Goal: Task Accomplishment & Management: Manage account settings

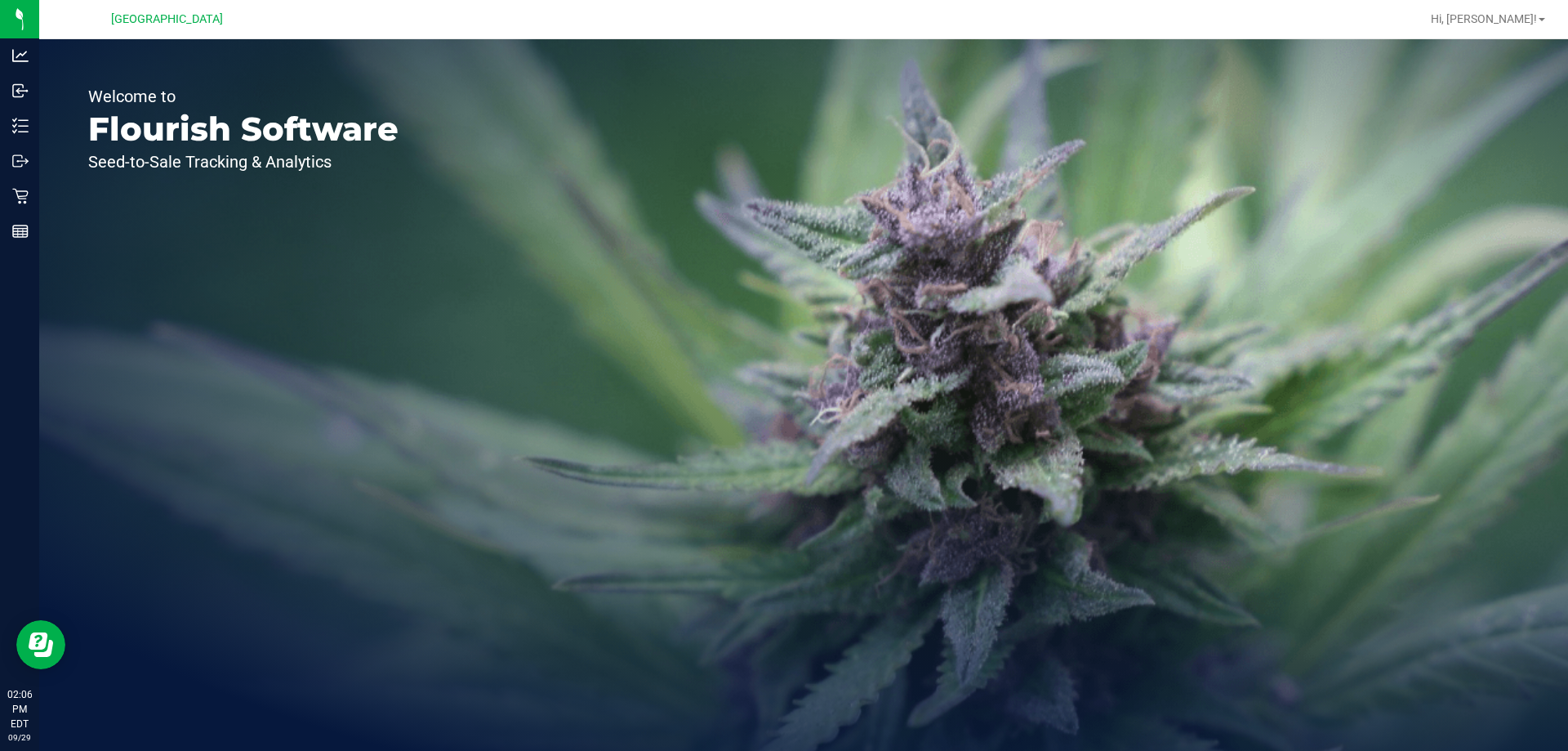
drag, startPoint x: 89, startPoint y: 95, endPoint x: 398, endPoint y: 181, distance: 320.7
click at [398, 181] on div "Welcome to Flourish Software Seed-to-Sale Tracking & Analytics" at bounding box center [243, 395] width 409 height 712
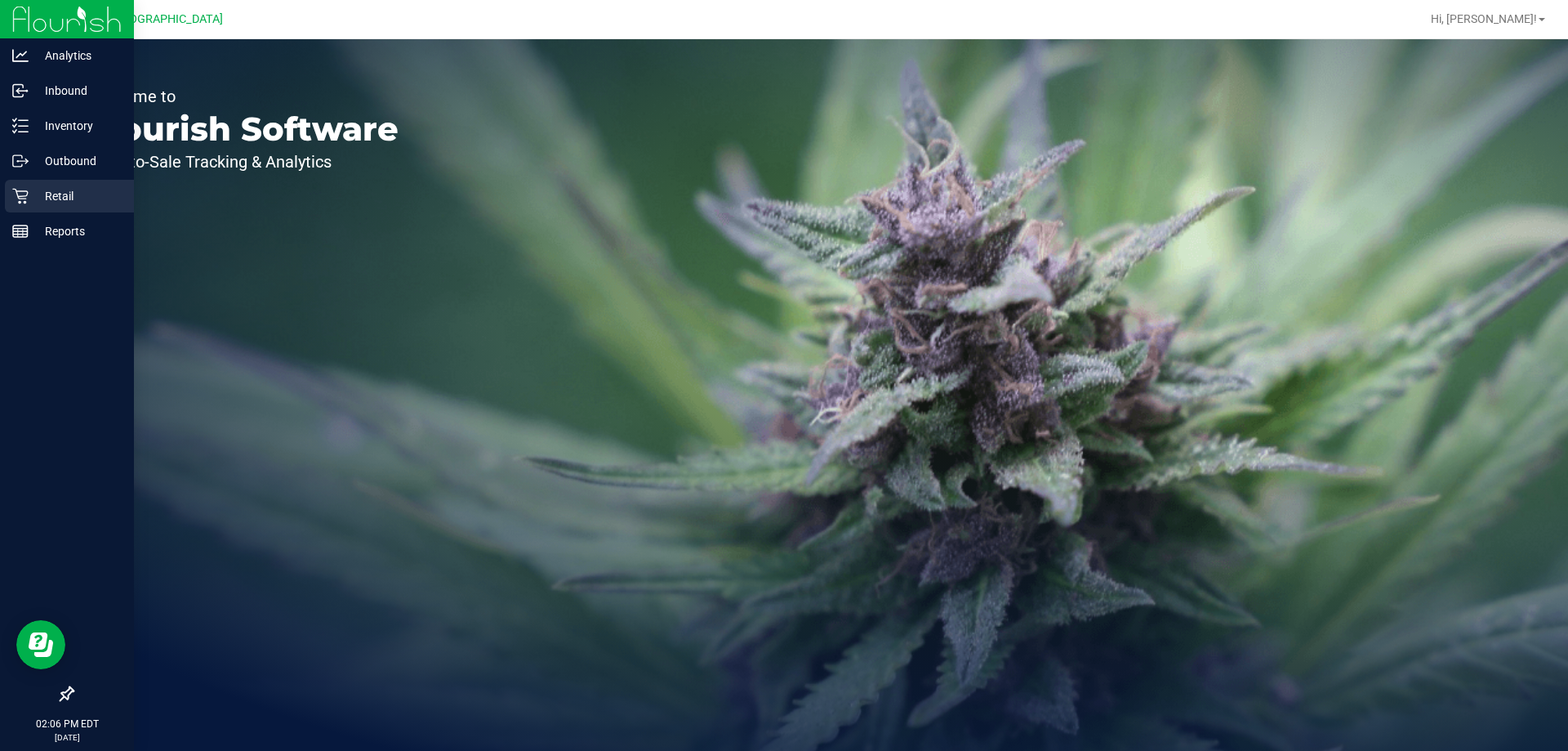
click at [17, 197] on icon at bounding box center [21, 196] width 16 height 16
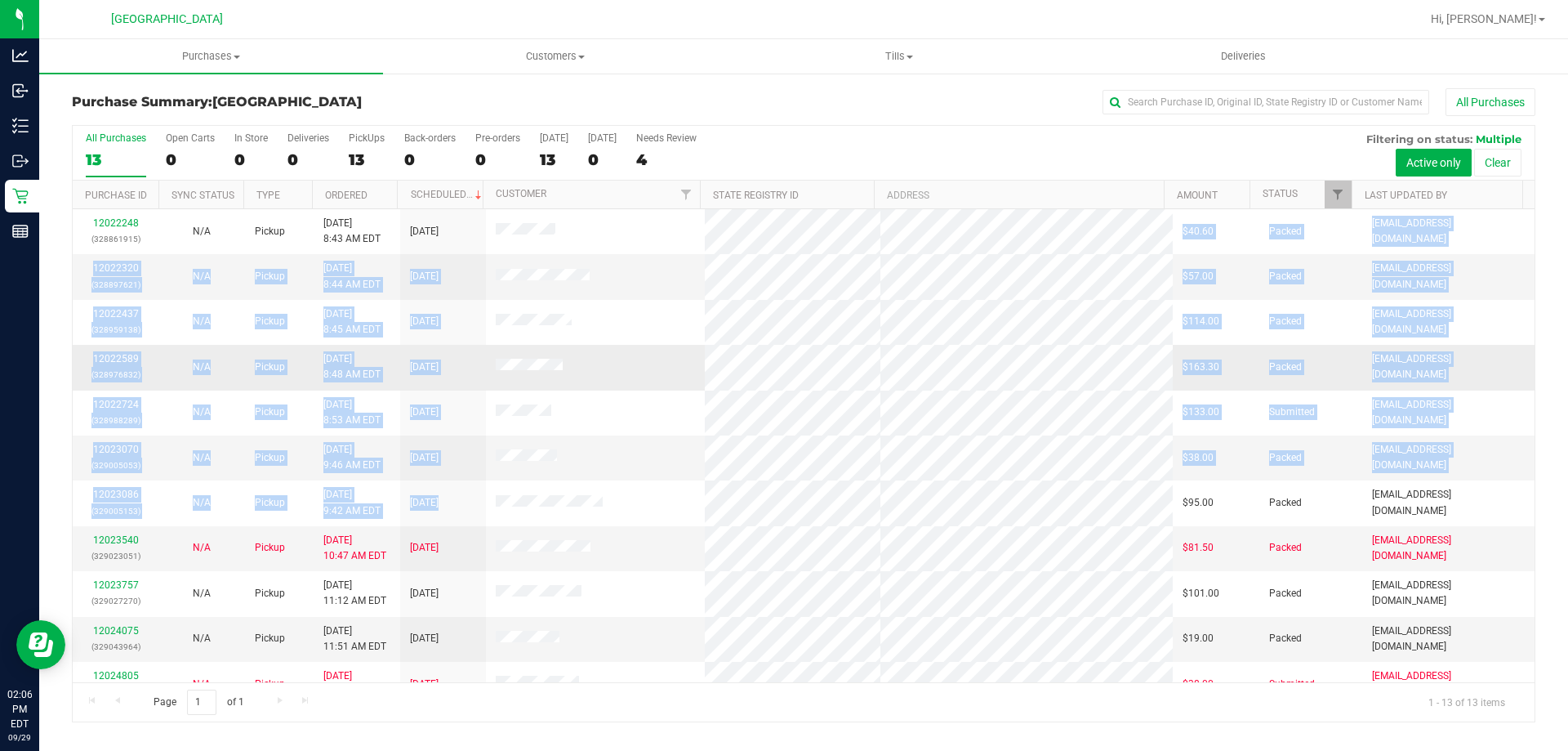
click at [704, 229] on tbody "12022248 (328861915) N/A Pickup [DATE] 8:43 AM EDT 9/29/2025 $40.60 Packed [EMA…" at bounding box center [803, 502] width 1462 height 587
click at [788, 537] on tbody "12022248 (328861915) N/A Pickup [DATE] 8:43 AM EDT 9/29/2025 $40.60 Packed [EMA…" at bounding box center [803, 502] width 1462 height 587
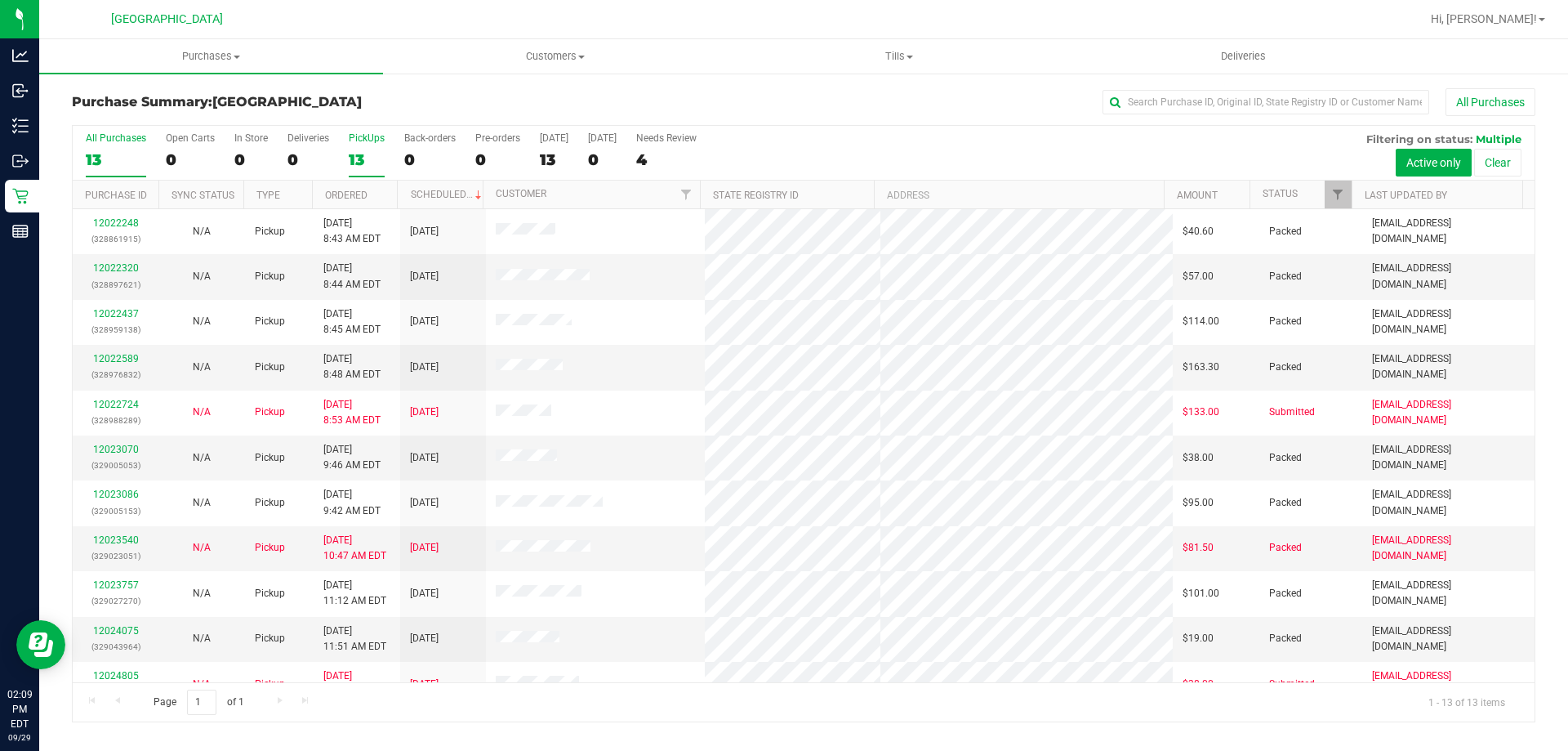
click at [353, 149] on label "PickUps 13" at bounding box center [367, 154] width 36 height 45
click at [0, 0] on input "PickUps 13" at bounding box center [0, 0] width 0 height 0
click at [1341, 199] on span "Filter" at bounding box center [1338, 194] width 13 height 13
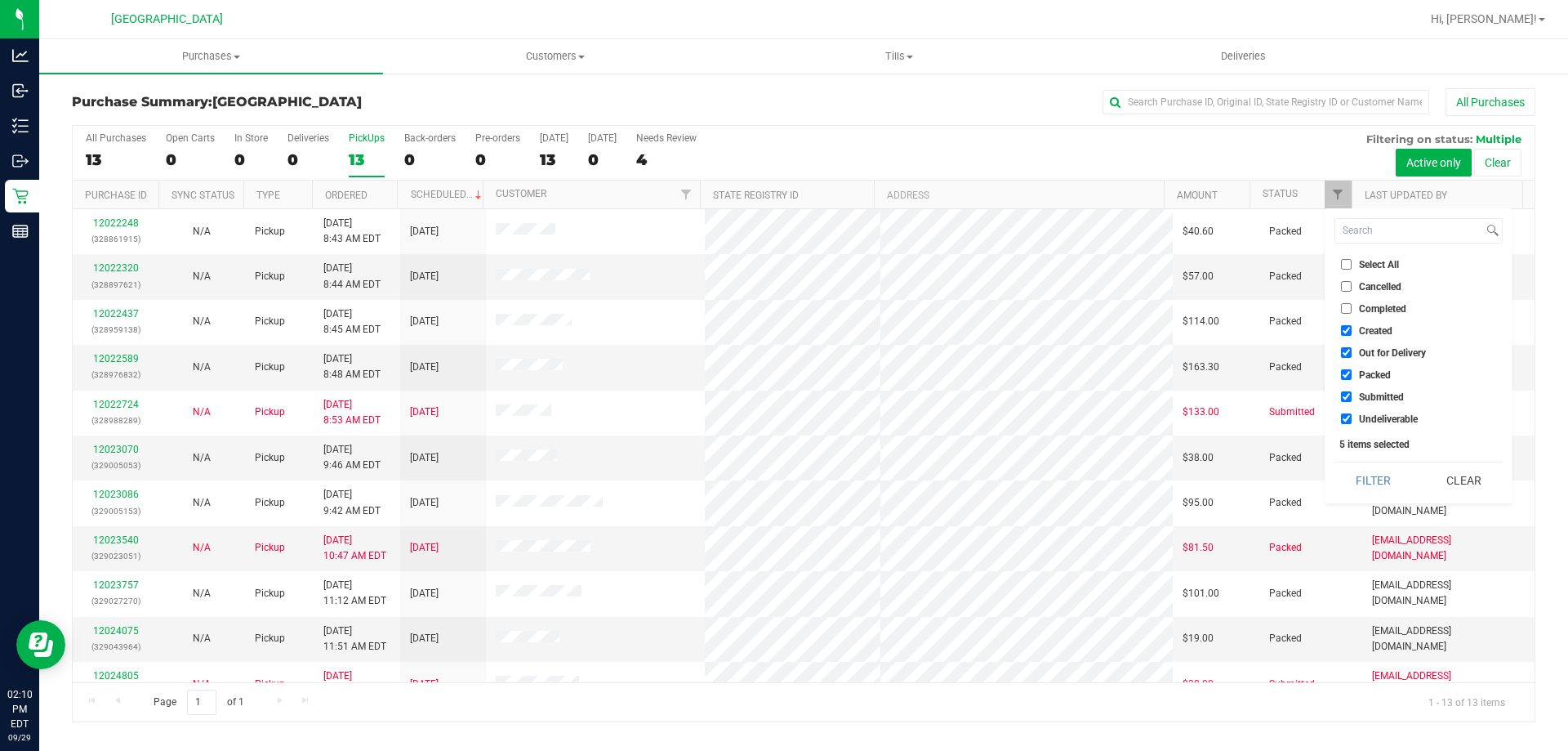
click at [1359, 329] on span "Created" at bounding box center [1376, 330] width 34 height 10
click at [1351, 329] on input "Created" at bounding box center [1347, 330] width 11 height 11
checkbox input "false"
click at [1360, 349] on span "Out for Delivery" at bounding box center [1392, 352] width 67 height 10
click at [1351, 349] on input "Out for Delivery" at bounding box center [1347, 352] width 11 height 11
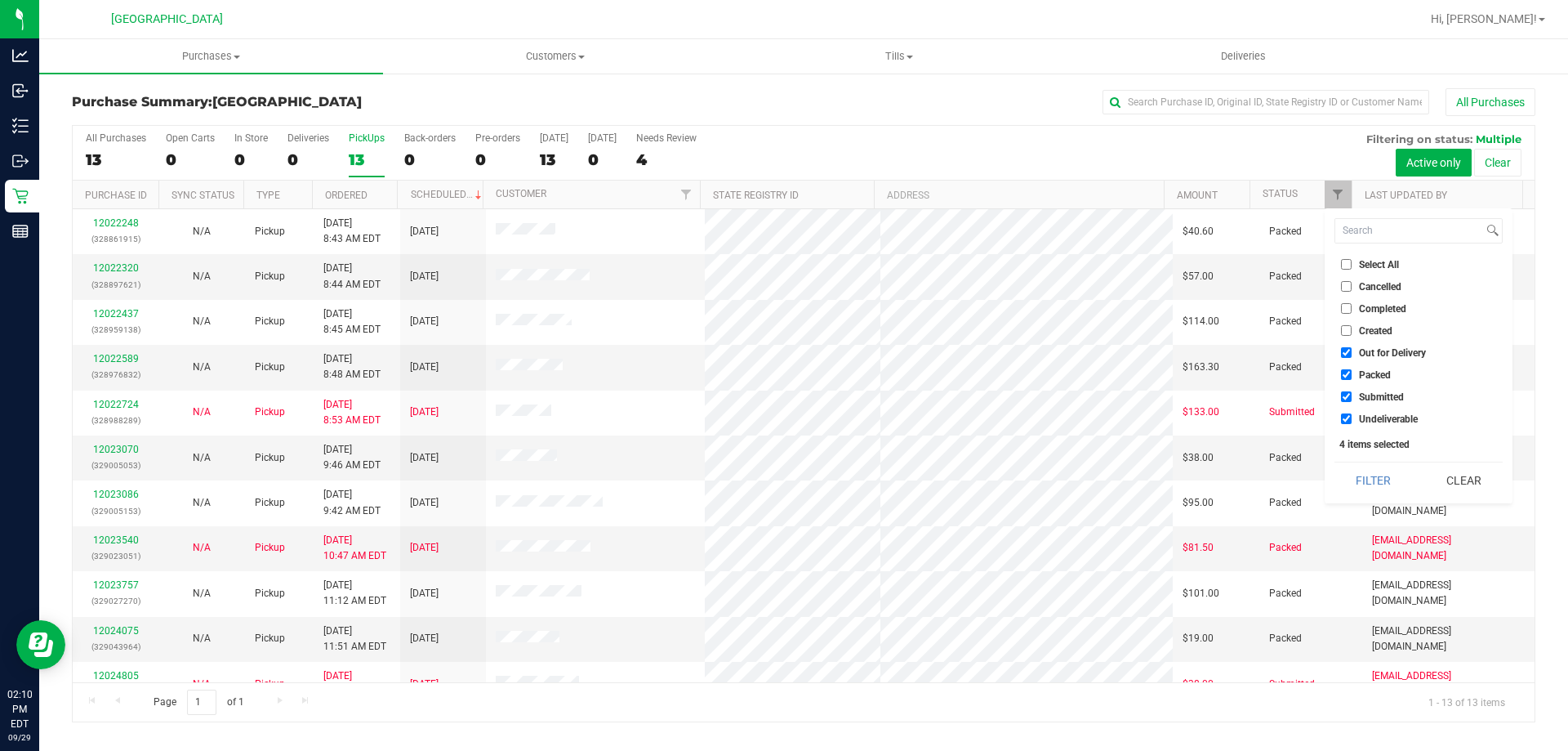
checkbox input "false"
click at [1360, 374] on span "Packed" at bounding box center [1375, 375] width 32 height 10
click at [1351, 374] on input "Packed" at bounding box center [1347, 375] width 11 height 11
checkbox input "false"
click at [1376, 492] on button "Filter" at bounding box center [1374, 480] width 78 height 36
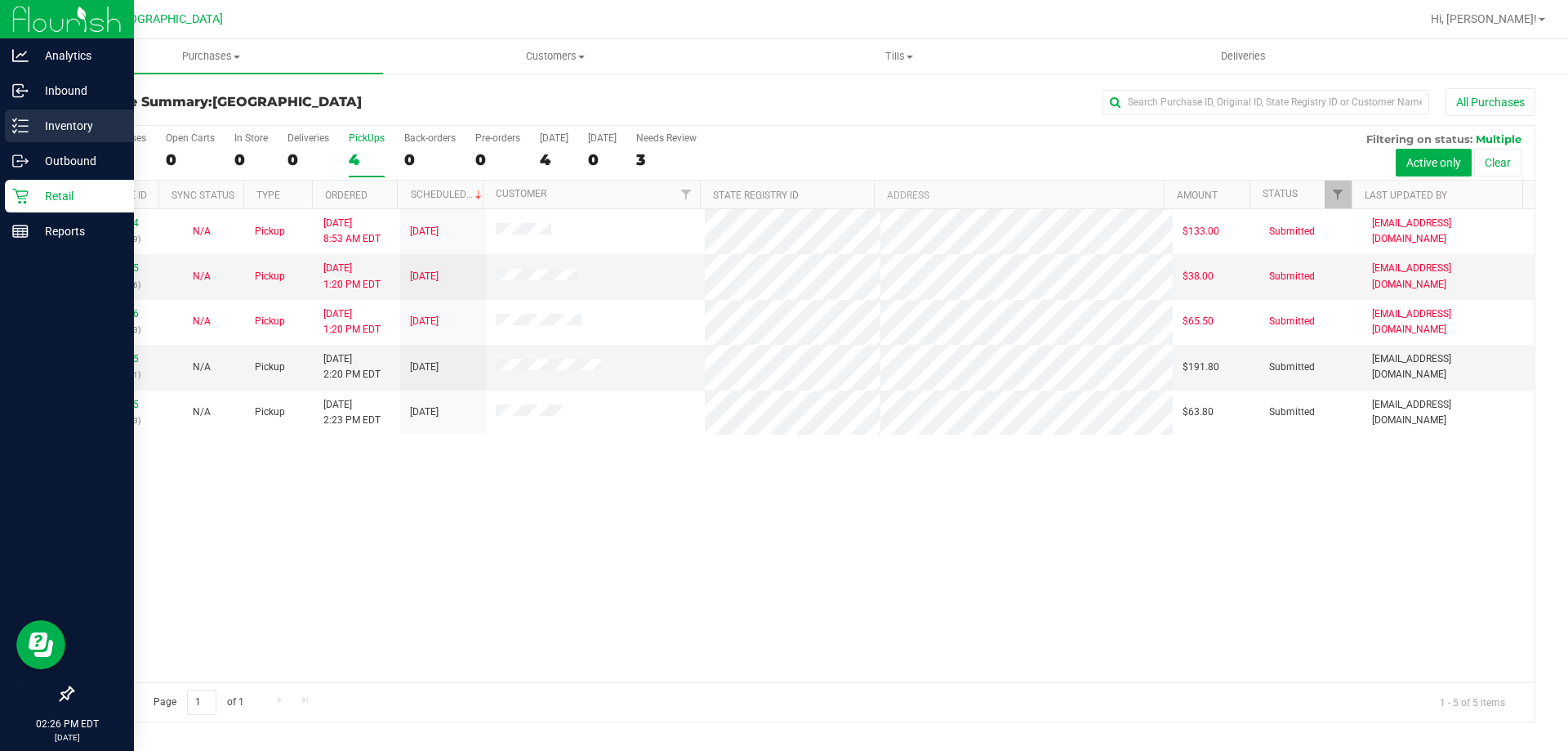
click at [21, 126] on line at bounding box center [23, 126] width 9 height 0
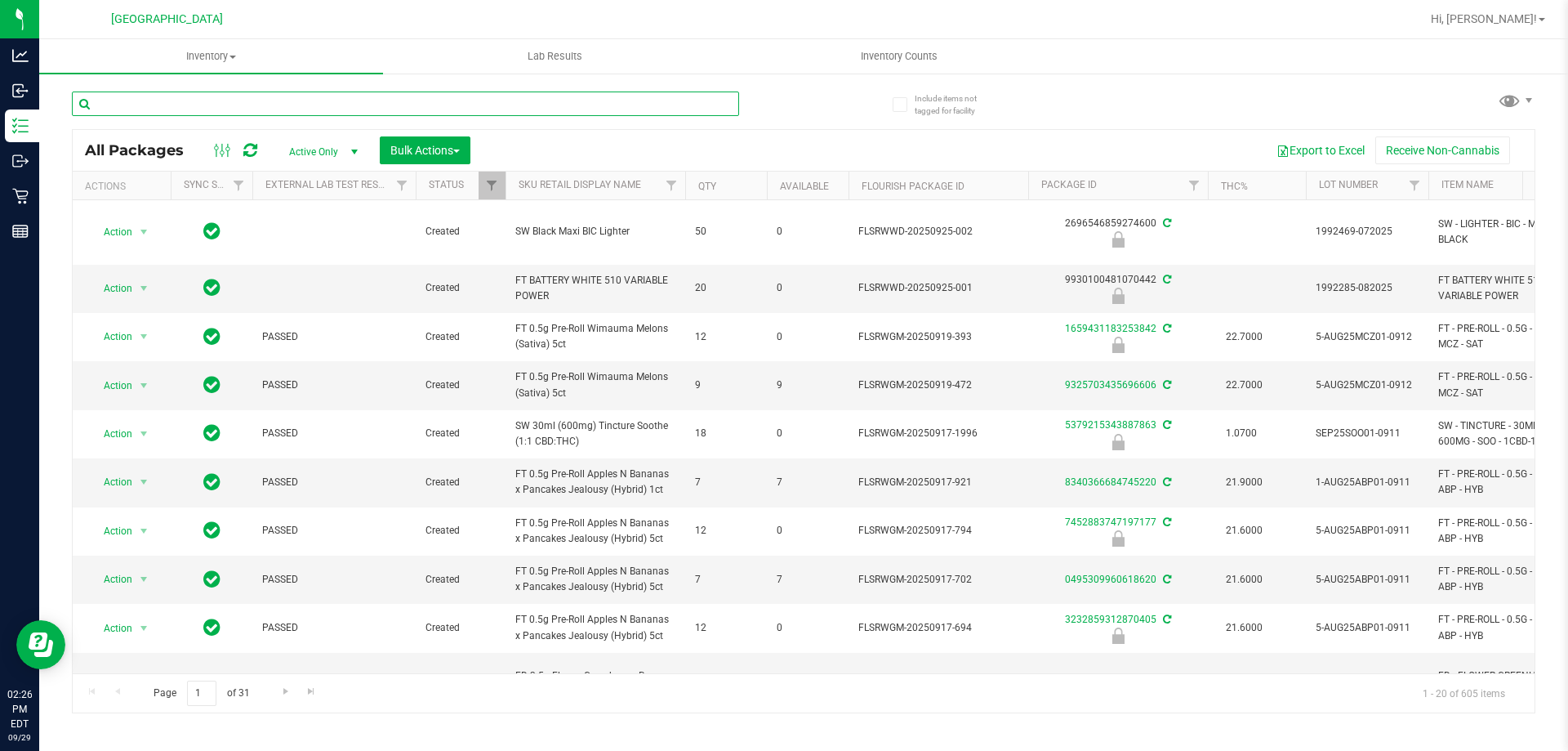
click at [320, 107] on input "text" at bounding box center [406, 103] width 667 height 24
type input "1555341949416801"
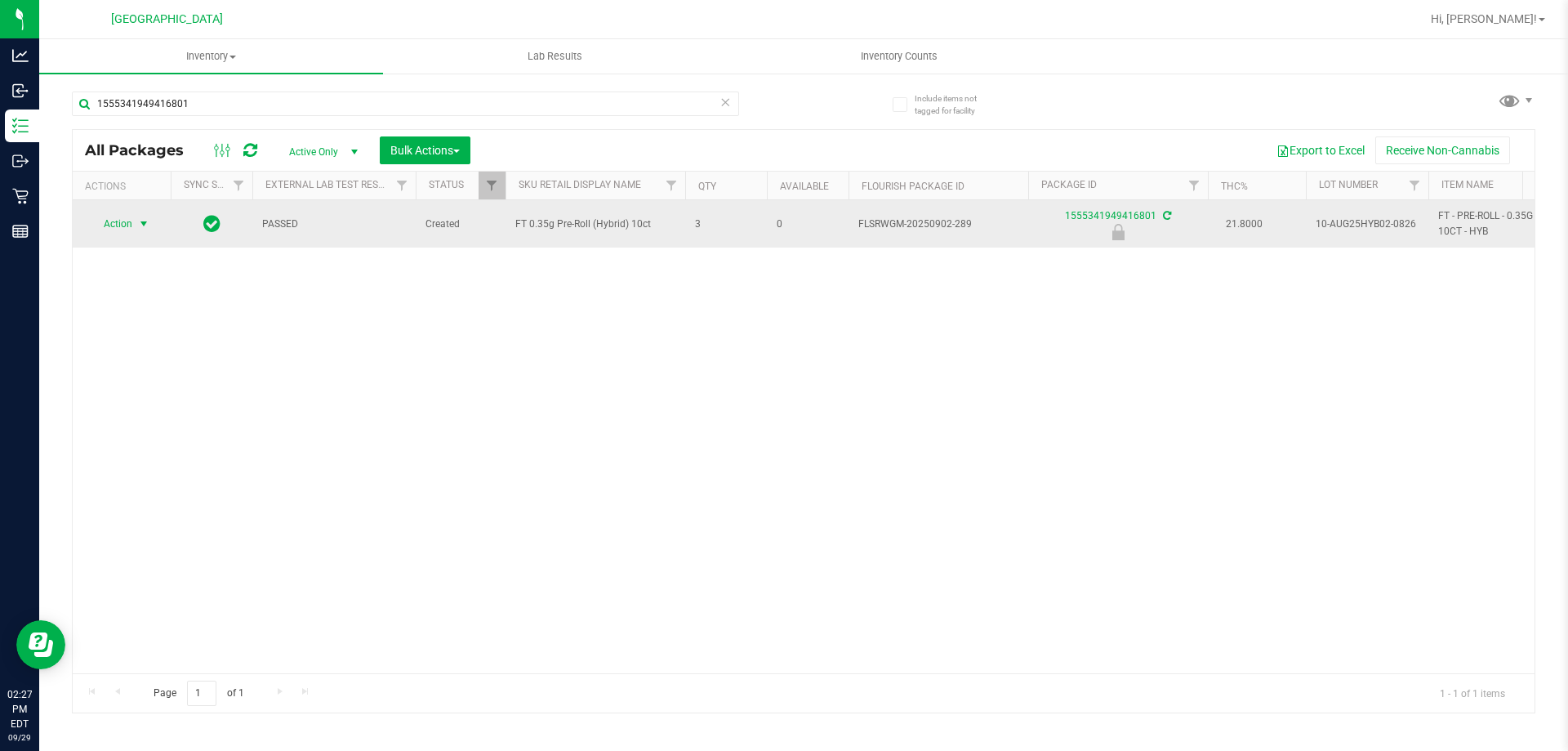
click at [128, 219] on span "Action" at bounding box center [111, 224] width 44 height 23
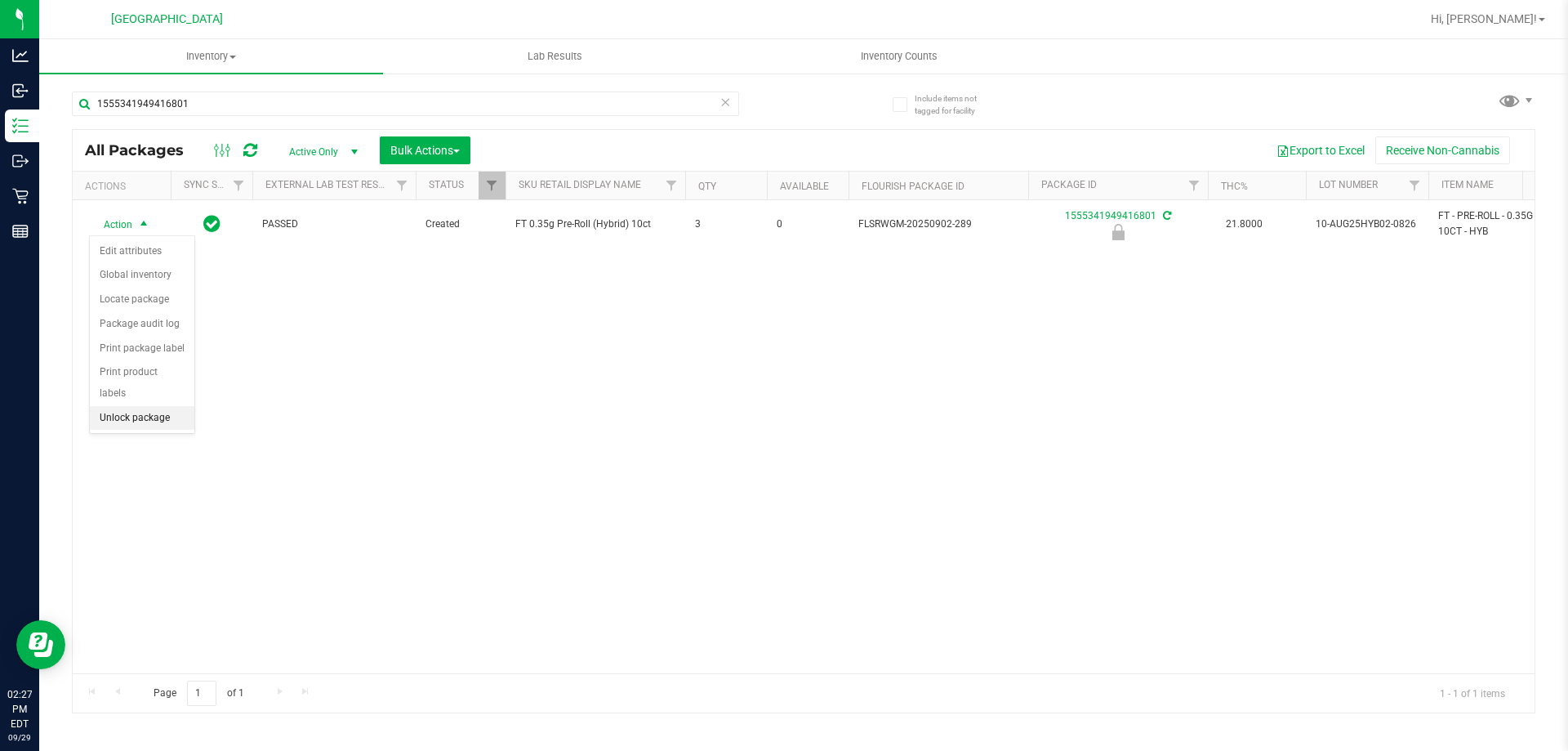
click at [134, 406] on li "Unlock package" at bounding box center [142, 417] width 104 height 24
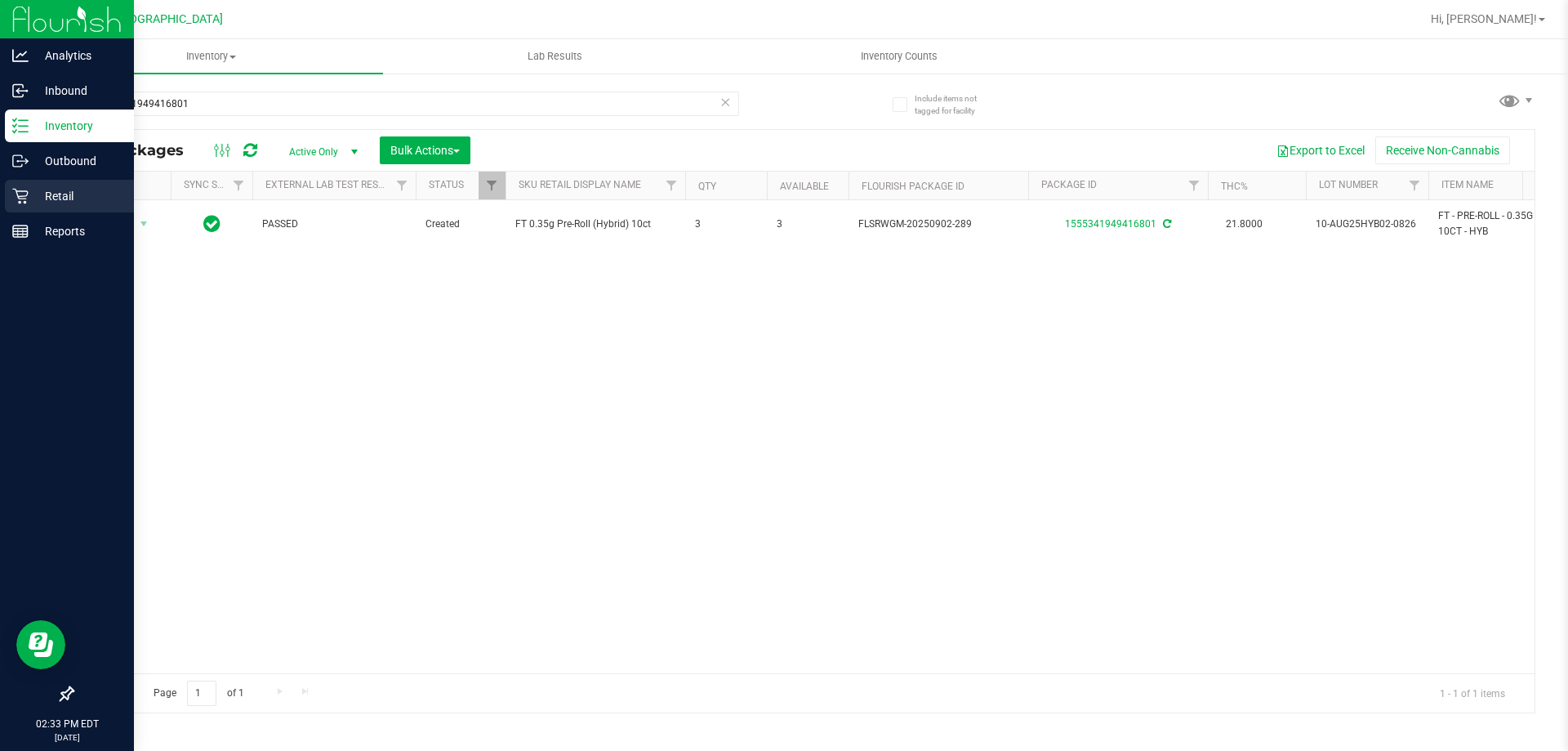
click at [81, 186] on p "Retail" at bounding box center [78, 196] width 98 height 20
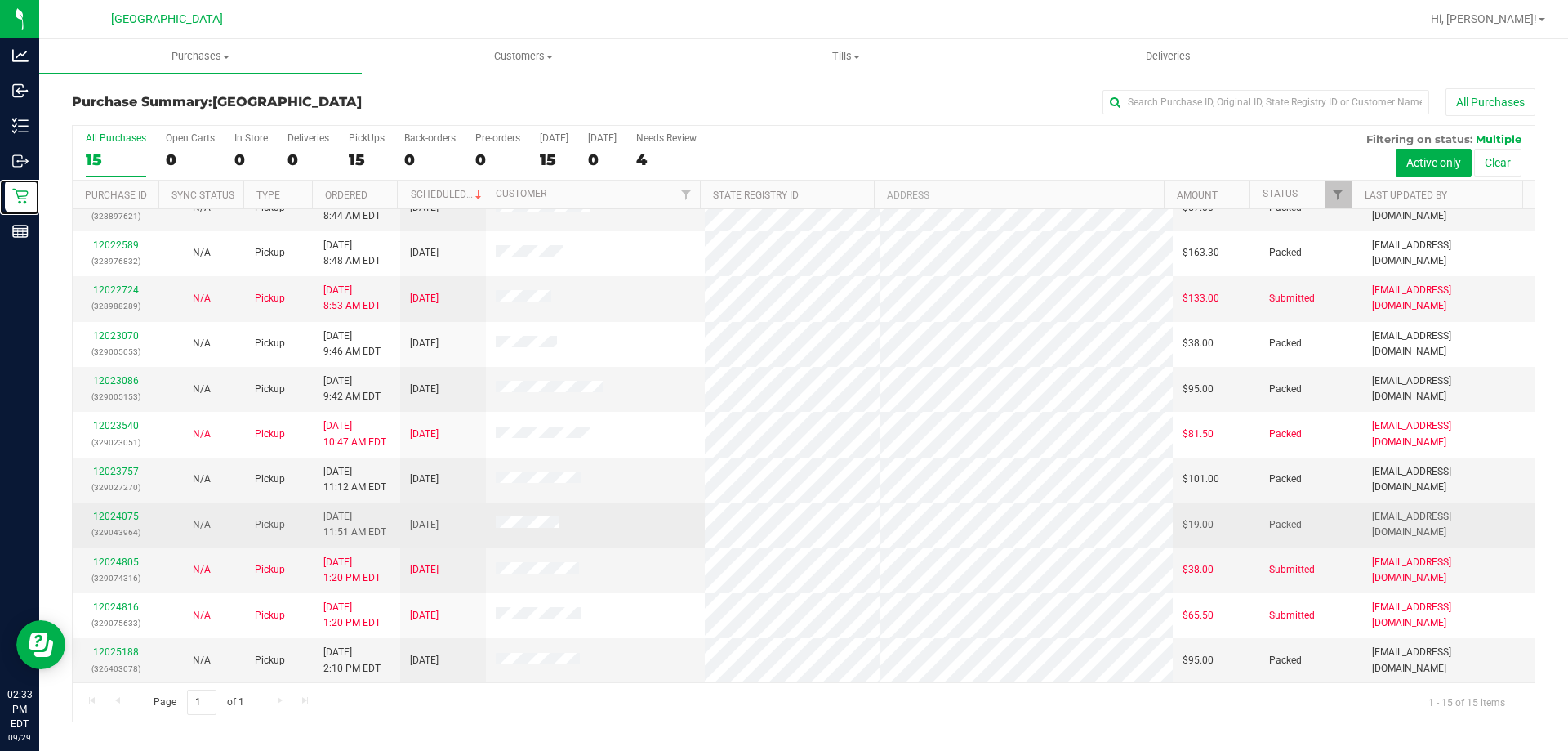
scroll to position [163, 0]
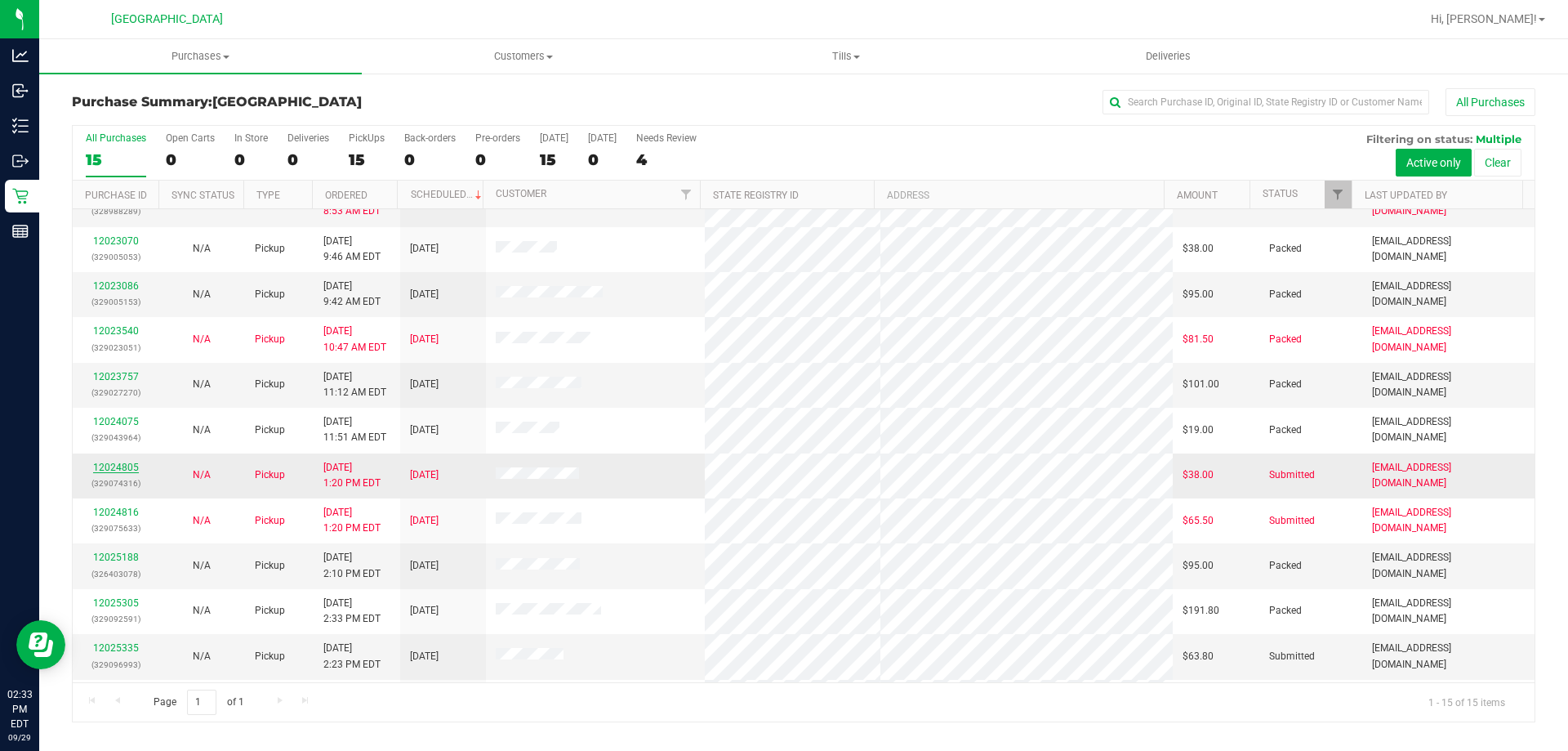
click at [100, 465] on link "12024805" at bounding box center [115, 466] width 45 height 12
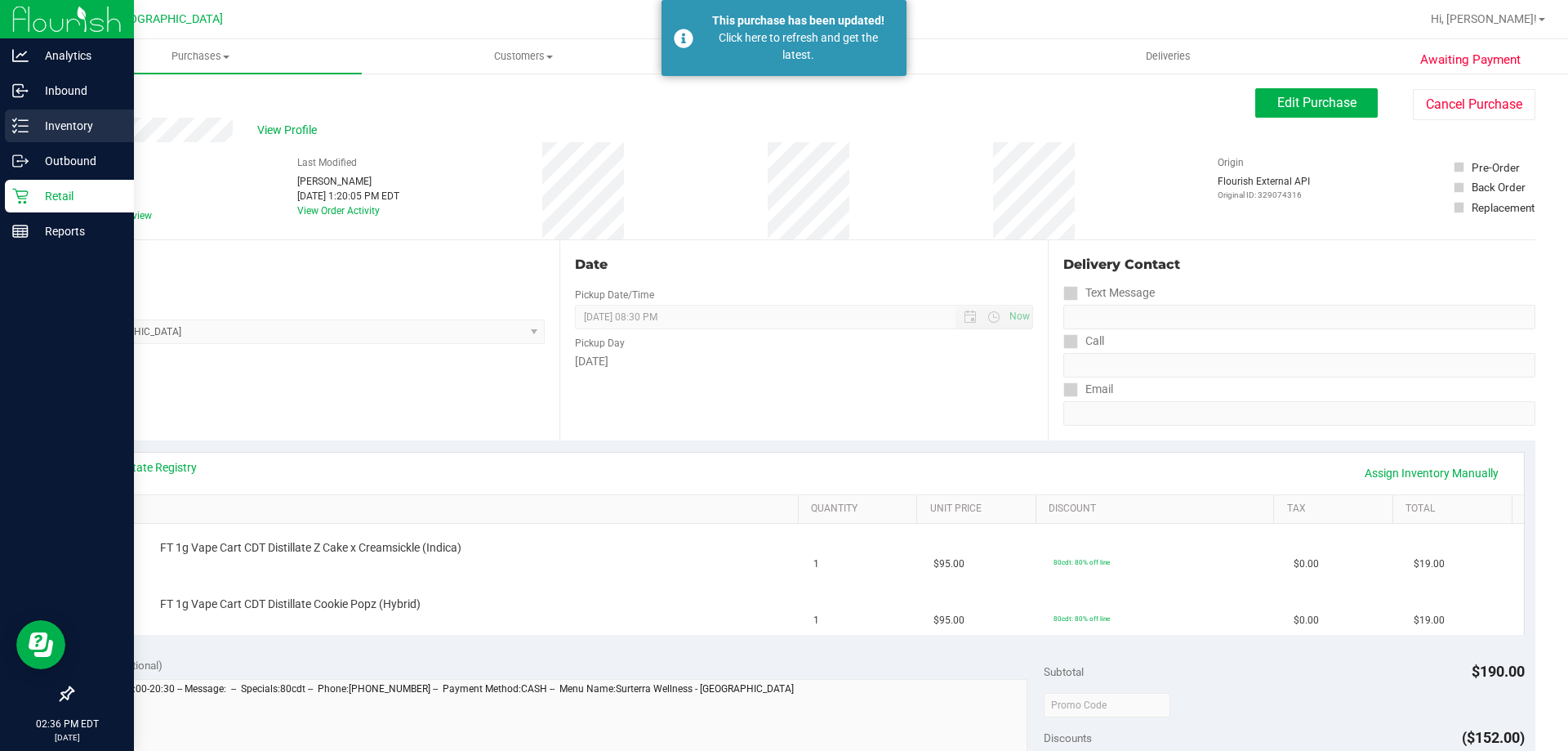
click at [32, 129] on p "Inventory" at bounding box center [78, 126] width 98 height 20
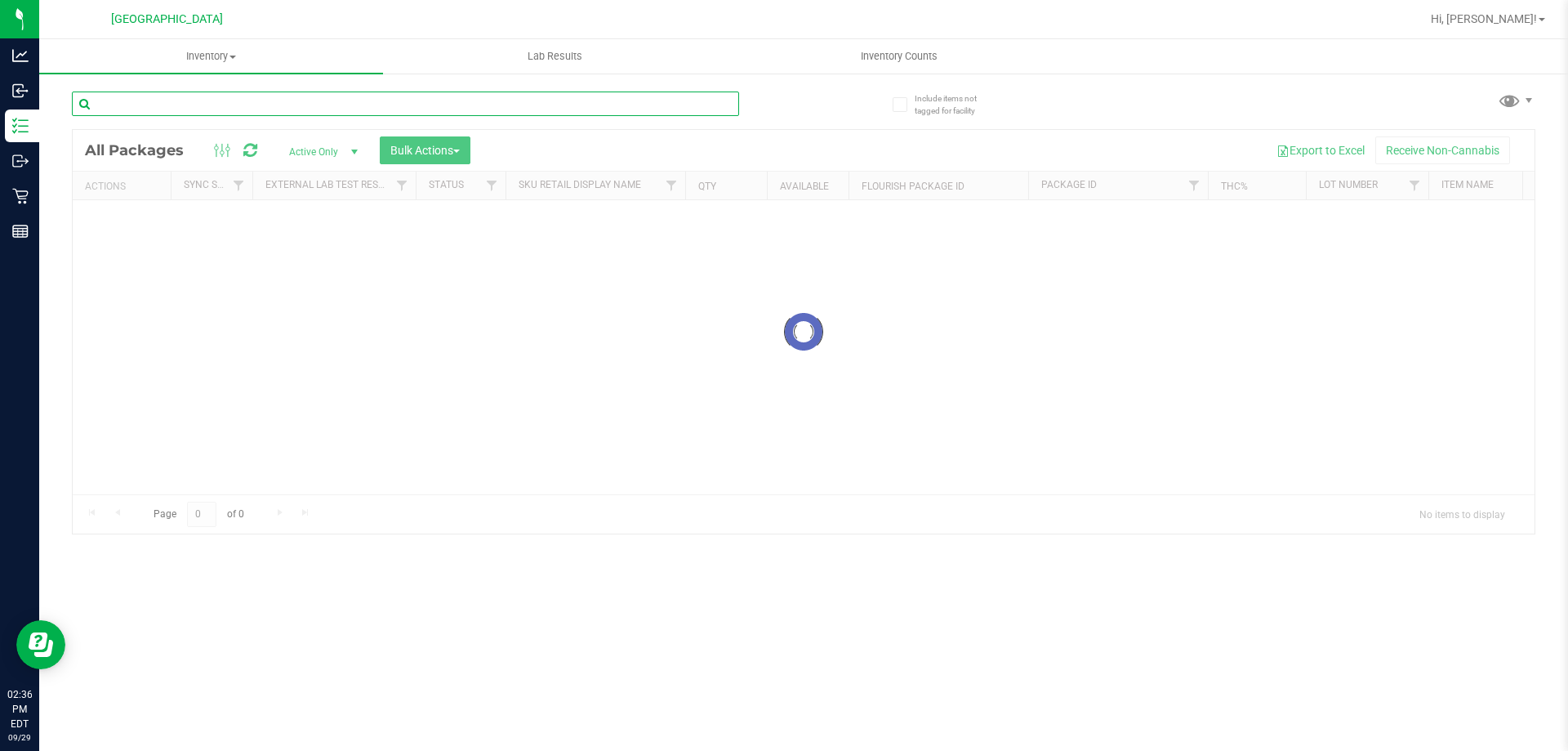
click at [285, 105] on div "Inventory All packages All inventory Waste log Create inventory Lab Results Inv…" at bounding box center [804, 395] width 1529 height 712
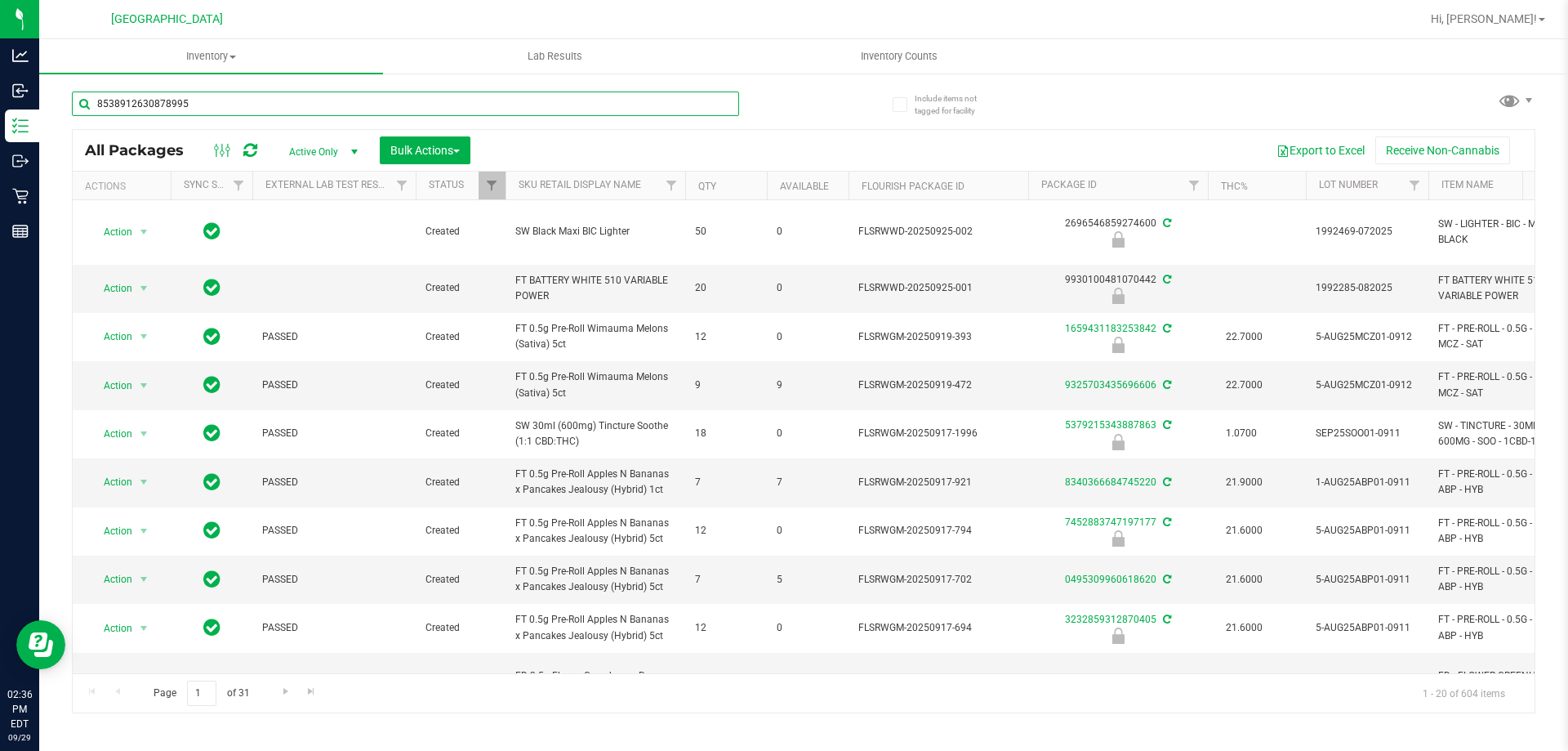
type input "8538912630878995"
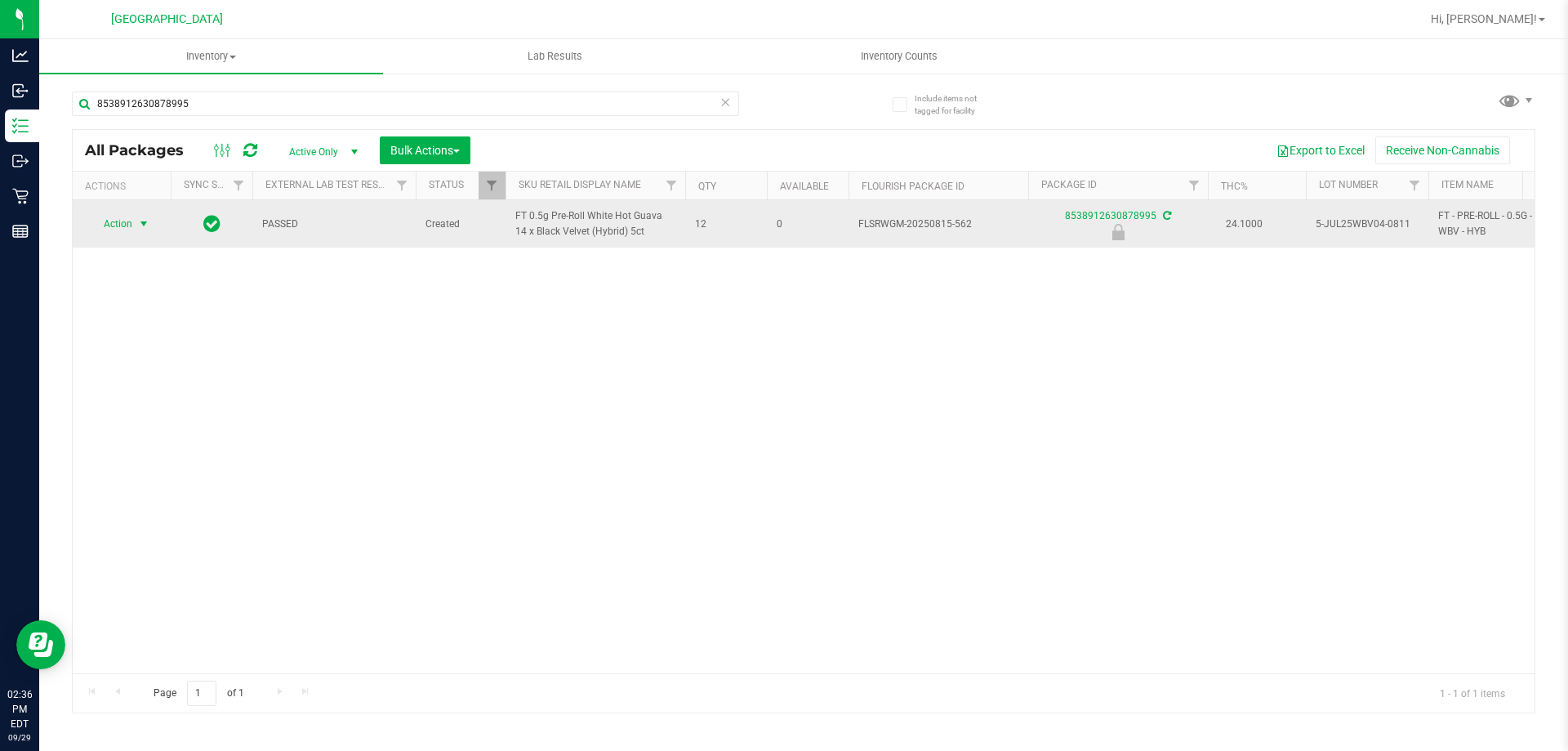
click at [134, 218] on span "select" at bounding box center [144, 224] width 21 height 23
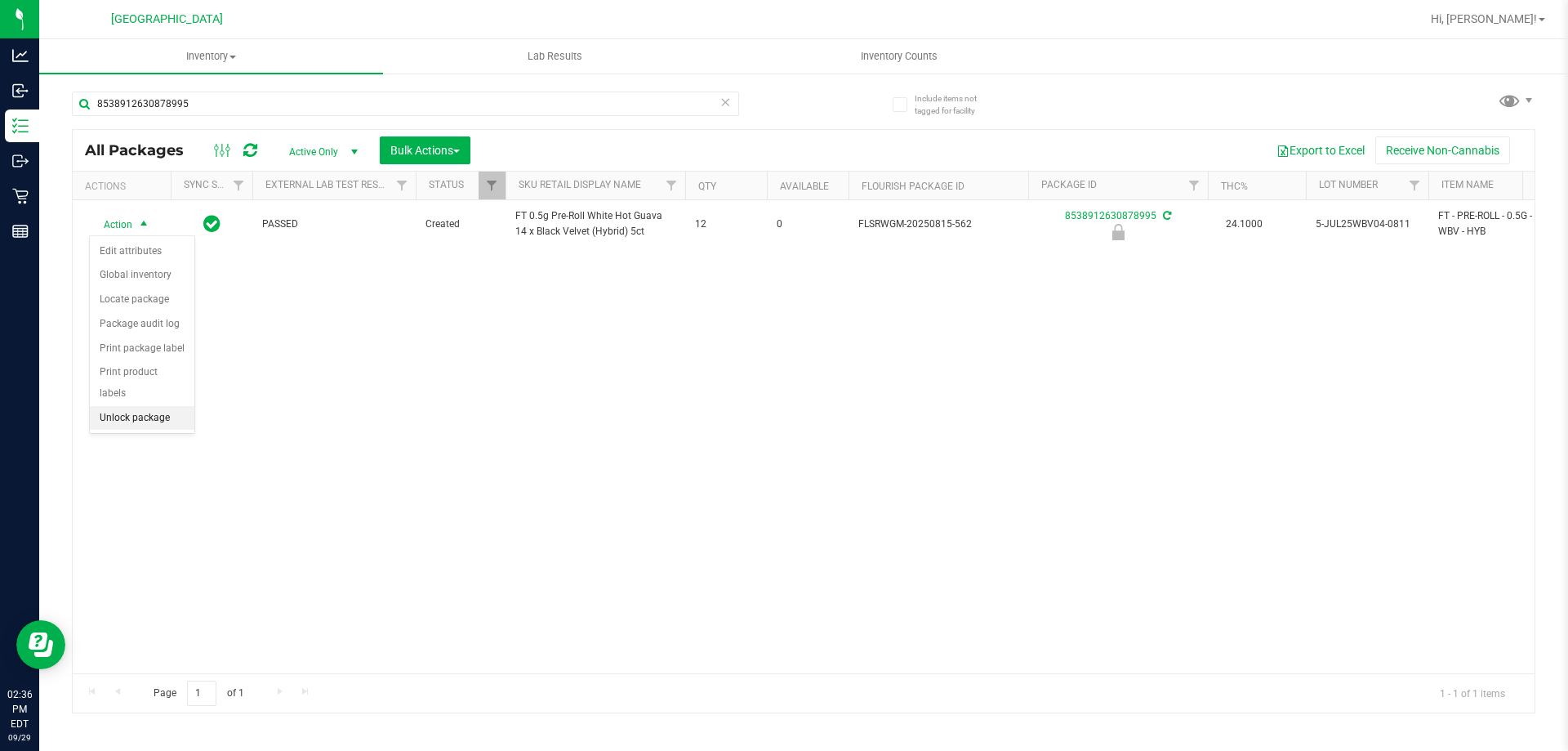
click at [122, 406] on li "Unlock package" at bounding box center [142, 417] width 104 height 24
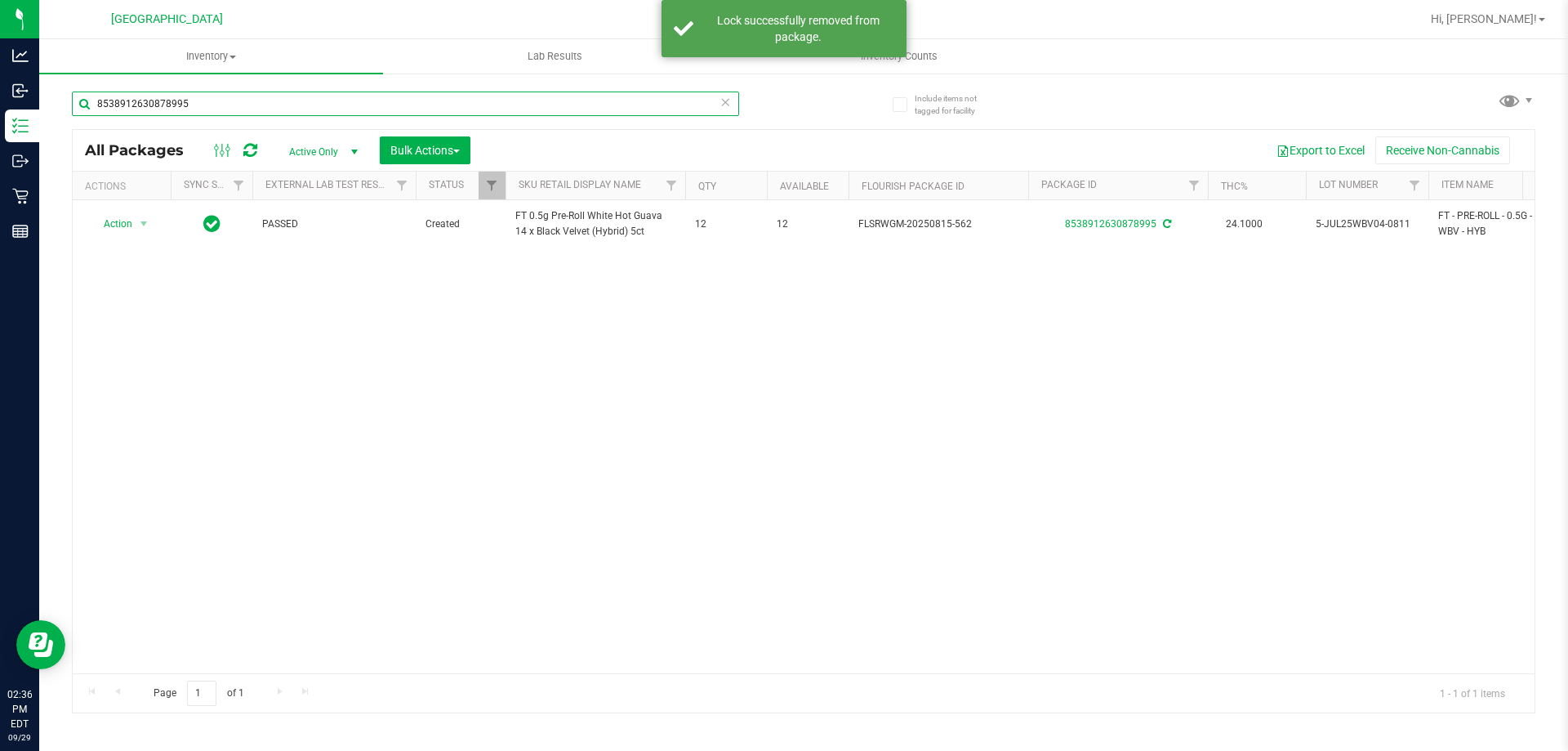
click at [174, 103] on input "8538912630878995" at bounding box center [406, 103] width 667 height 24
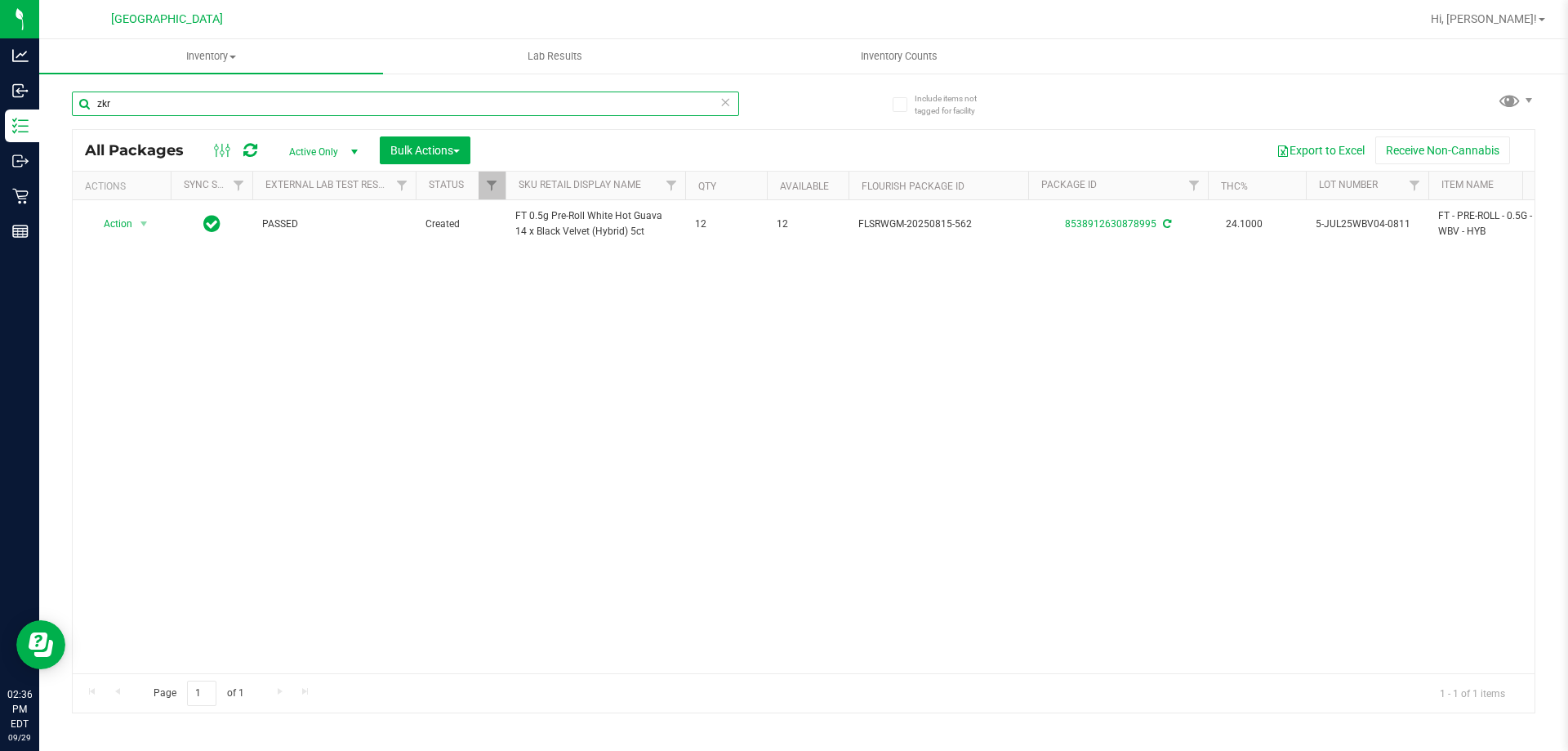
type input "zkr"
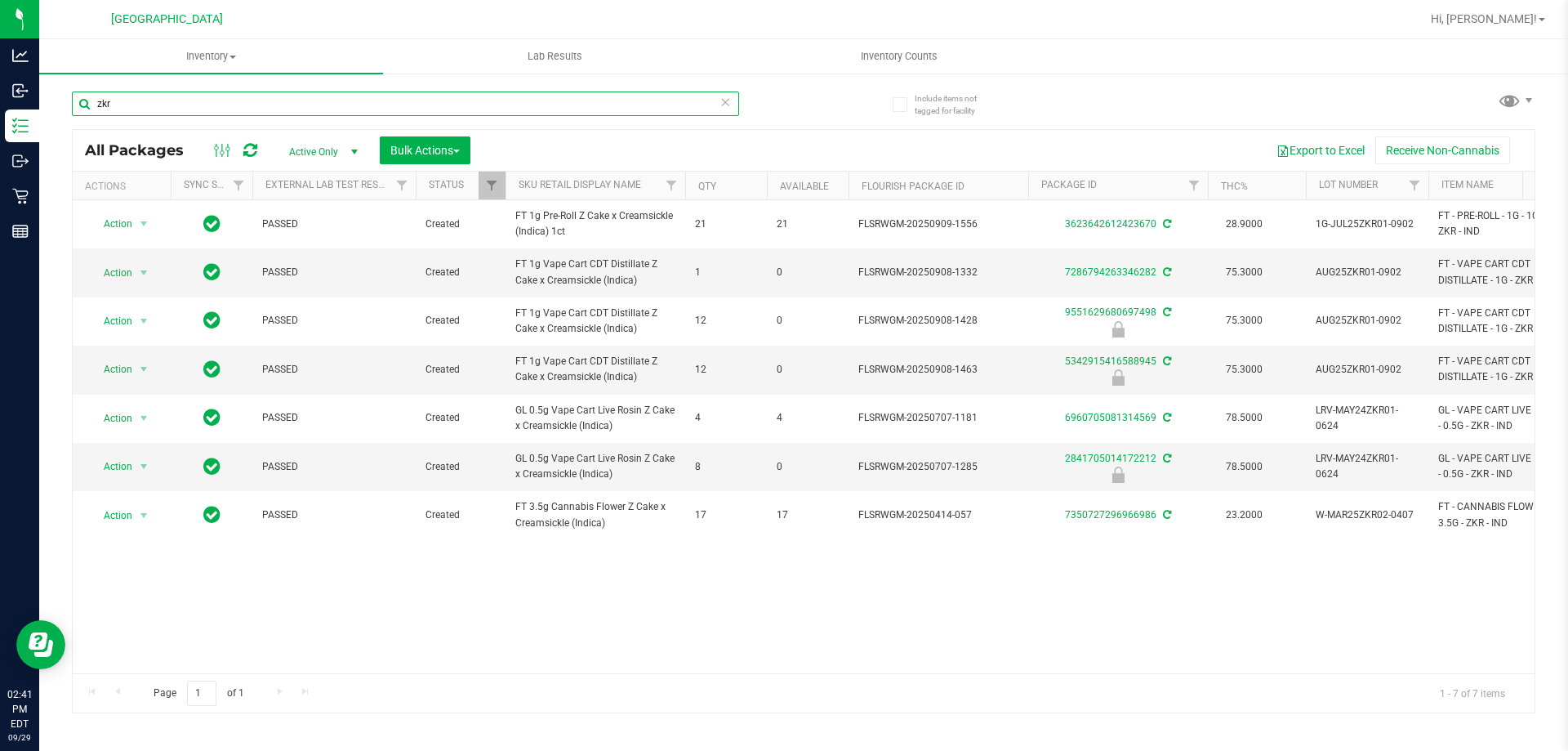
click at [264, 114] on input "zkr" at bounding box center [406, 103] width 667 height 24
type input "5432619795975324"
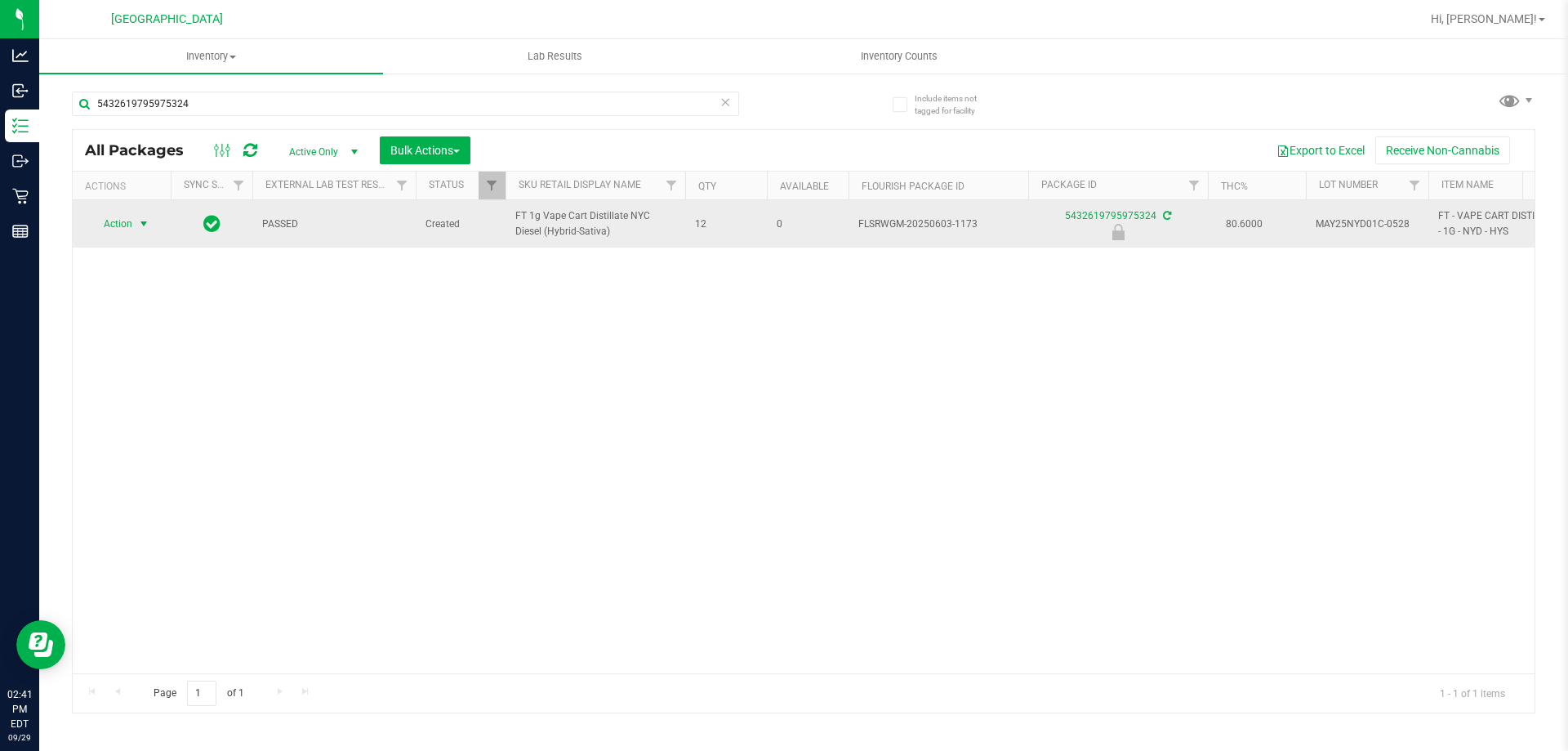
click at [146, 224] on span "select" at bounding box center [144, 224] width 13 height 13
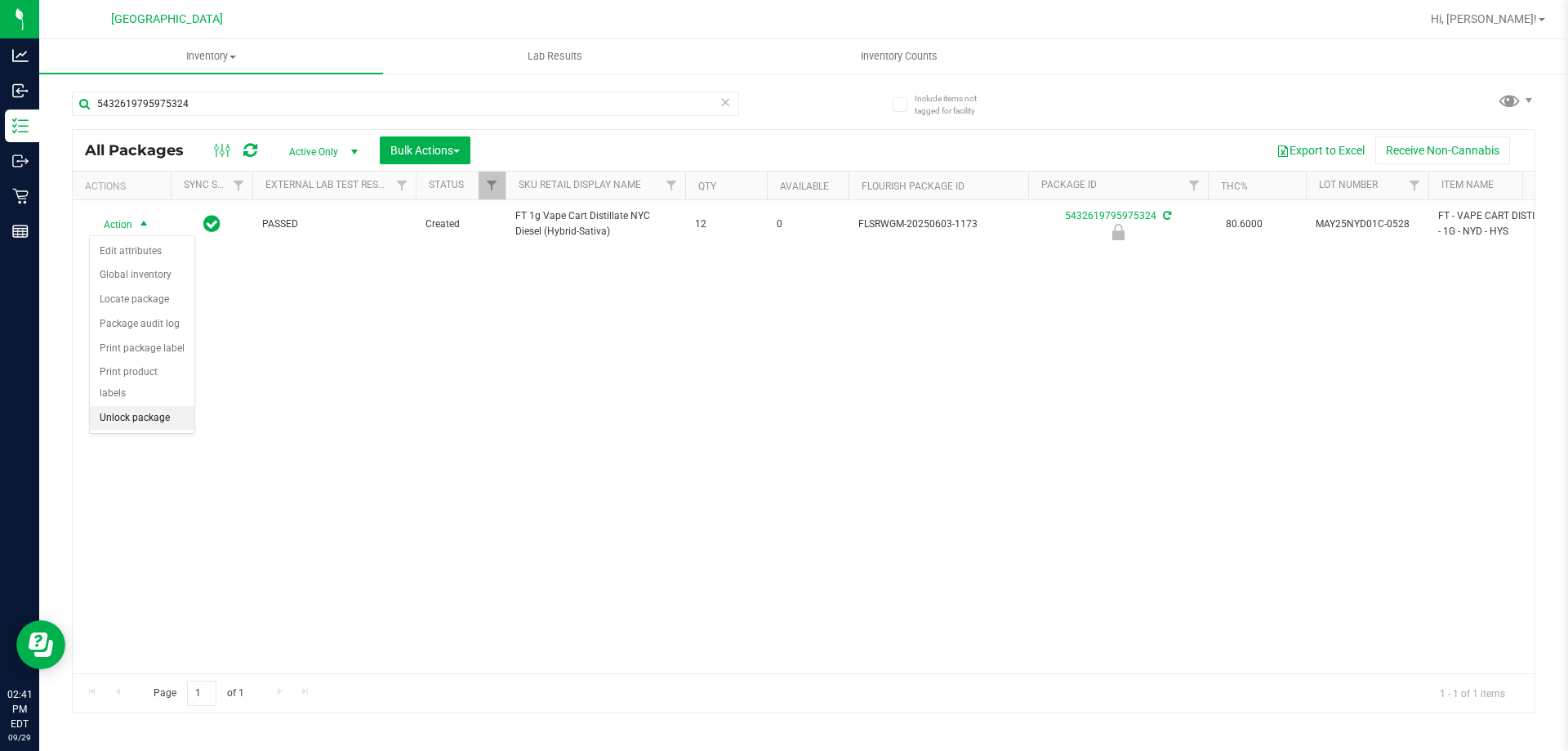
click at [148, 406] on li "Unlock package" at bounding box center [142, 417] width 104 height 24
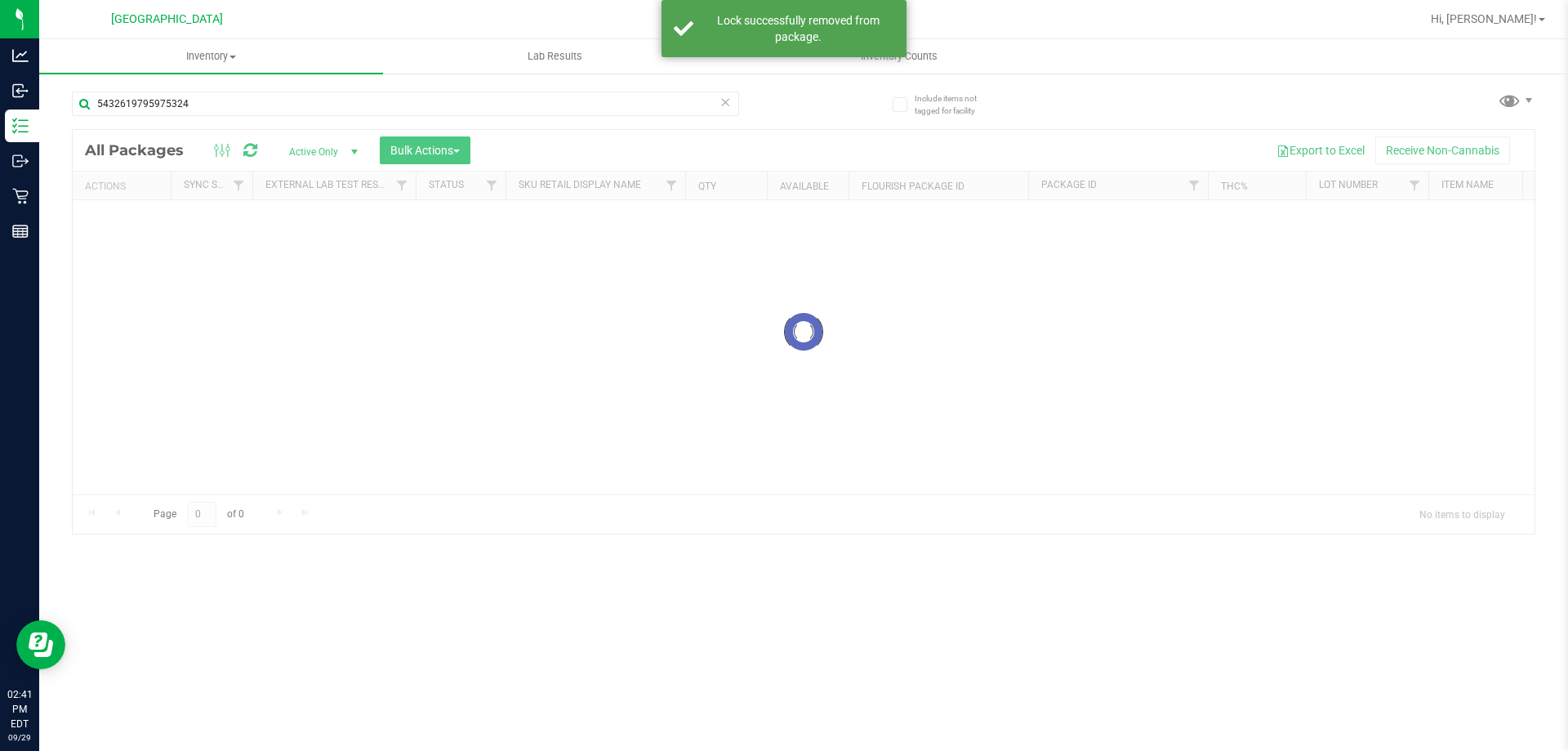
click at [548, 353] on div at bounding box center [803, 332] width 1462 height 403
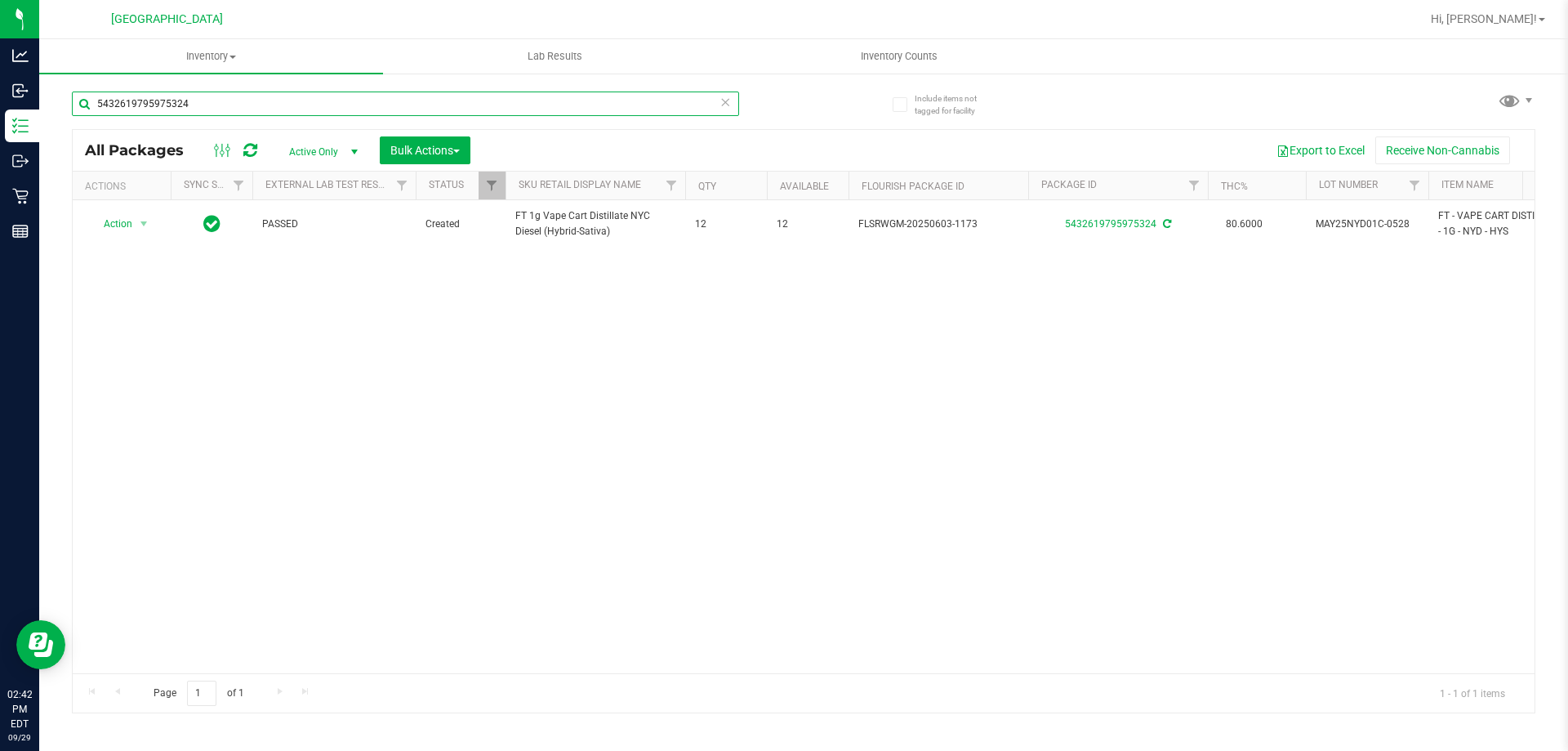
click at [252, 104] on input "5432619795975324" at bounding box center [406, 103] width 667 height 24
type input "9551629680697498"
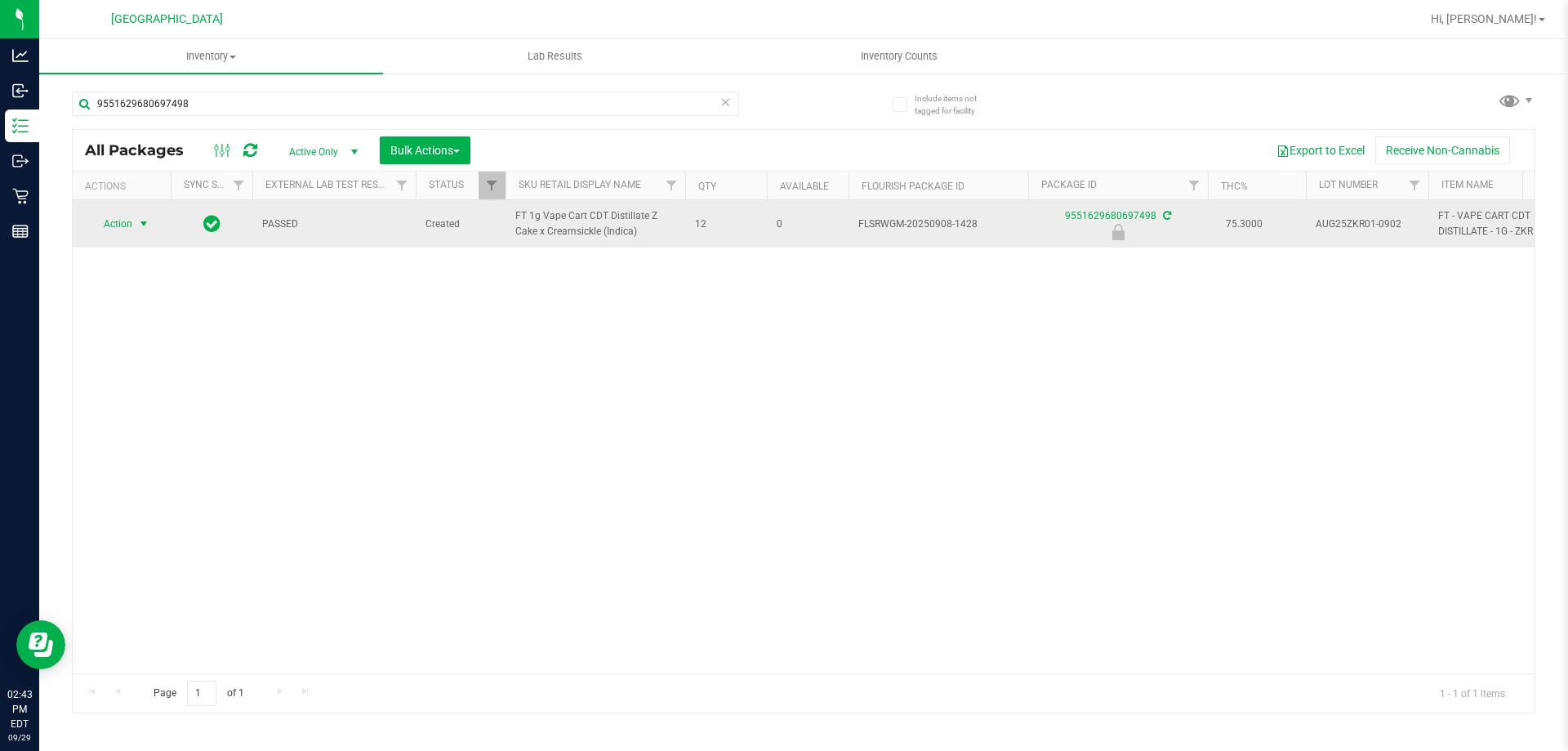
click at [121, 218] on span "Action" at bounding box center [111, 224] width 44 height 23
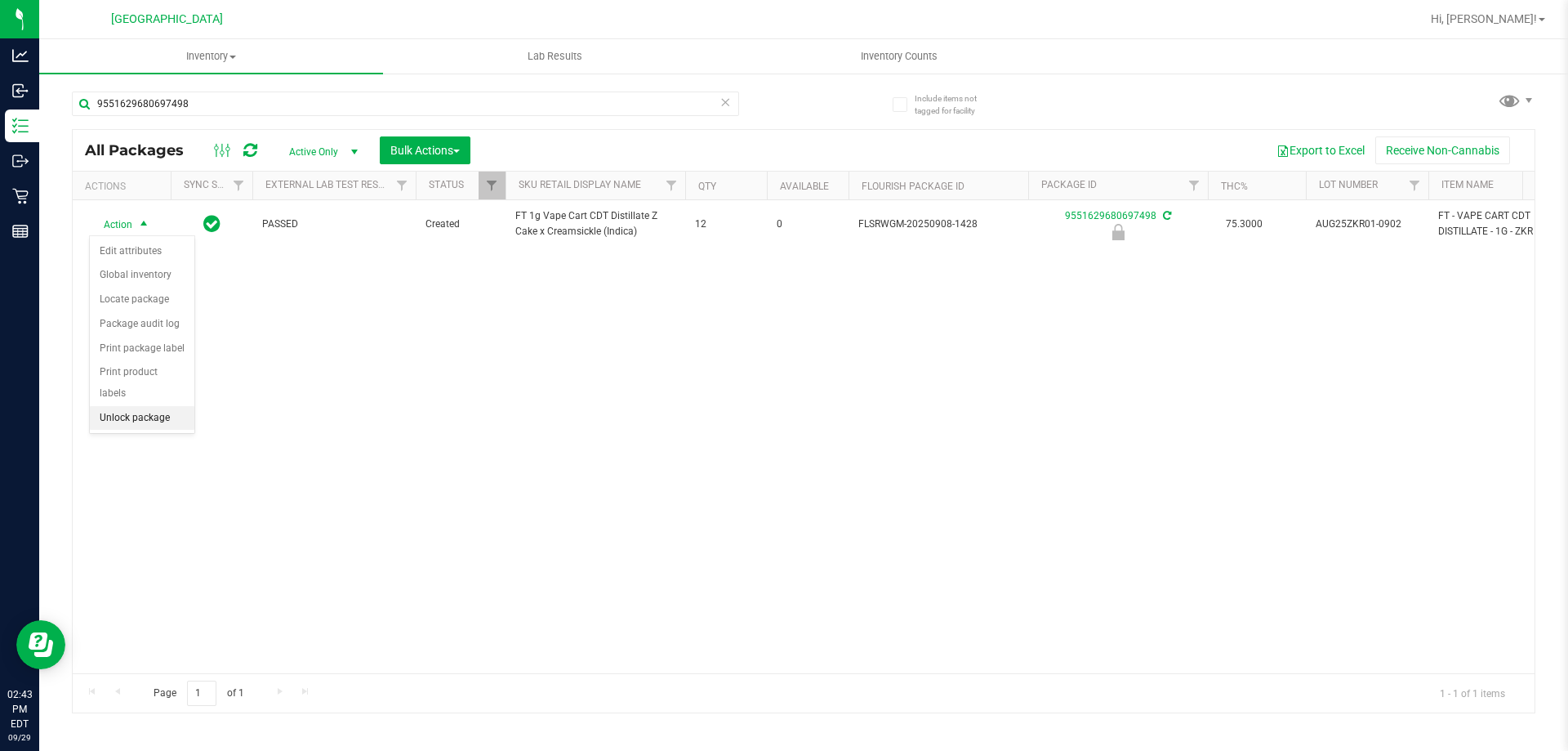
click at [139, 406] on li "Unlock package" at bounding box center [142, 417] width 104 height 24
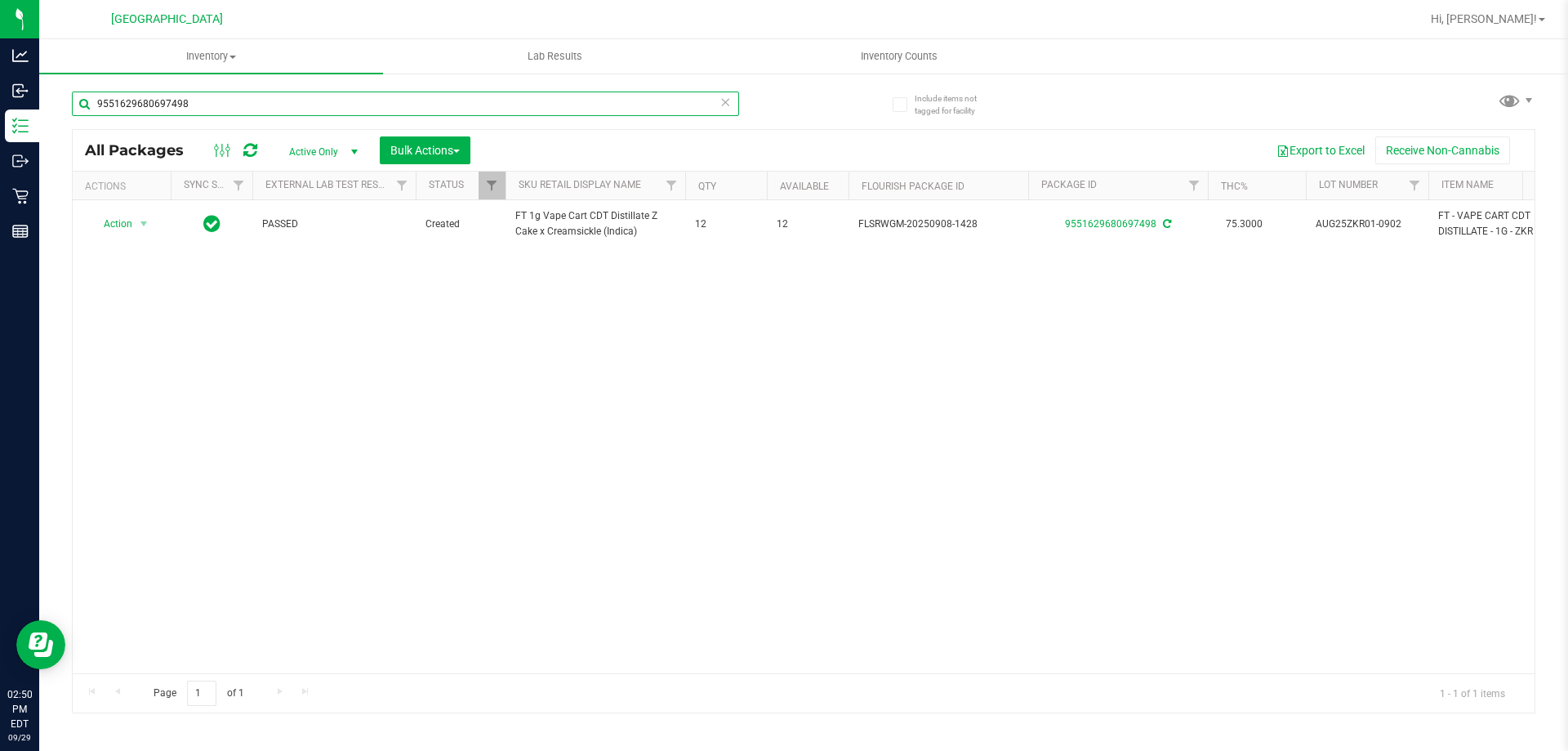
click at [259, 101] on input "9551629680697498" at bounding box center [406, 103] width 667 height 24
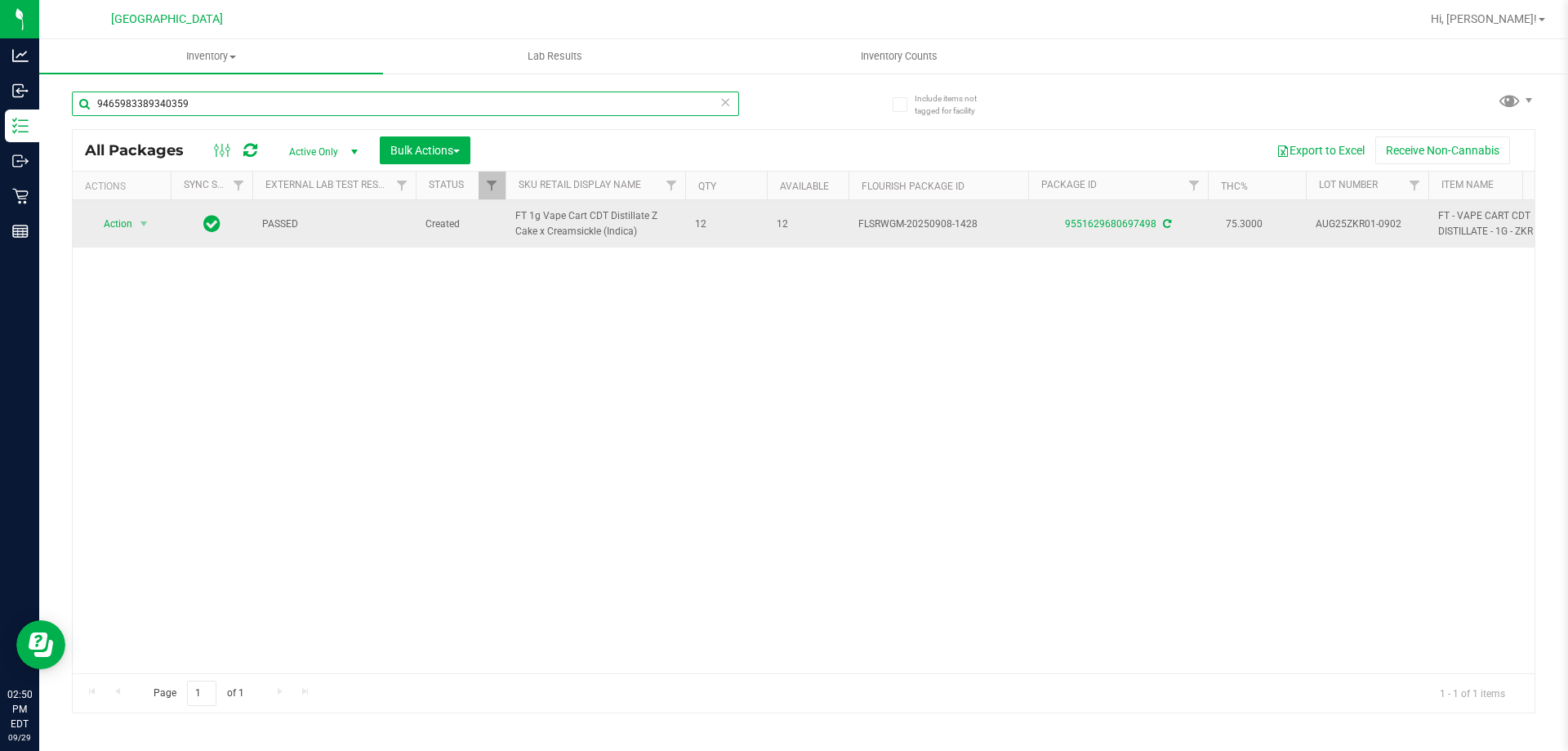
type input "9465983389340359"
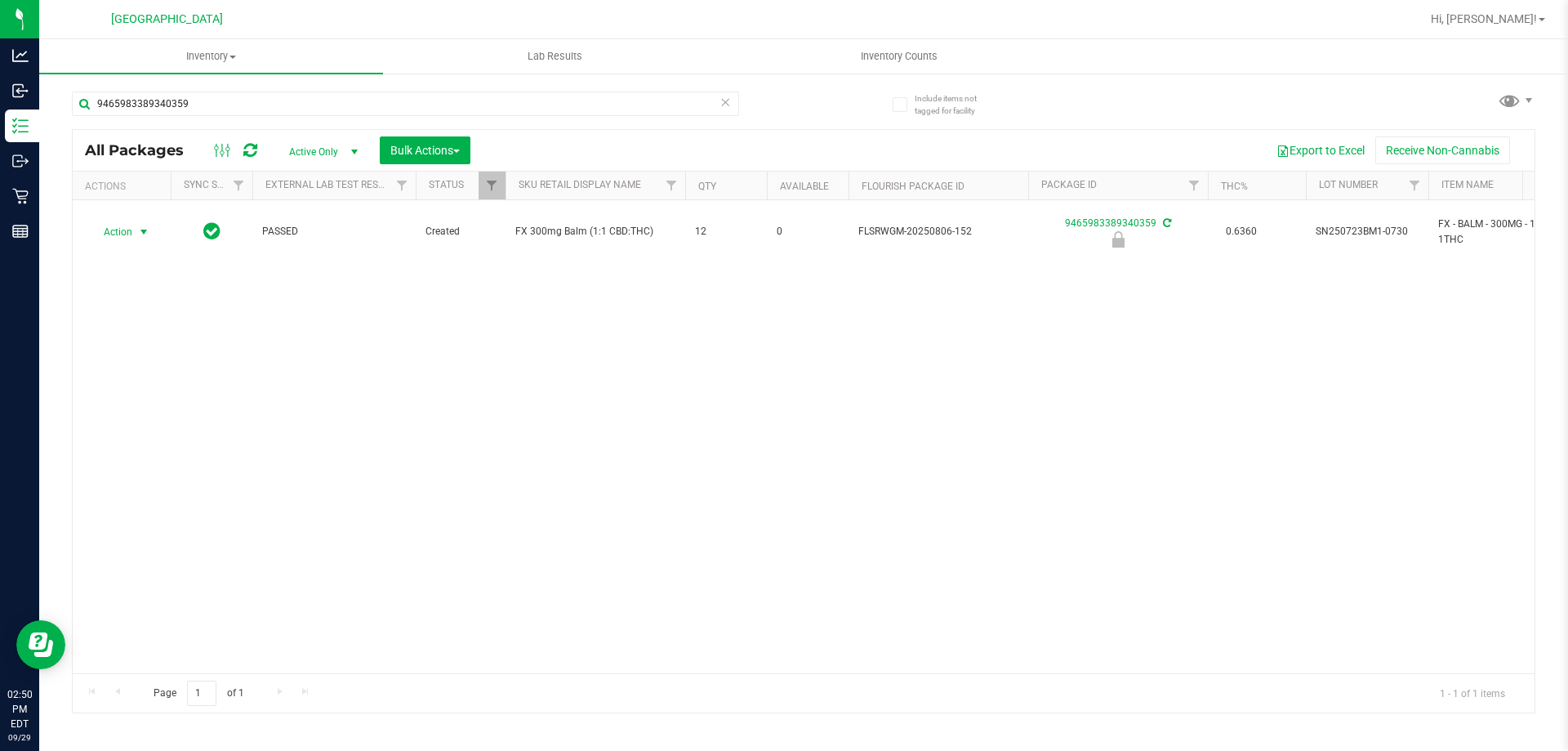
click at [134, 225] on span "select" at bounding box center [144, 232] width 21 height 23
click at [138, 406] on li "Unlock package" at bounding box center [142, 417] width 104 height 24
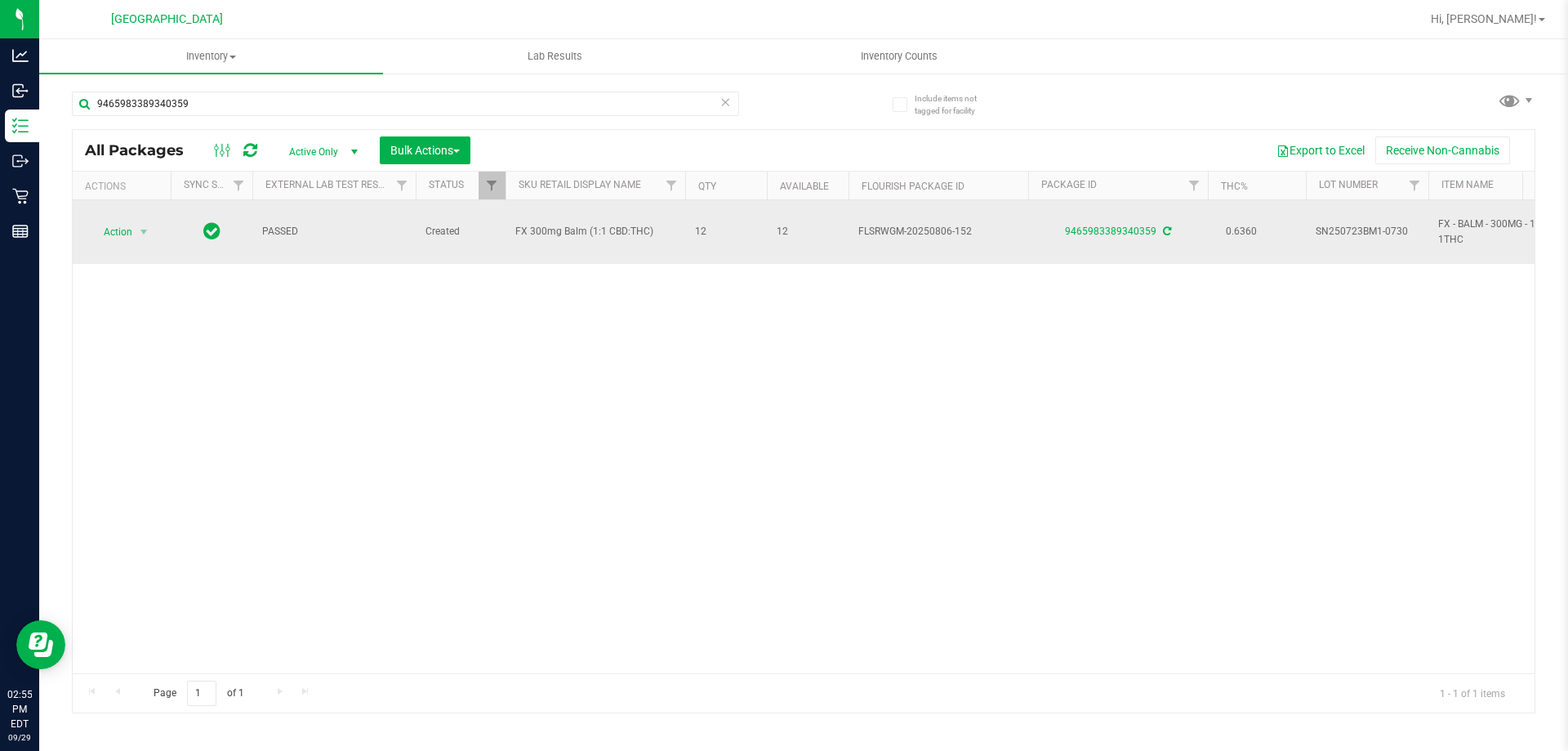
drag, startPoint x: 257, startPoint y: 223, endPoint x: 656, endPoint y: 228, distance: 399.0
click at [656, 228] on span "FX 300mg Balm (1:1 CBD:THC)" at bounding box center [595, 231] width 160 height 15
drag, startPoint x: 507, startPoint y: 222, endPoint x: 661, endPoint y: 223, distance: 154.0
click at [661, 223] on td "FX 300mg Balm (1:1 CBD:THC)" at bounding box center [595, 231] width 179 height 63
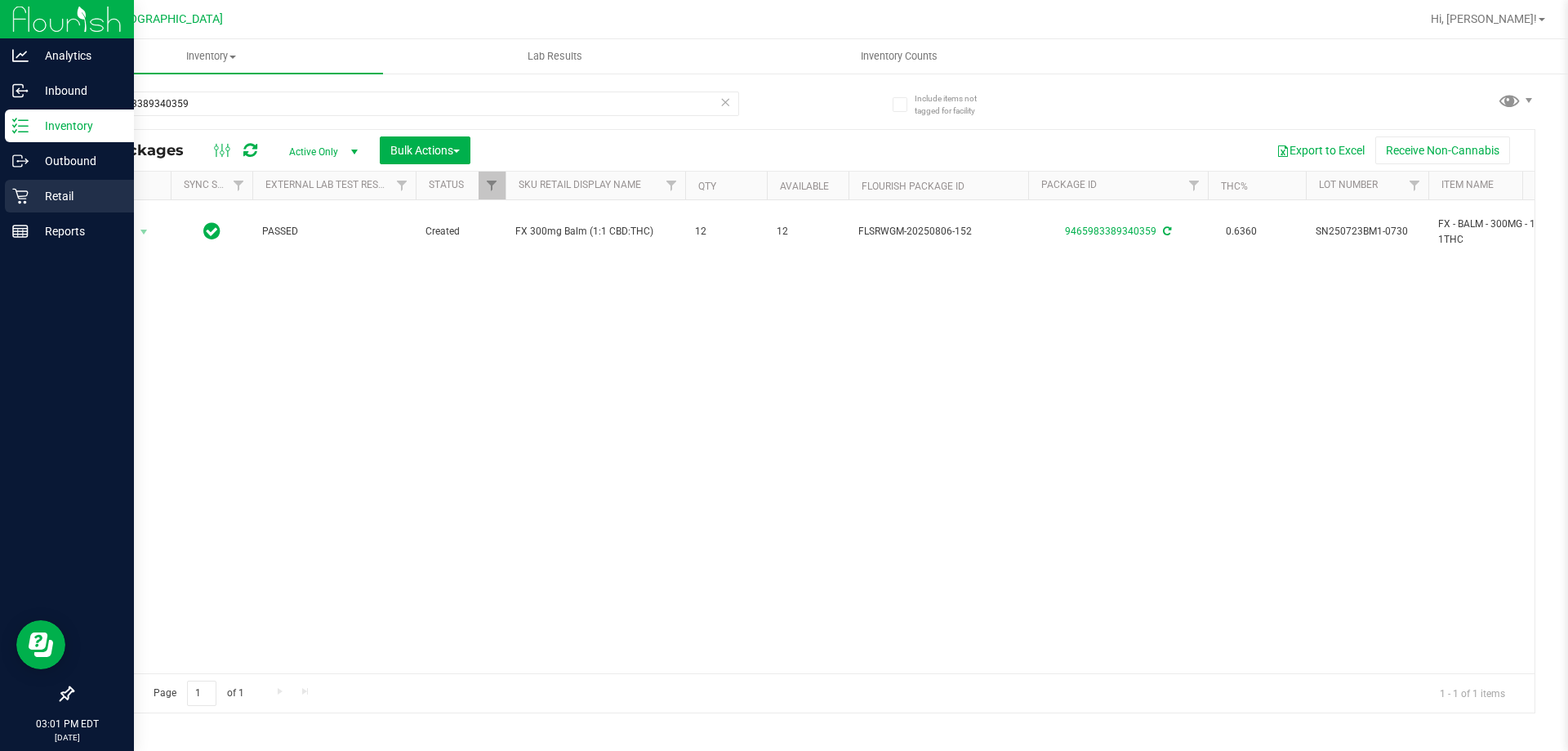
click at [41, 192] on p "Retail" at bounding box center [78, 196] width 98 height 20
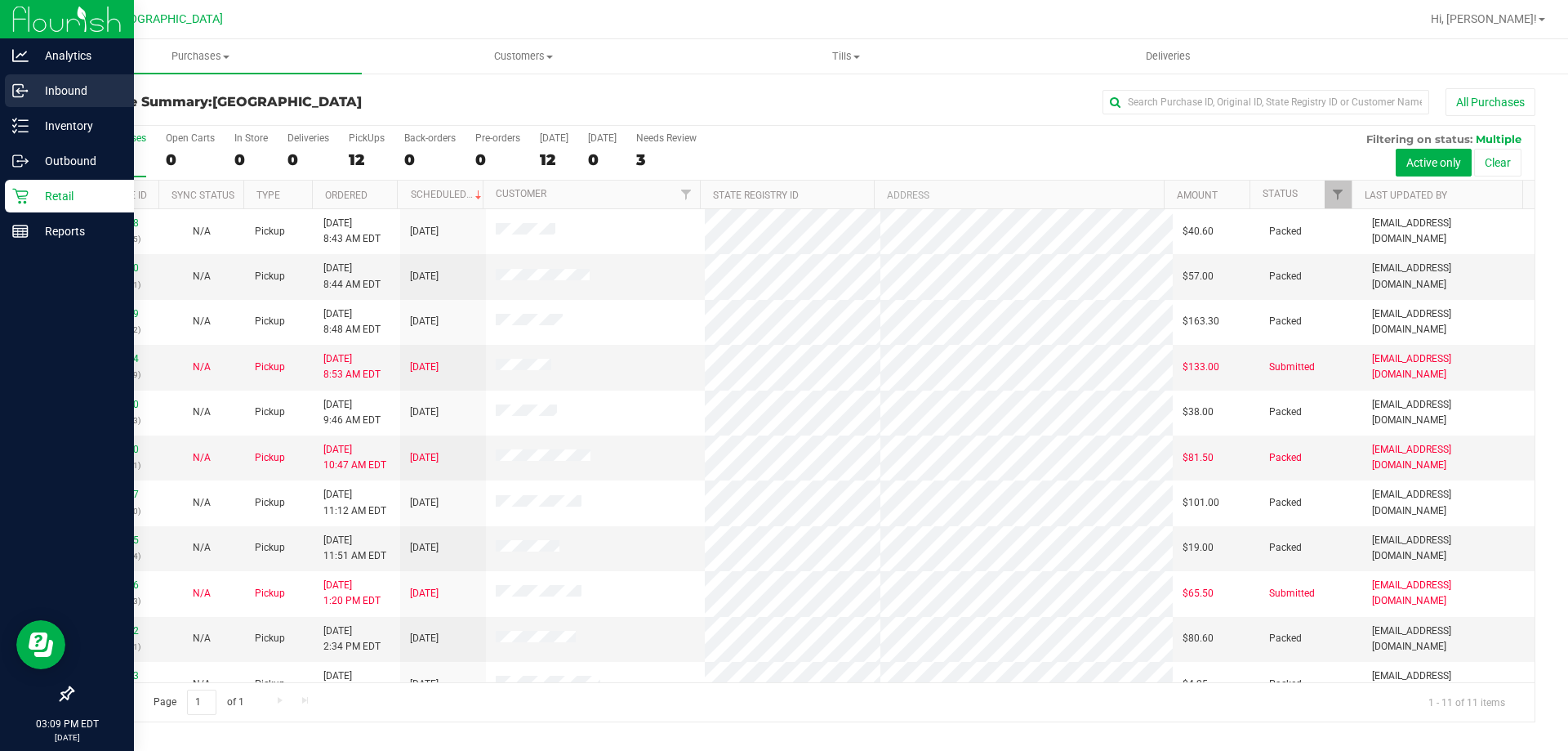
click at [90, 83] on p "Inbound" at bounding box center [78, 91] width 98 height 20
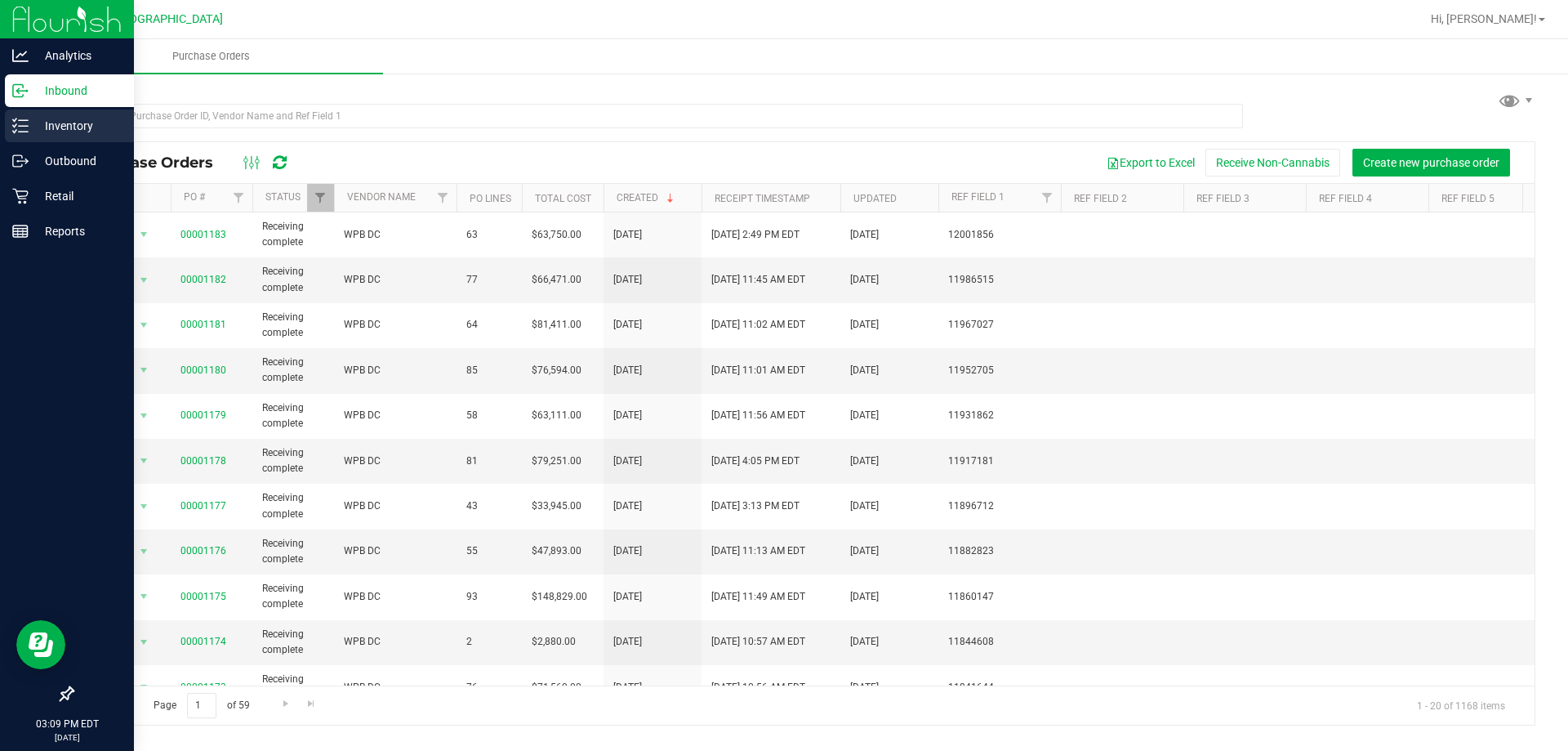
click at [65, 129] on p "Inventory" at bounding box center [78, 126] width 98 height 20
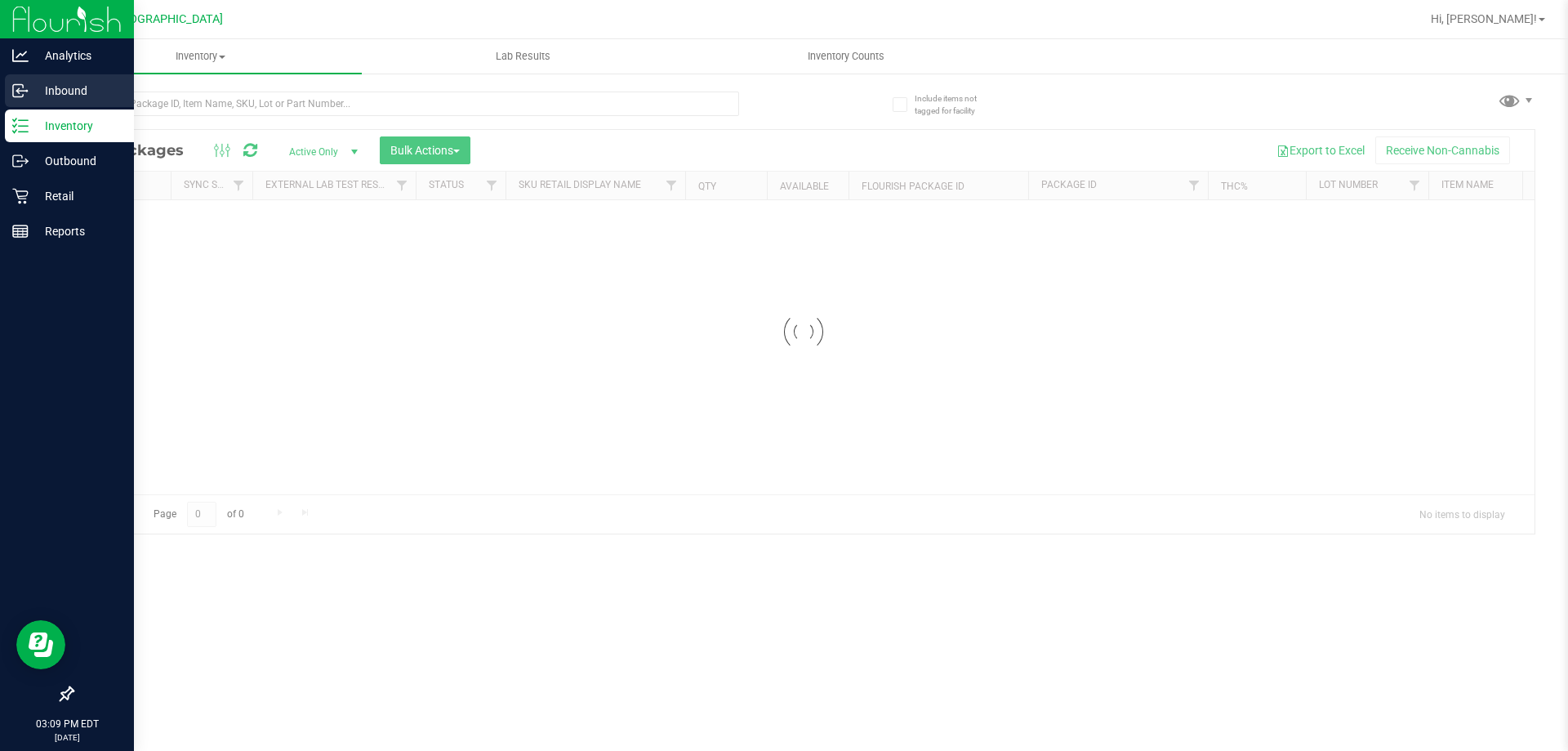
click at [59, 91] on p "Inbound" at bounding box center [78, 91] width 98 height 20
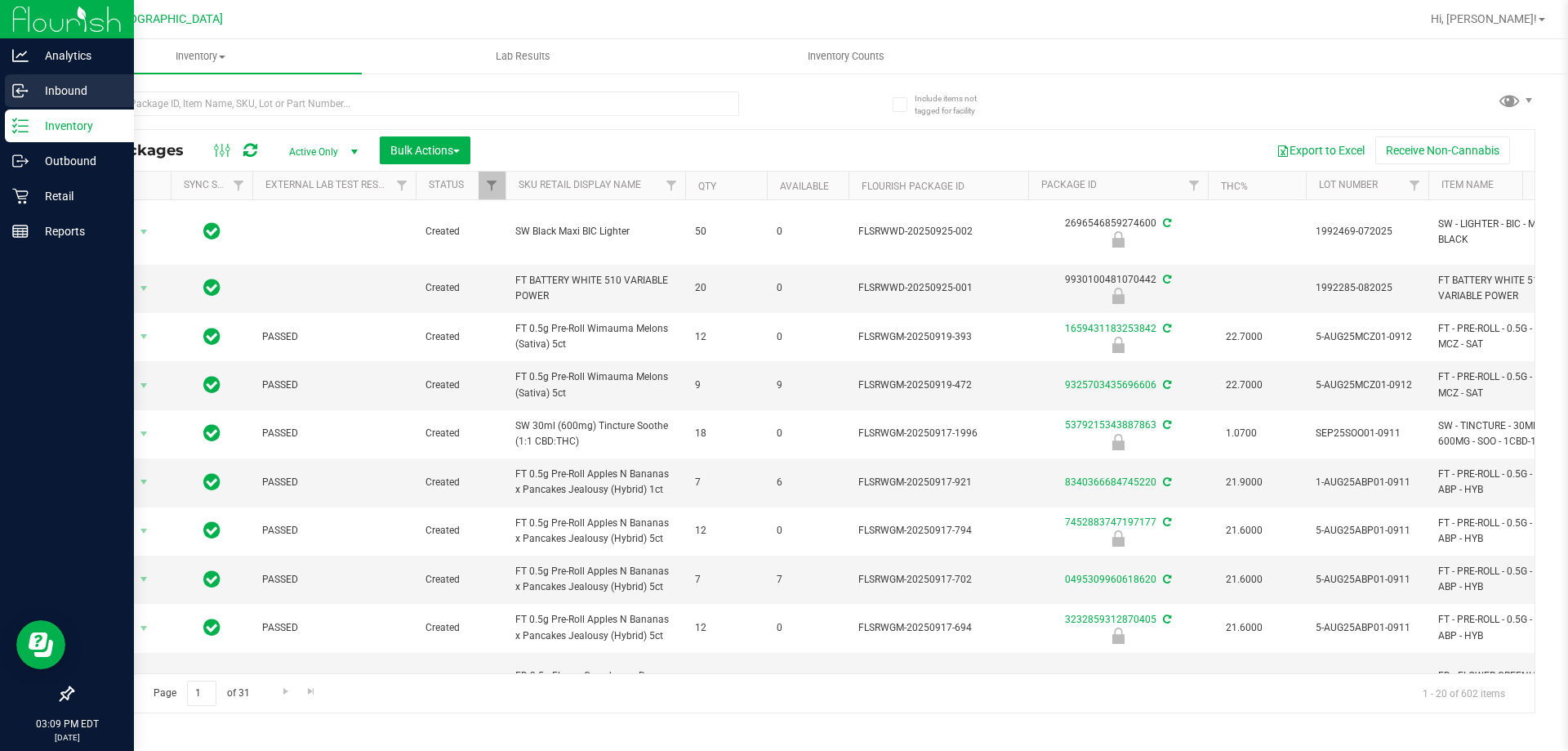
click at [83, 87] on p "Inbound" at bounding box center [78, 91] width 98 height 20
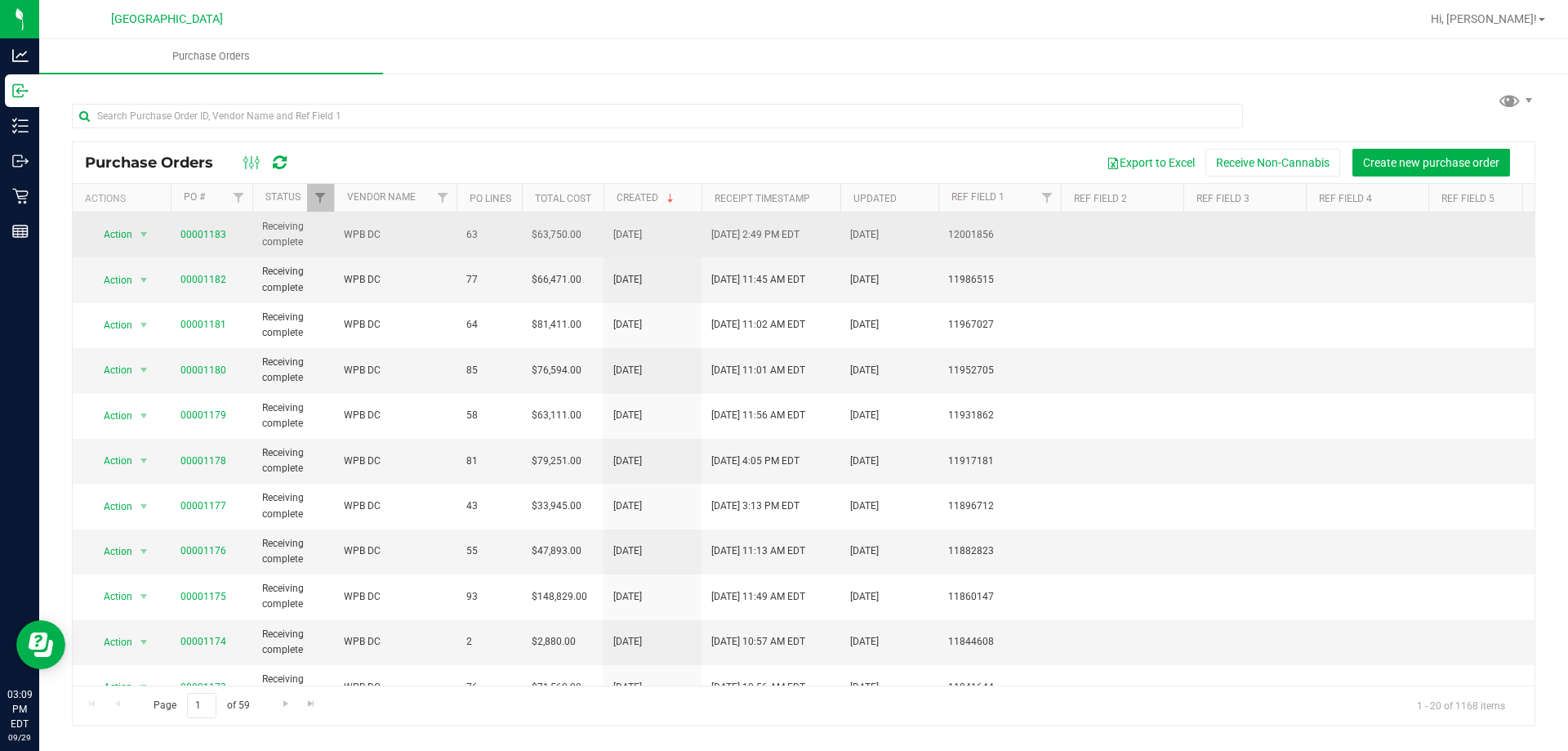
drag, startPoint x: 707, startPoint y: 233, endPoint x: 836, endPoint y: 238, distance: 129.1
click at [836, 238] on td "[DATE] 2:49 PM EDT" at bounding box center [772, 235] width 139 height 45
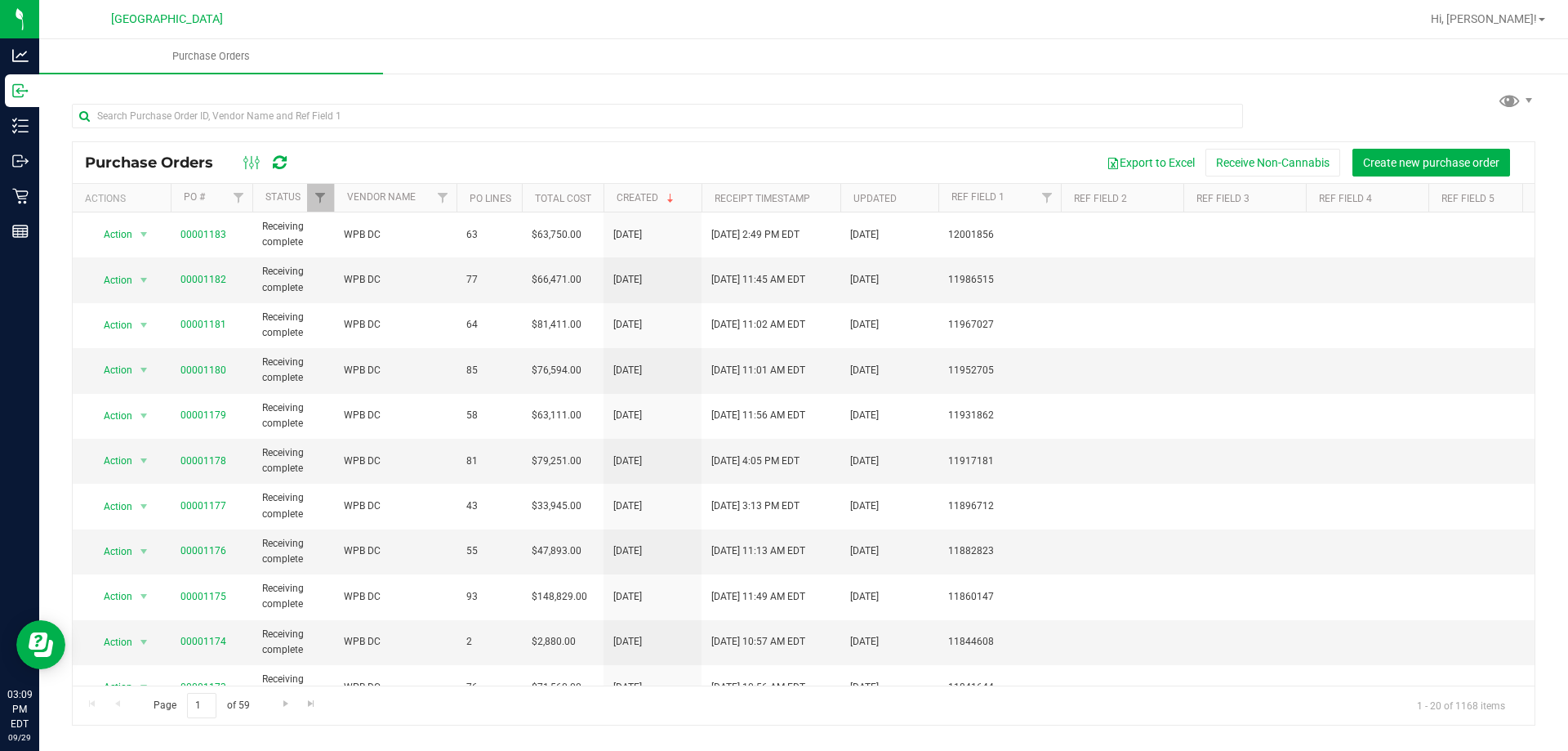
click at [279, 155] on icon at bounding box center [280, 162] width 14 height 16
click at [169, 161] on span "Purchase Orders" at bounding box center [157, 162] width 144 height 18
click at [121, 150] on div "Purchase Orders Export to Excel Receive Non-Cannabis Create new purchase order" at bounding box center [803, 162] width 1462 height 41
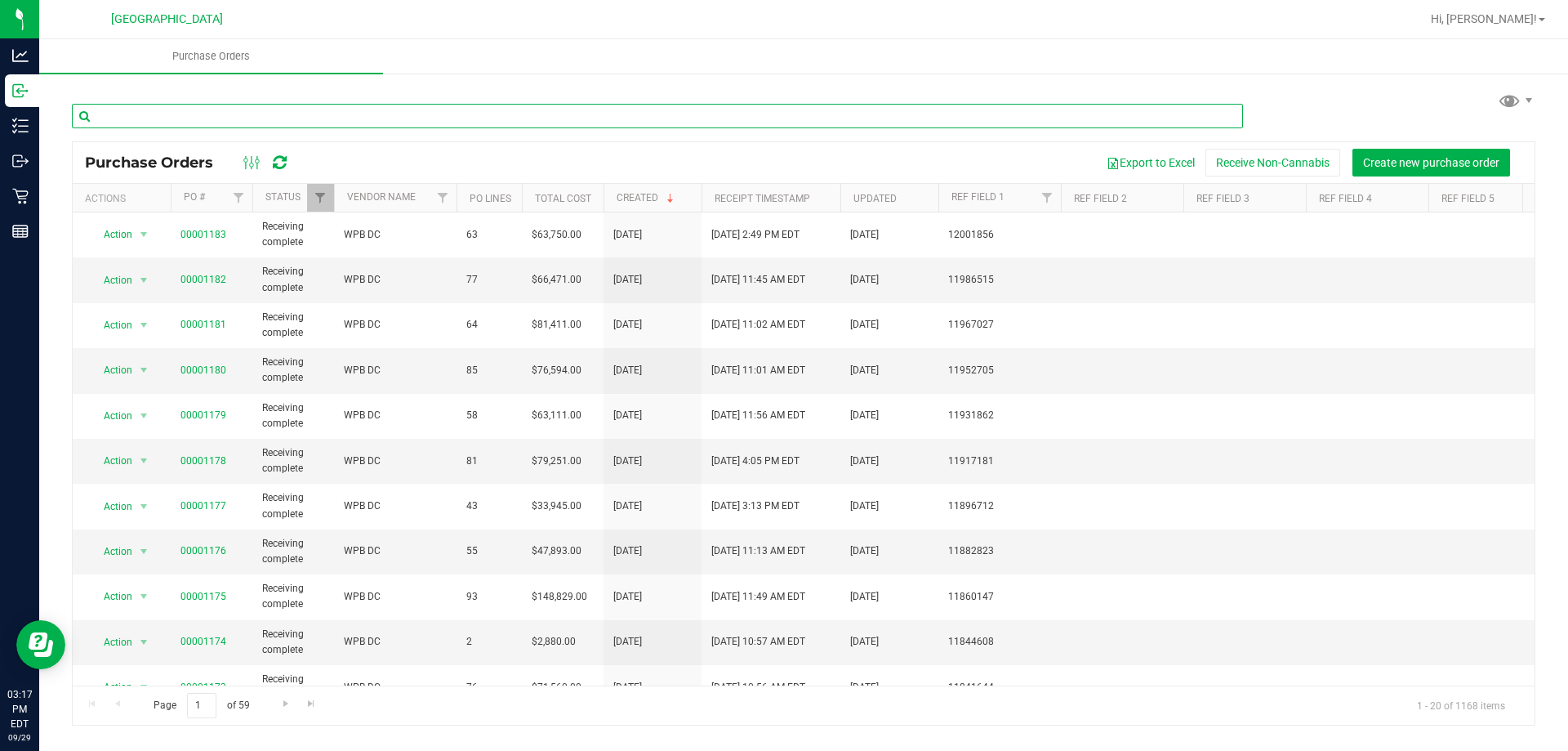
click at [218, 118] on input "text" at bounding box center [657, 115] width 1171 height 24
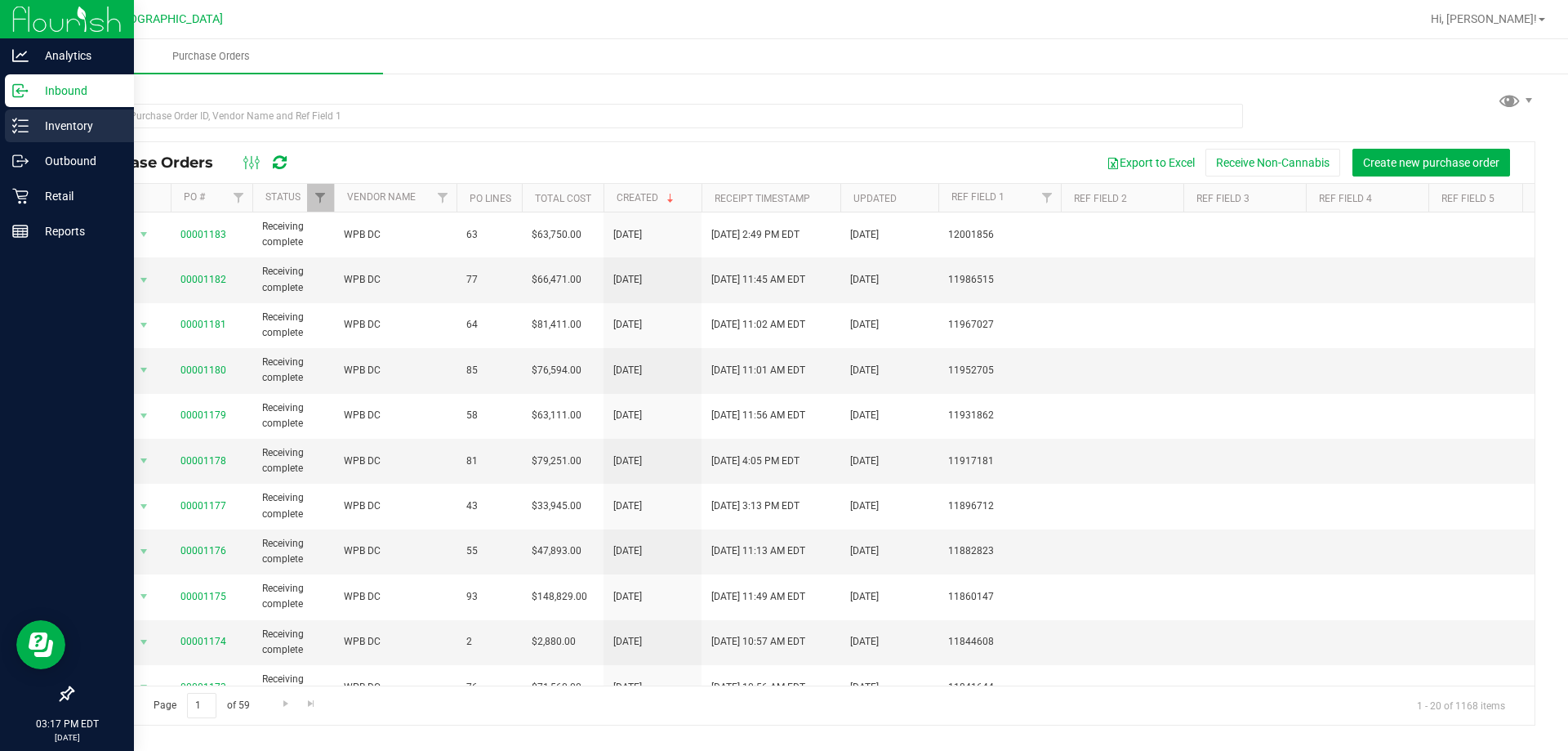
click at [13, 121] on icon at bounding box center [21, 126] width 16 height 16
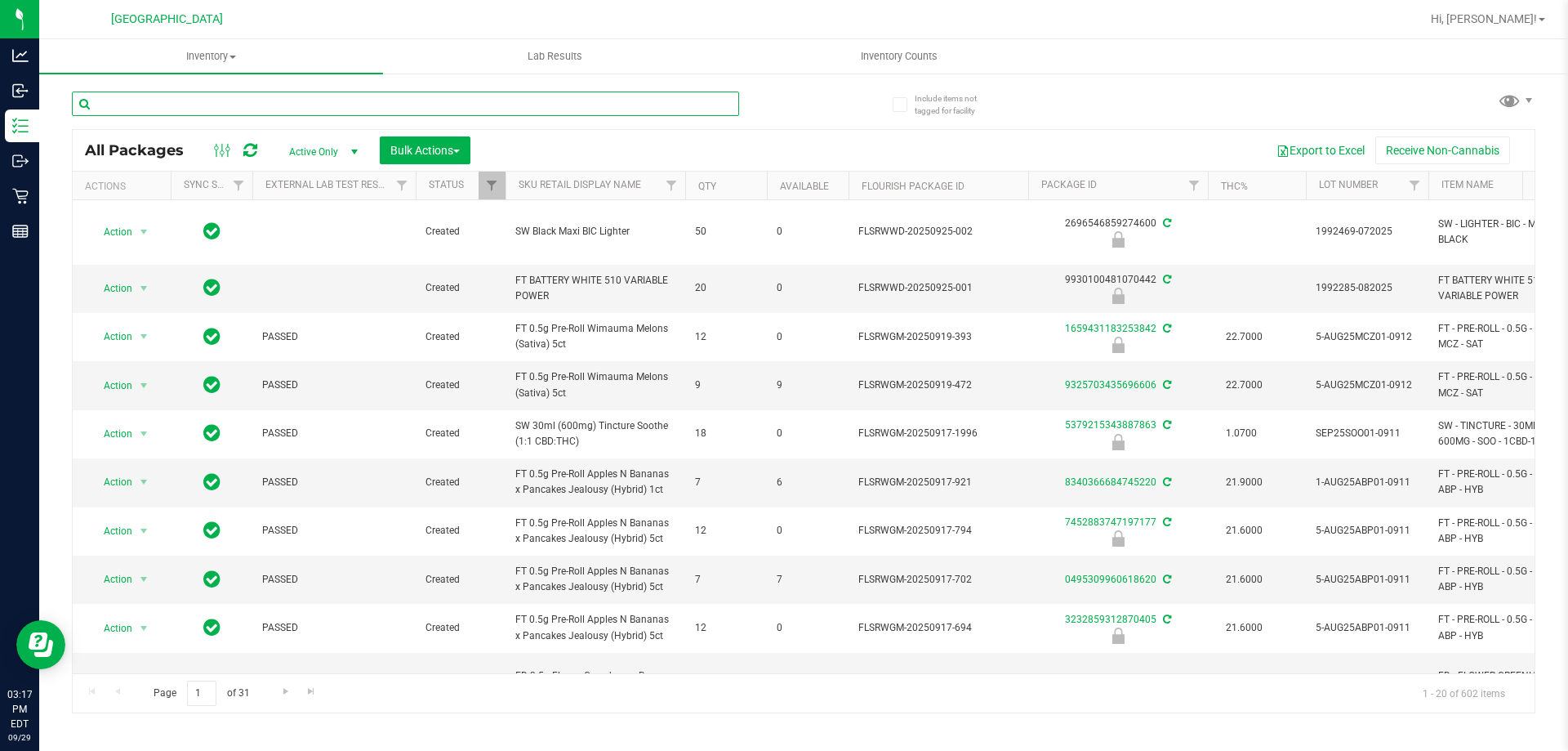
click at [242, 108] on input "text" at bounding box center [406, 103] width 667 height 24
type input "6562269668866206"
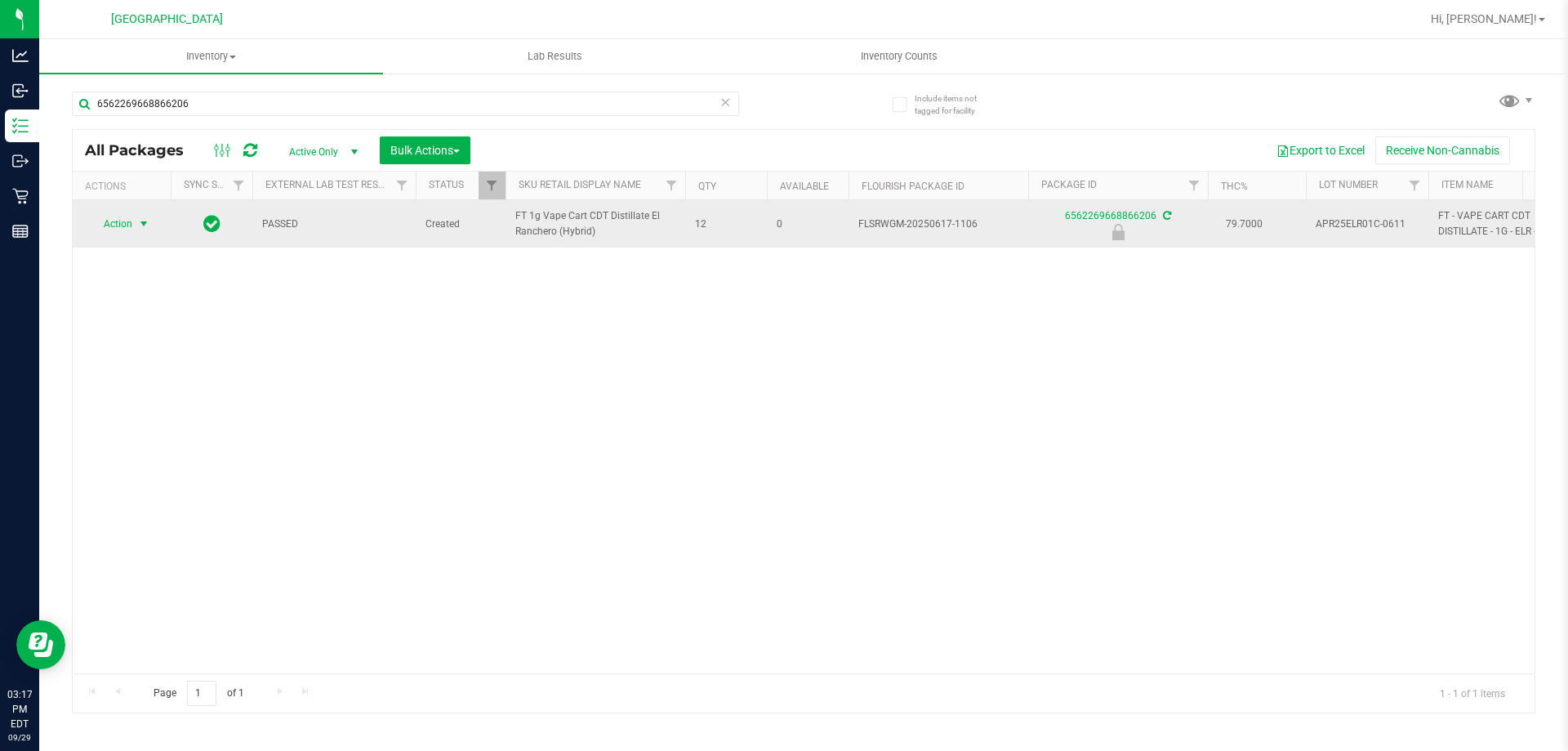
click at [120, 224] on span "Action" at bounding box center [111, 224] width 44 height 23
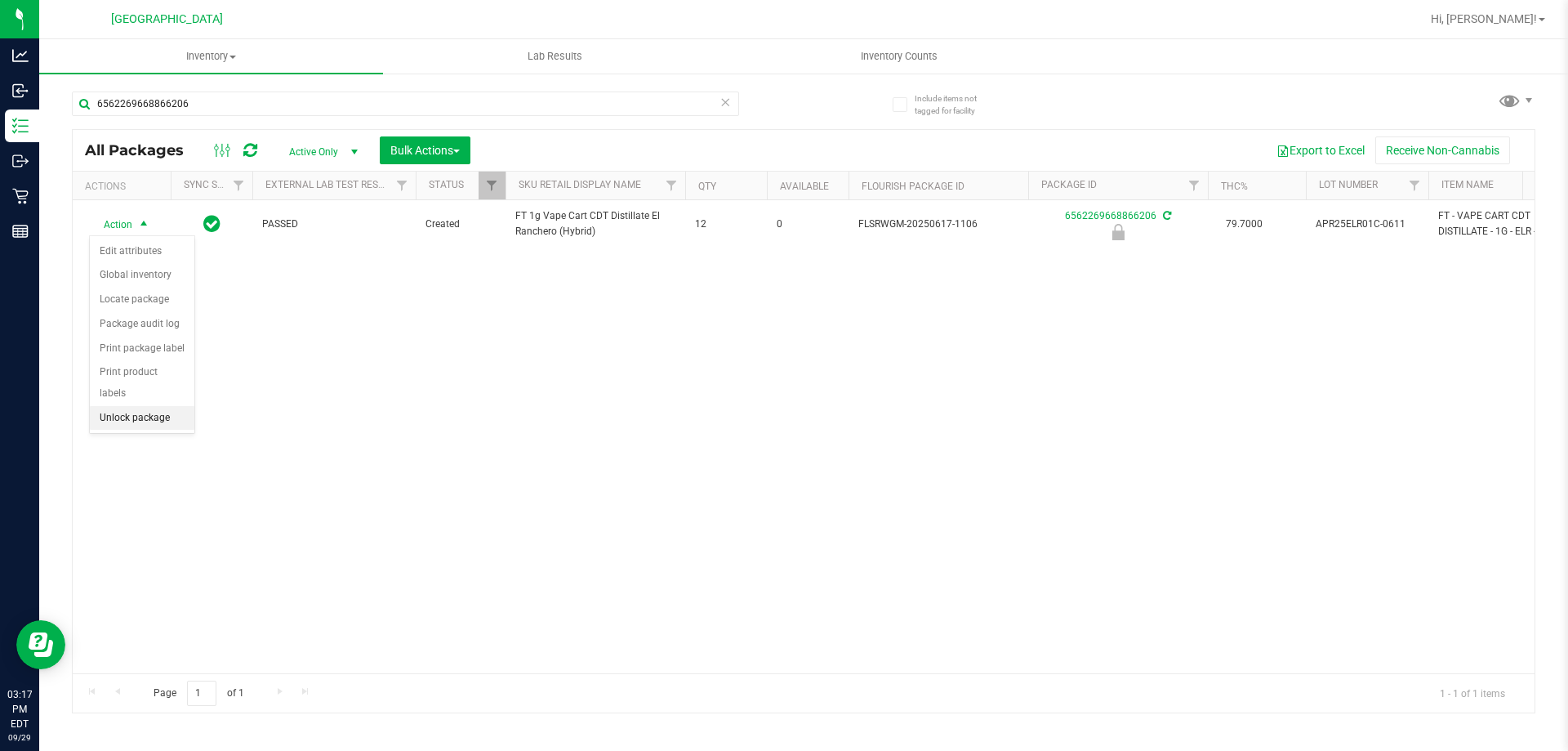
click at [138, 406] on li "Unlock package" at bounding box center [142, 417] width 104 height 24
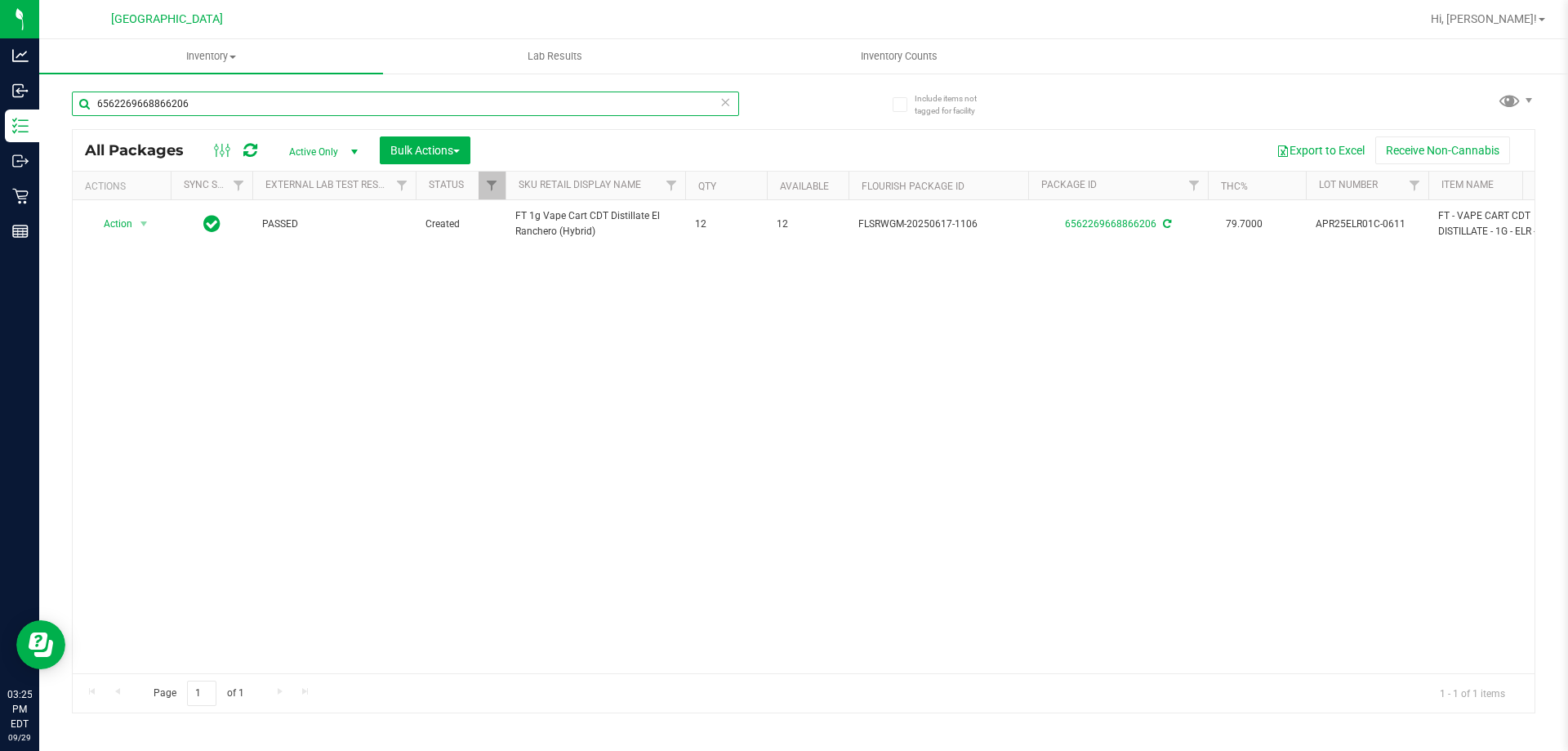
drag, startPoint x: 257, startPoint y: 103, endPoint x: 46, endPoint y: 88, distance: 211.5
click at [48, 90] on div "Include items not tagged for facility 6562269668866206 All Packages Active Only…" at bounding box center [804, 321] width 1529 height 499
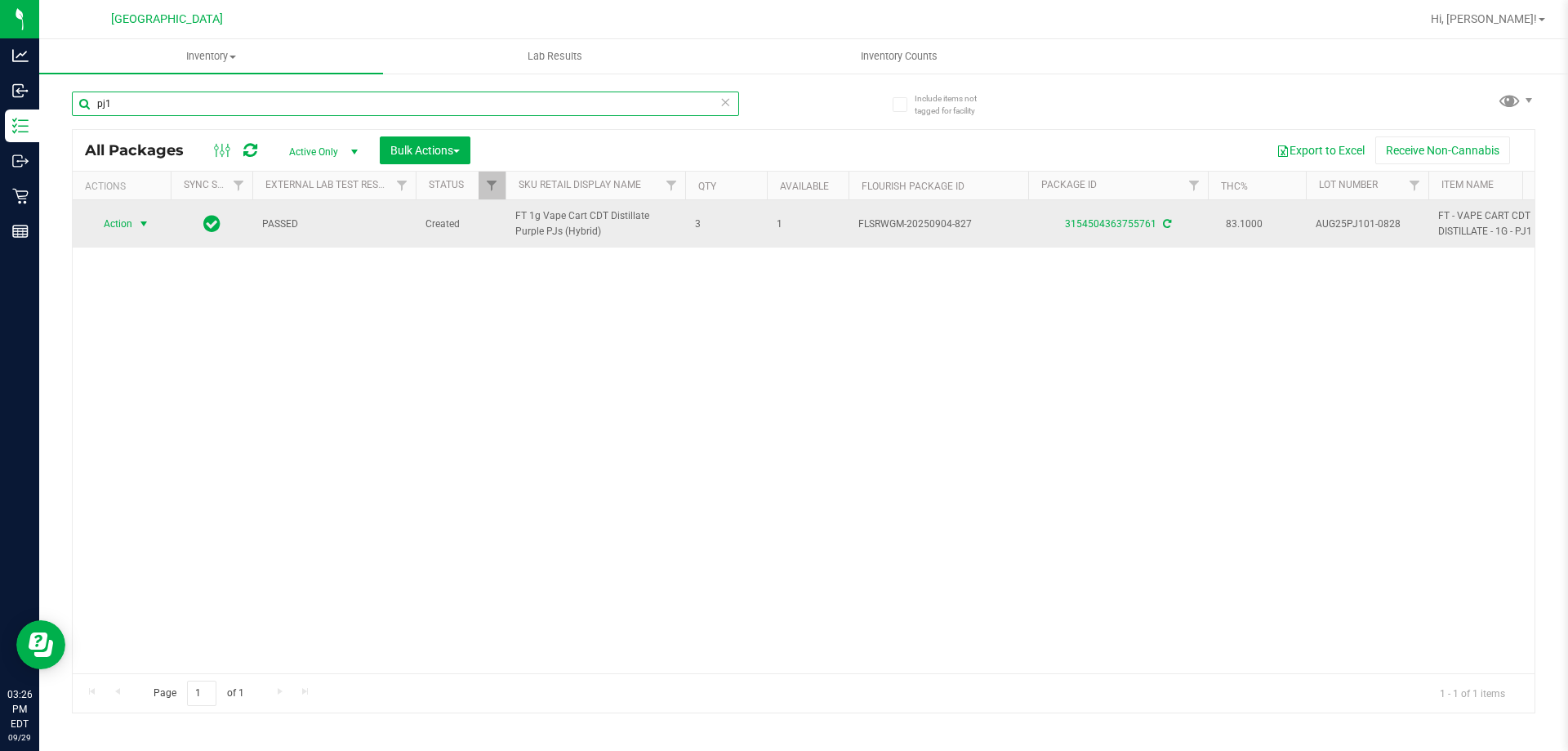
type input "pj1"
click at [131, 218] on span "Action" at bounding box center [111, 224] width 44 height 23
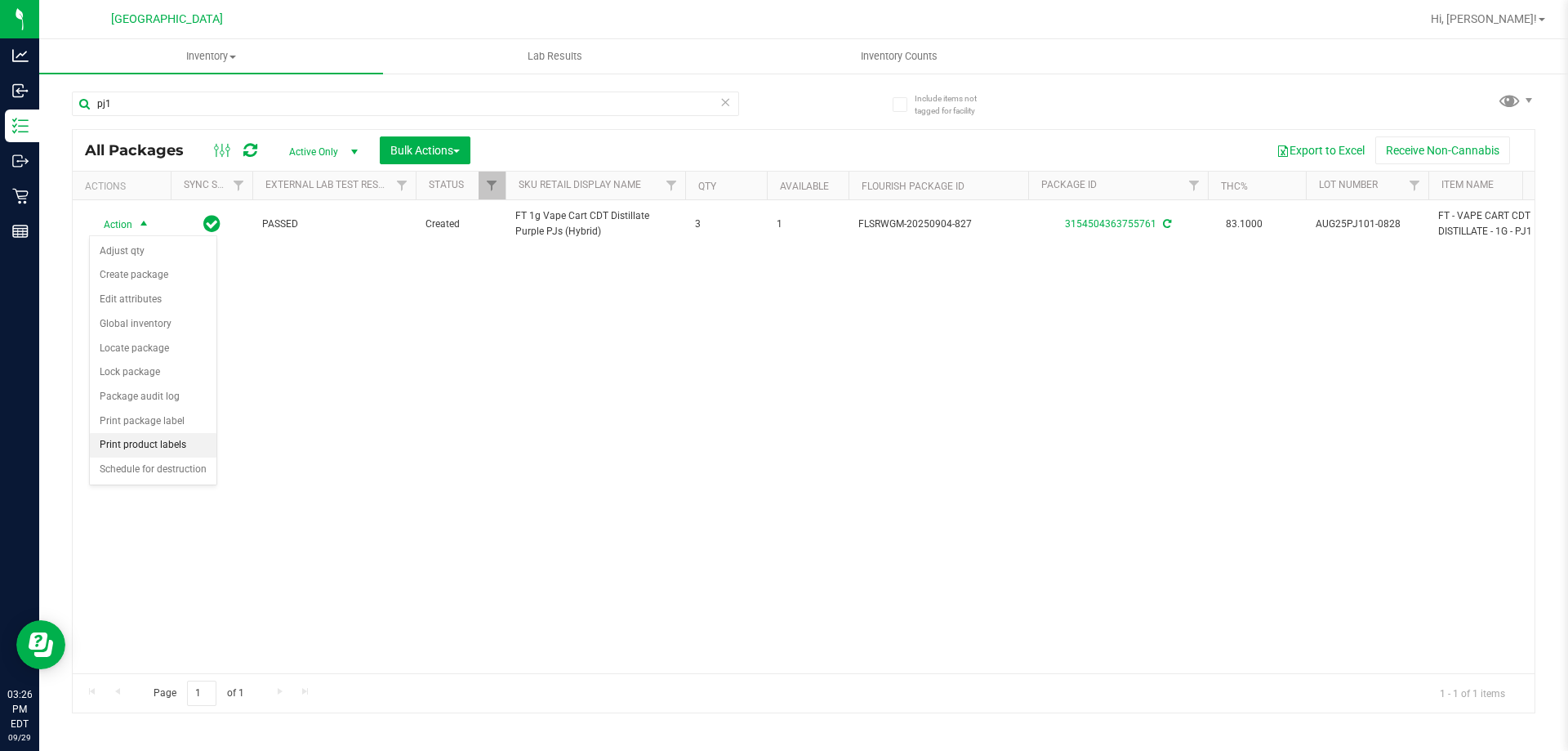
click at [165, 446] on li "Print product labels" at bounding box center [153, 444] width 127 height 24
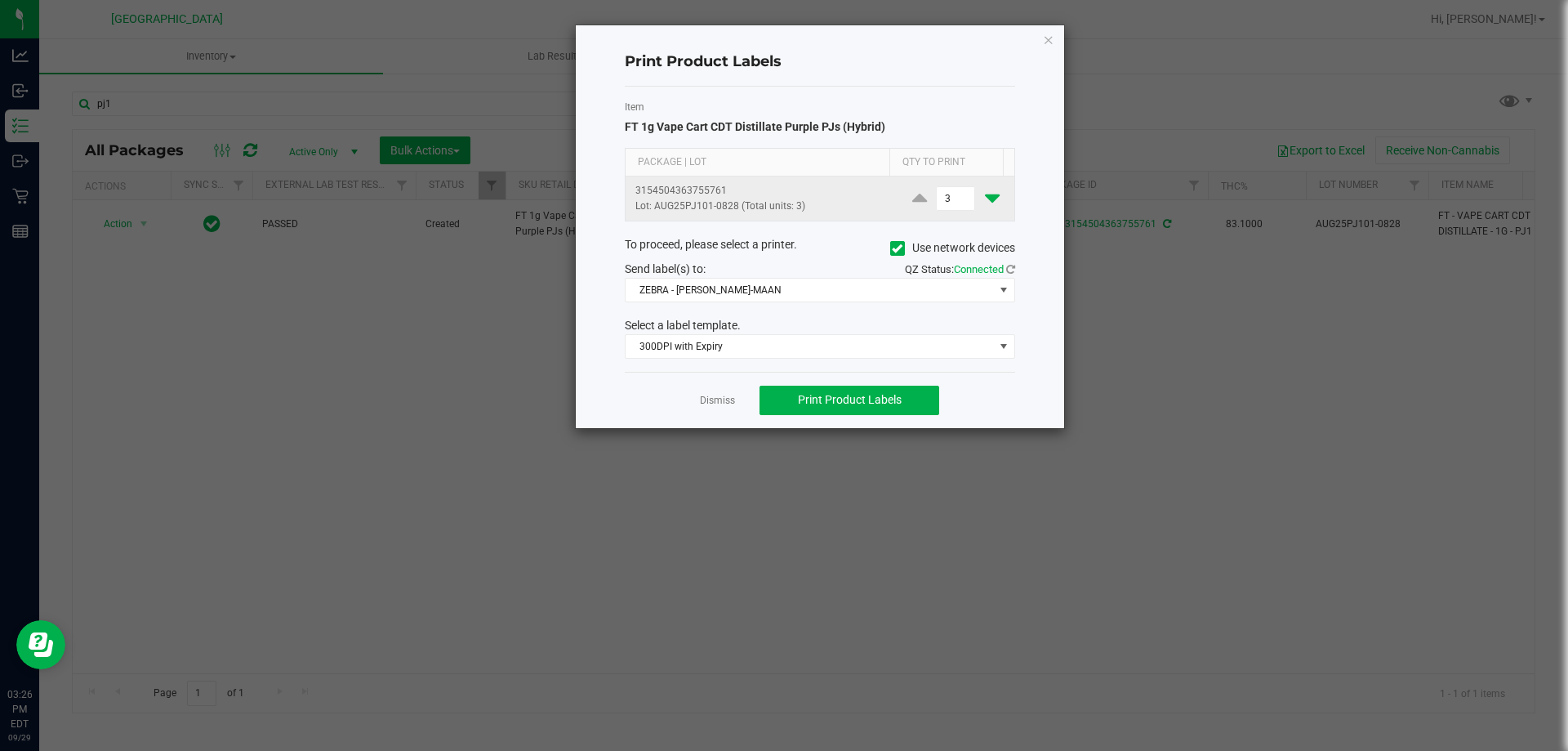
click at [985, 198] on icon at bounding box center [992, 198] width 14 height 21
type input "1"
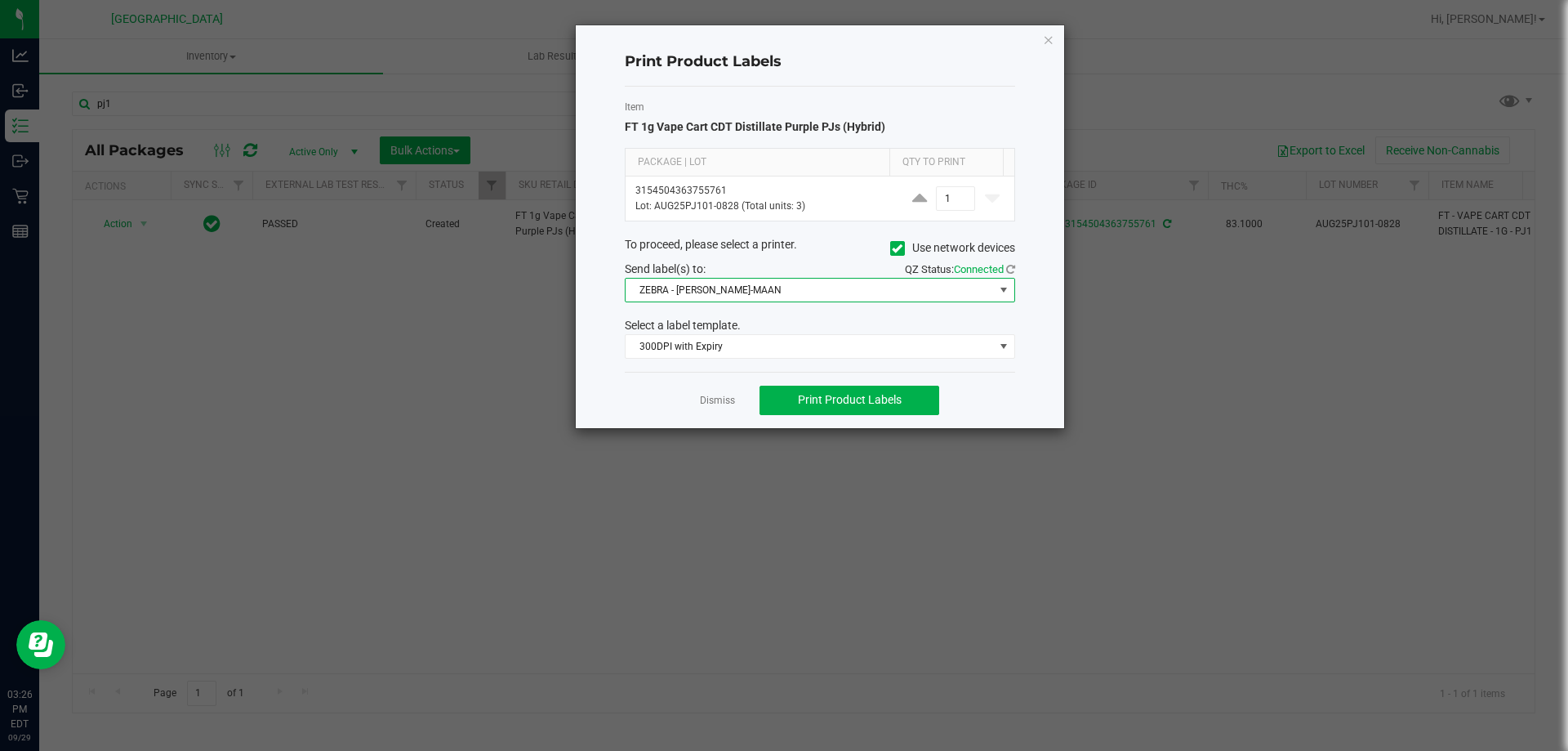
click at [763, 295] on span "ZEBRA - [PERSON_NAME]-MAAN" at bounding box center [809, 290] width 368 height 23
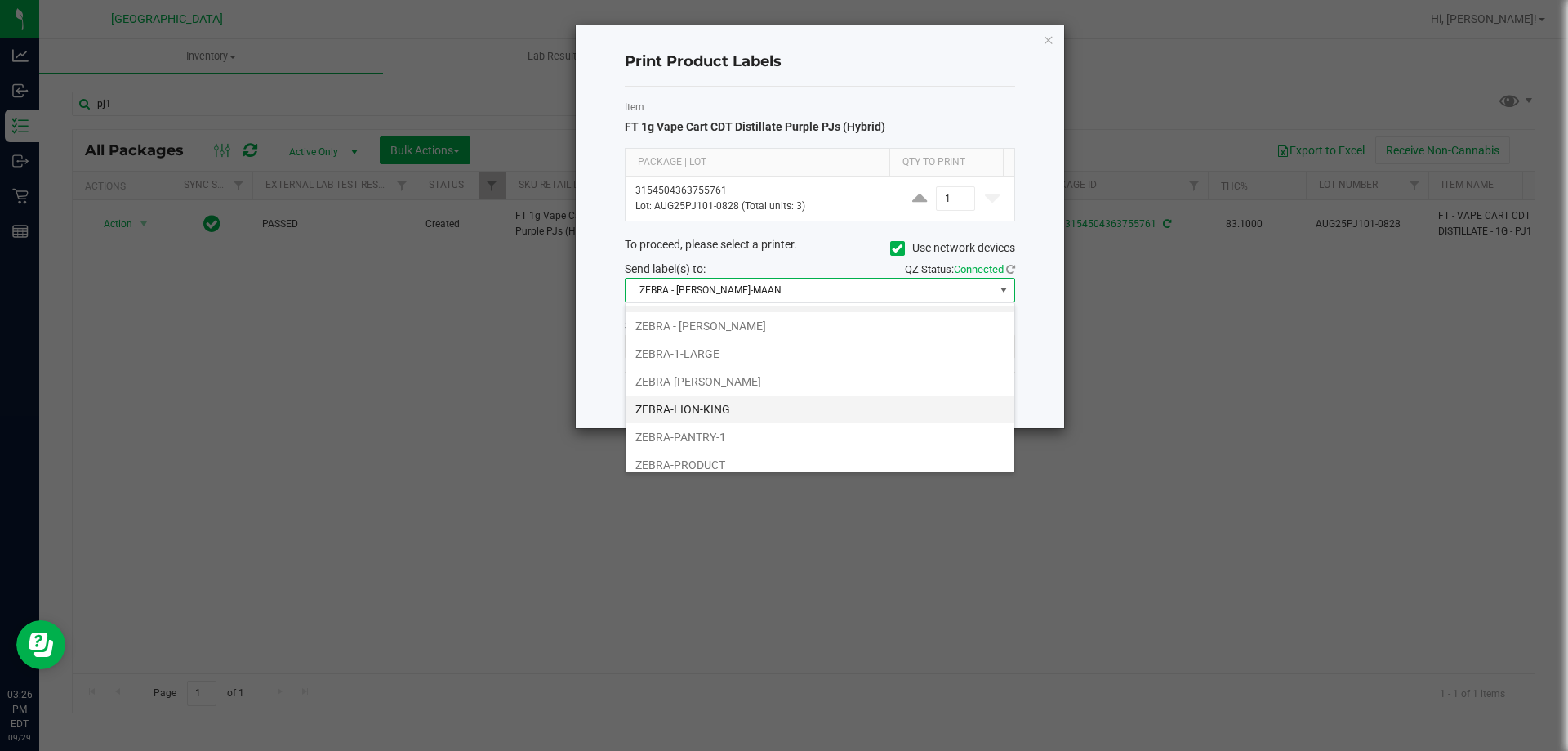
scroll to position [31, 0]
click at [730, 444] on li "ZEBRA-PRODUCT" at bounding box center [820, 454] width 389 height 28
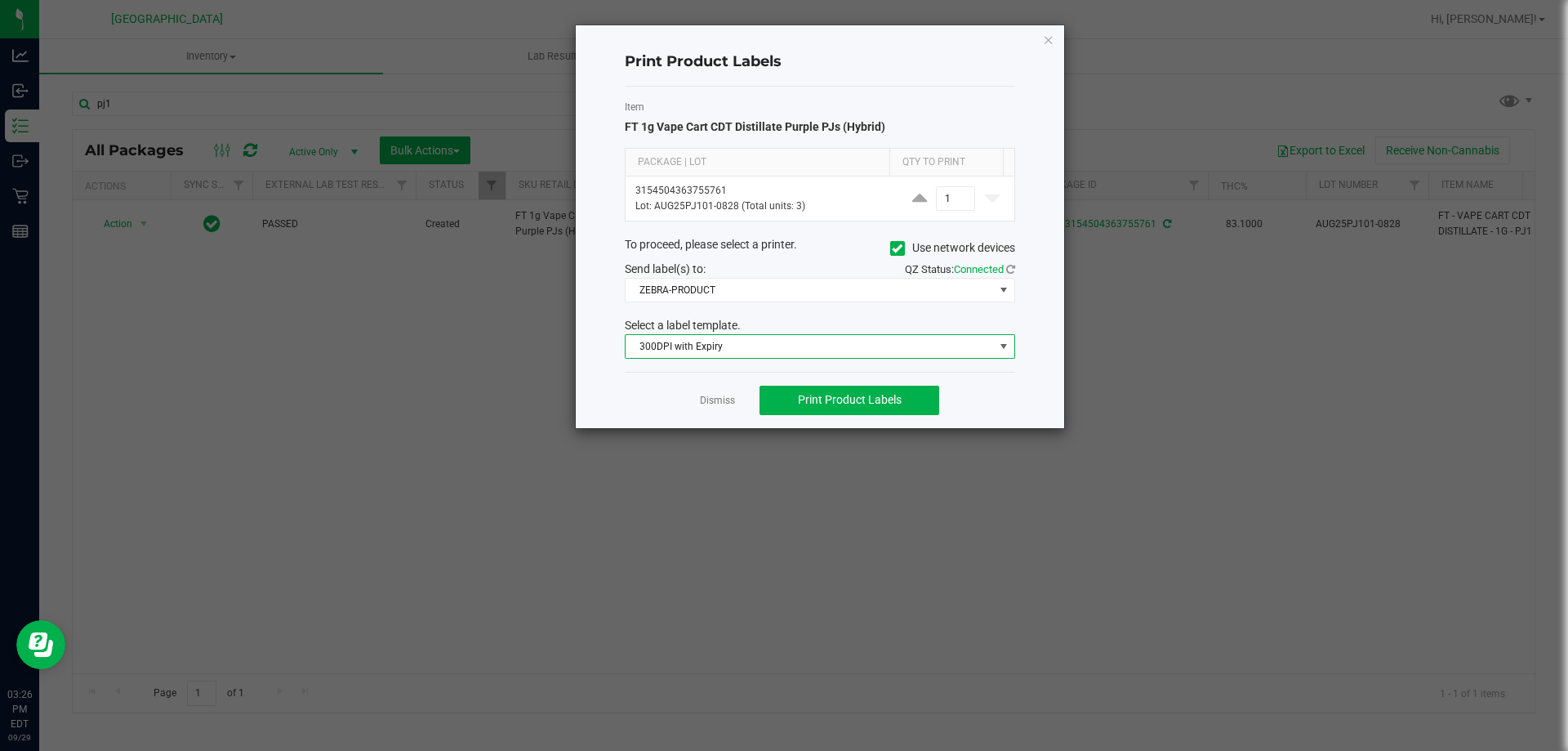
click at [816, 349] on span "300DPI with Expiry" at bounding box center [809, 346] width 368 height 23
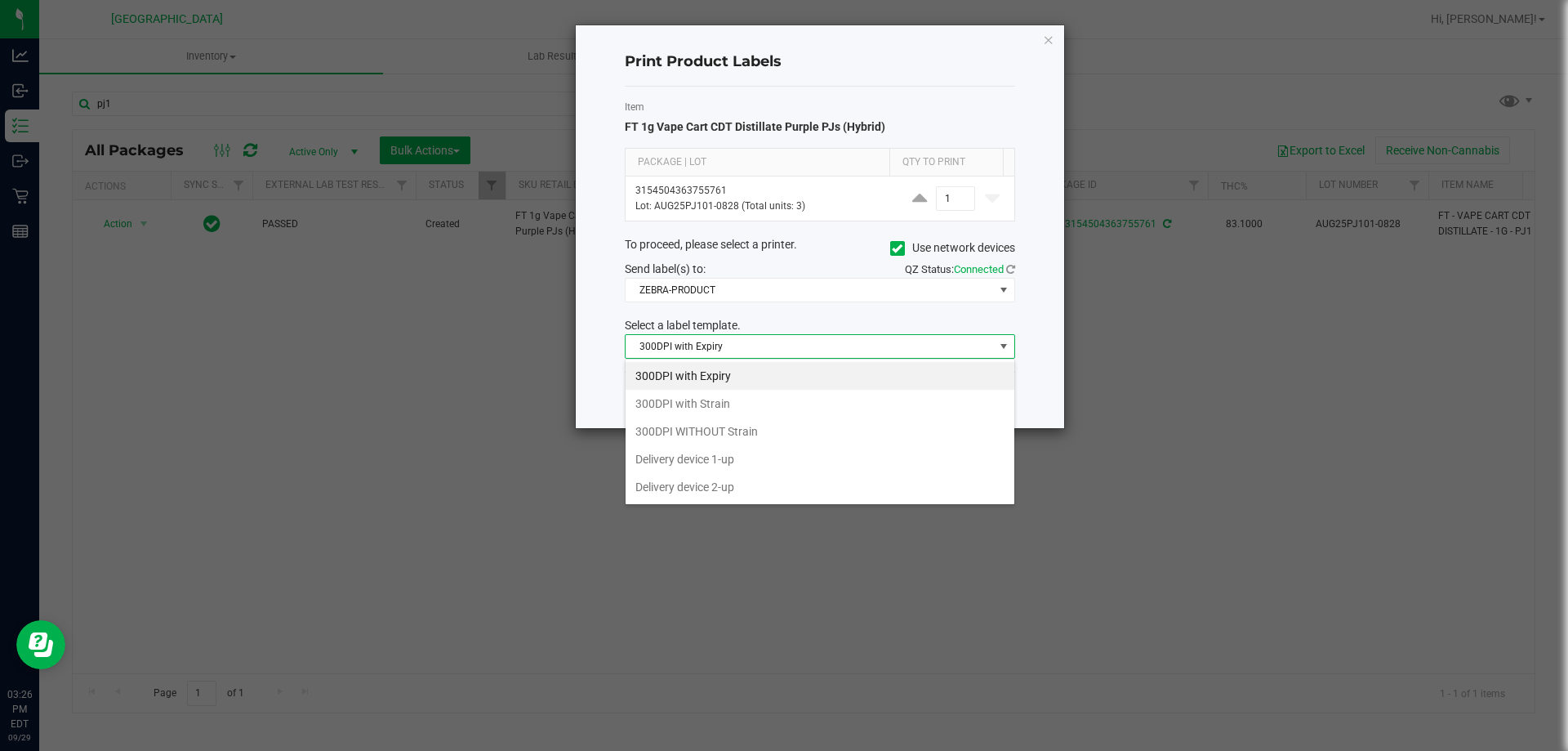
scroll to position [24, 391]
click at [761, 409] on li "300DPI with Strain" at bounding box center [820, 403] width 389 height 28
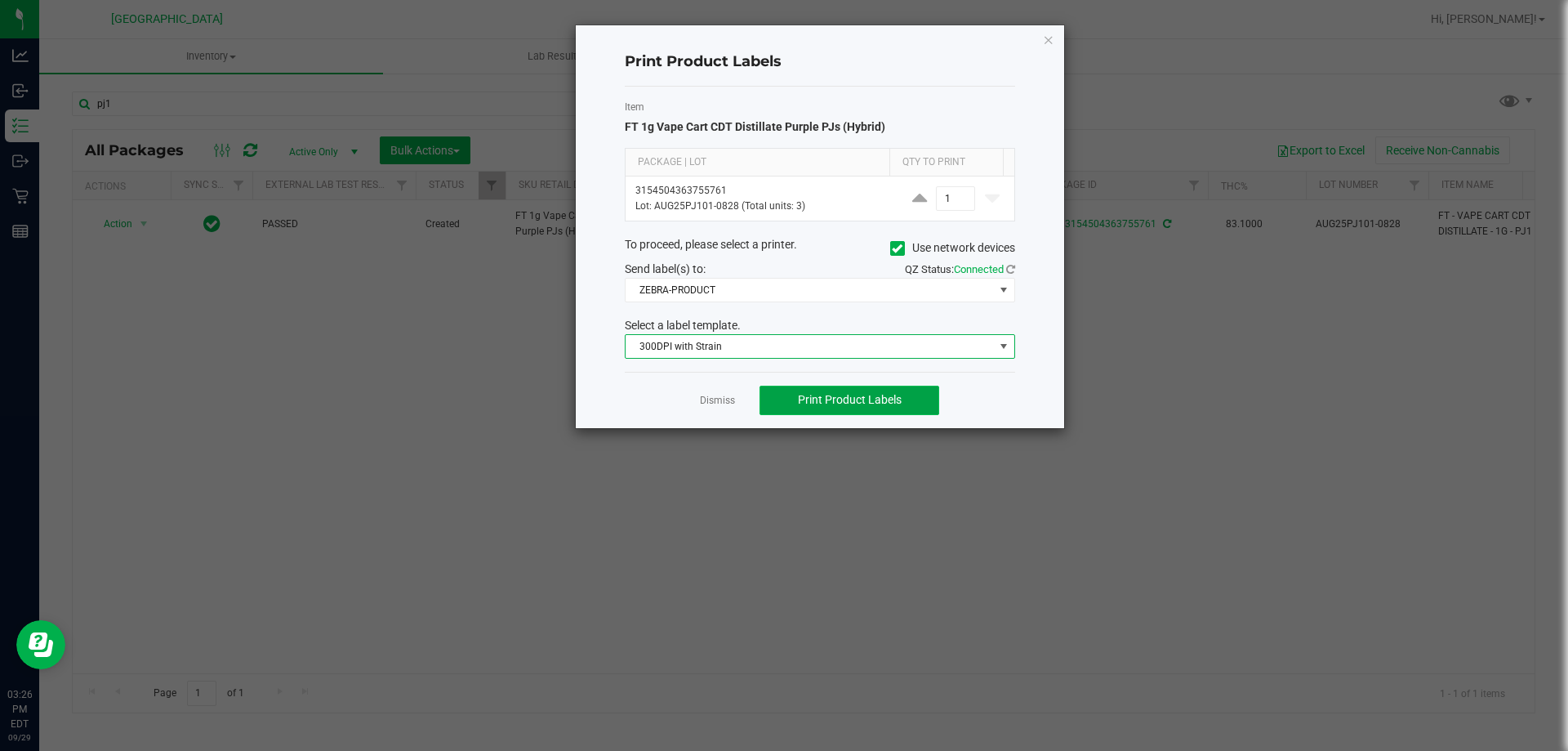
click at [856, 394] on span "Print Product Labels" at bounding box center [850, 399] width 103 height 13
click at [722, 404] on link "Dismiss" at bounding box center [717, 400] width 35 height 14
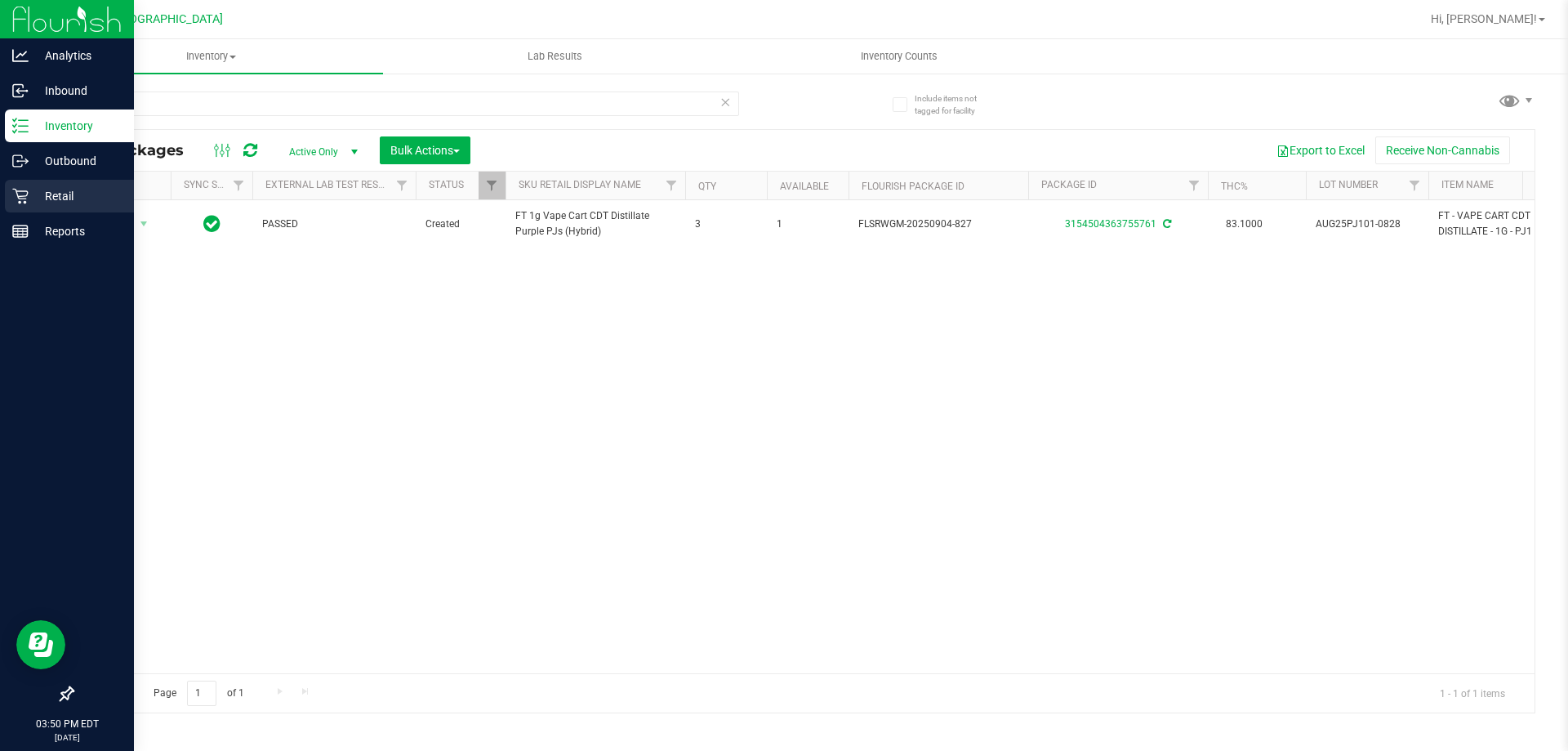
click at [32, 191] on p "Retail" at bounding box center [78, 196] width 98 height 20
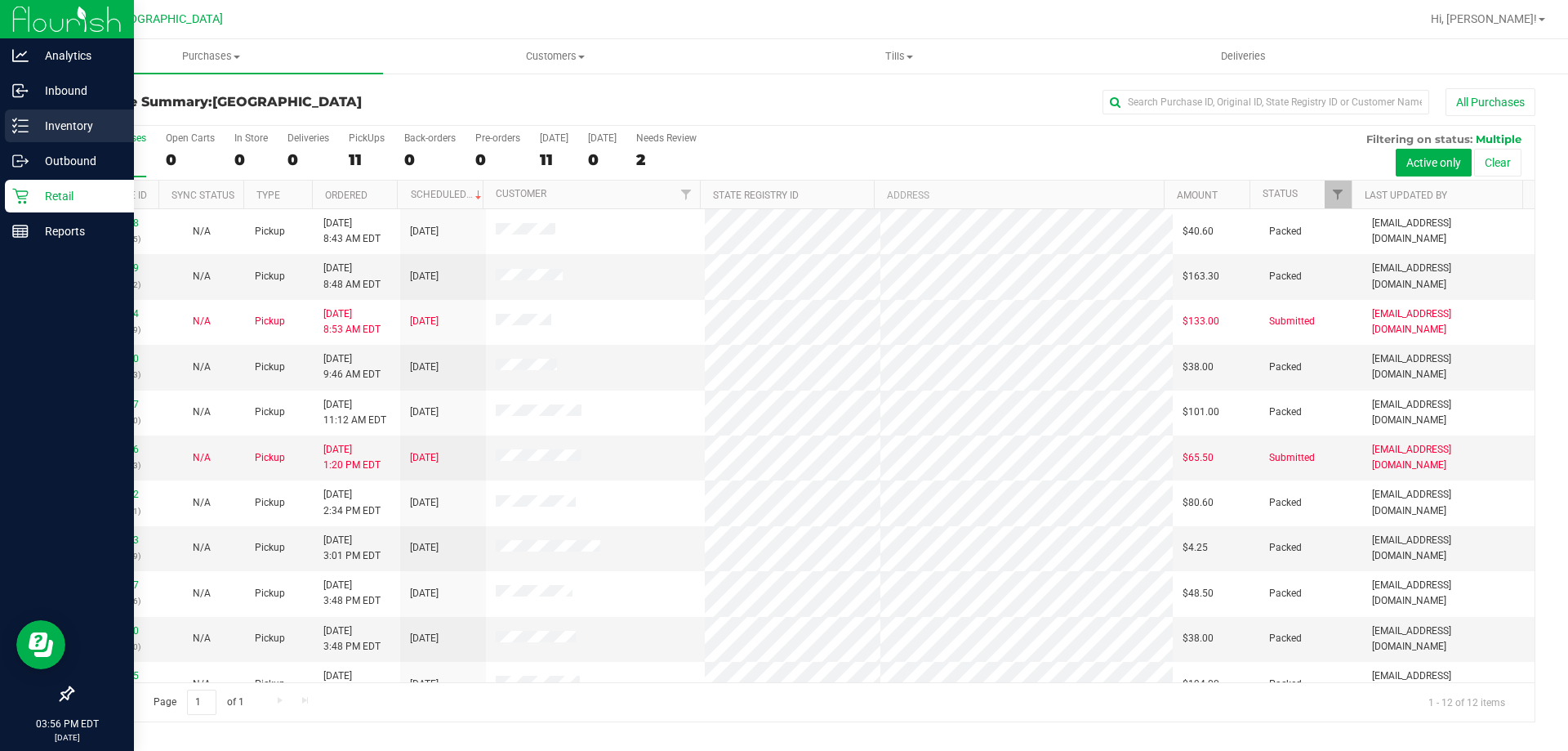
click at [66, 123] on p "Inventory" at bounding box center [78, 126] width 98 height 20
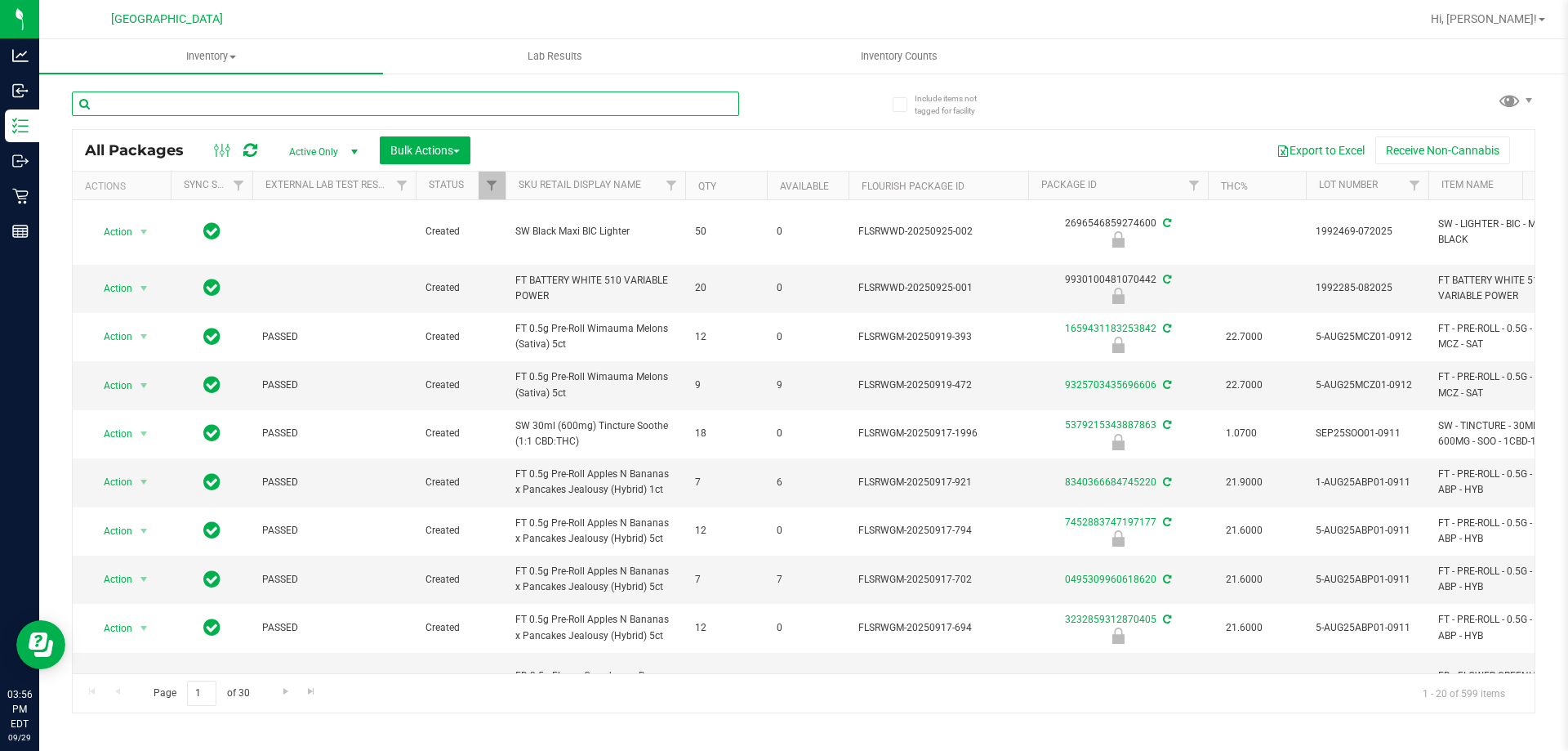
click at [368, 101] on input "text" at bounding box center [406, 103] width 667 height 24
type input "h"
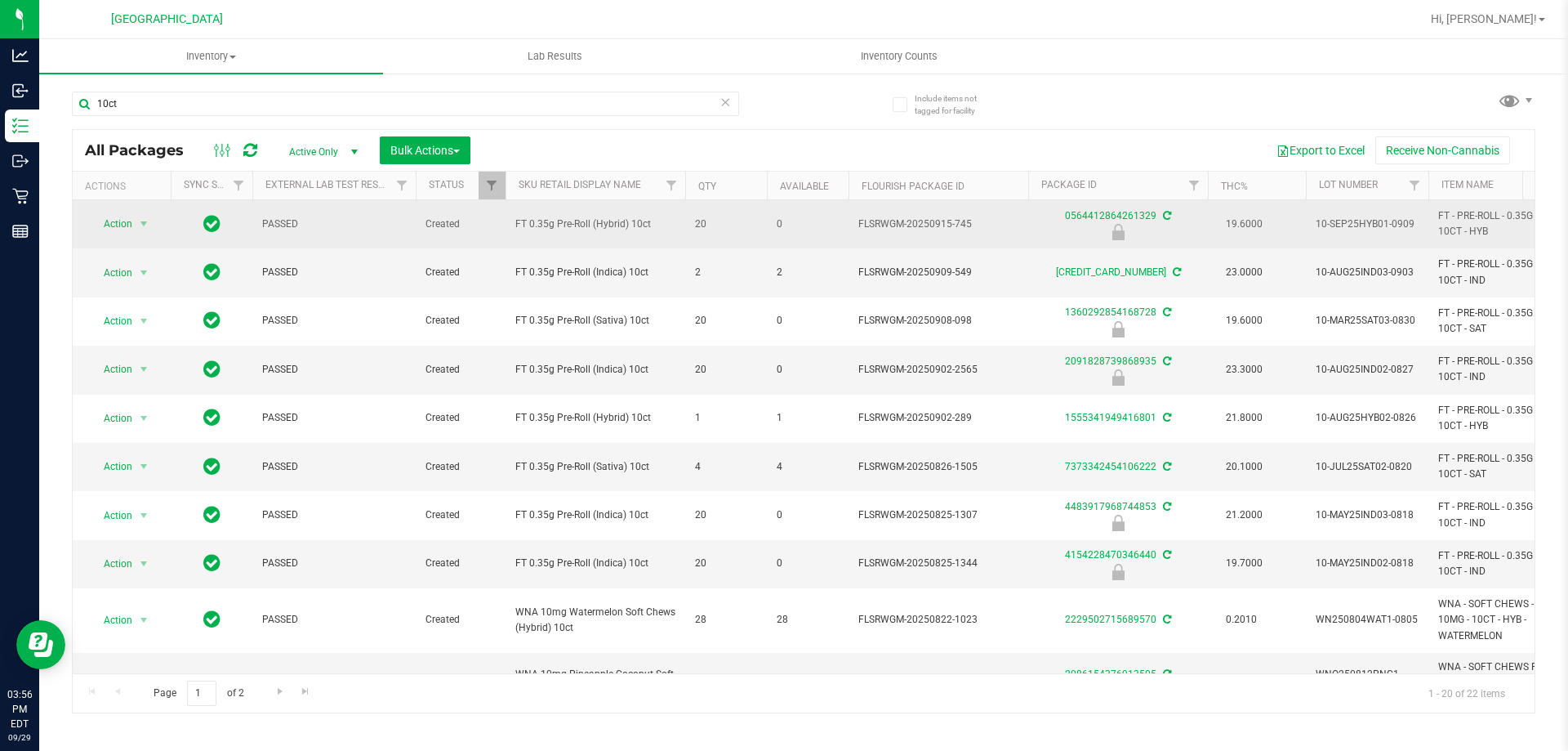
drag, startPoint x: 507, startPoint y: 226, endPoint x: 641, endPoint y: 235, distance: 134.3
click at [641, 235] on td "FT 0.35g Pre-Roll (Hybrid) 10ct" at bounding box center [595, 224] width 179 height 48
click at [644, 235] on td "FT 0.35g Pre-Roll (Hybrid) 10ct" at bounding box center [595, 224] width 179 height 48
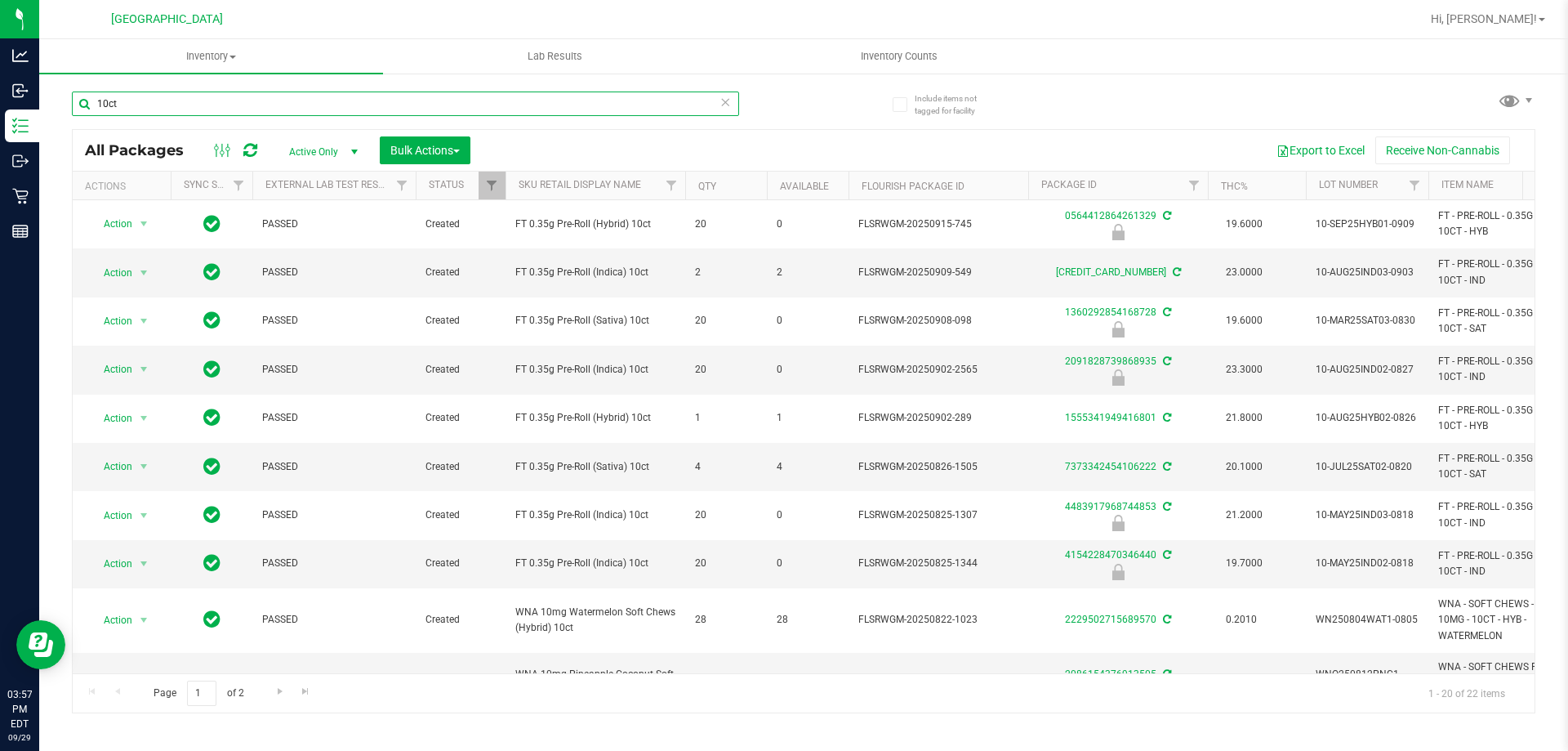
click at [267, 107] on input "10ct" at bounding box center [406, 103] width 667 height 24
type input "1"
type input "0564412864261329"
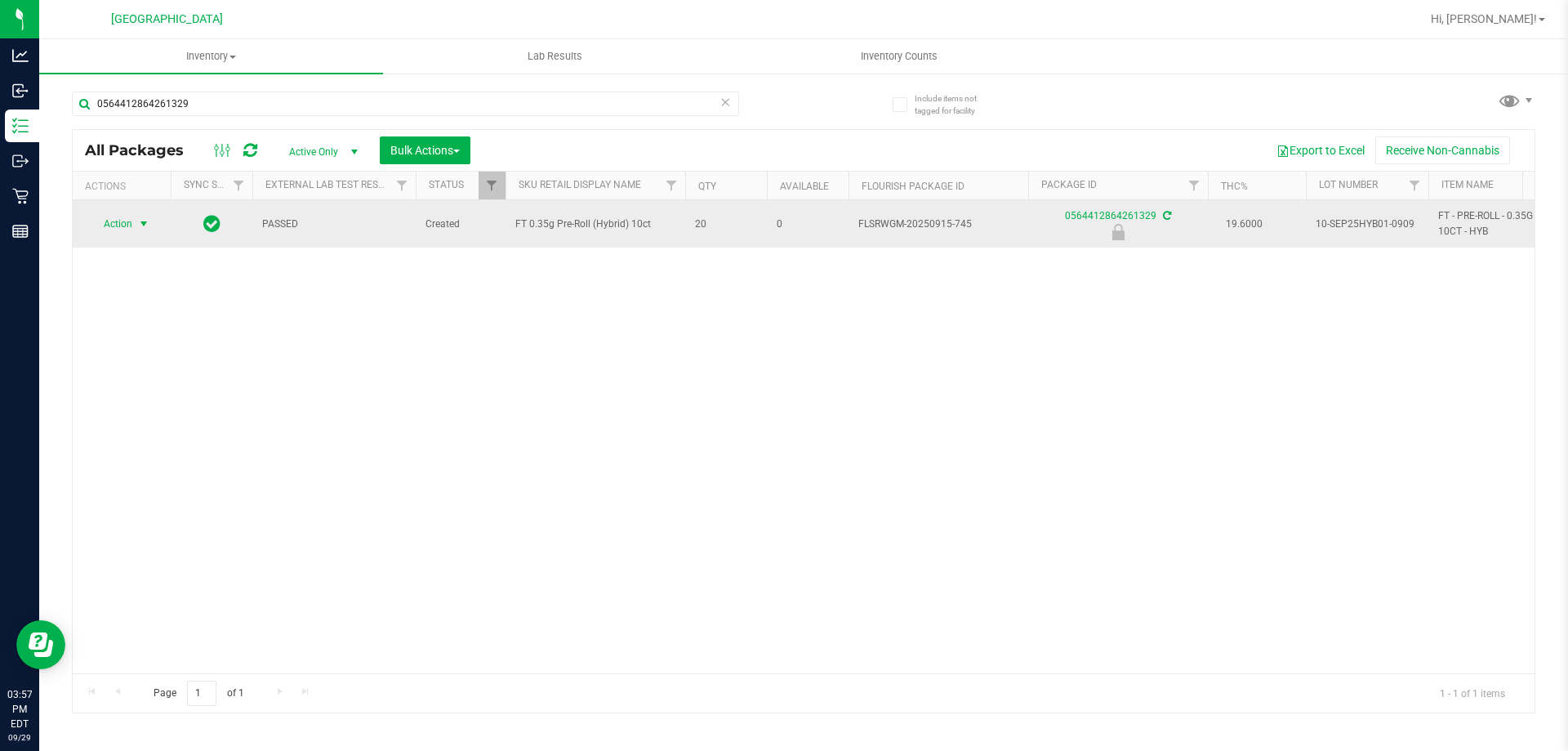
click at [150, 220] on span "select" at bounding box center [144, 224] width 13 height 13
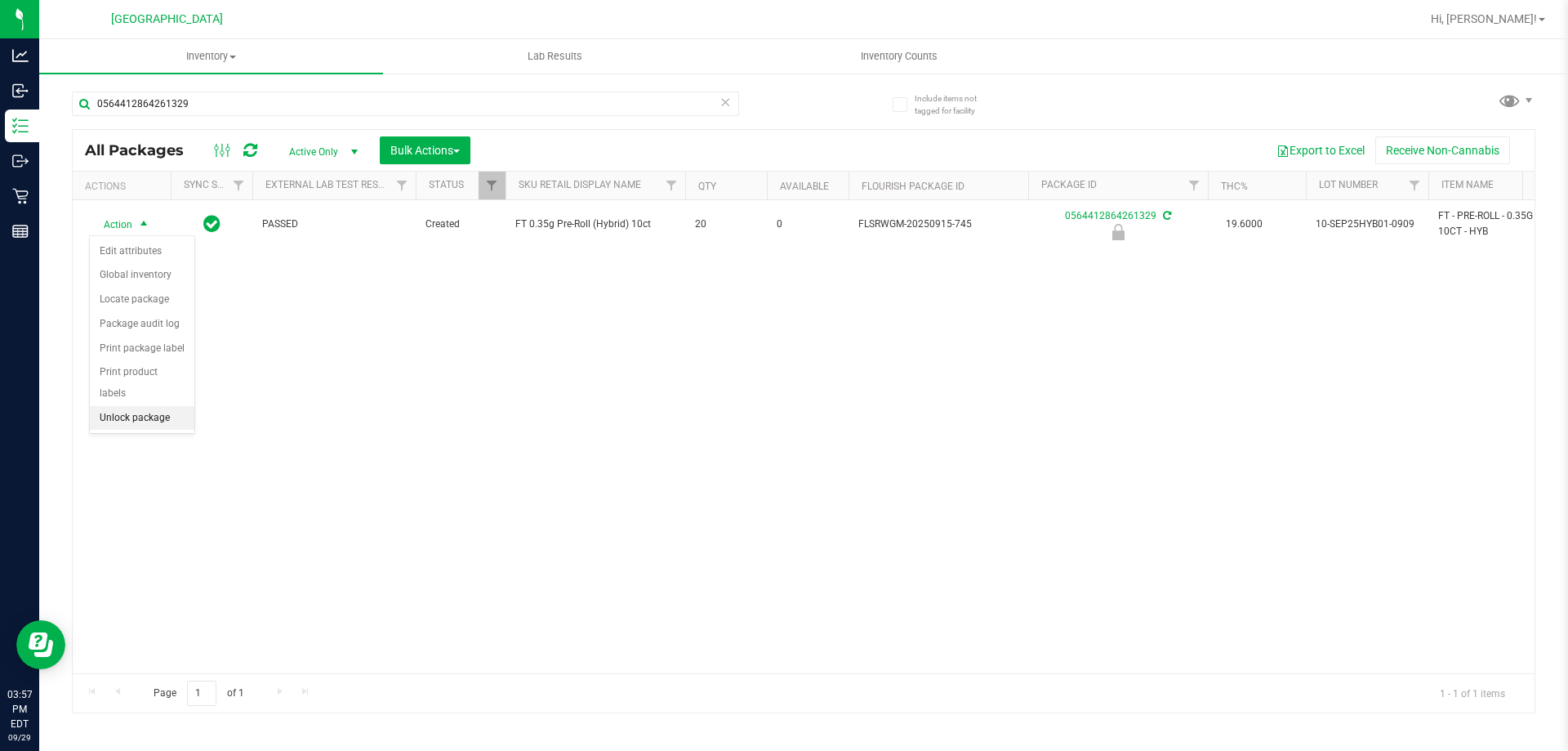
click at [170, 406] on li "Unlock package" at bounding box center [142, 417] width 104 height 24
click at [233, 73] on link "Inventory All packages All inventory Waste log Create inventory" at bounding box center [211, 56] width 344 height 34
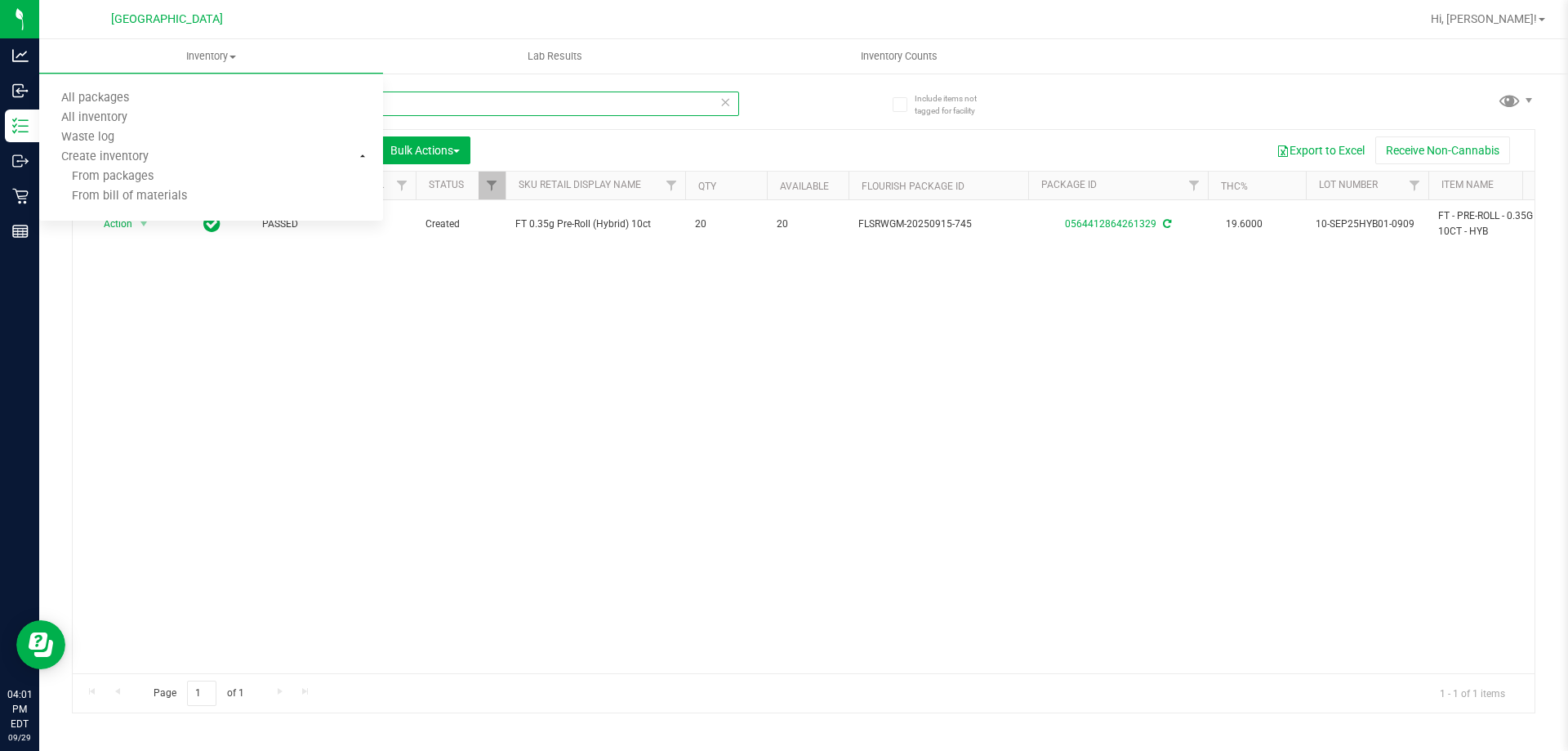
click at [508, 105] on input "0564412864261329" at bounding box center [406, 103] width 667 height 24
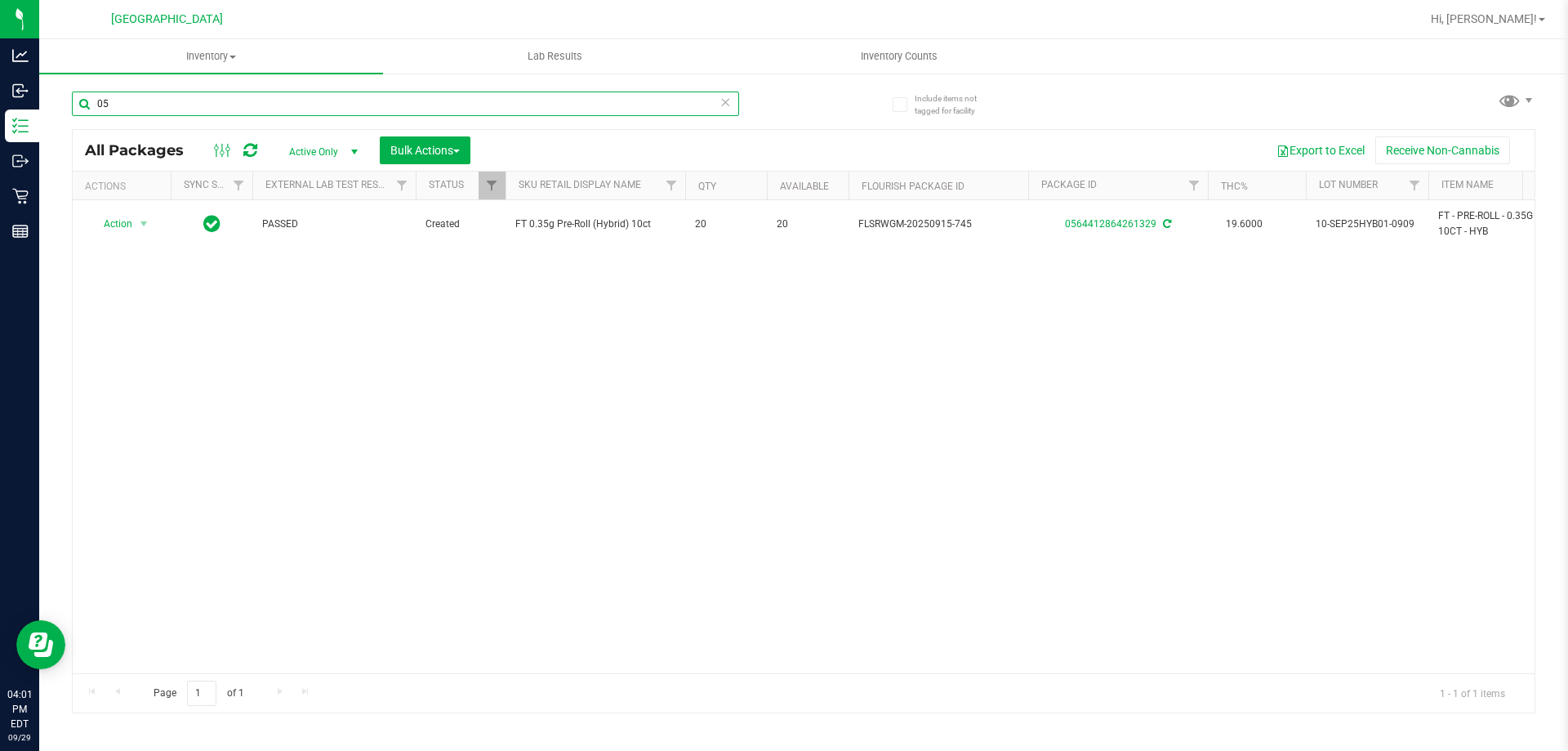
type input "0"
type input "9893211367753542"
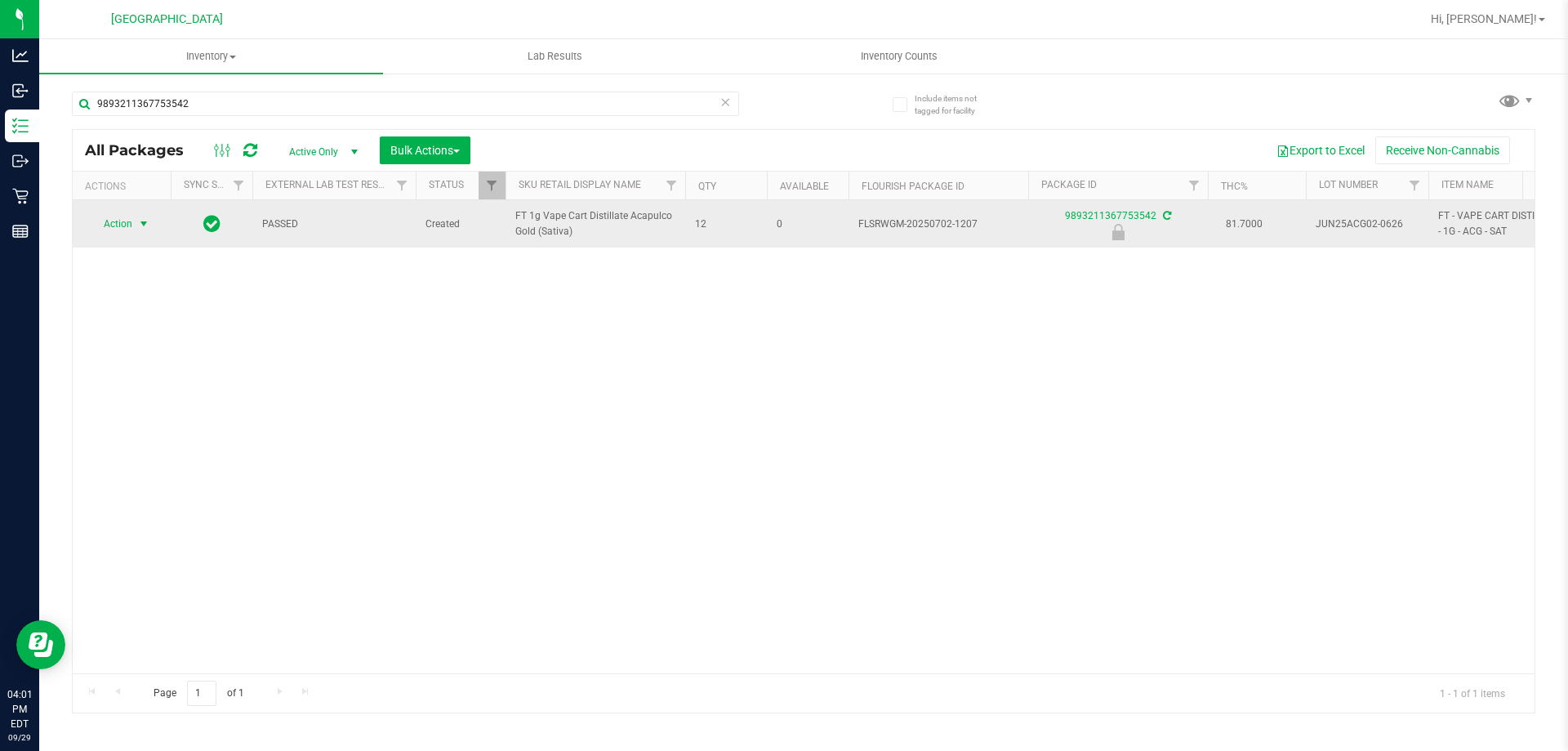
click at [134, 226] on span "select" at bounding box center [144, 224] width 21 height 23
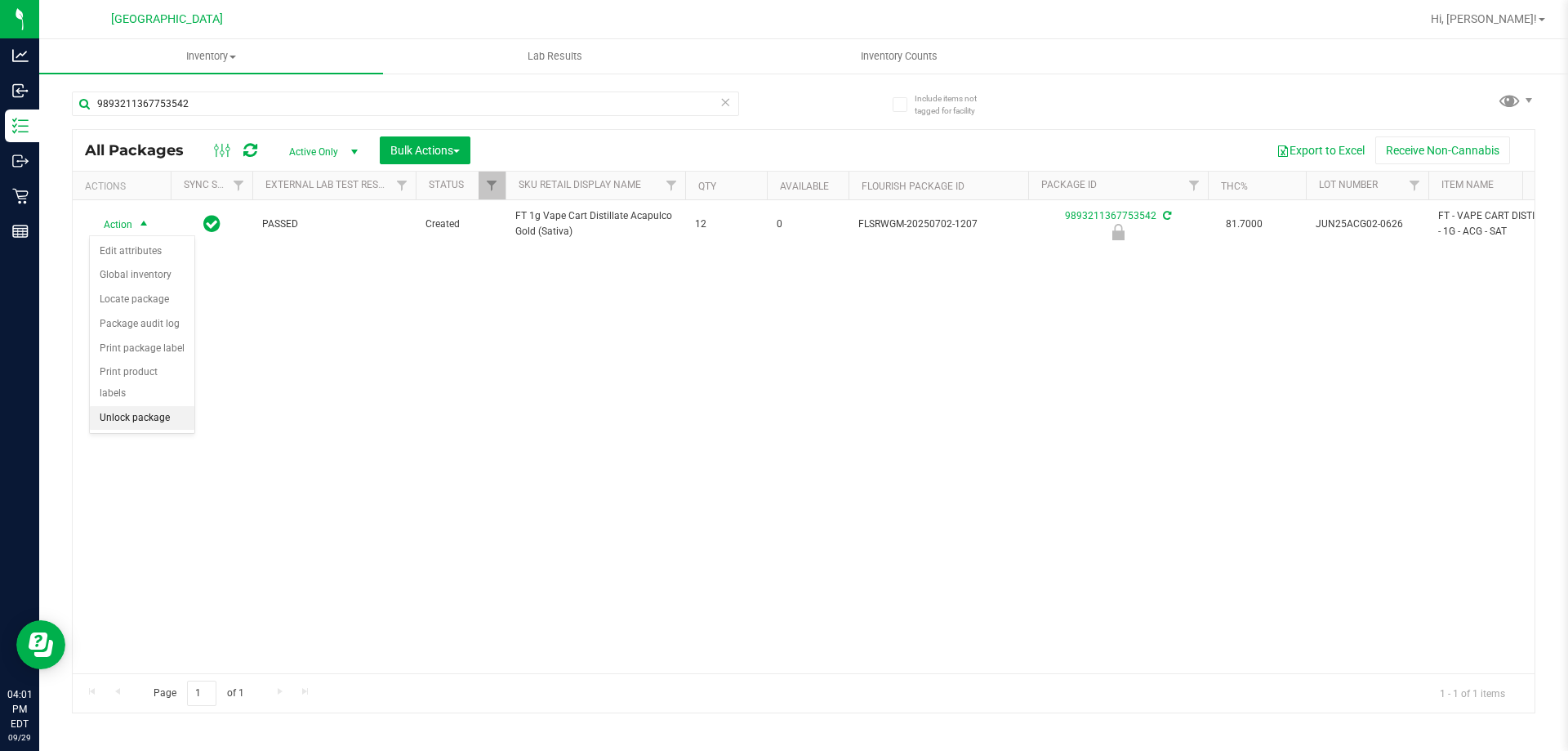
click at [121, 406] on li "Unlock package" at bounding box center [142, 417] width 104 height 24
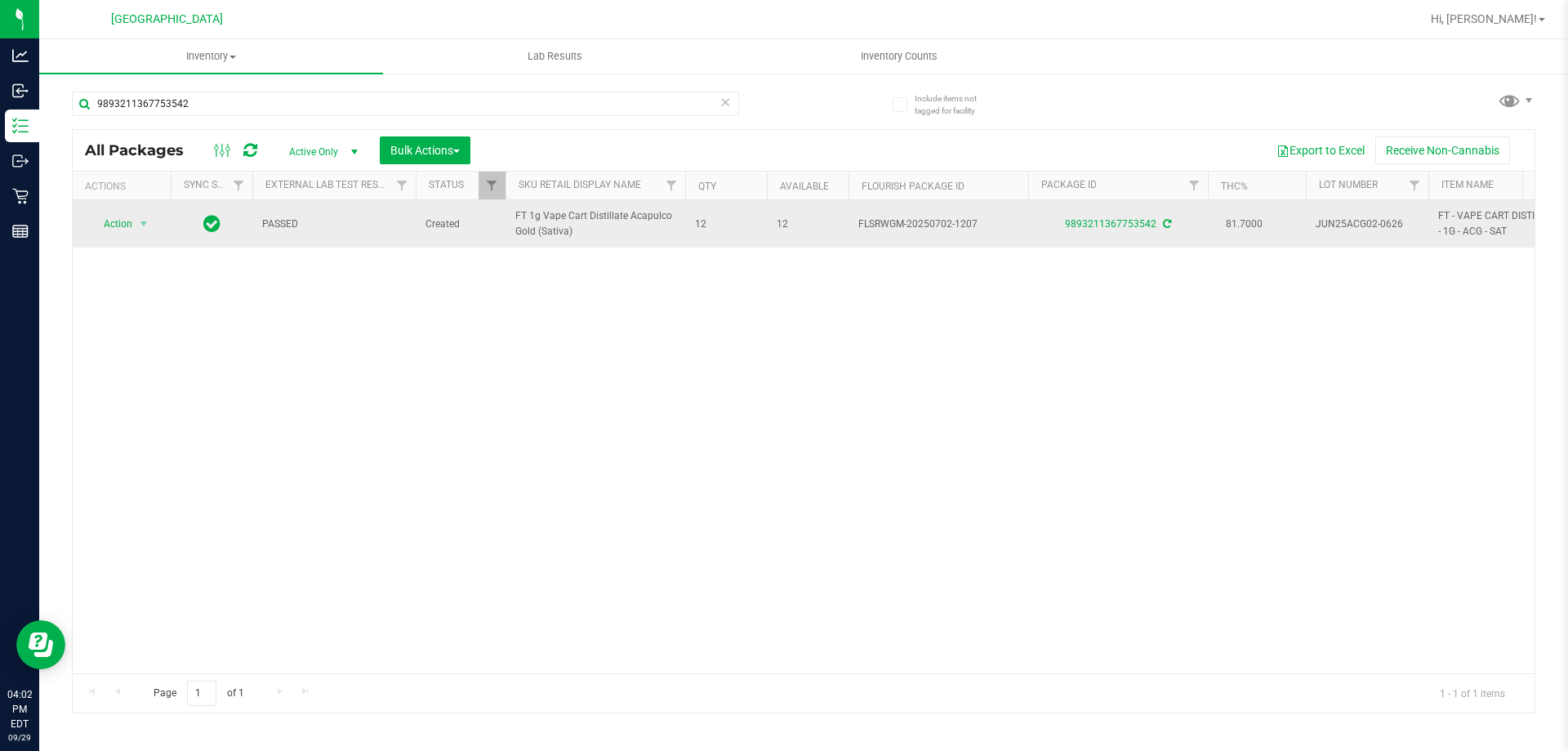
click at [607, 232] on span "FT 1g Vape Cart Distillate Acapulco Gold (Sativa)" at bounding box center [595, 223] width 160 height 31
click at [606, 232] on span "FT 1g Vape Cart Distillate Acapulco Gold (Sativa)" at bounding box center [595, 223] width 160 height 31
drag, startPoint x: 597, startPoint y: 224, endPoint x: 564, endPoint y: 230, distance: 33.5
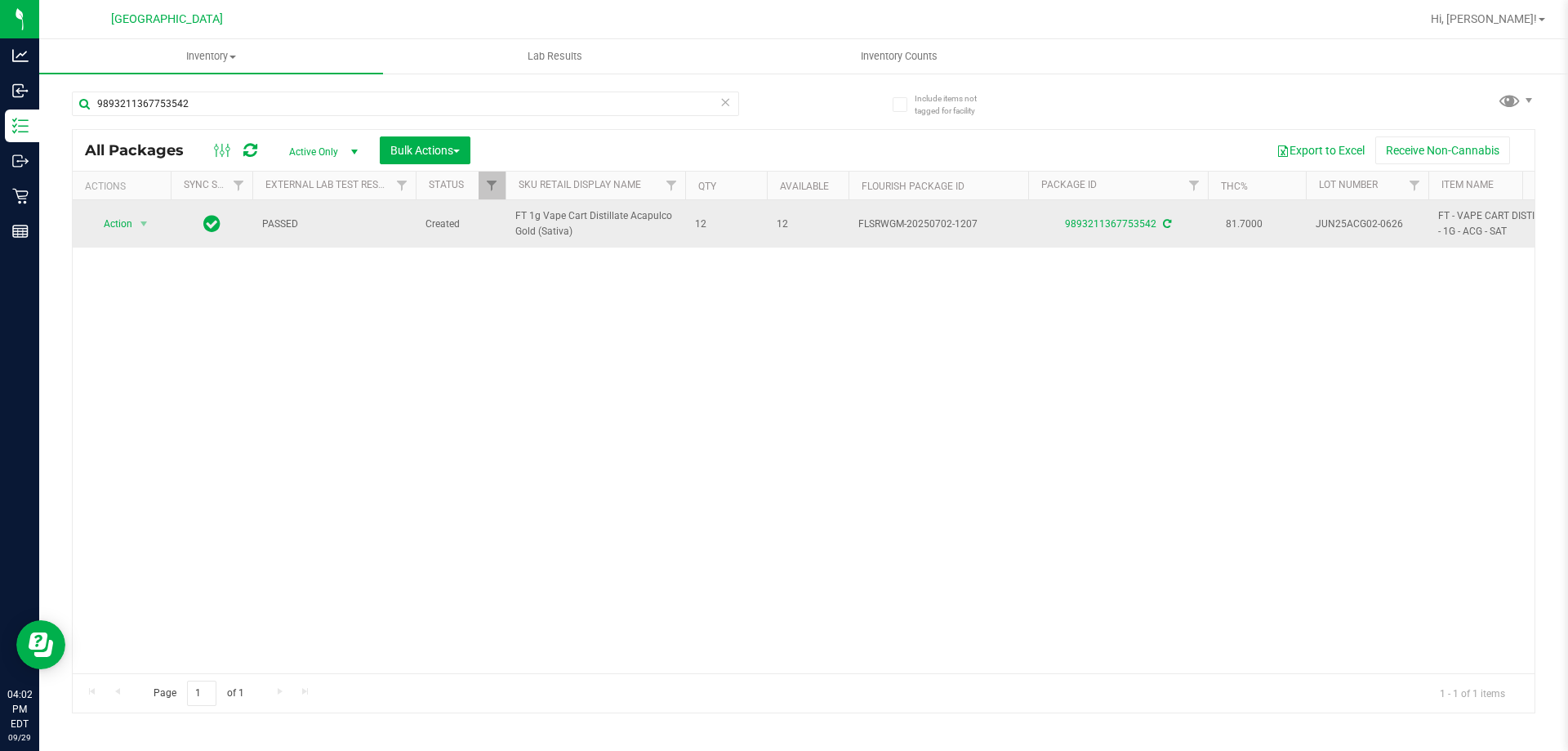
click at [559, 230] on span "FT 1g Vape Cart Distillate Acapulco Gold (Sativa)" at bounding box center [595, 223] width 160 height 31
click at [580, 231] on span "FT 1g Vape Cart Distillate Acapulco Gold (Sativa)" at bounding box center [595, 223] width 160 height 31
drag, startPoint x: 580, startPoint y: 231, endPoint x: 515, endPoint y: 208, distance: 68.9
click at [515, 208] on td "FT 1g Vape Cart Distillate Acapulco Gold (Sativa)" at bounding box center [595, 223] width 179 height 47
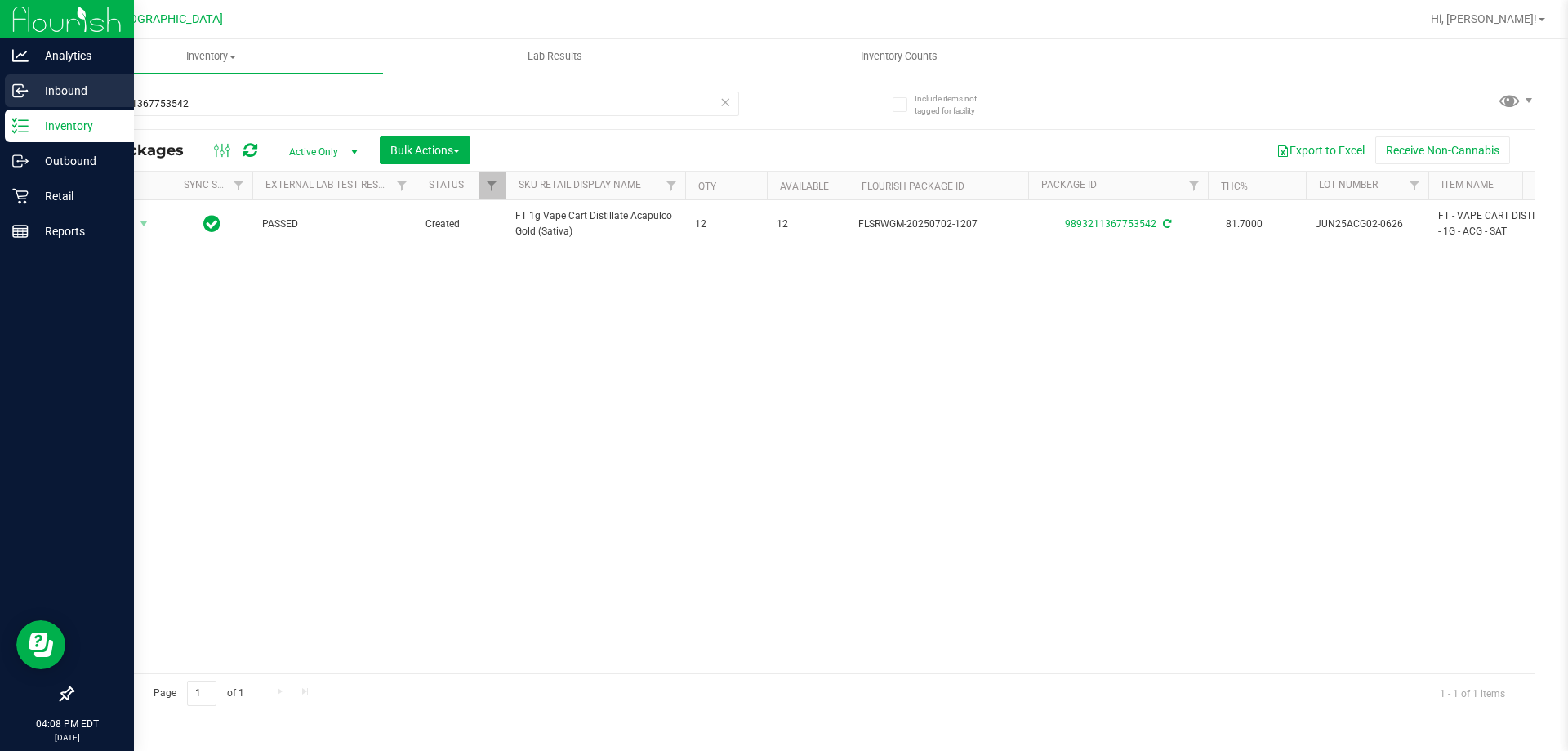
click at [29, 91] on p "Inbound" at bounding box center [78, 91] width 98 height 20
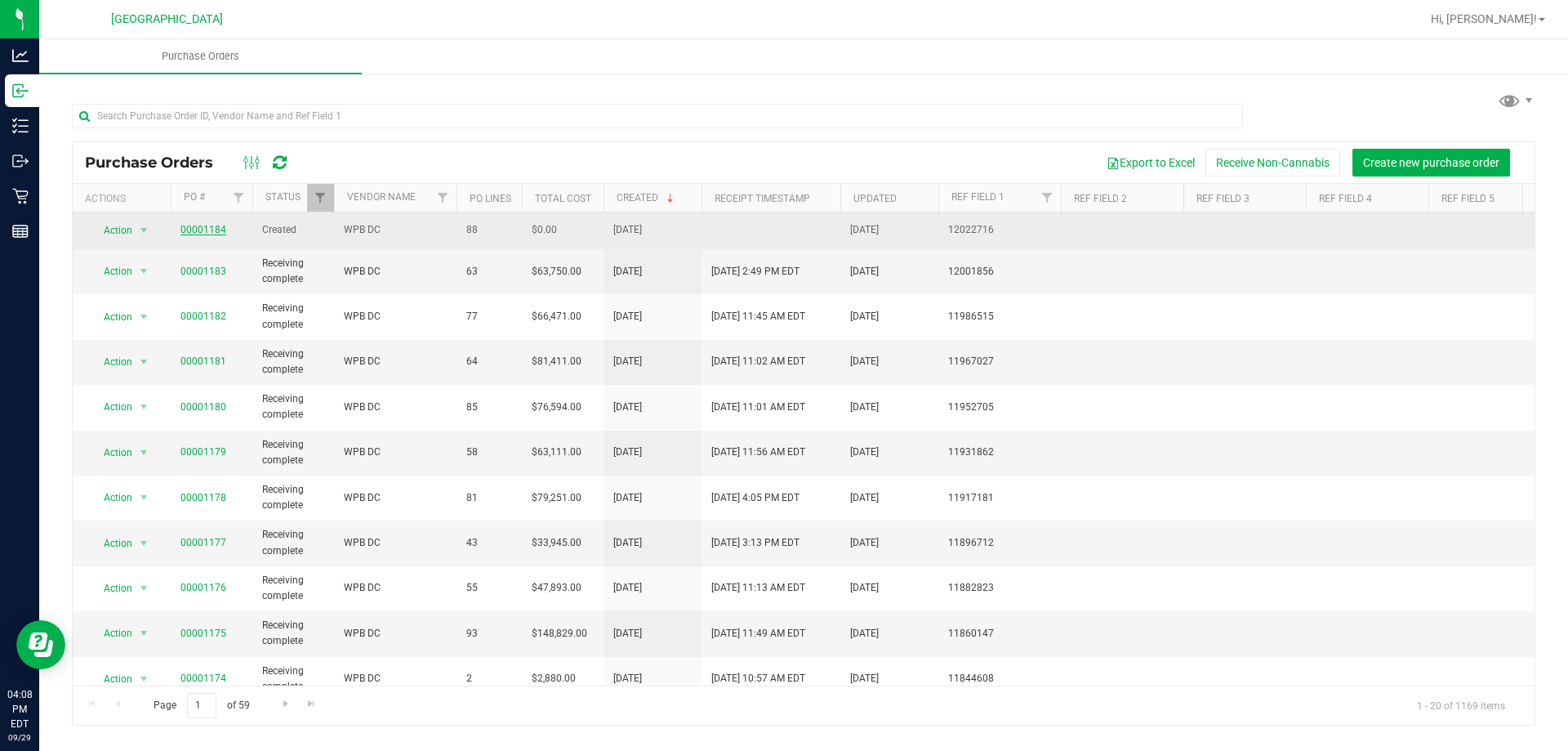
click at [187, 225] on link "00001184" at bounding box center [202, 229] width 45 height 12
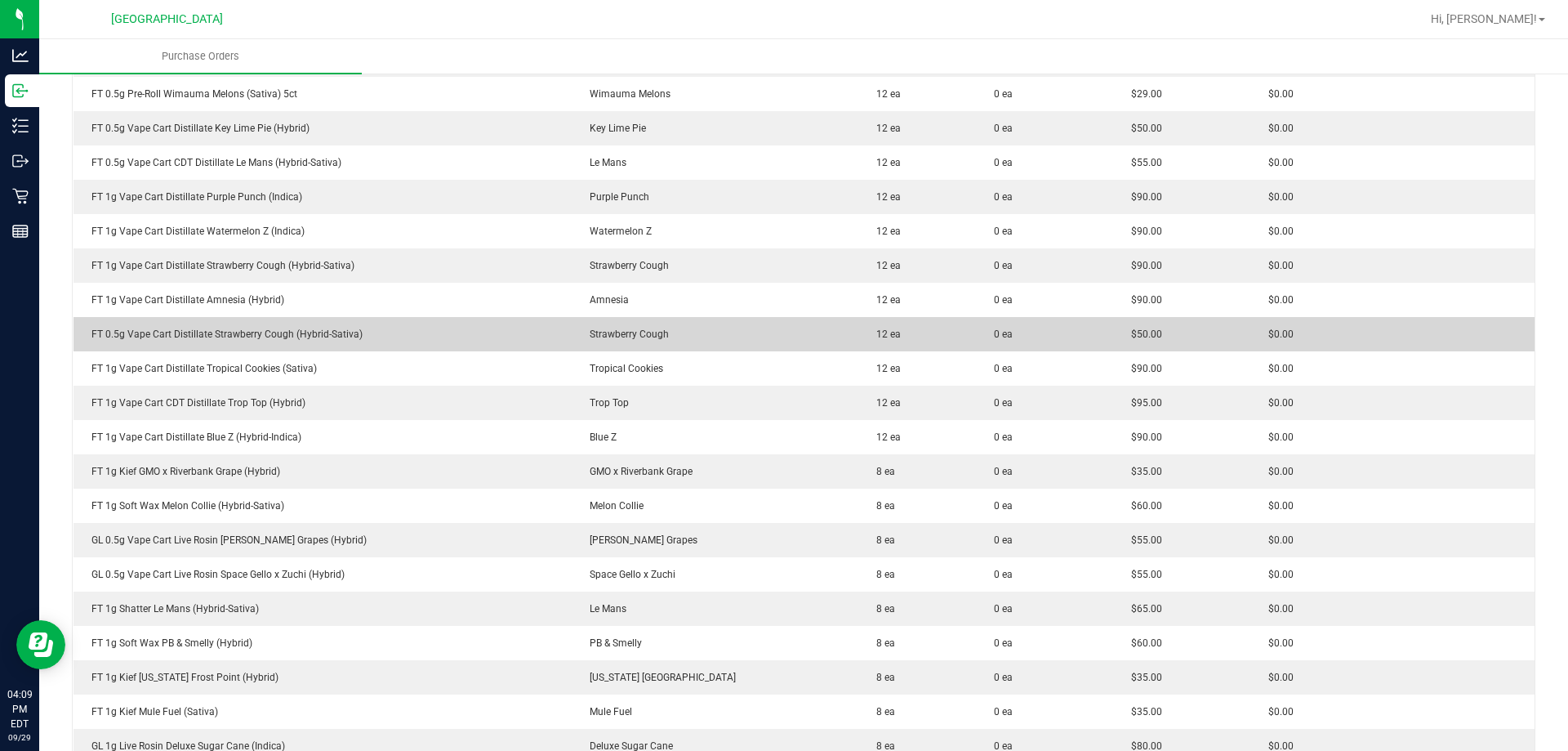
scroll to position [2532, 0]
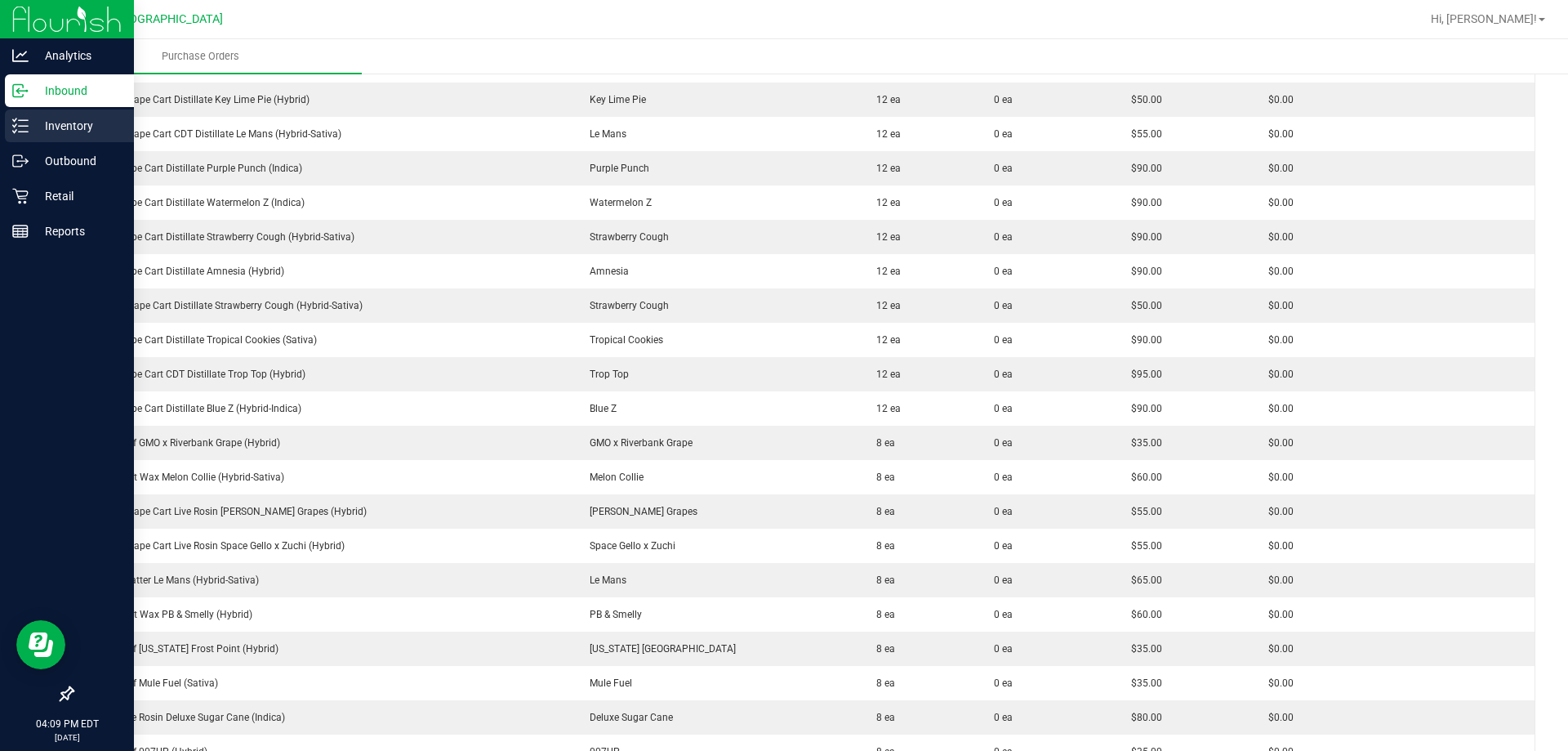
click at [30, 120] on p "Inventory" at bounding box center [78, 126] width 98 height 20
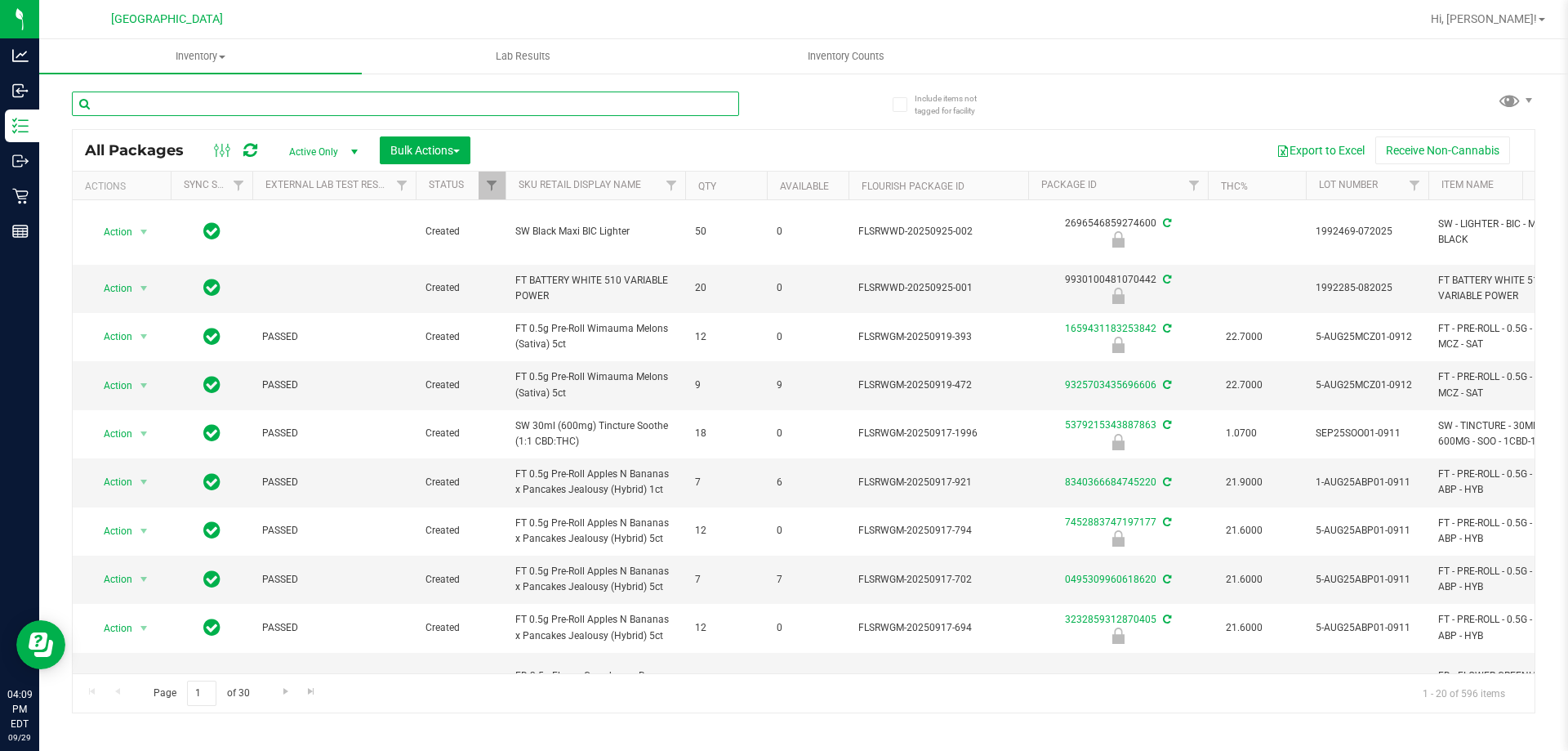
click at [285, 113] on input "text" at bounding box center [406, 103] width 667 height 24
type input "8758611200492080"
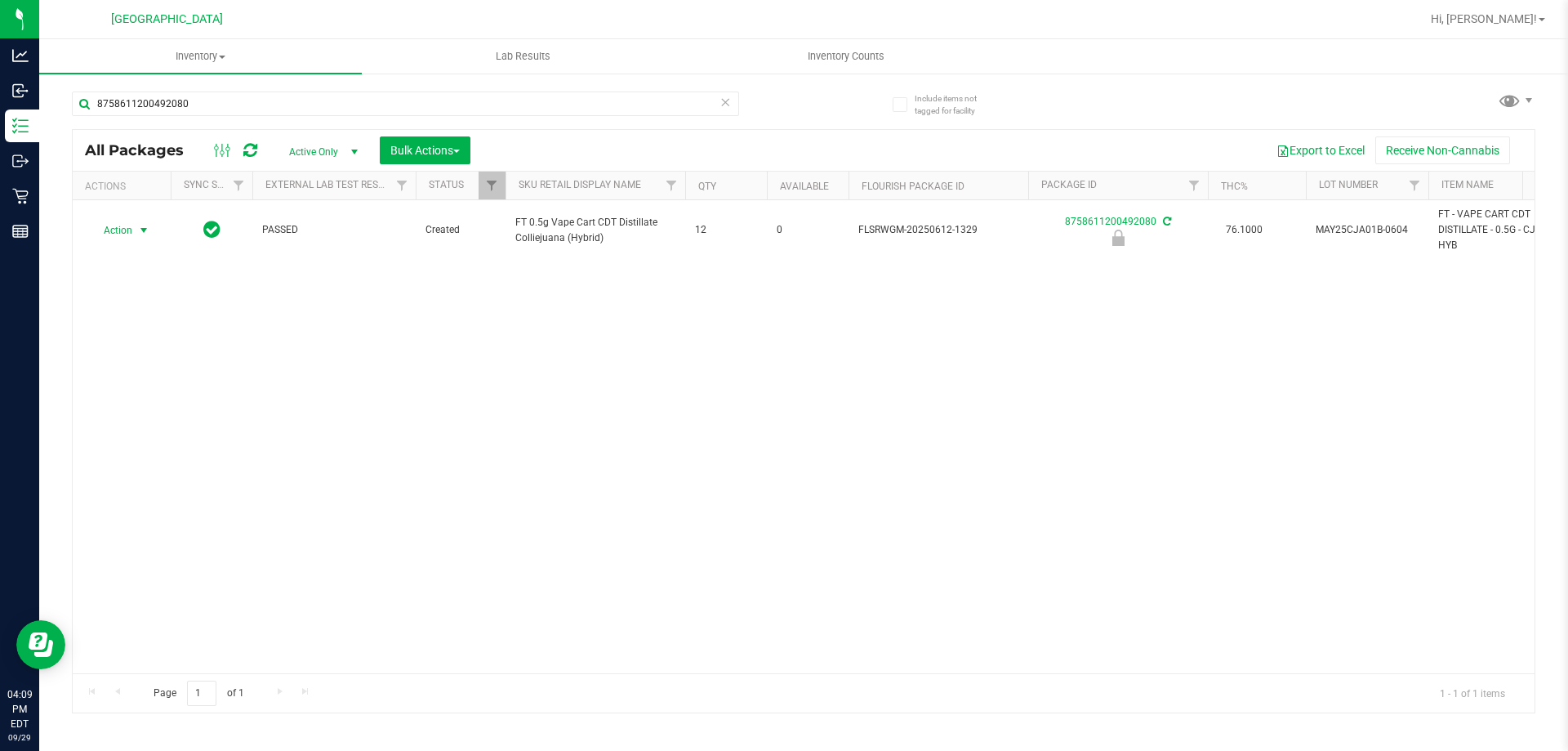
click at [134, 231] on span "select" at bounding box center [144, 230] width 21 height 23
click at [144, 412] on li "Unlock package" at bounding box center [142, 424] width 104 height 24
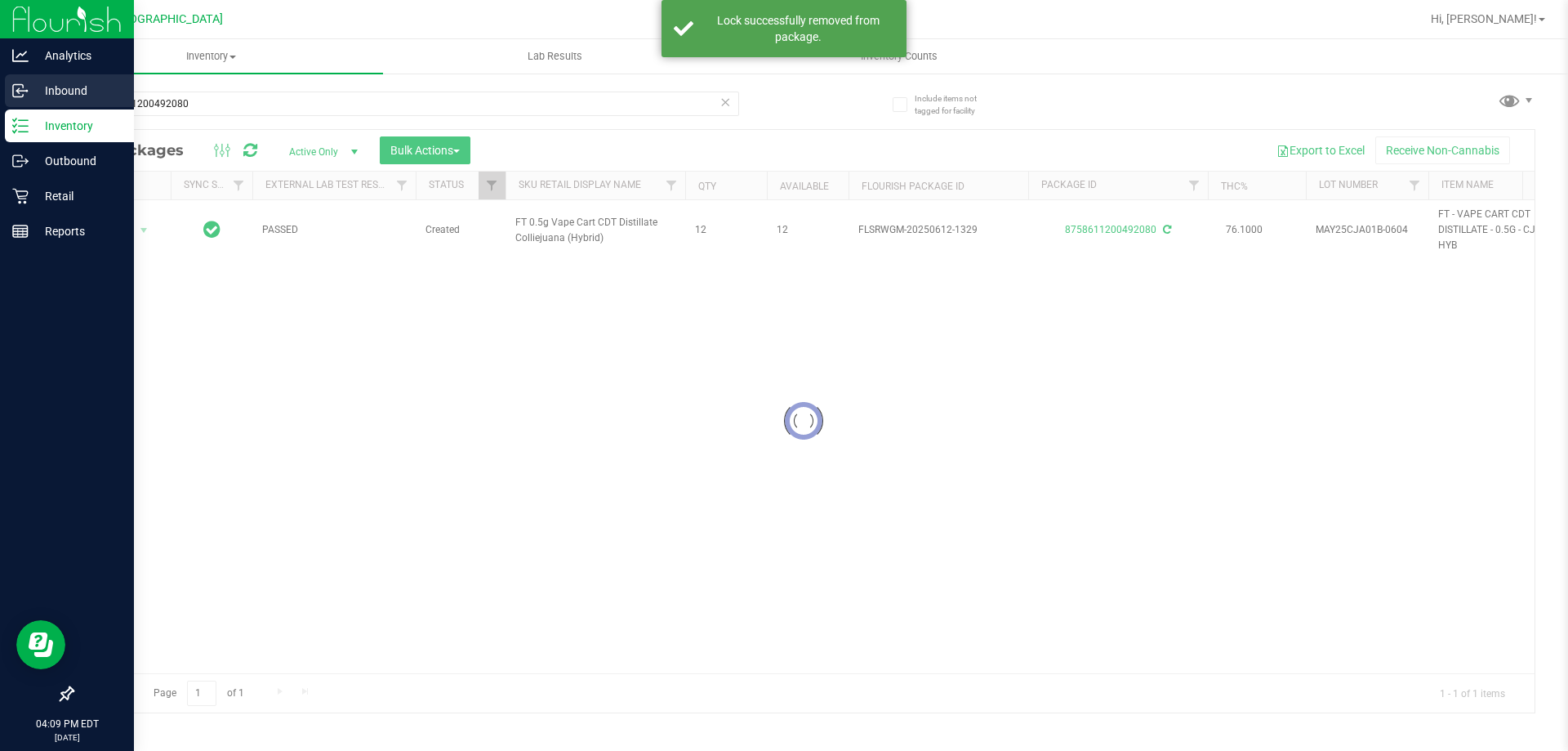
click at [41, 95] on p "Inbound" at bounding box center [78, 91] width 98 height 20
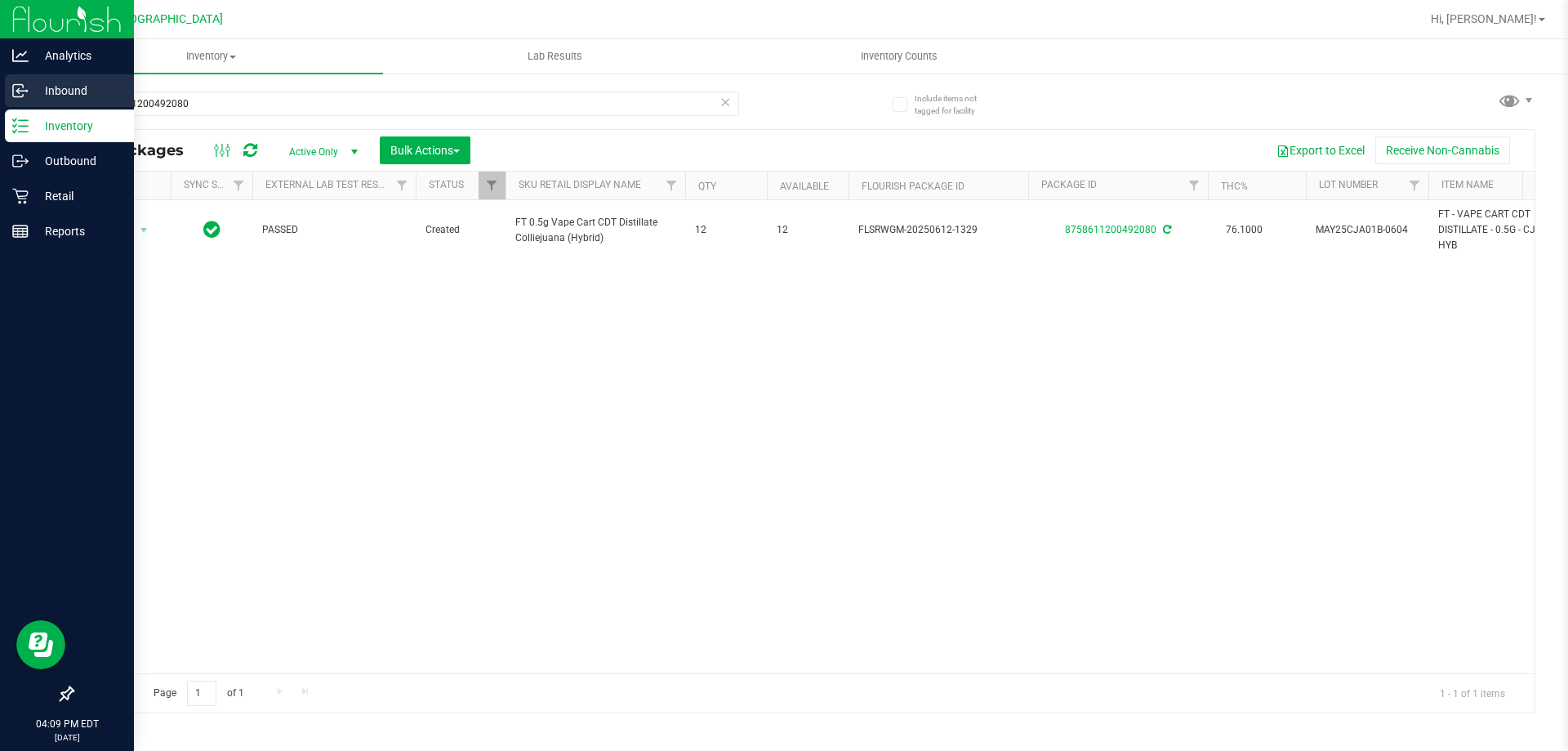
click at [41, 95] on p "Inbound" at bounding box center [78, 91] width 98 height 20
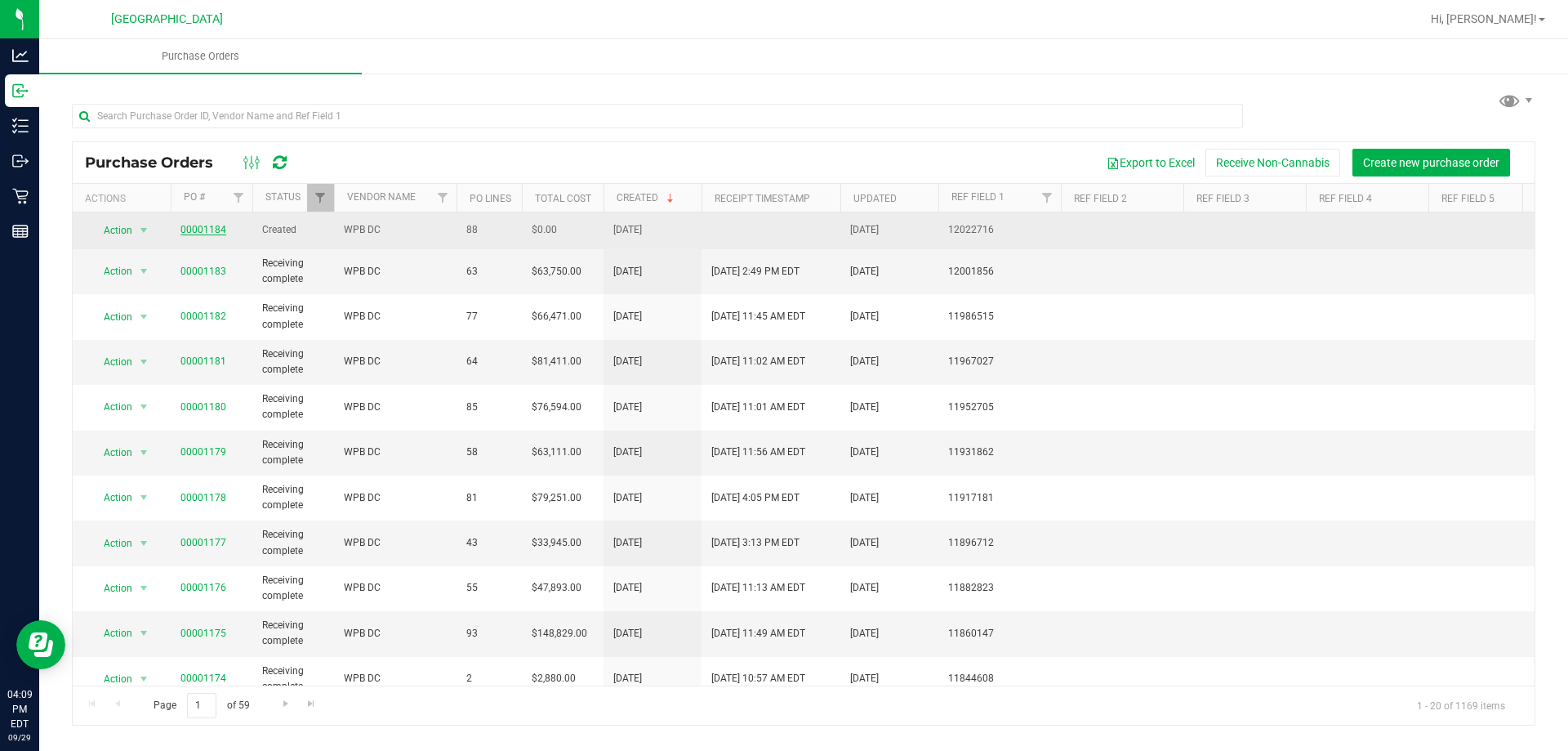
click at [202, 234] on link "00001184" at bounding box center [202, 229] width 45 height 12
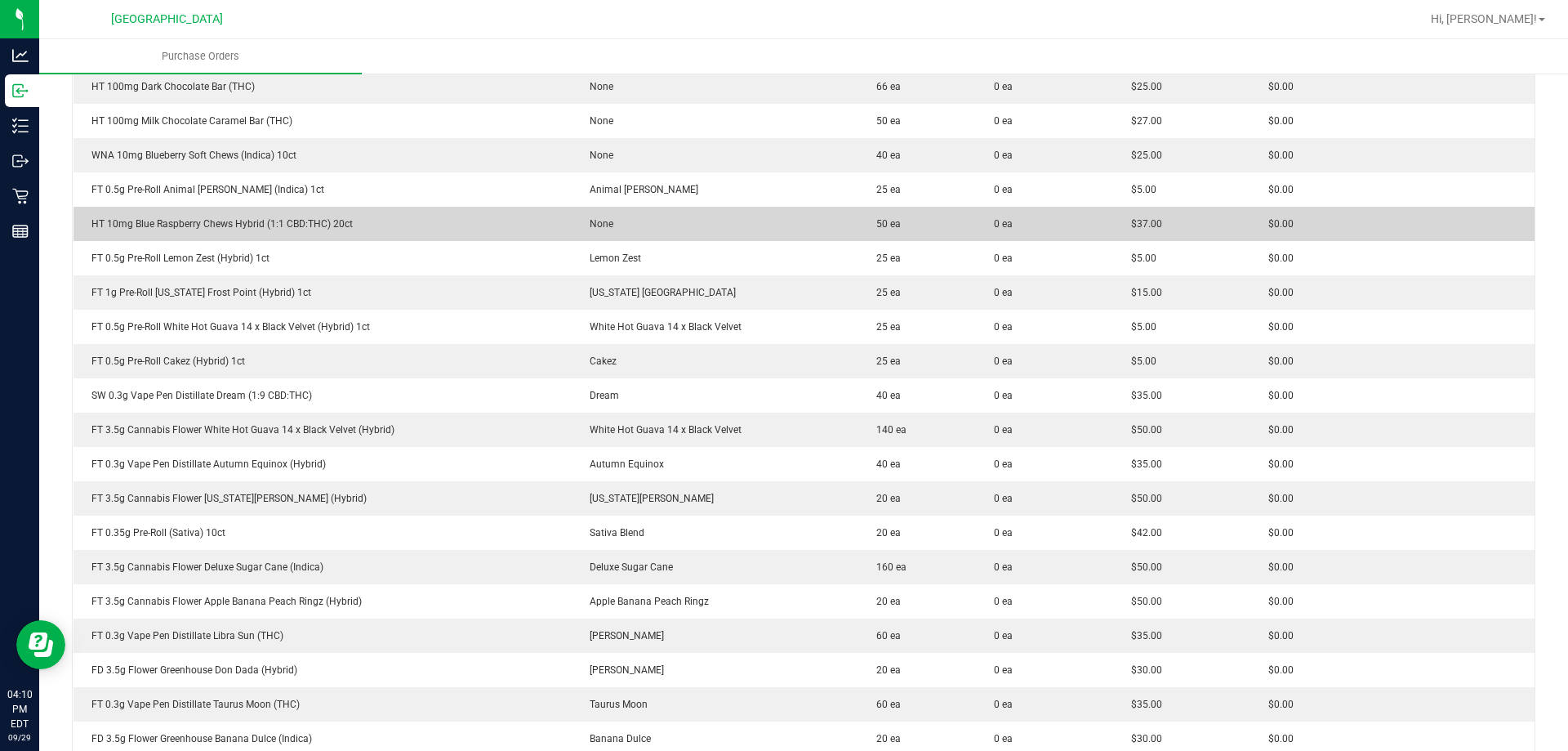
scroll to position [490, 0]
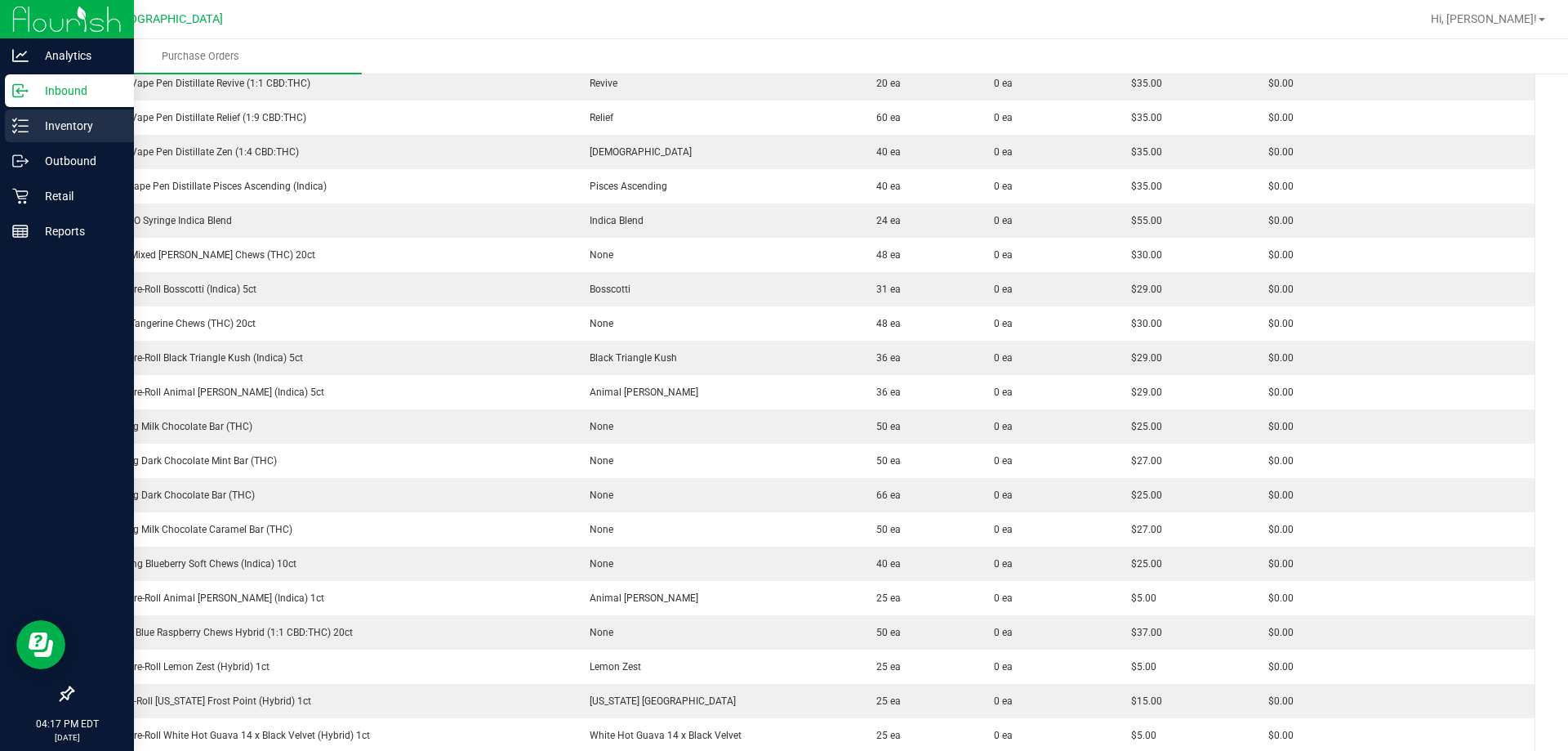
click at [32, 121] on p "Inventory" at bounding box center [78, 126] width 98 height 20
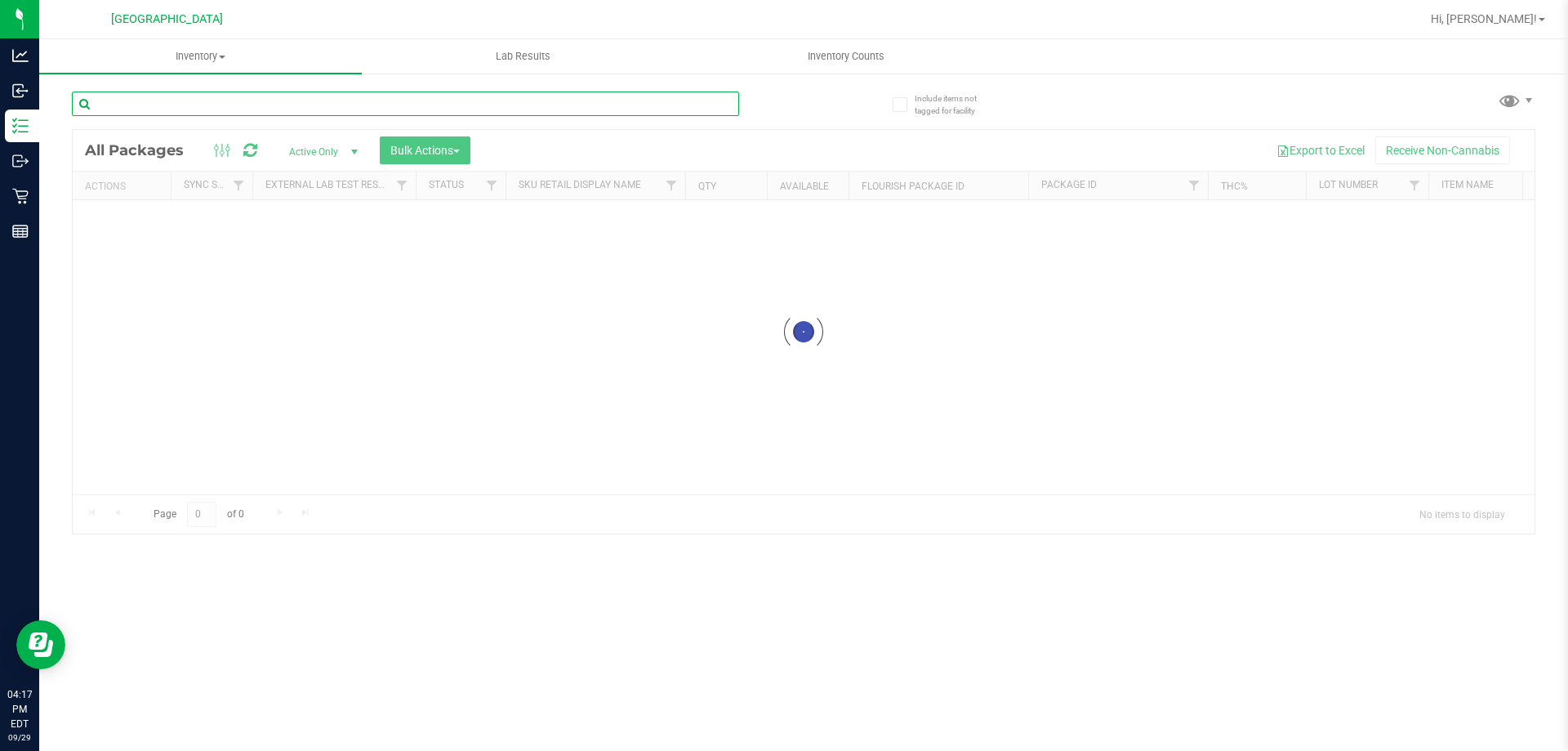
click at [320, 92] on input "text" at bounding box center [406, 103] width 667 height 24
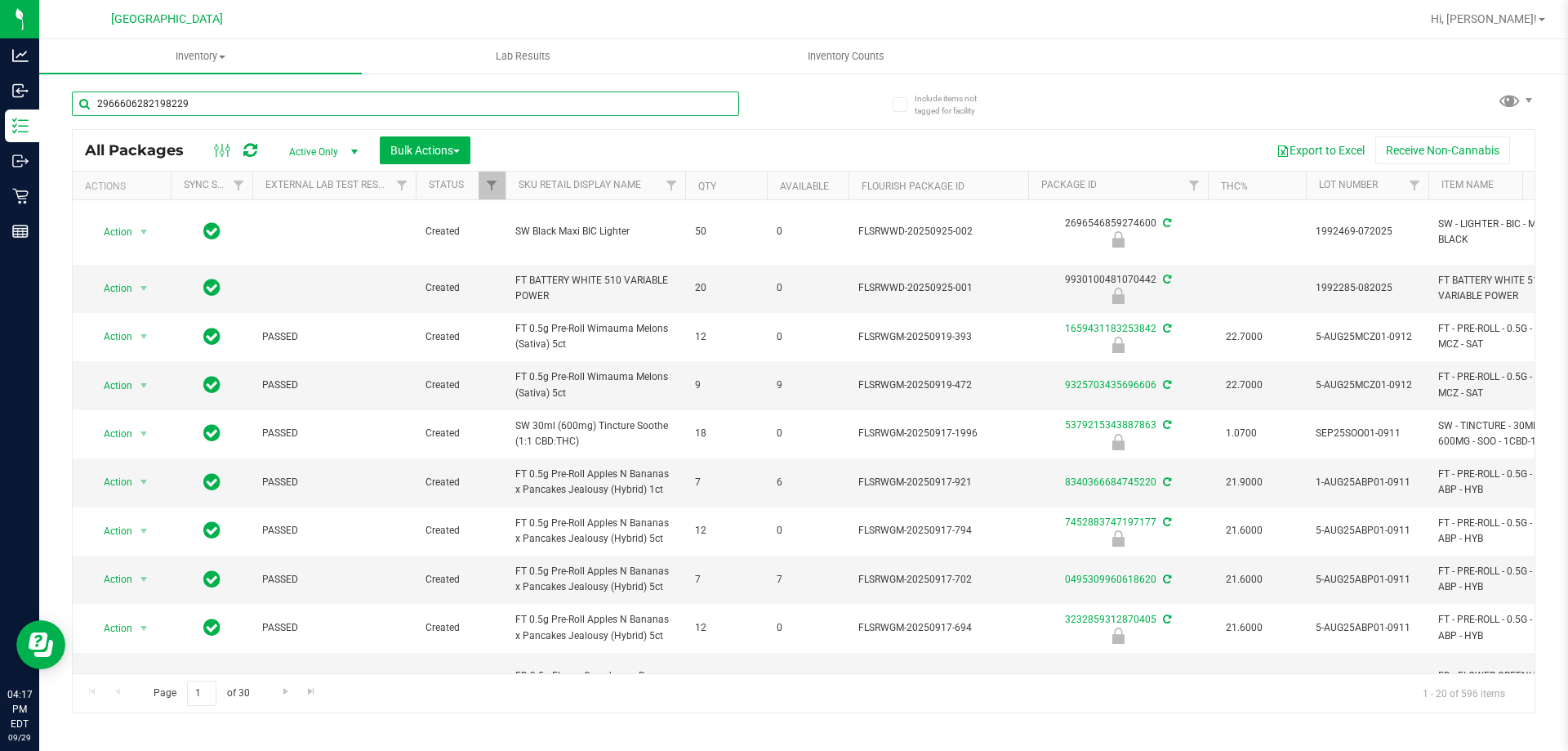
type input "2966606282198229"
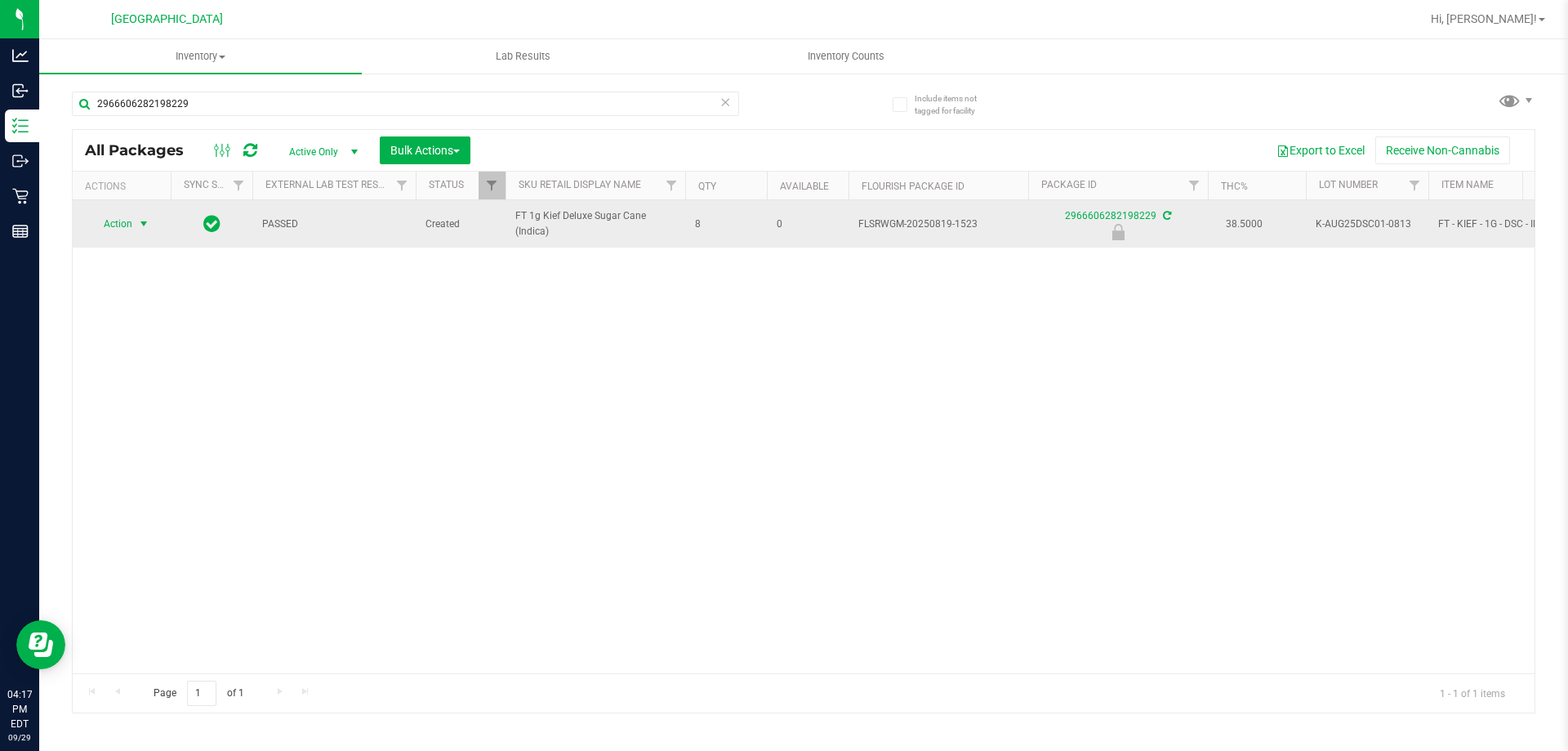
click at [121, 227] on span "Action" at bounding box center [111, 224] width 44 height 23
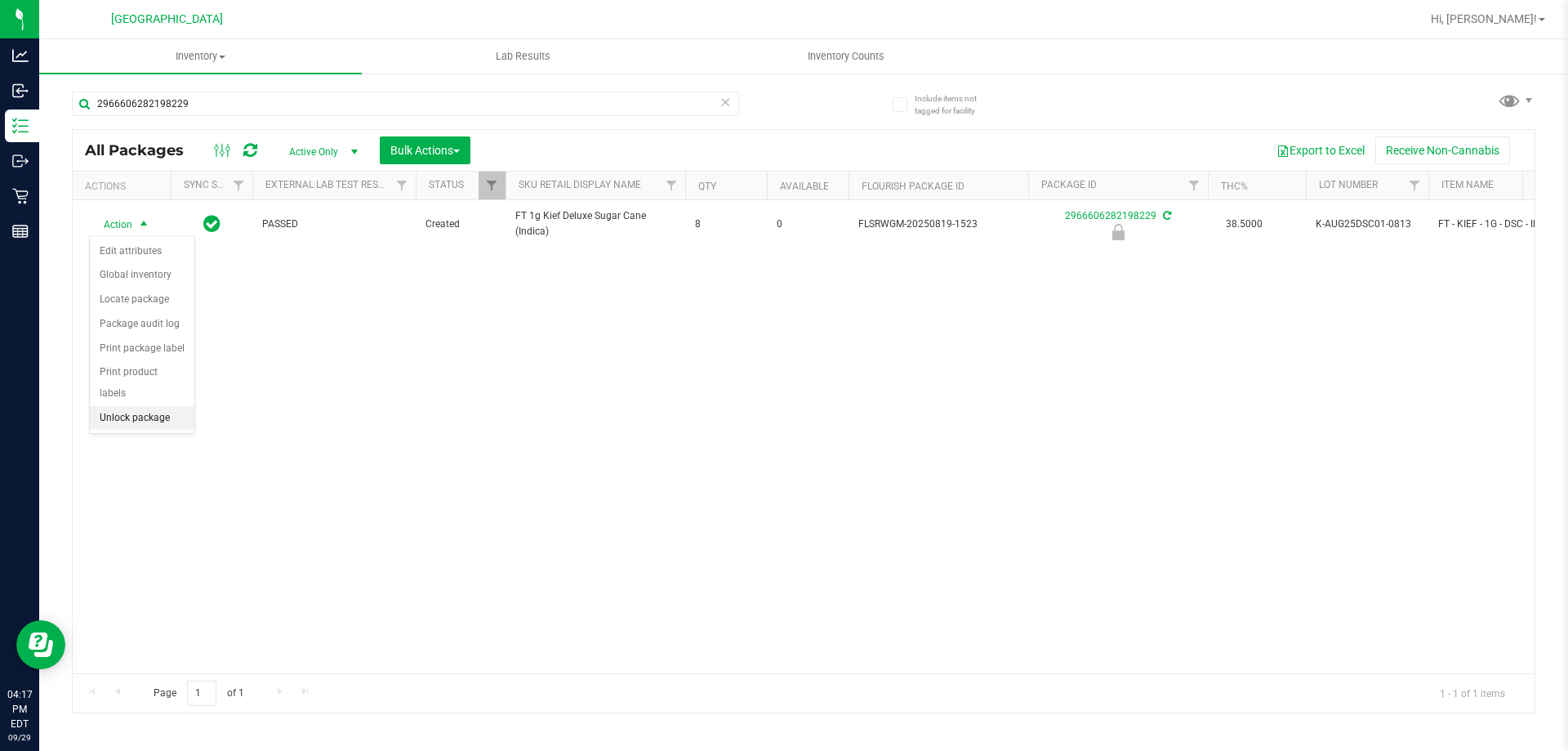
click at [140, 406] on li "Unlock package" at bounding box center [142, 417] width 104 height 24
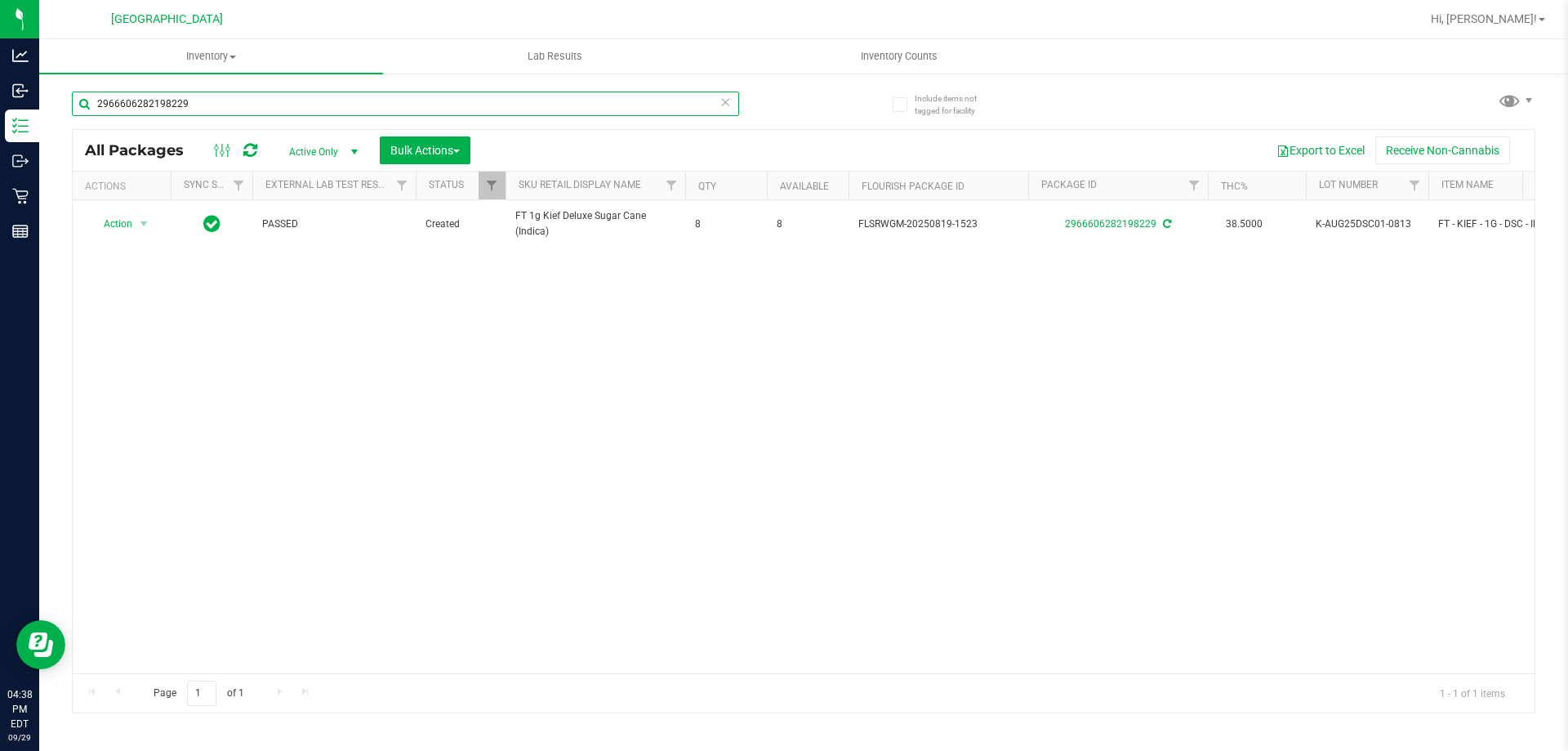
click at [243, 107] on input "2966606282198229" at bounding box center [406, 103] width 667 height 24
type input "a"
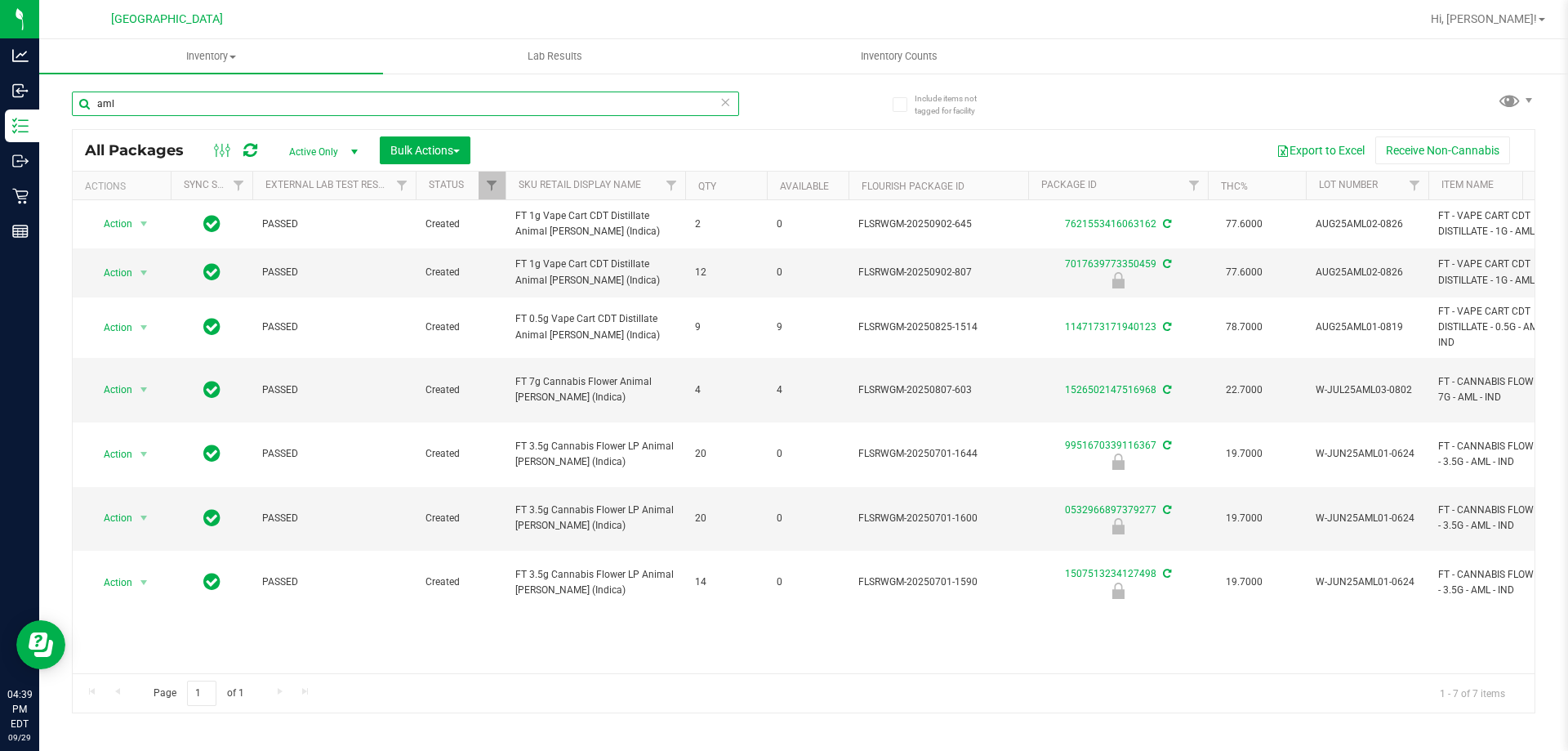
click at [194, 99] on input "aml" at bounding box center [406, 103] width 667 height 24
type input "7017639773350459"
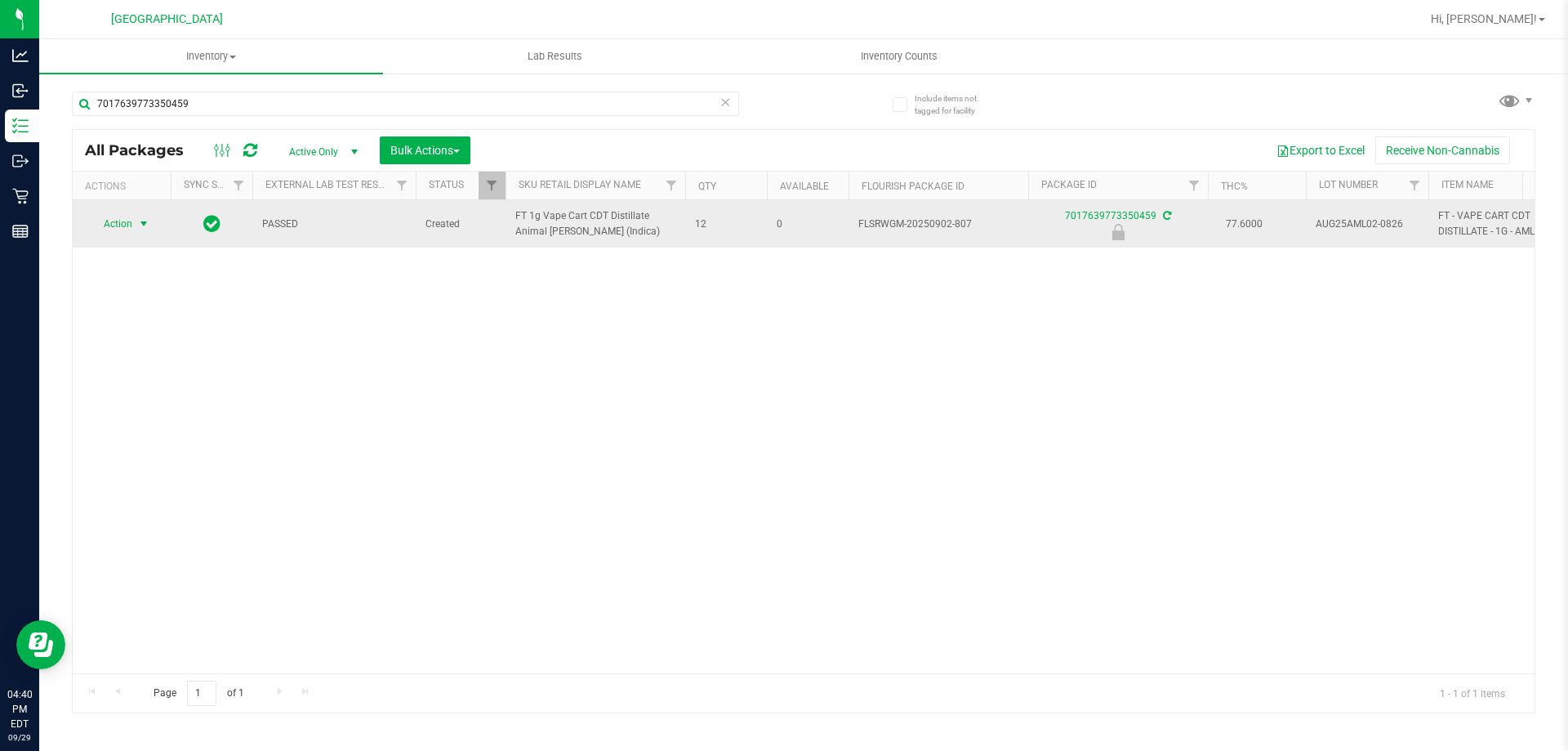
click at [144, 227] on span "select" at bounding box center [144, 224] width 13 height 13
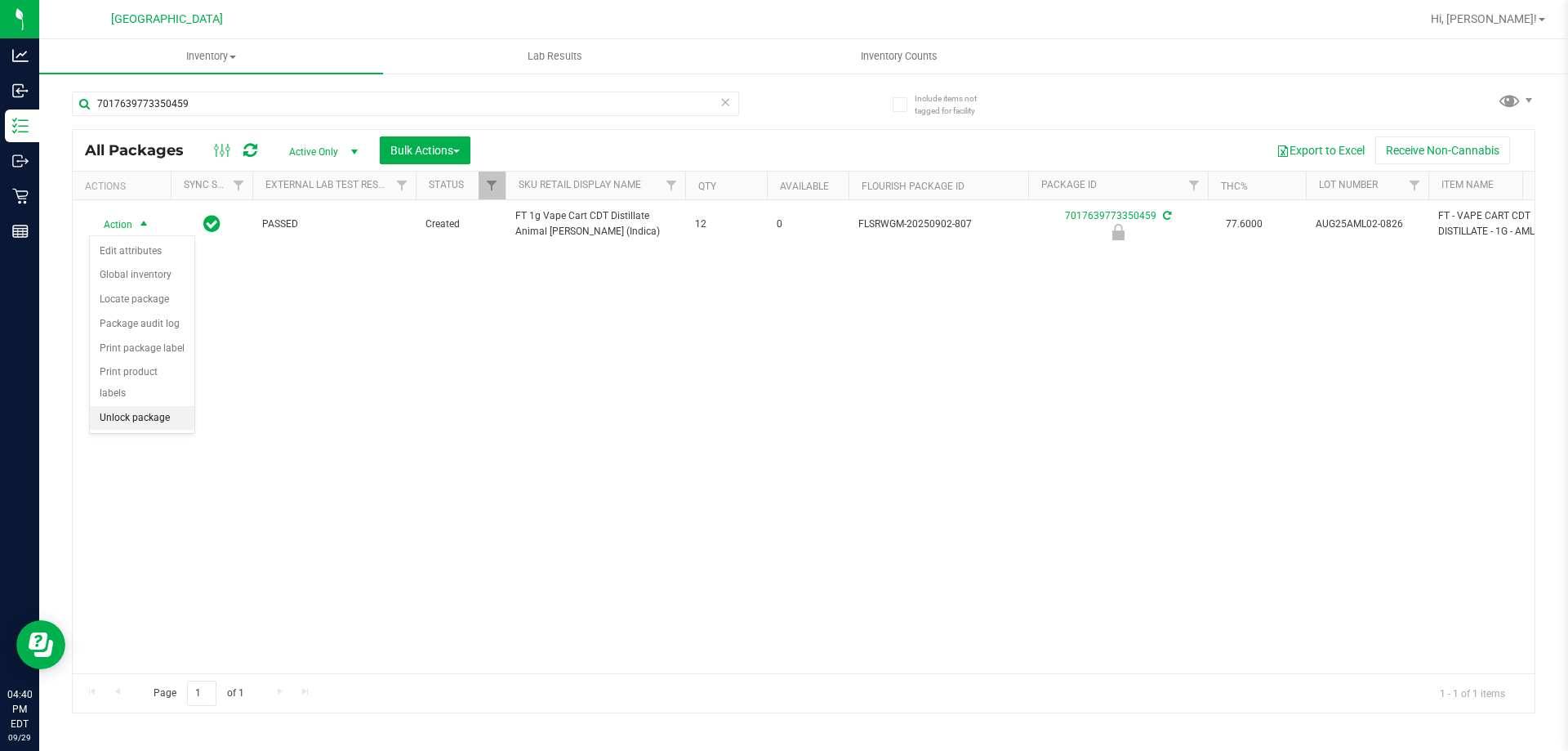
click at [133, 393] on ul "Edit attributes Global inventory Locate package Package audit log Print package…" at bounding box center [142, 334] width 104 height 191
click at [133, 406] on li "Unlock package" at bounding box center [142, 417] width 104 height 24
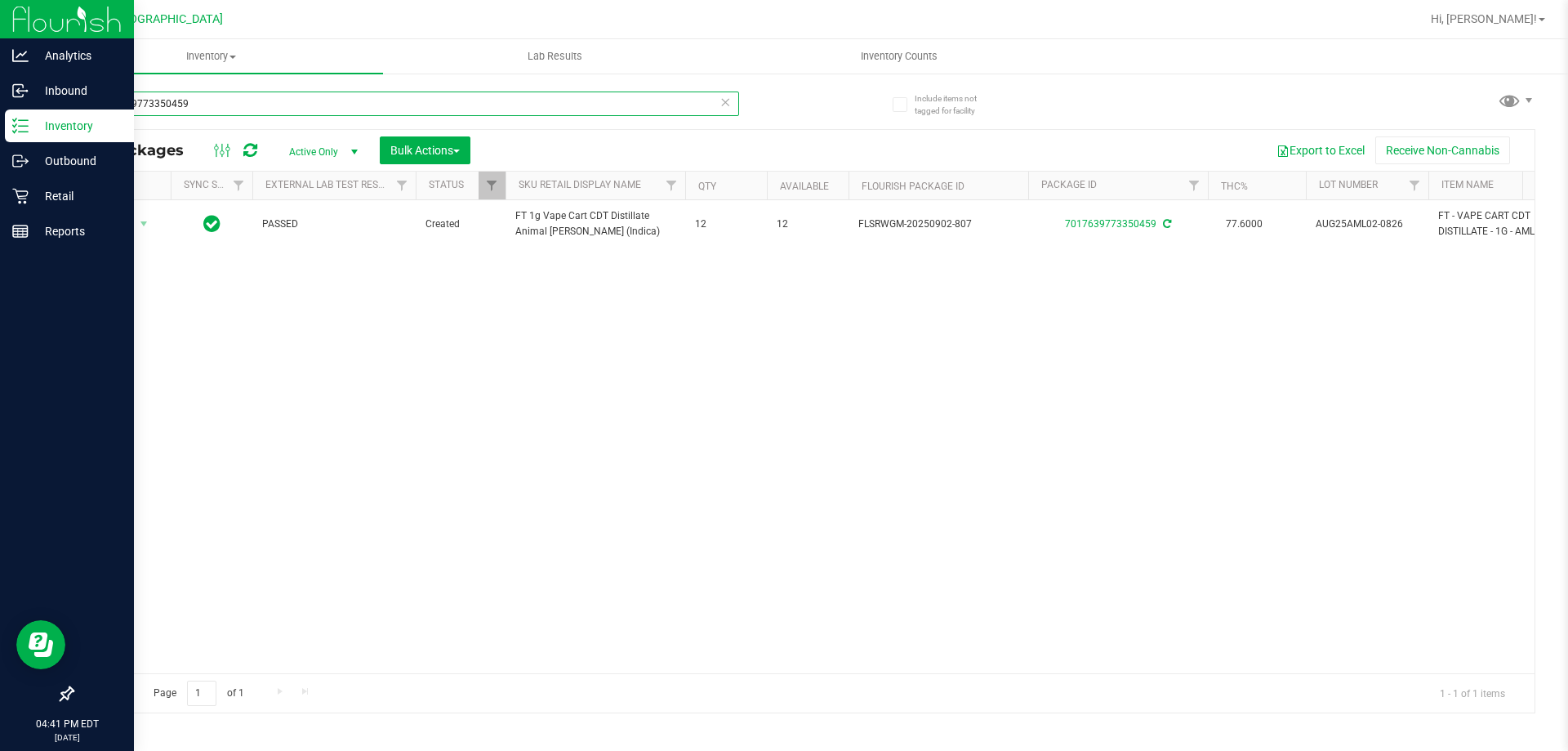
drag, startPoint x: 197, startPoint y: 107, endPoint x: 0, endPoint y: 106, distance: 197.0
click at [0, 111] on div "Analytics Inbound Inventory Outbound Retail Reports 04:41 PM EDT [DATE] 09/29 […" at bounding box center [784, 376] width 1568 height 751
type input "1156600965841934"
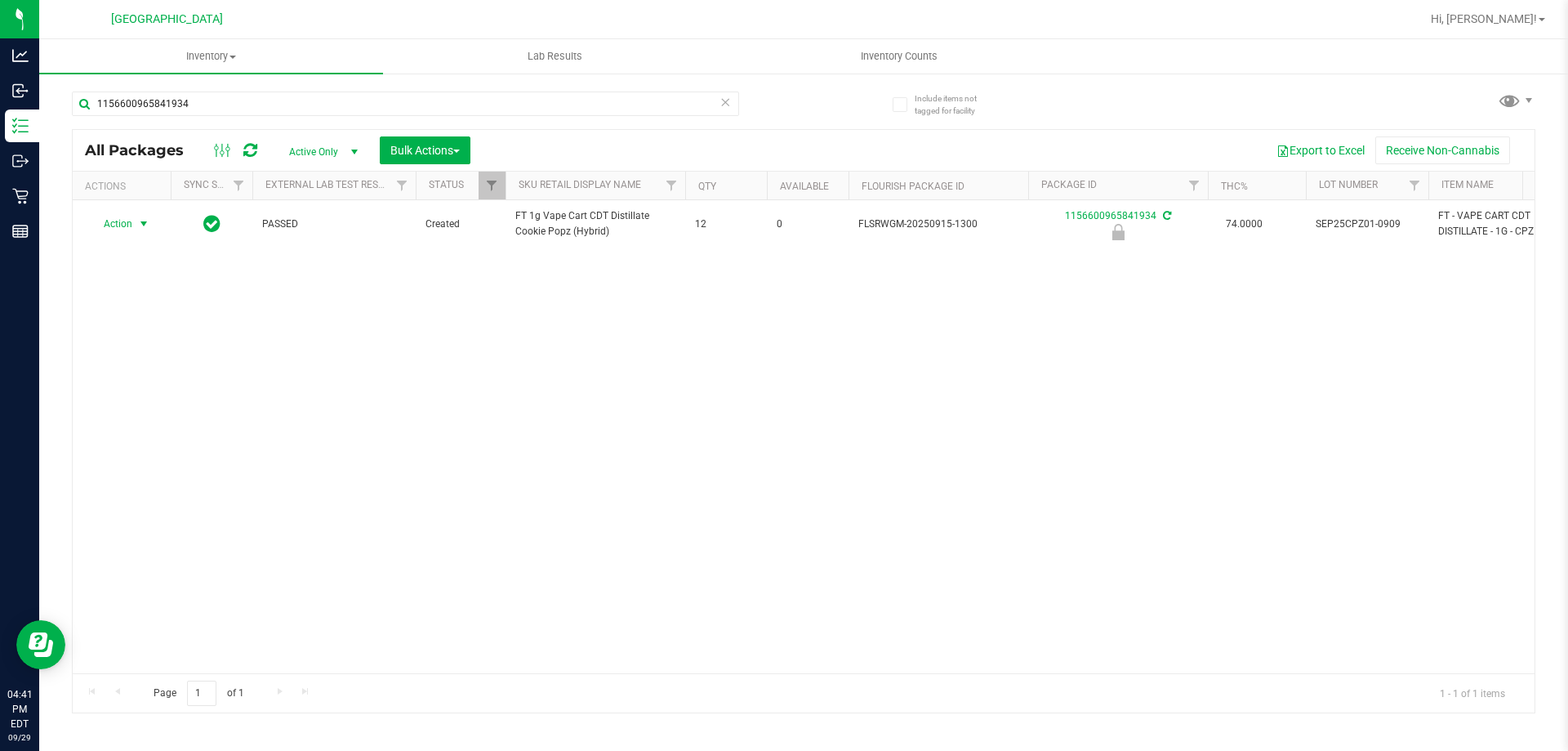
click at [136, 227] on span "select" at bounding box center [144, 224] width 21 height 23
click at [134, 406] on li "Unlock package" at bounding box center [142, 417] width 104 height 24
click at [260, 100] on input "1156600965841934" at bounding box center [406, 103] width 667 height 24
type input "purple"
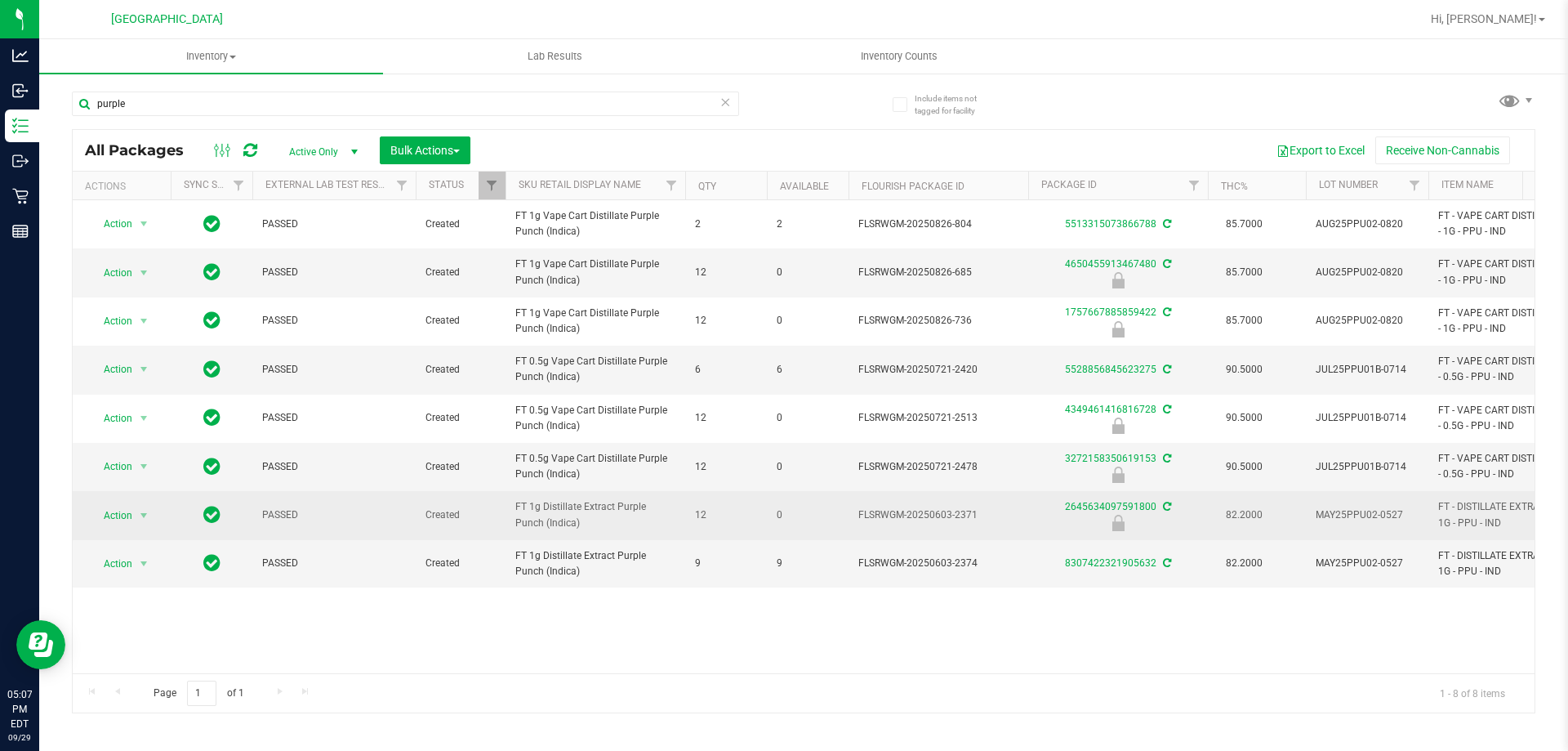
drag, startPoint x: 504, startPoint y: 500, endPoint x: 557, endPoint y: 528, distance: 59.9
drag, startPoint x: 557, startPoint y: 528, endPoint x: 565, endPoint y: 535, distance: 10.6
click at [558, 528] on span "FT 1g Distillate Extract Purple Punch (Indica)" at bounding box center [595, 514] width 160 height 31
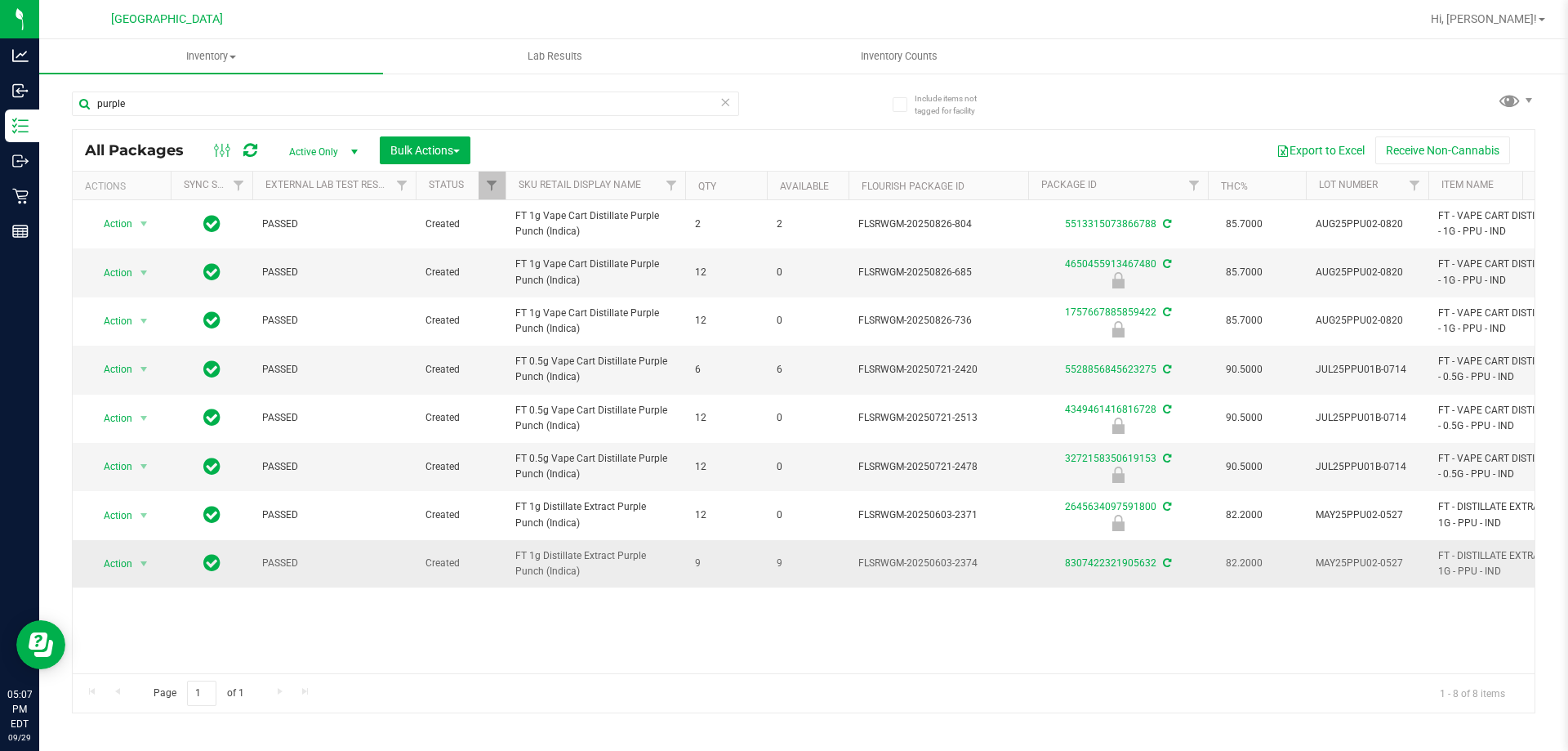
click at [587, 574] on span "FT 1g Distillate Extract Purple Punch (Indica)" at bounding box center [595, 563] width 160 height 31
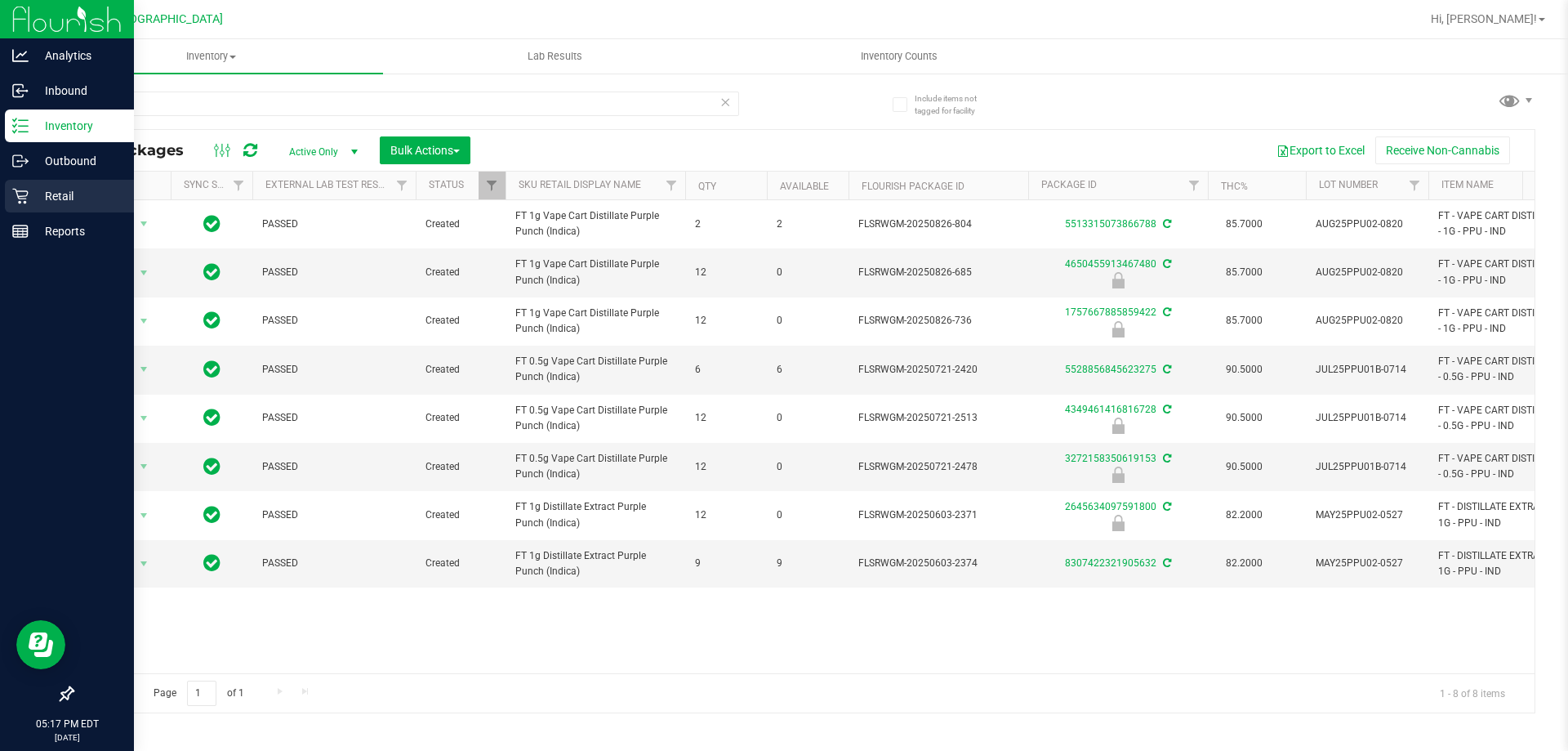
click at [32, 194] on p "Retail" at bounding box center [78, 196] width 98 height 20
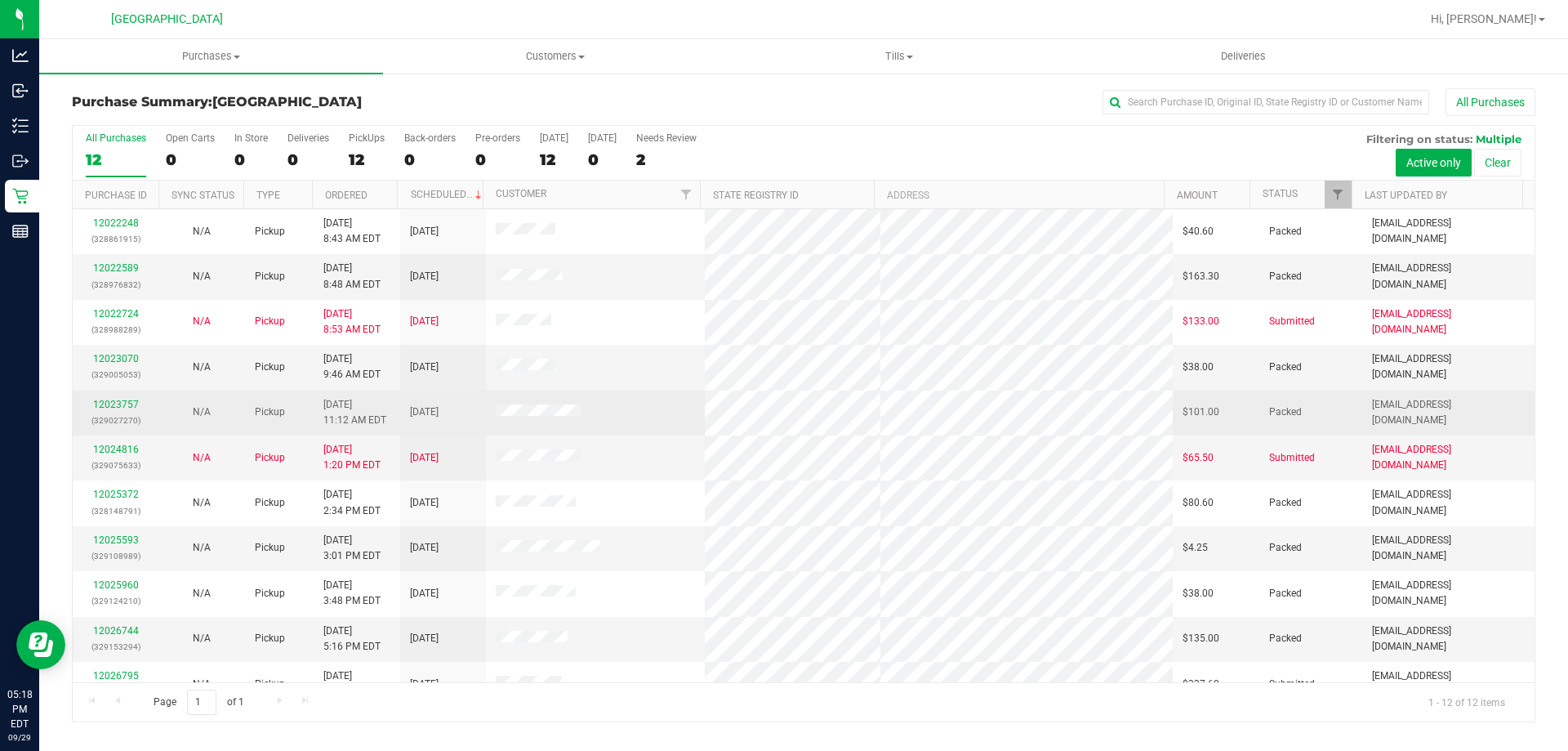
click at [697, 411] on td at bounding box center [596, 413] width 219 height 45
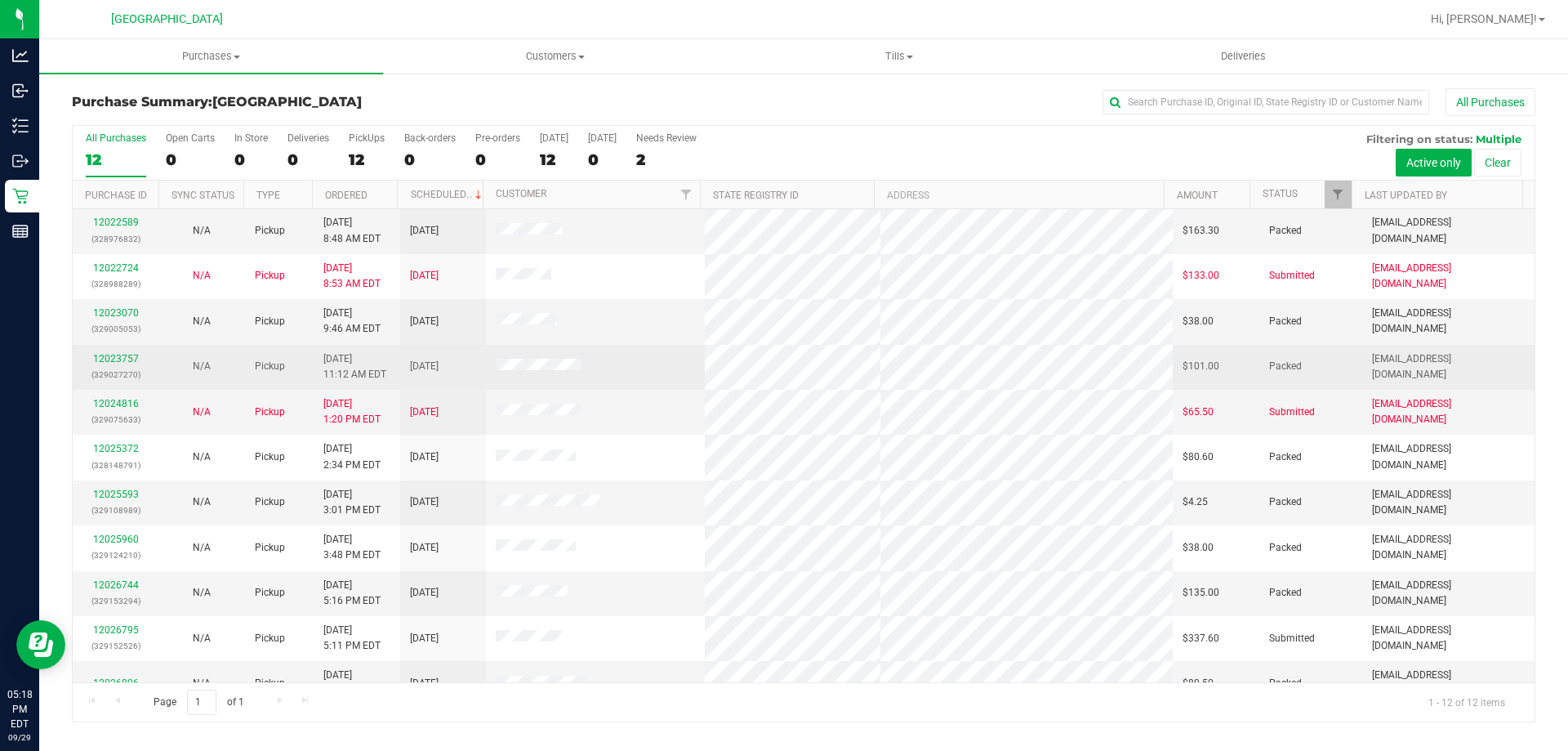
scroll to position [70, 0]
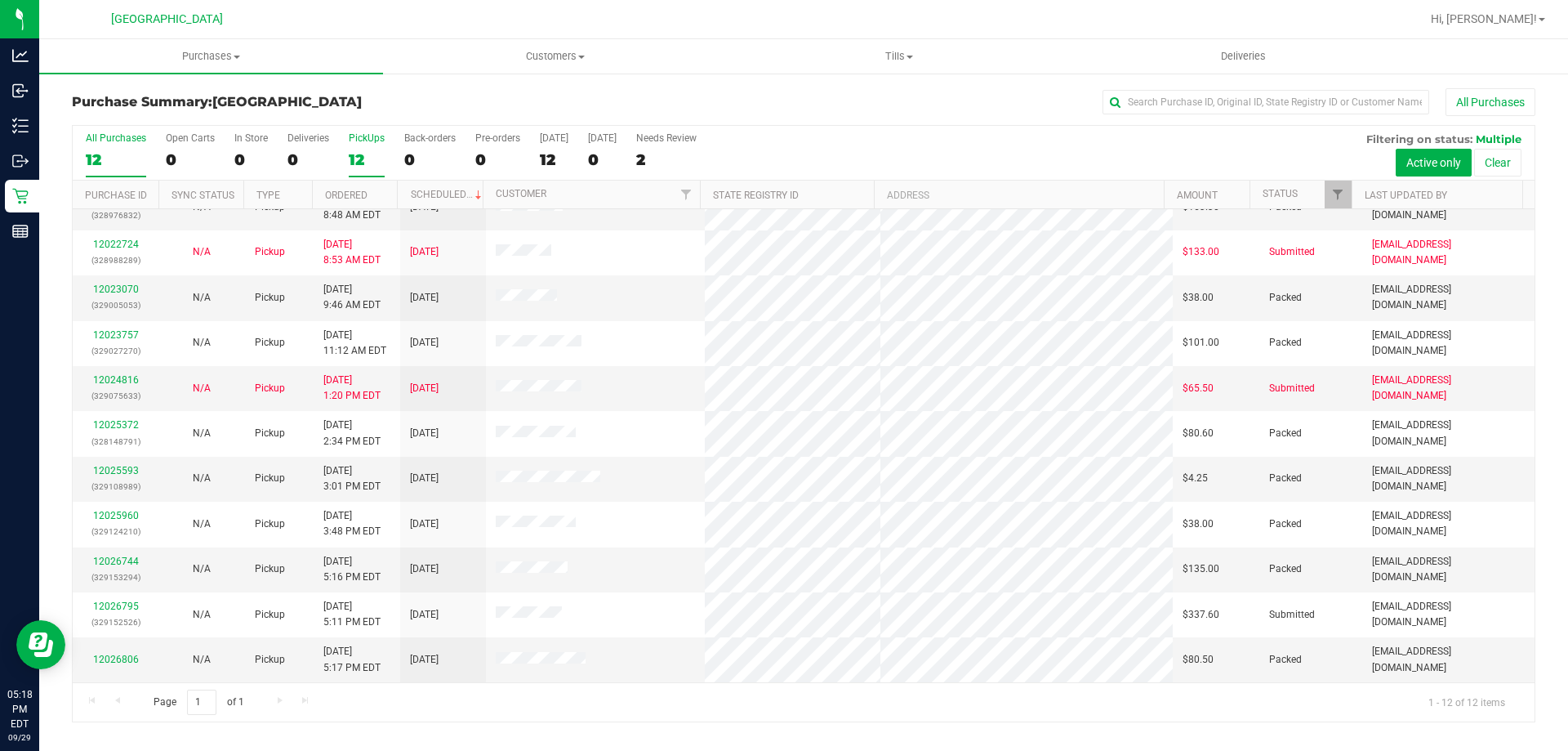
click at [356, 142] on div "PickUps" at bounding box center [367, 137] width 36 height 12
click at [0, 0] on input "PickUps 12" at bounding box center [0, 0] width 0 height 0
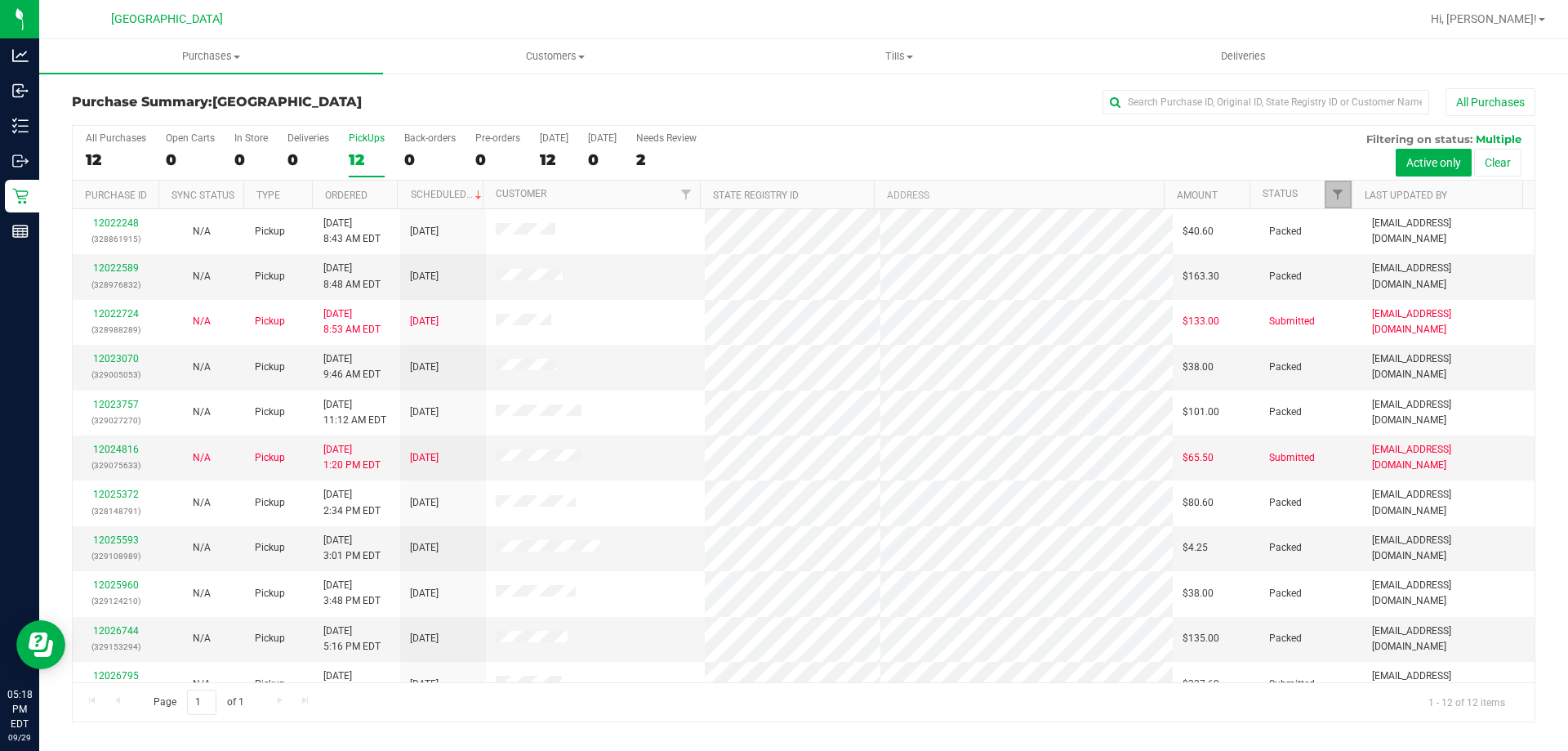
click at [1349, 183] on link "Filter" at bounding box center [1338, 194] width 27 height 28
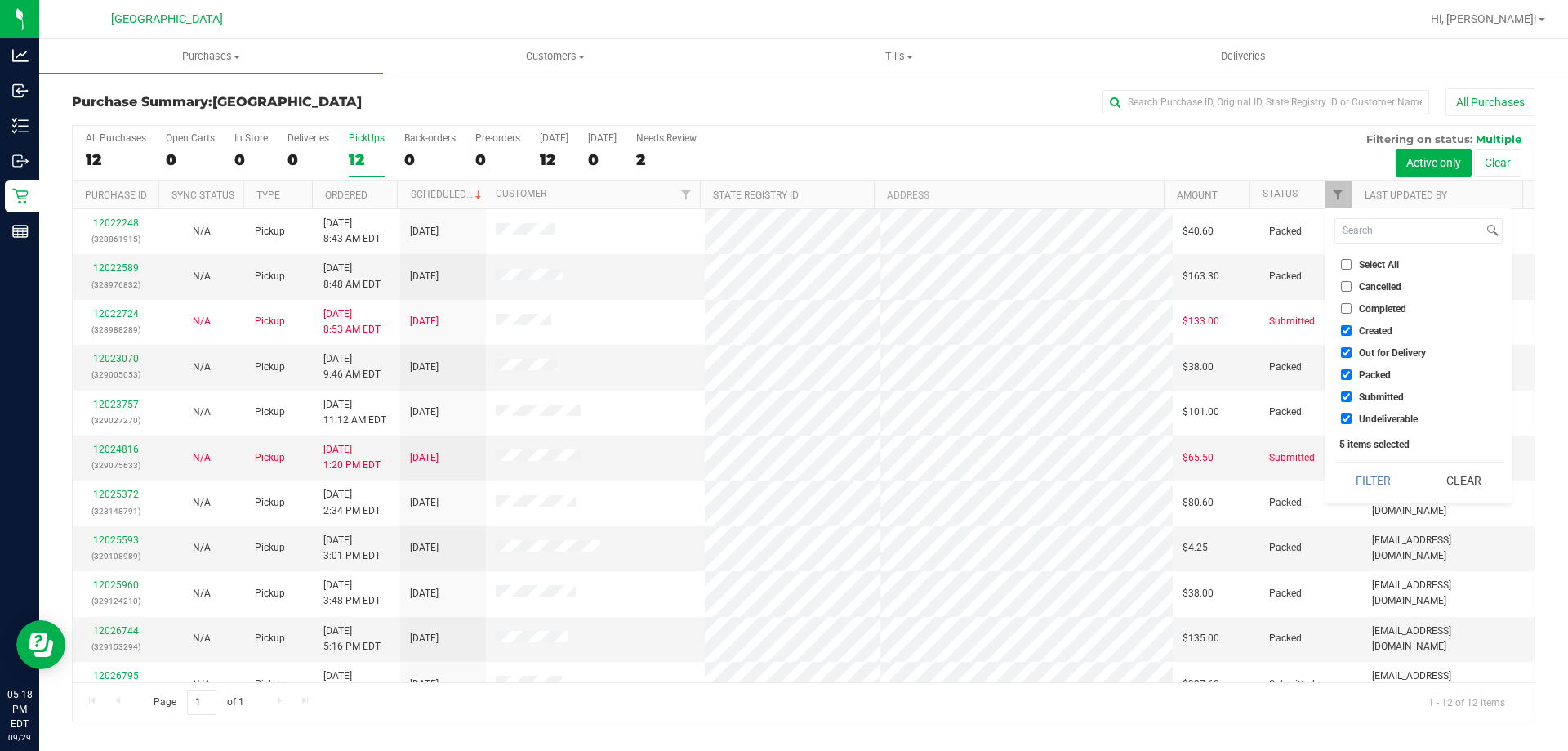
click at [1386, 333] on span "Created" at bounding box center [1376, 330] width 34 height 10
click at [1351, 333] on input "Created" at bounding box center [1347, 330] width 11 height 11
checkbox input "false"
click at [1386, 359] on li "Out for Delivery" at bounding box center [1418, 352] width 169 height 17
click at [1383, 377] on span "Packed" at bounding box center [1375, 375] width 32 height 10
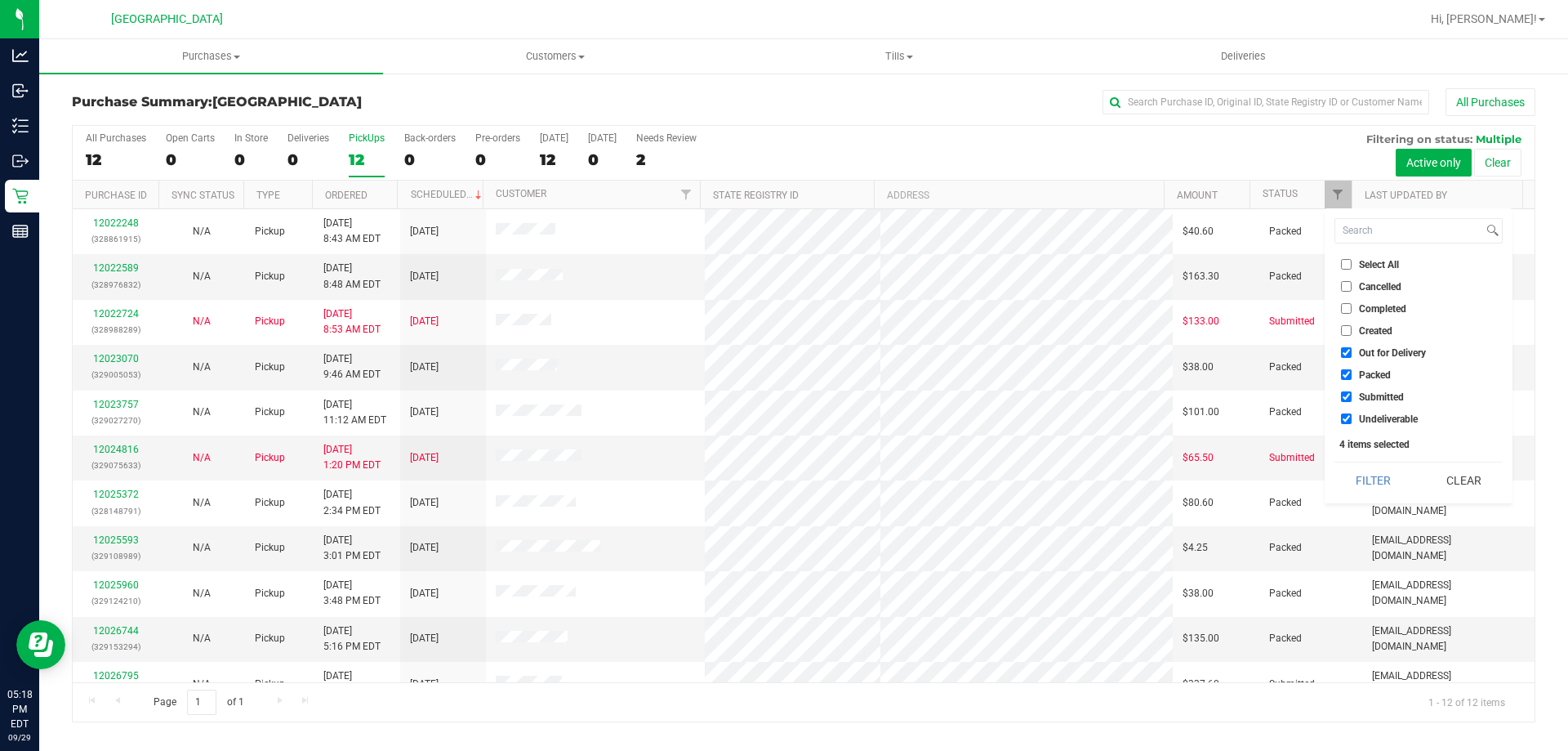
click at [1351, 377] on input "Packed" at bounding box center [1347, 375] width 11 height 11
checkbox input "false"
click at [1377, 353] on span "Out for Delivery" at bounding box center [1392, 352] width 67 height 10
click at [1351, 353] on input "Out for Delivery" at bounding box center [1347, 352] width 11 height 11
checkbox input "false"
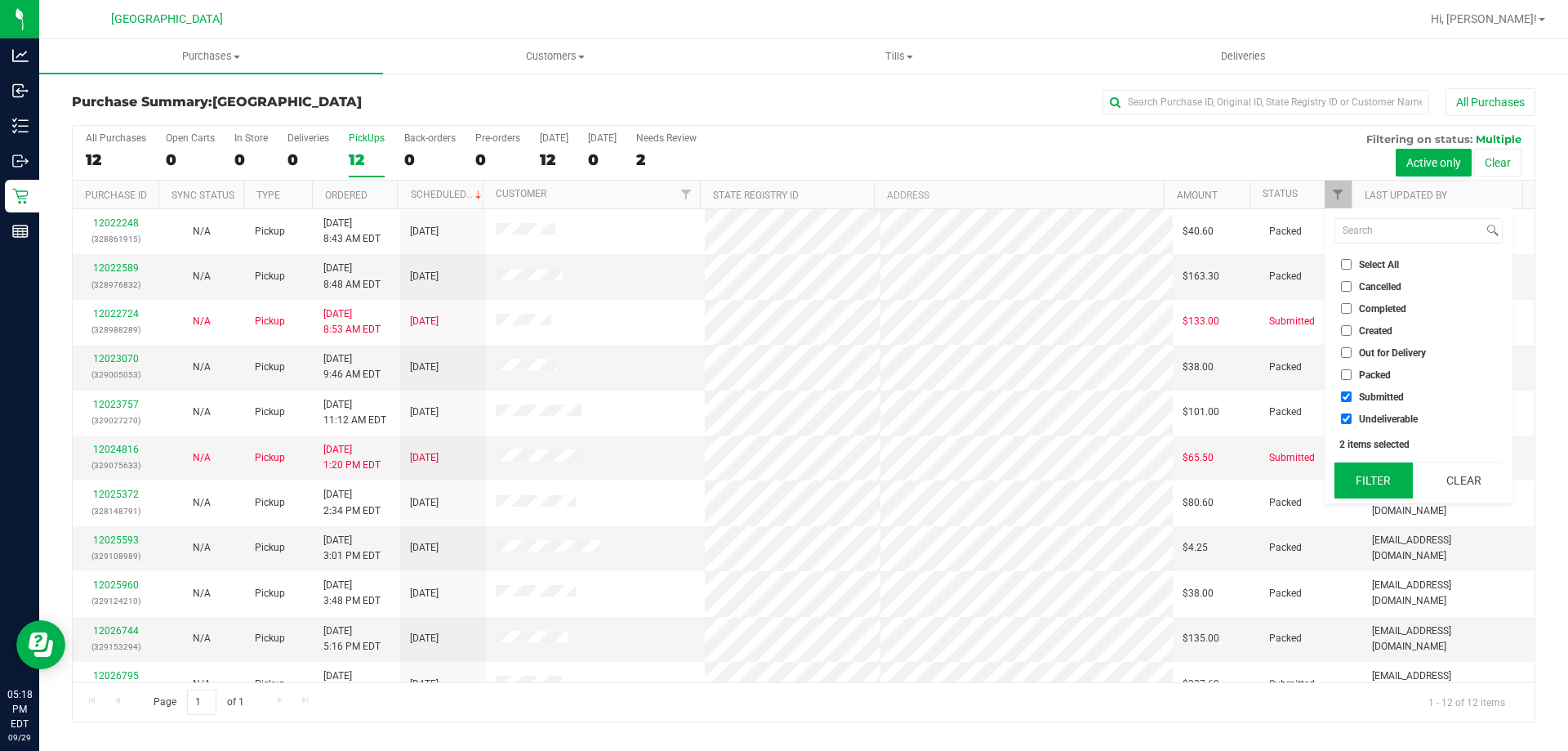
click at [1373, 496] on button "Filter" at bounding box center [1374, 480] width 78 height 36
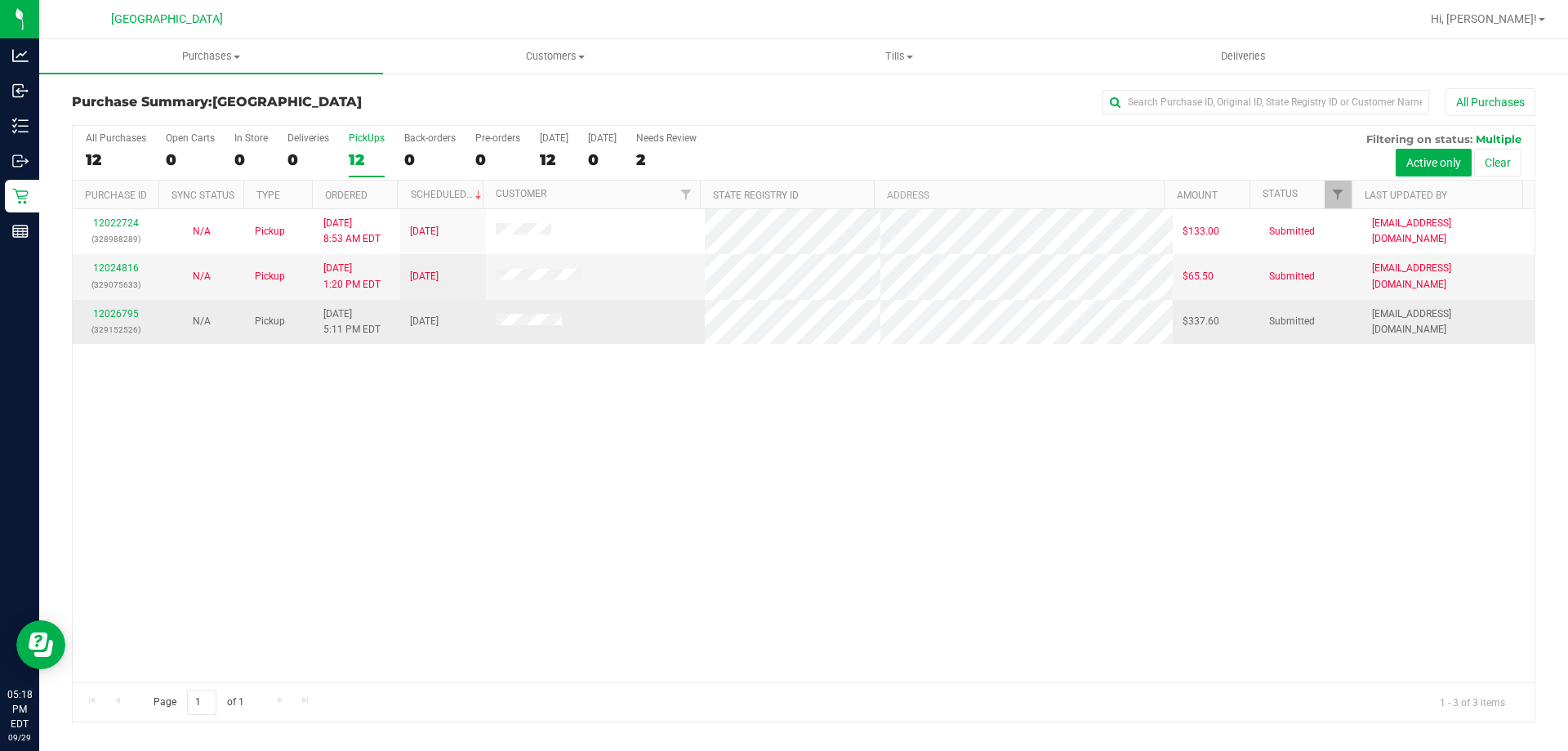
click at [130, 307] on div "12026795 (329152526)" at bounding box center [115, 321] width 66 height 31
click at [134, 315] on link "12026795" at bounding box center [115, 313] width 45 height 12
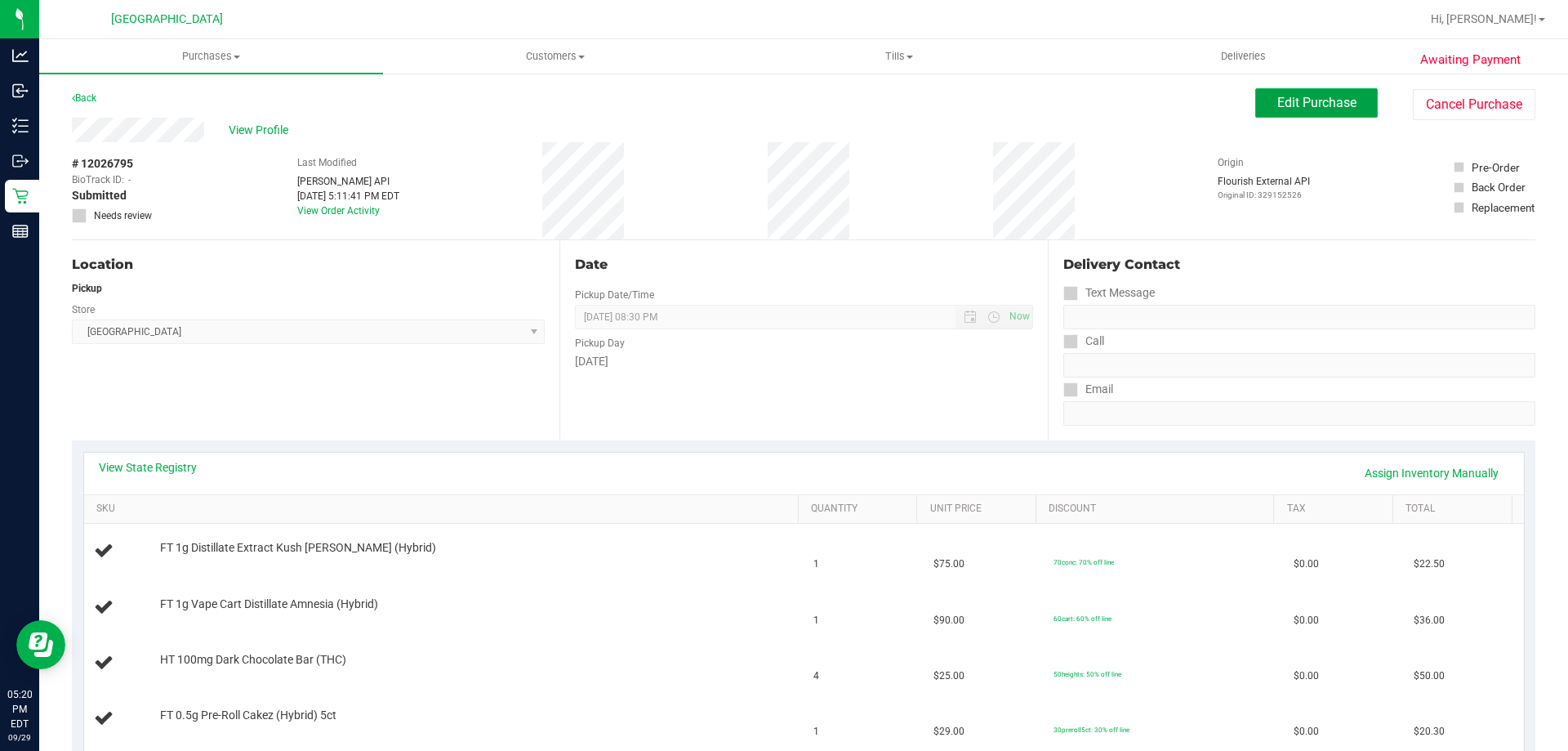
click at [1341, 106] on span "Edit Purchase" at bounding box center [1316, 102] width 79 height 15
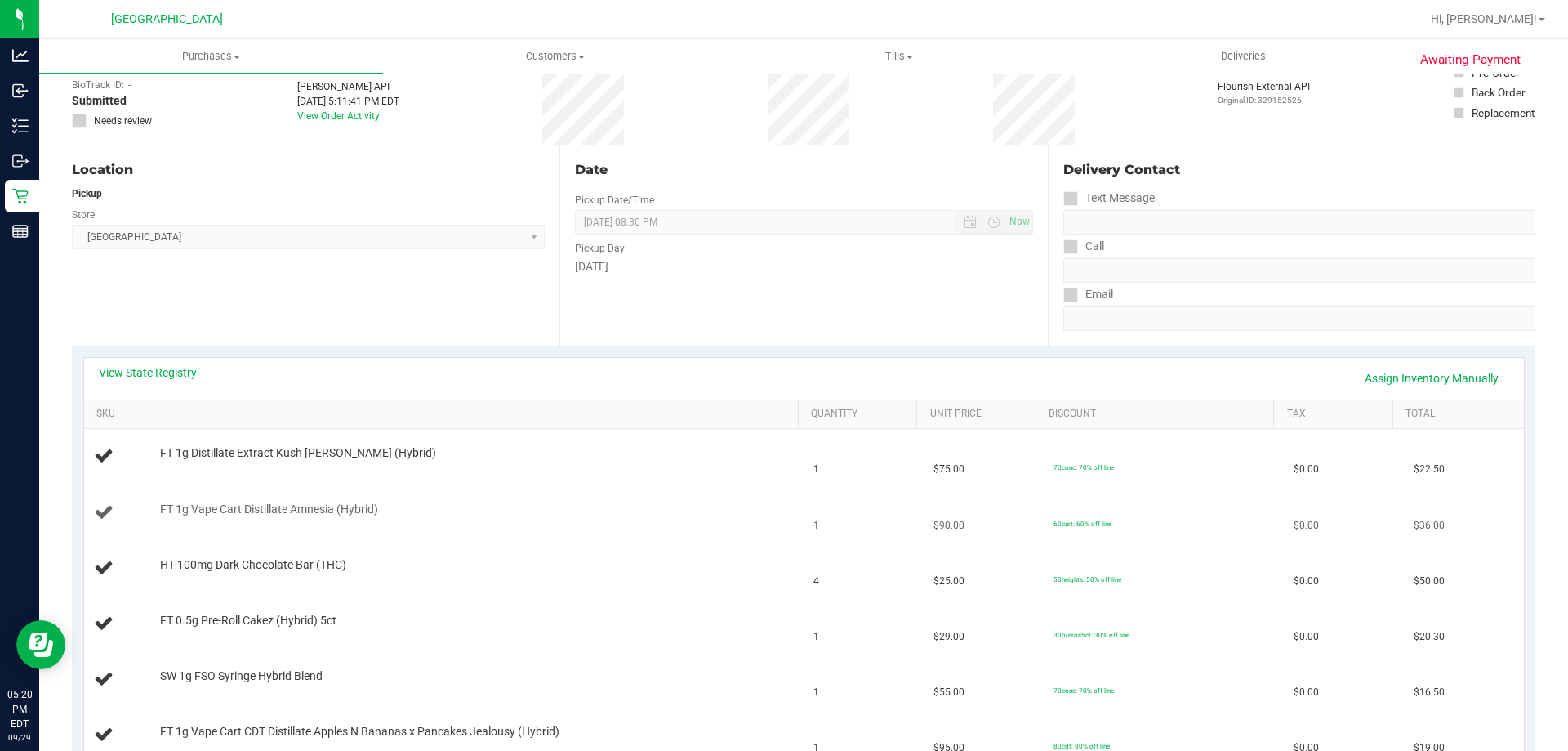
scroll to position [409, 0]
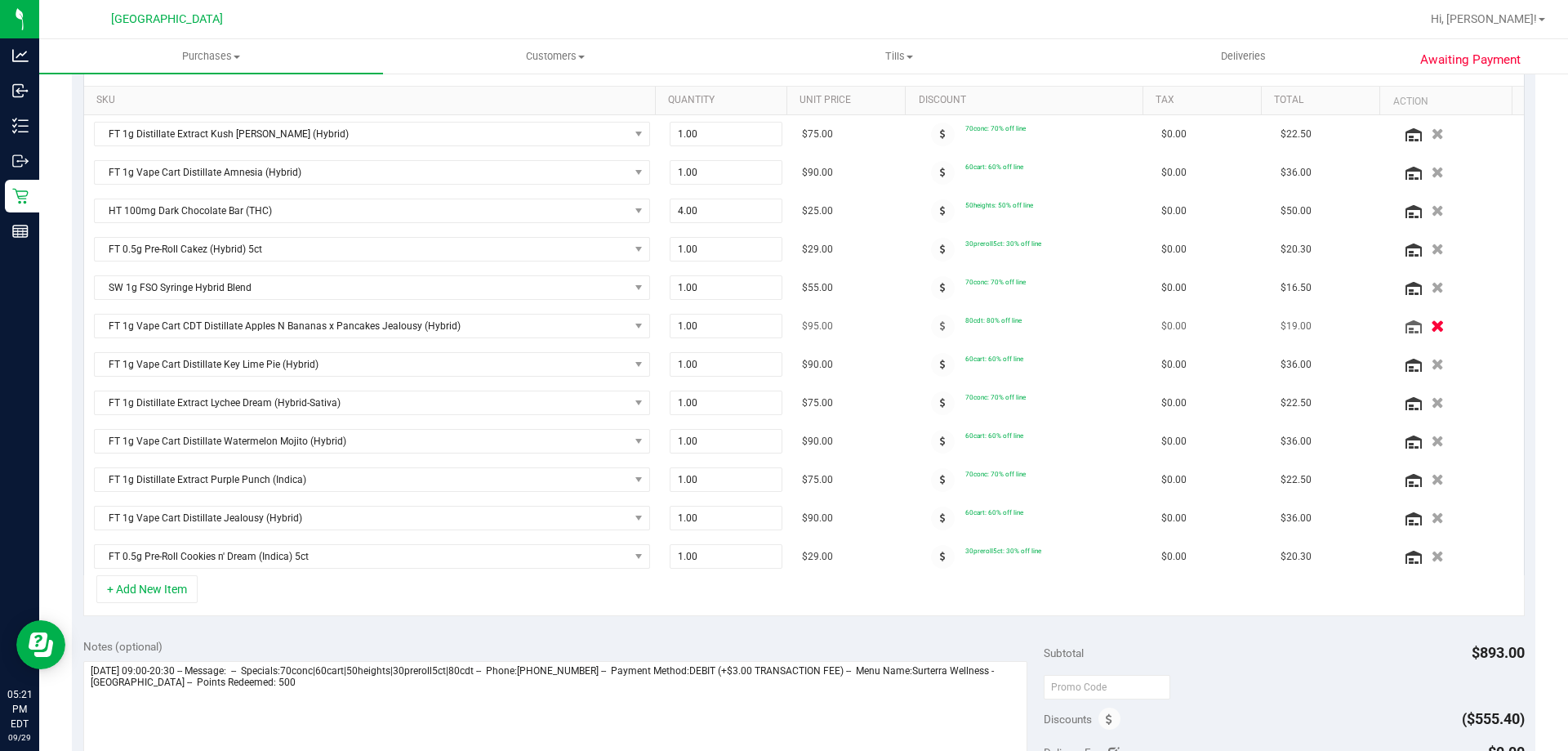
click at [1431, 324] on icon "button" at bounding box center [1438, 326] width 14 height 12
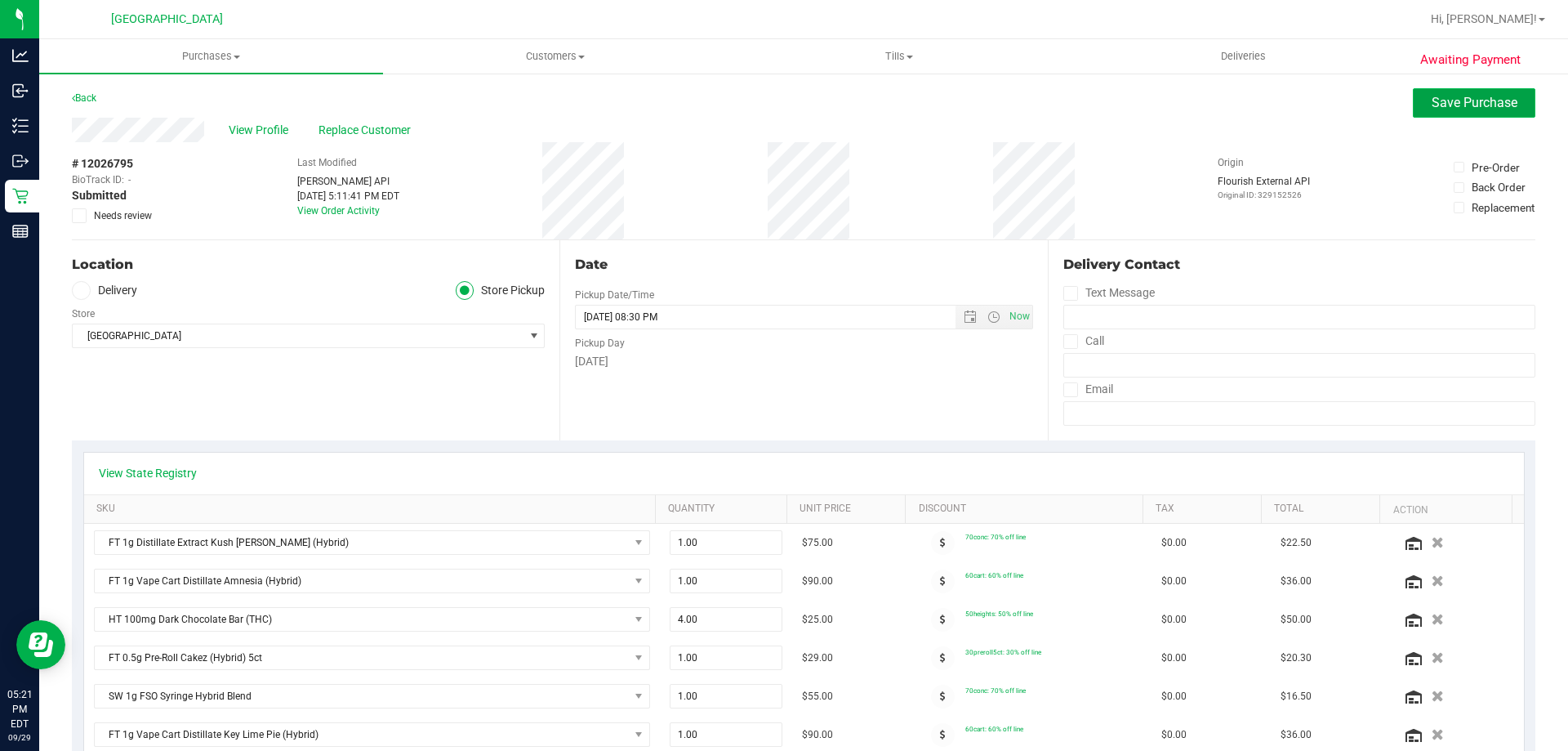
click at [1442, 110] on span "Save Purchase" at bounding box center [1474, 102] width 86 height 15
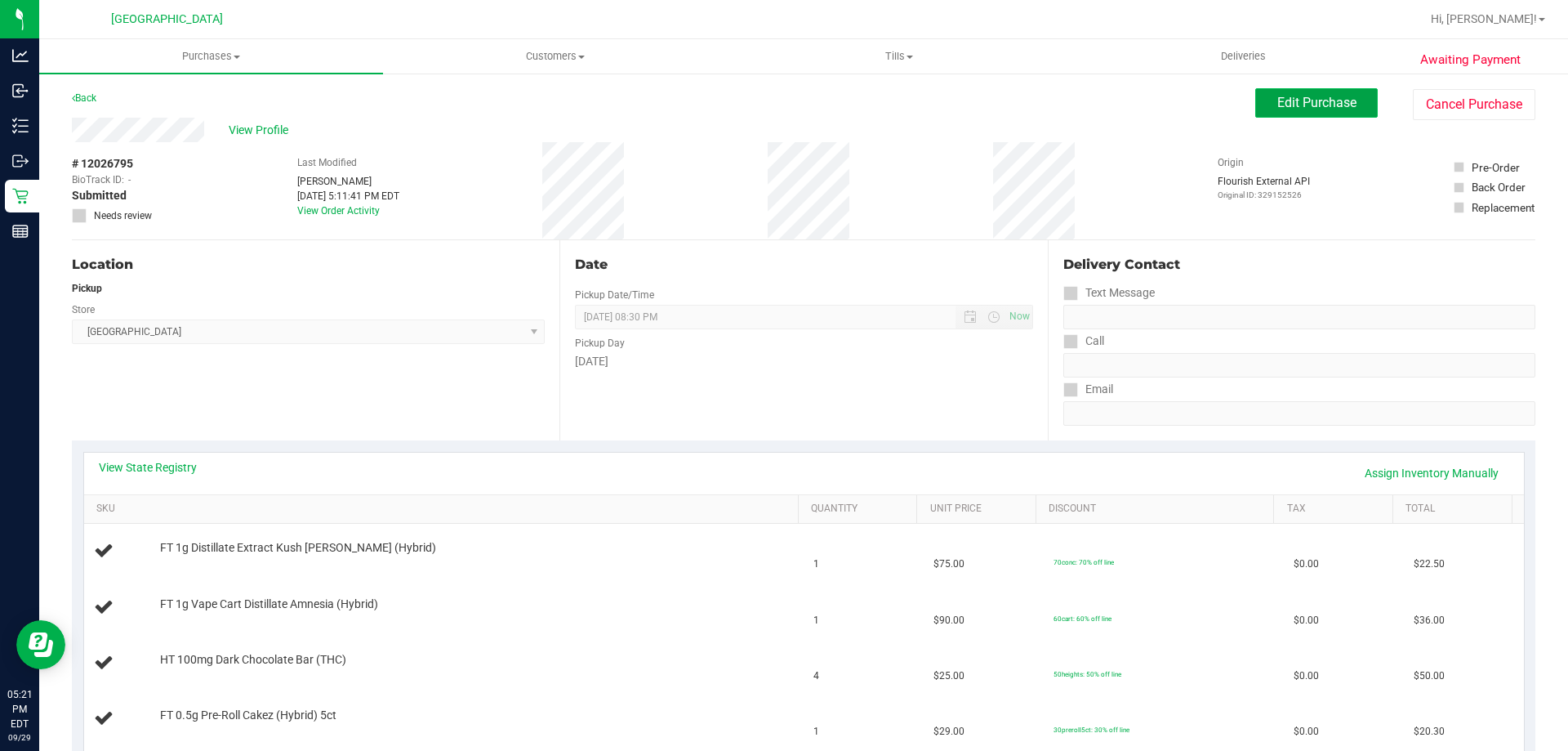
click at [1332, 98] on span "Edit Purchase" at bounding box center [1316, 102] width 79 height 15
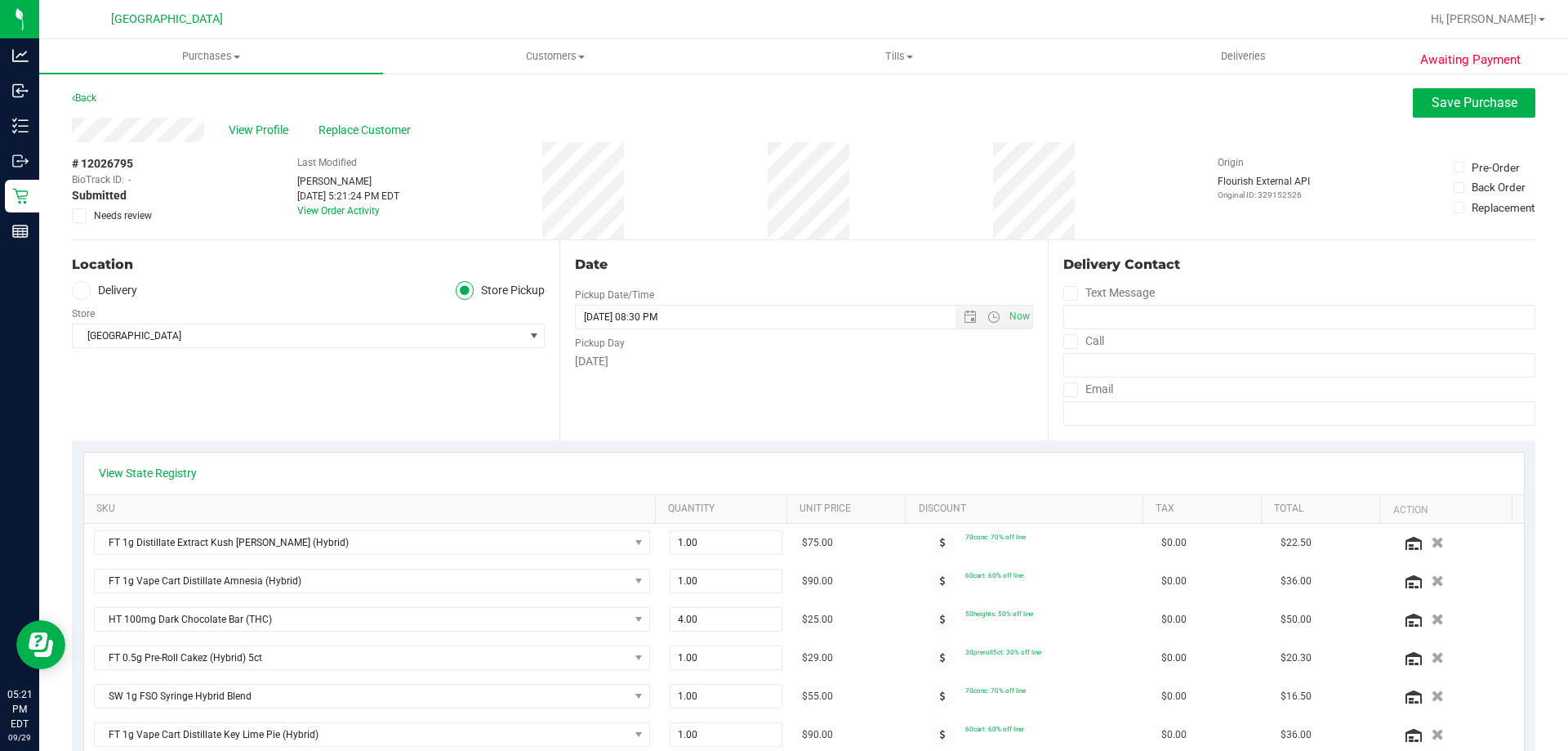
scroll to position [572, 0]
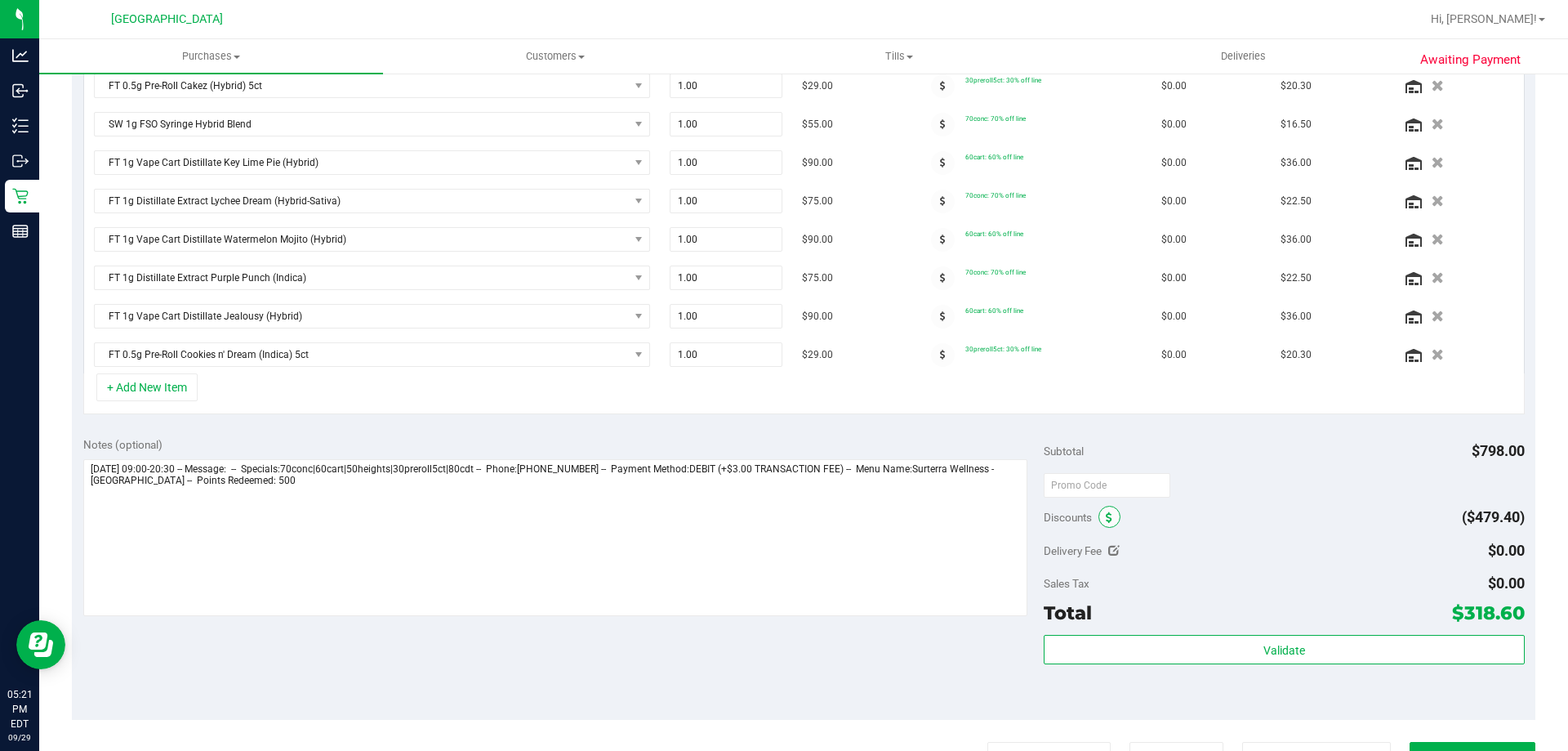
click at [1104, 508] on span at bounding box center [1110, 516] width 22 height 22
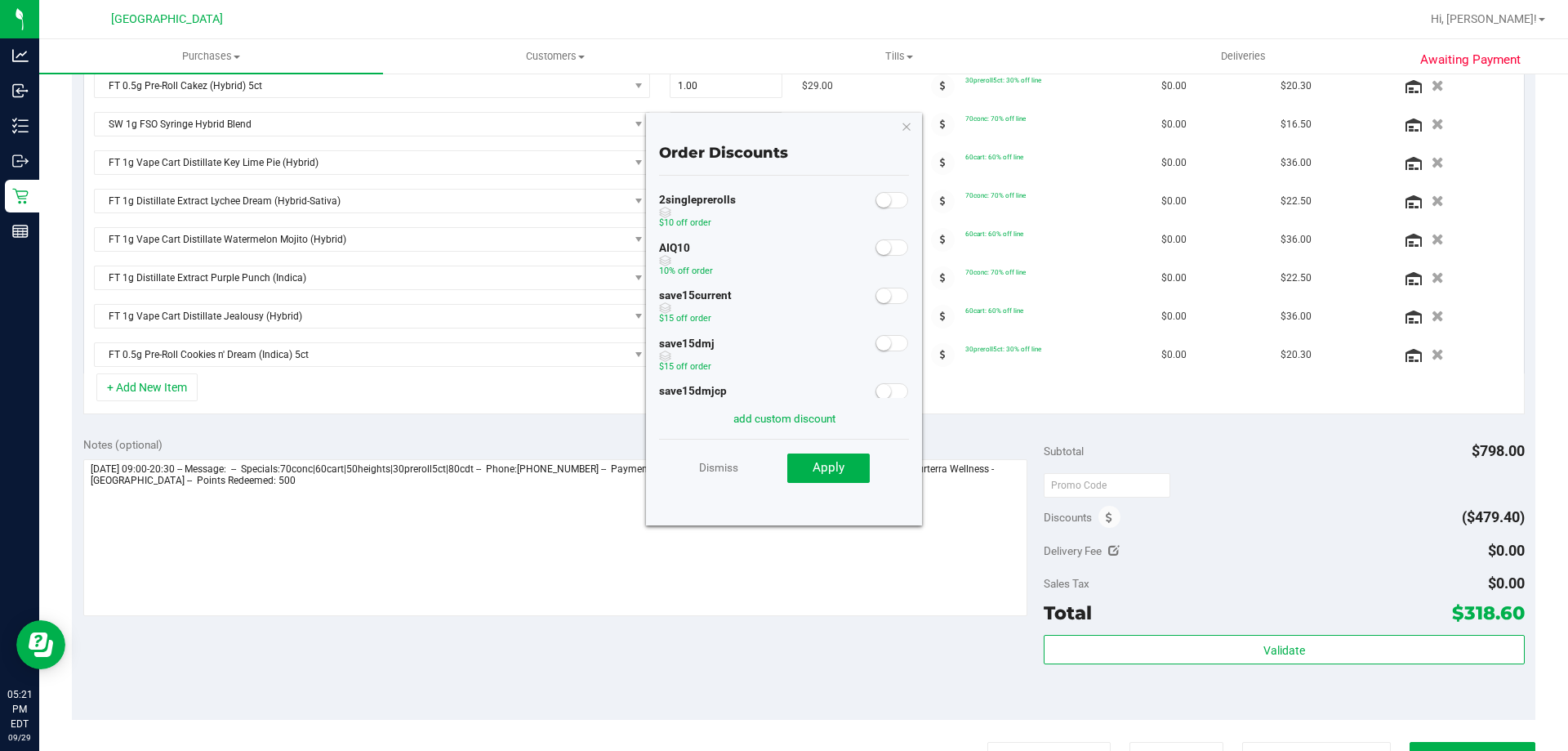
click at [879, 250] on span at bounding box center [892, 247] width 33 height 16
click at [821, 480] on button "Apply" at bounding box center [829, 467] width 82 height 29
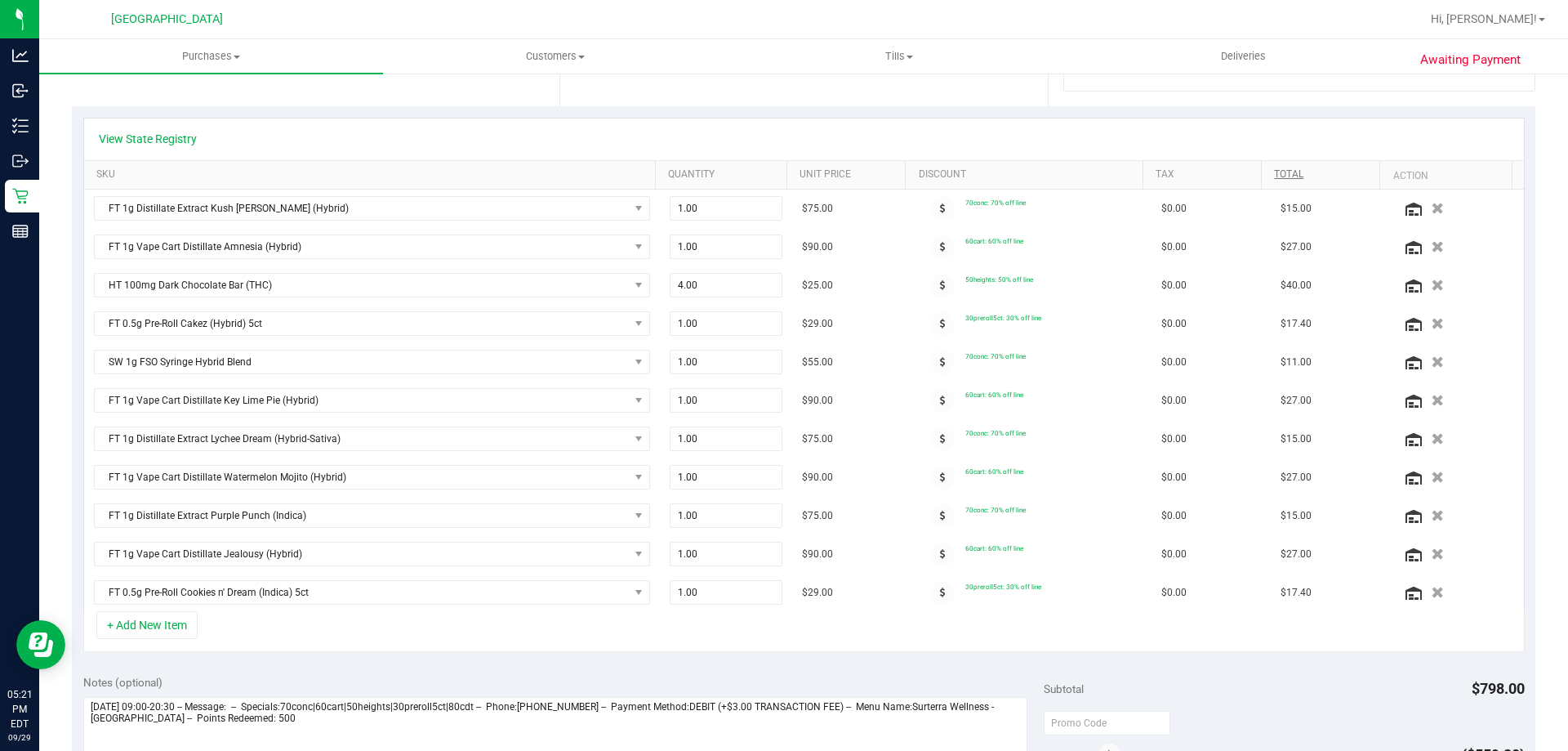
scroll to position [0, 0]
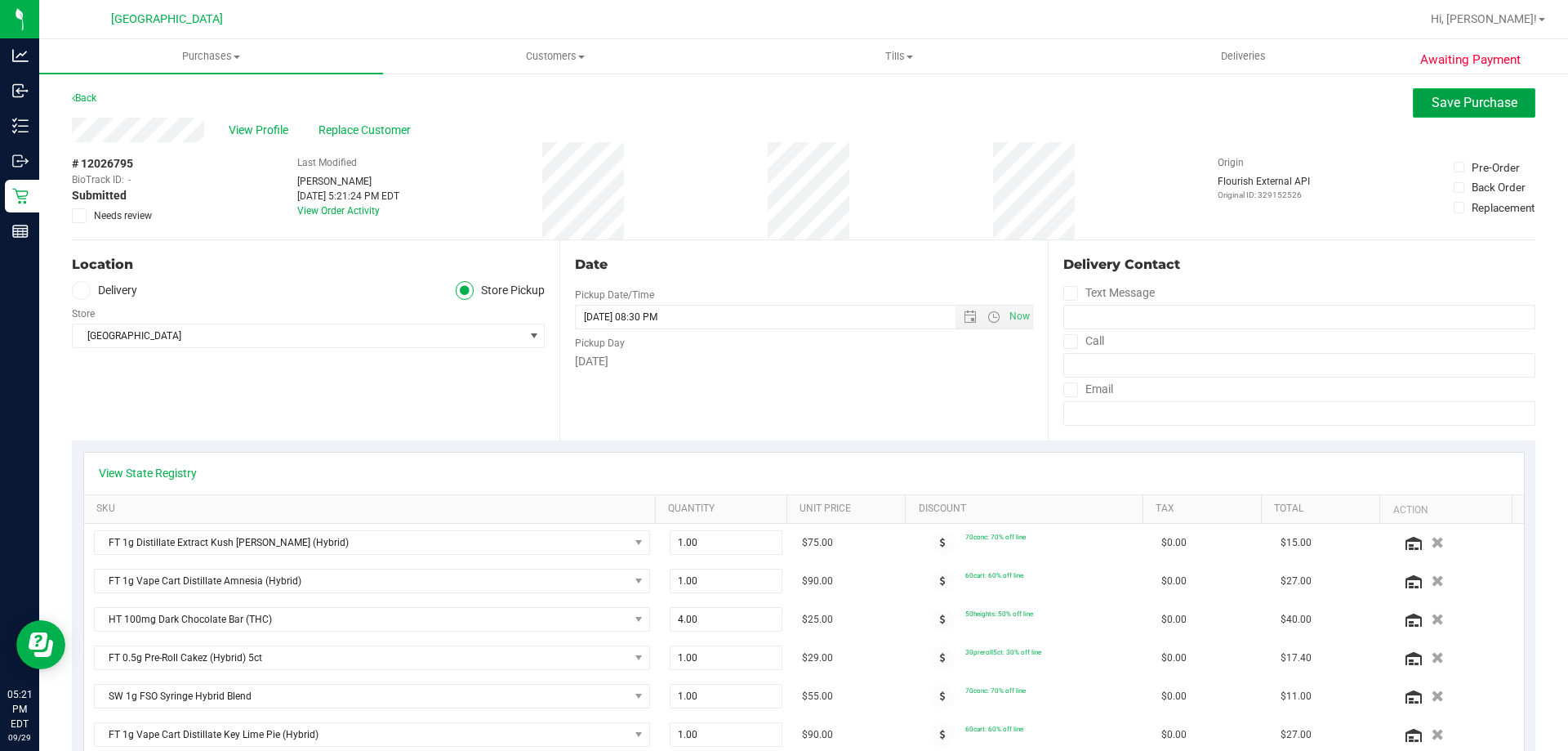
click at [1462, 102] on span "Save Purchase" at bounding box center [1474, 102] width 86 height 15
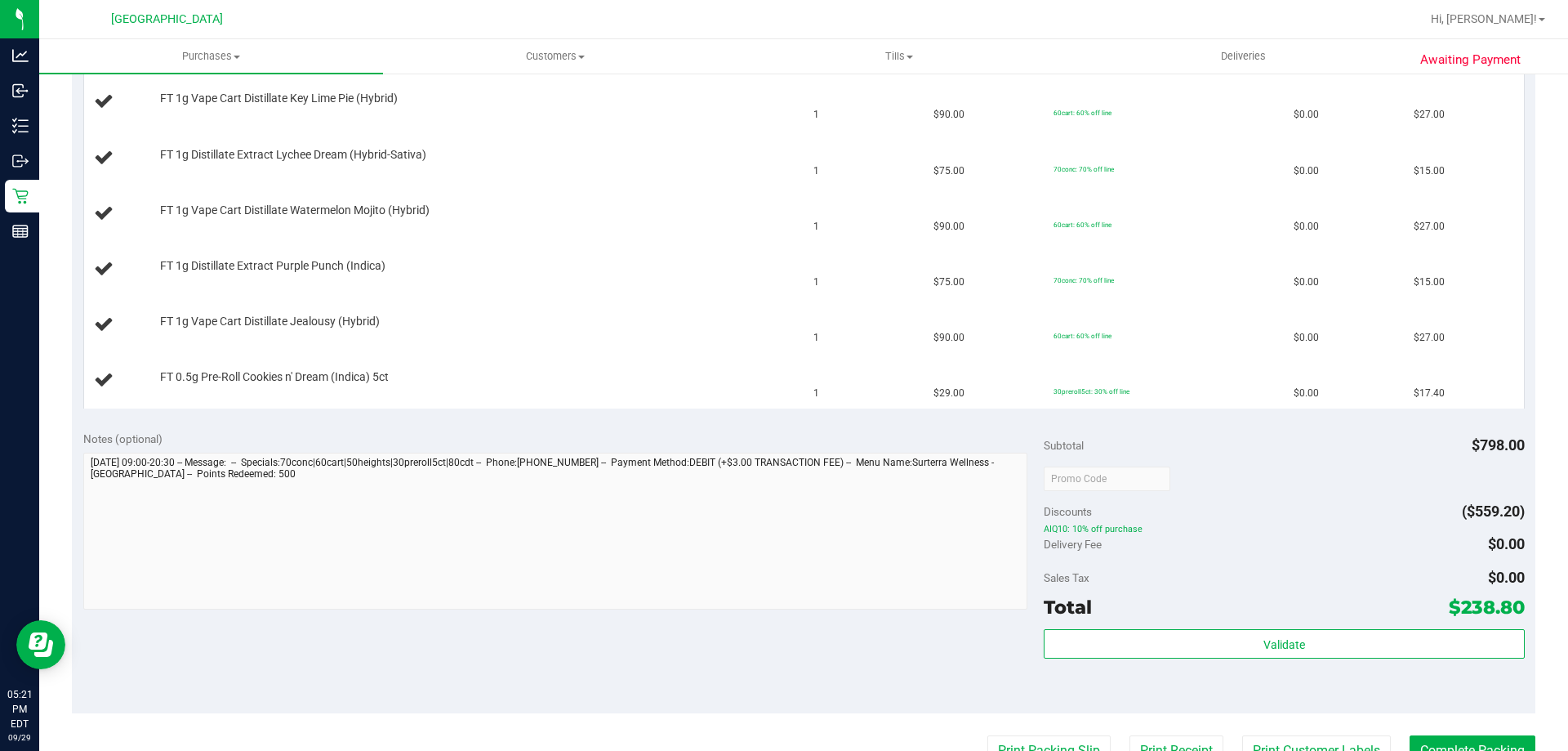
scroll to position [898, 0]
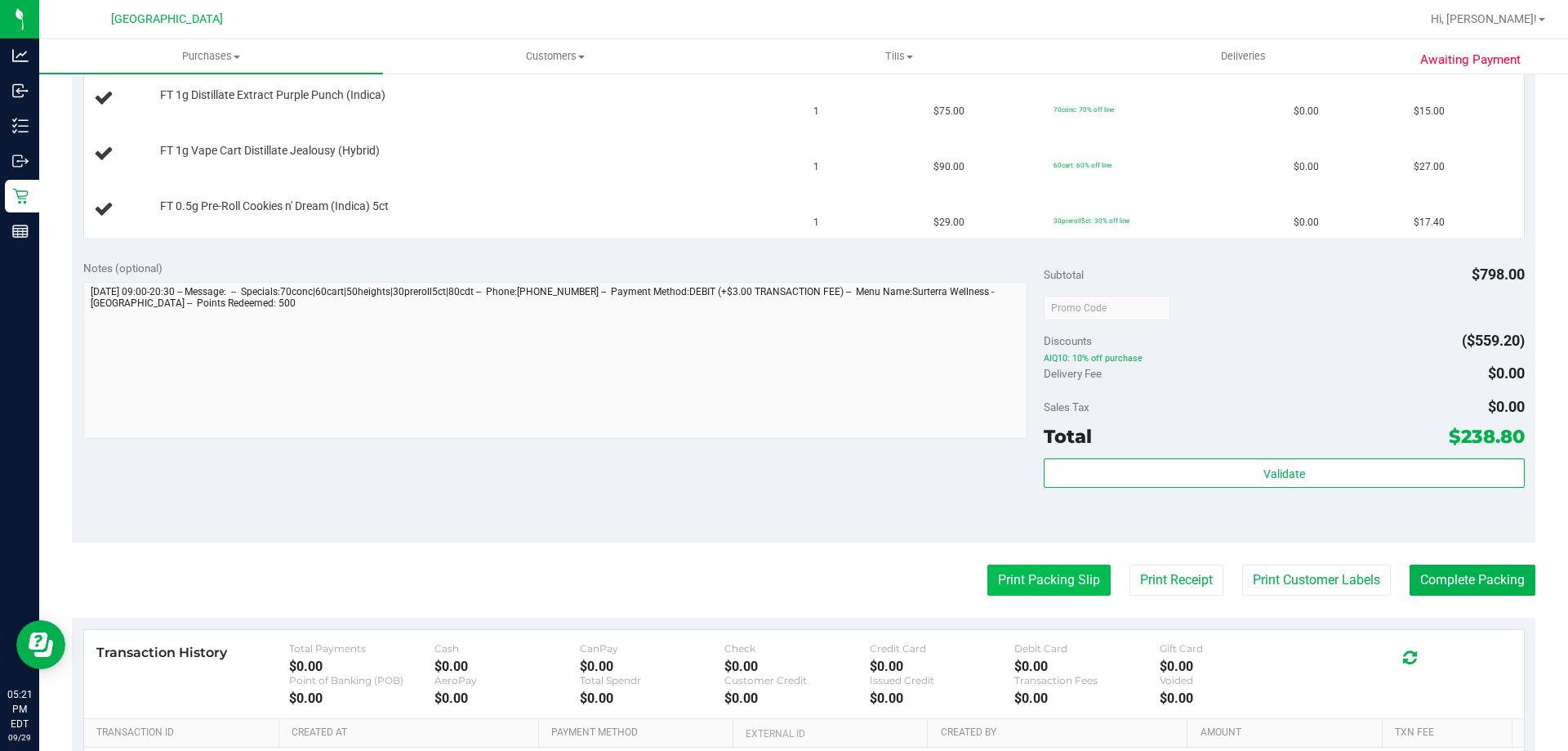
click at [1039, 568] on button "Print Packing Slip" at bounding box center [1049, 580] width 123 height 31
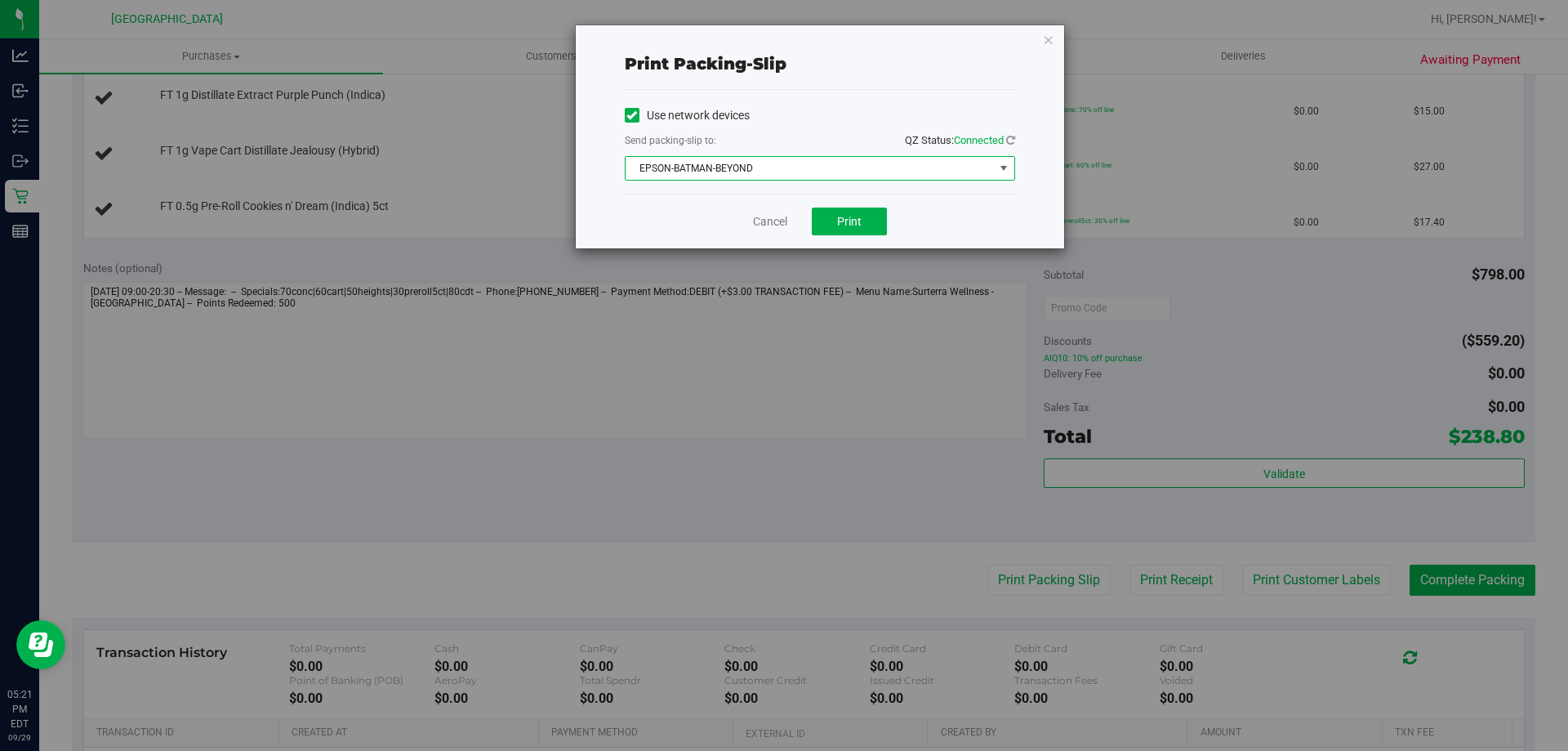
click at [840, 169] on span "EPSON-BATMAN-BEYOND" at bounding box center [809, 169] width 368 height 23
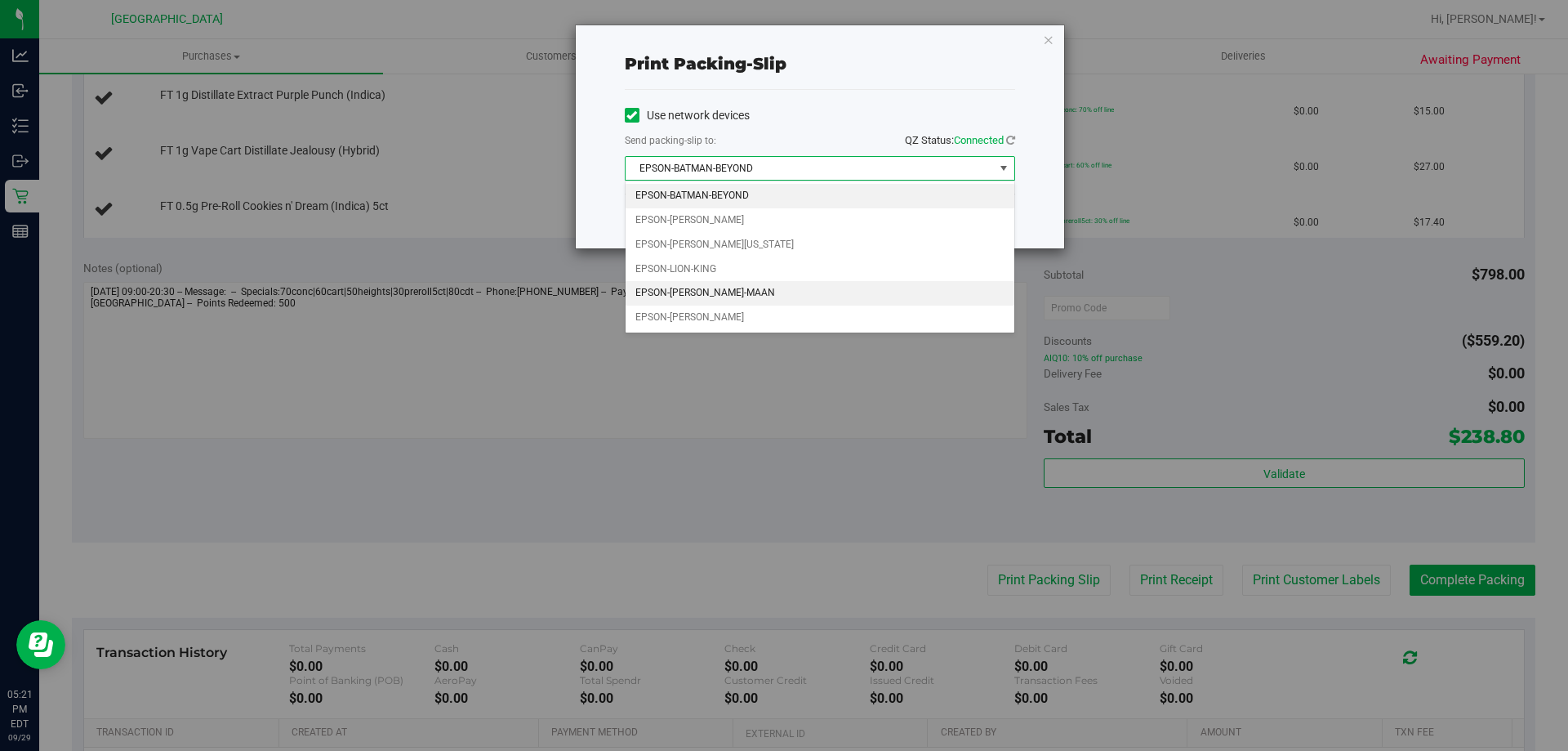
click at [734, 293] on li "EPSON-[PERSON_NAME]-MAAN" at bounding box center [820, 293] width 389 height 24
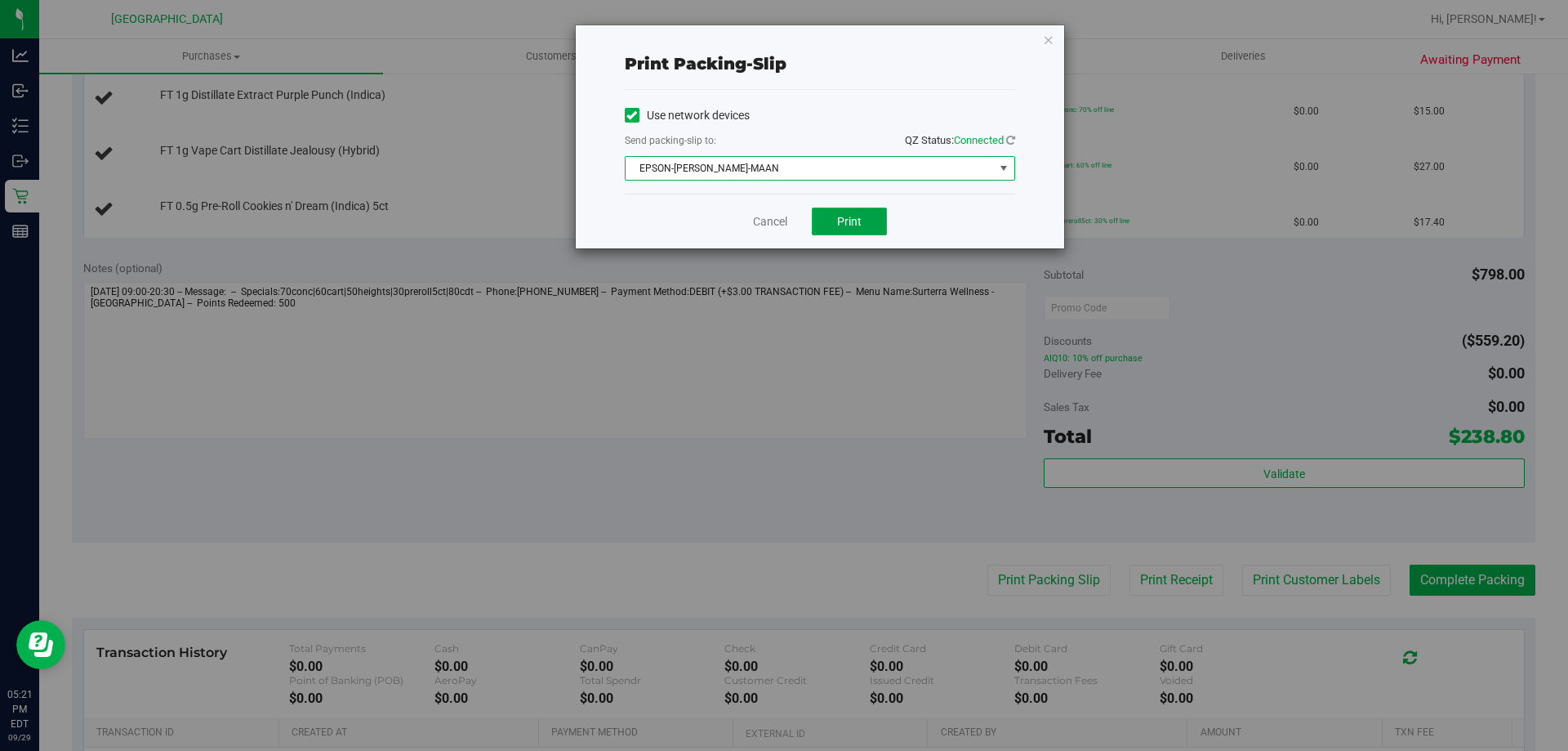
click at [866, 222] on button "Print" at bounding box center [849, 221] width 75 height 28
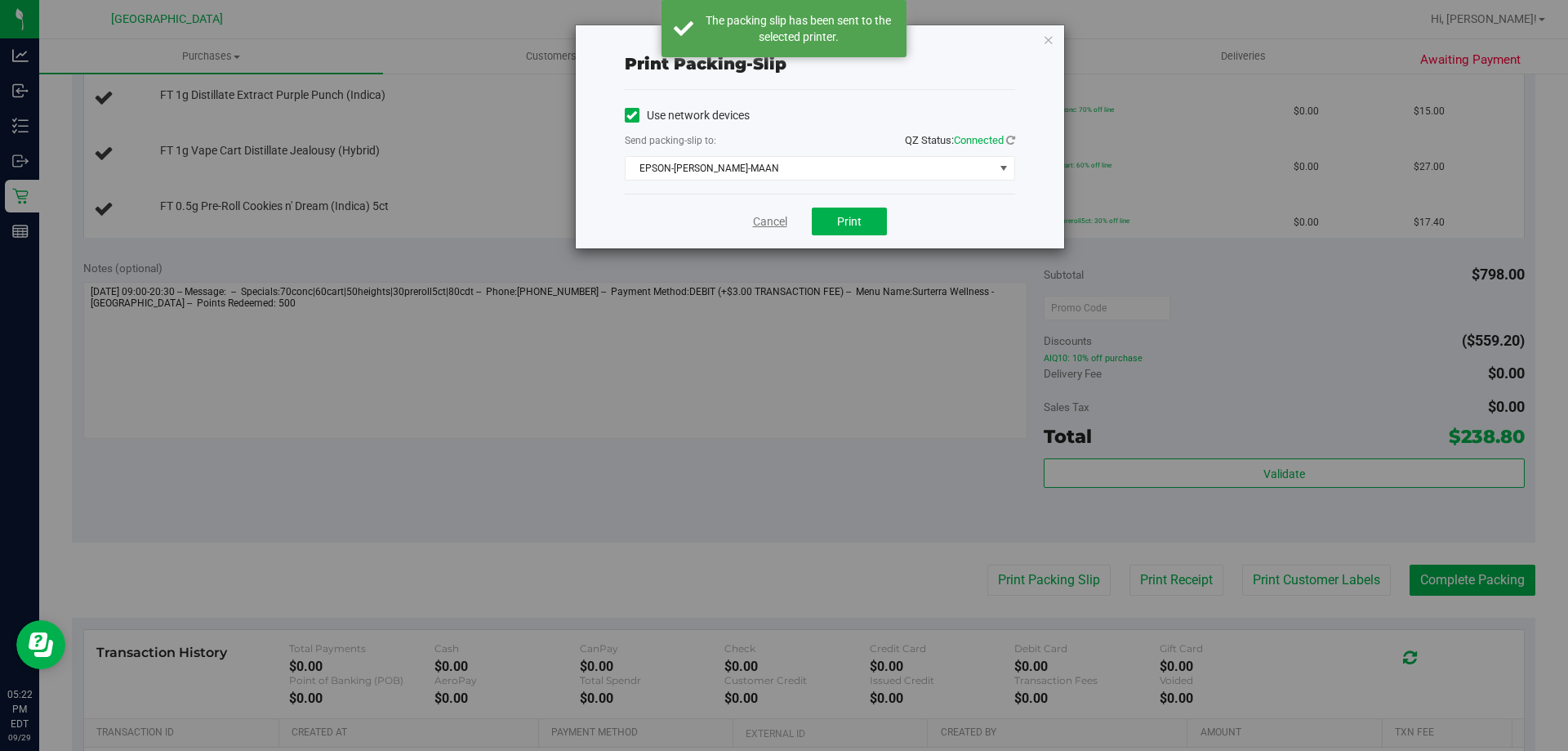
click at [771, 218] on link "Cancel" at bounding box center [770, 221] width 34 height 17
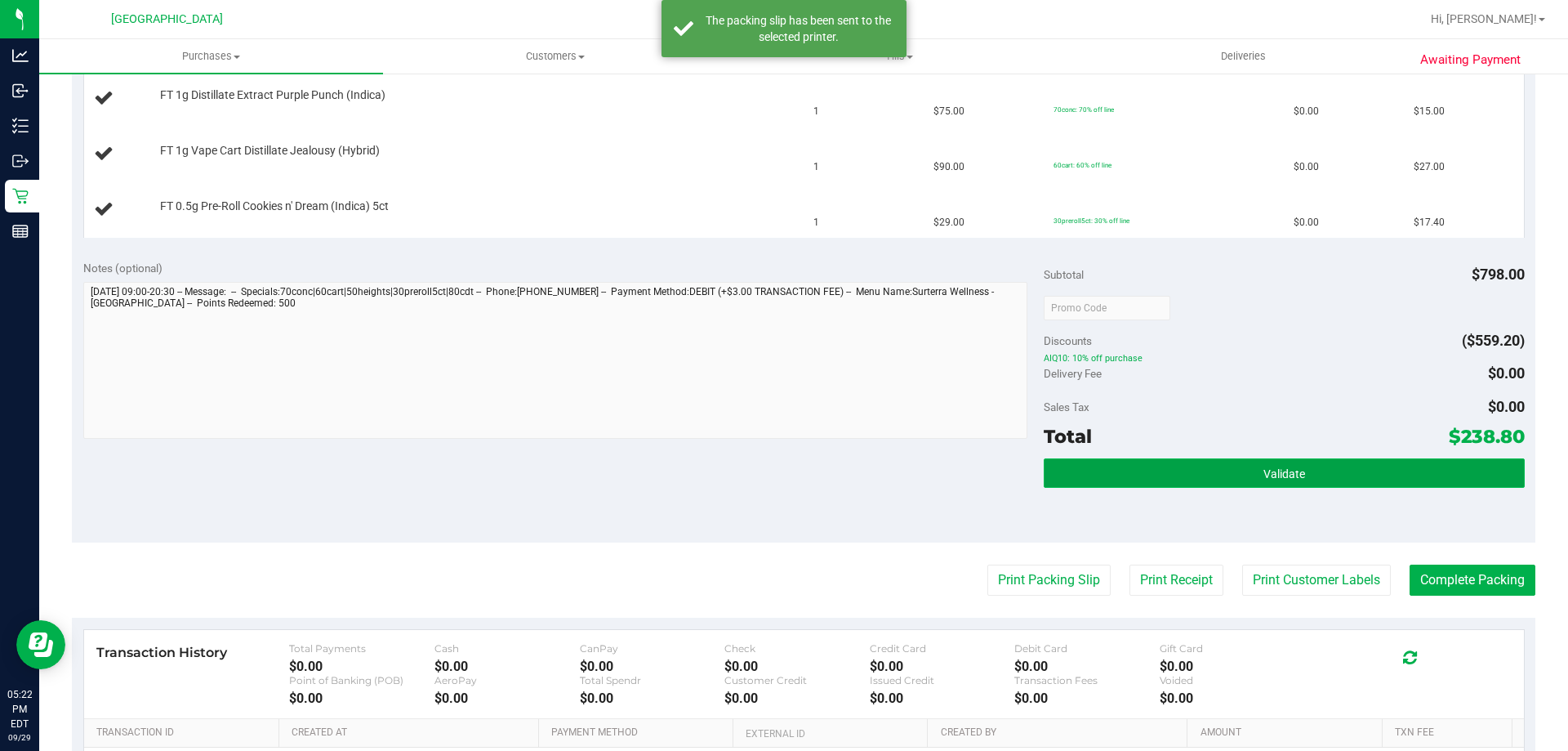
click at [1225, 474] on button "Validate" at bounding box center [1283, 473] width 480 height 29
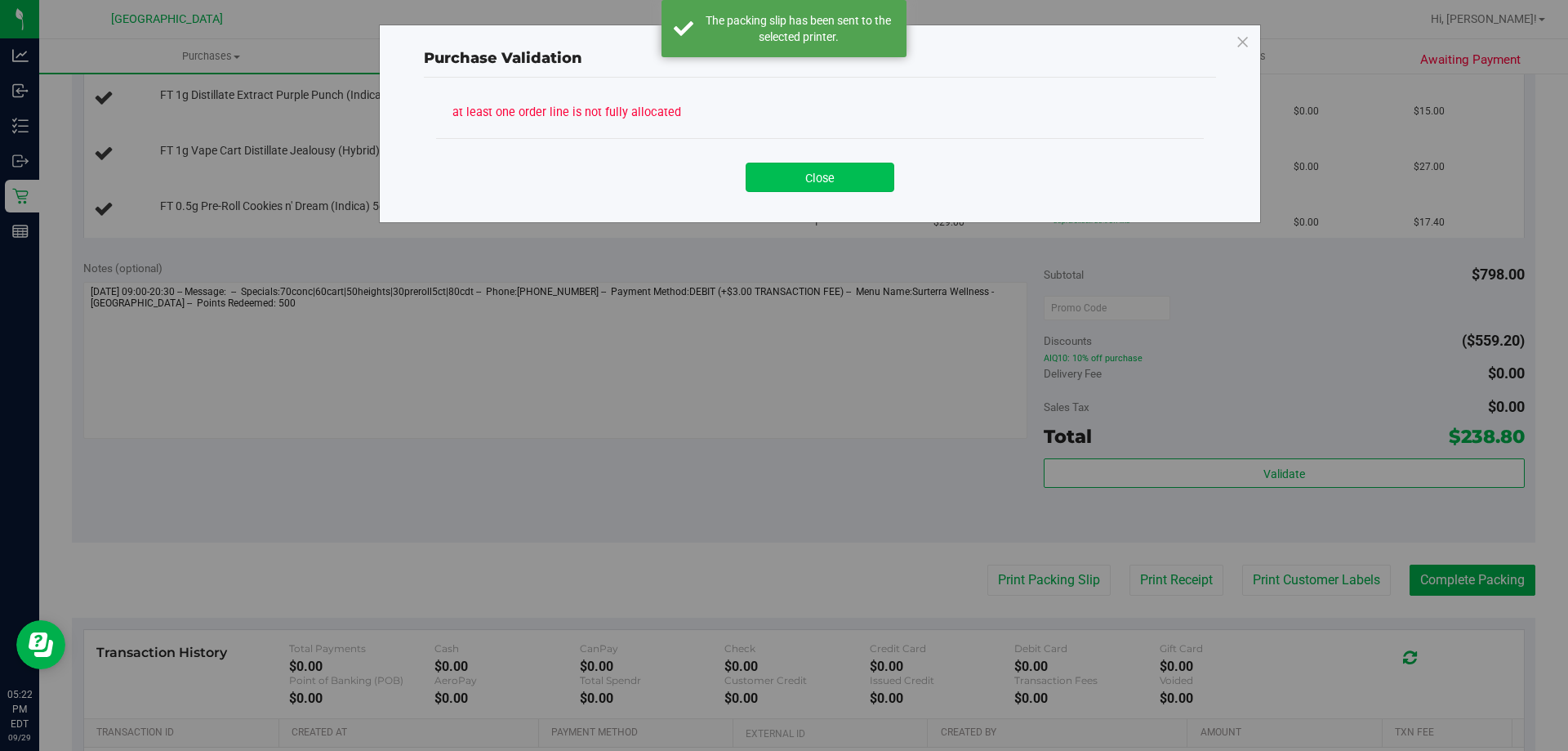
click at [811, 171] on button "Close" at bounding box center [820, 177] width 149 height 29
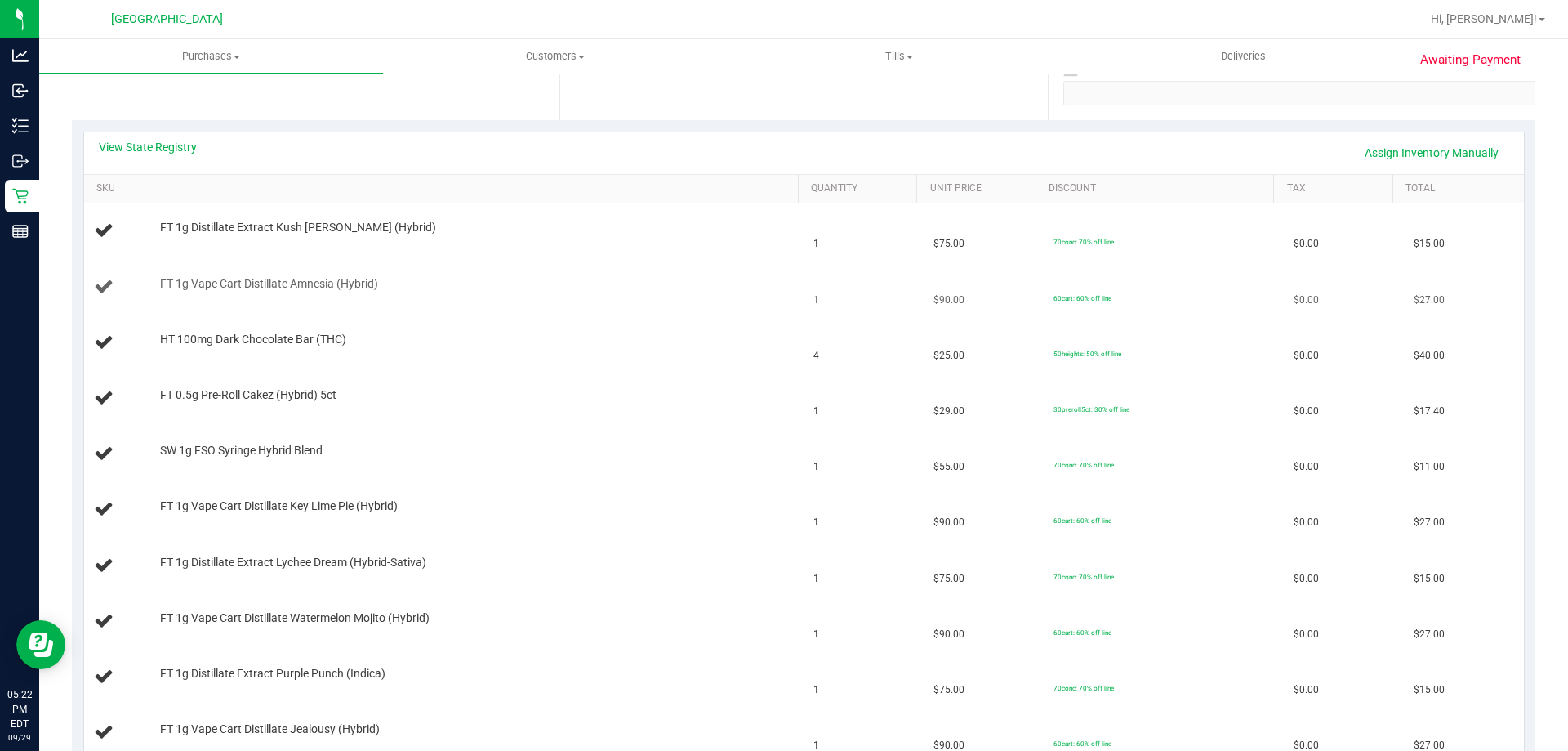
scroll to position [326, 0]
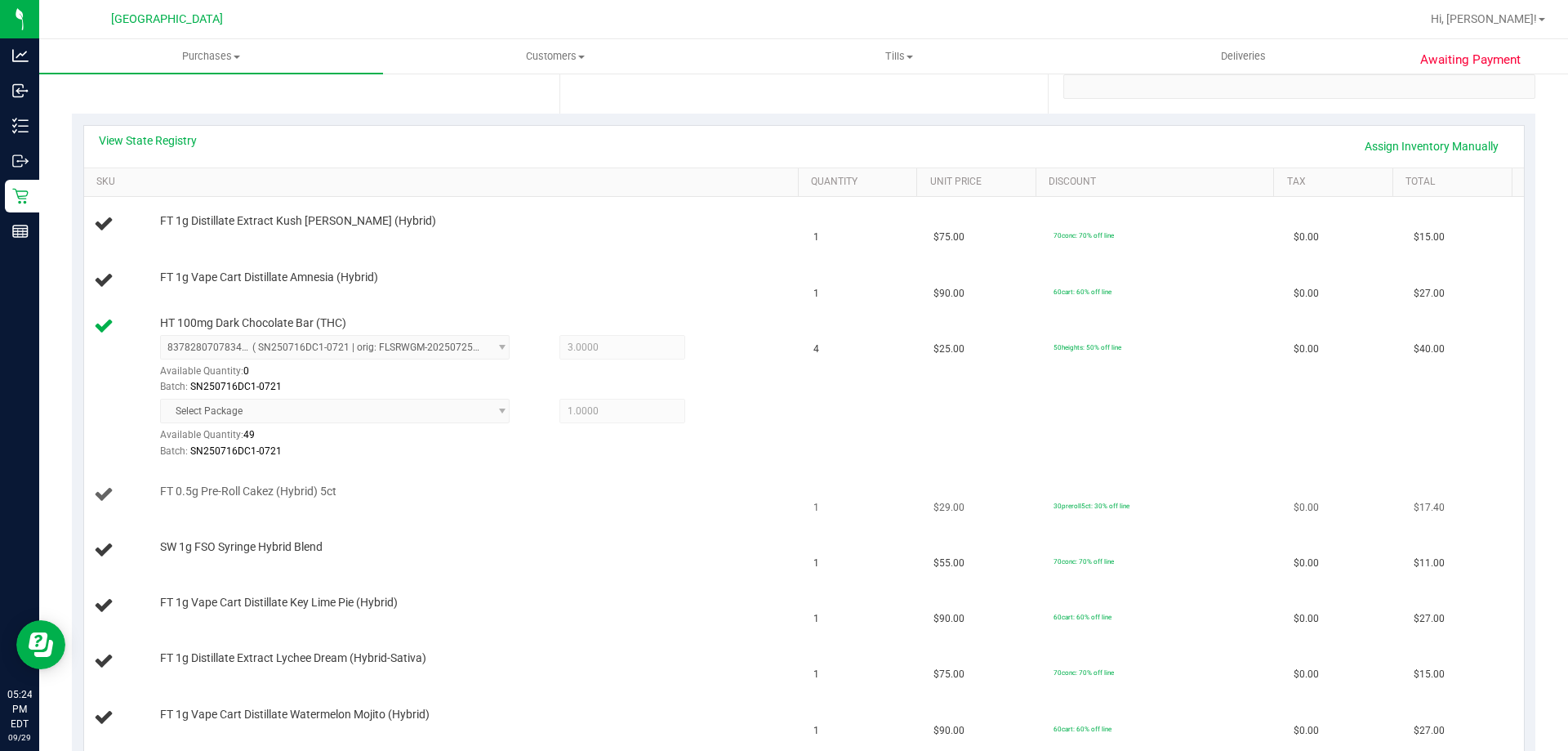
click at [827, 480] on td "1" at bounding box center [863, 495] width 120 height 55
click at [807, 449] on td "4" at bounding box center [863, 388] width 120 height 159
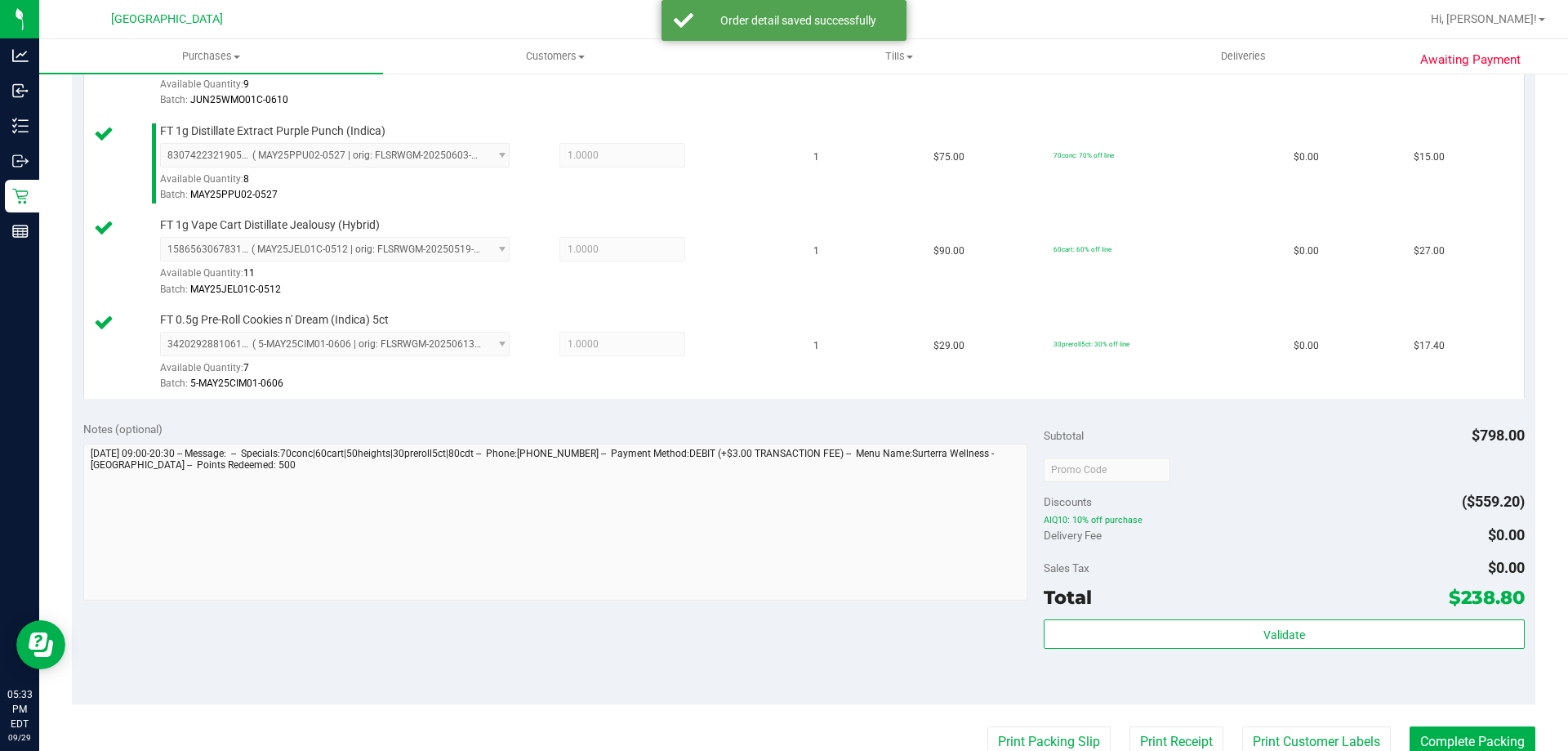
scroll to position [1307, 0]
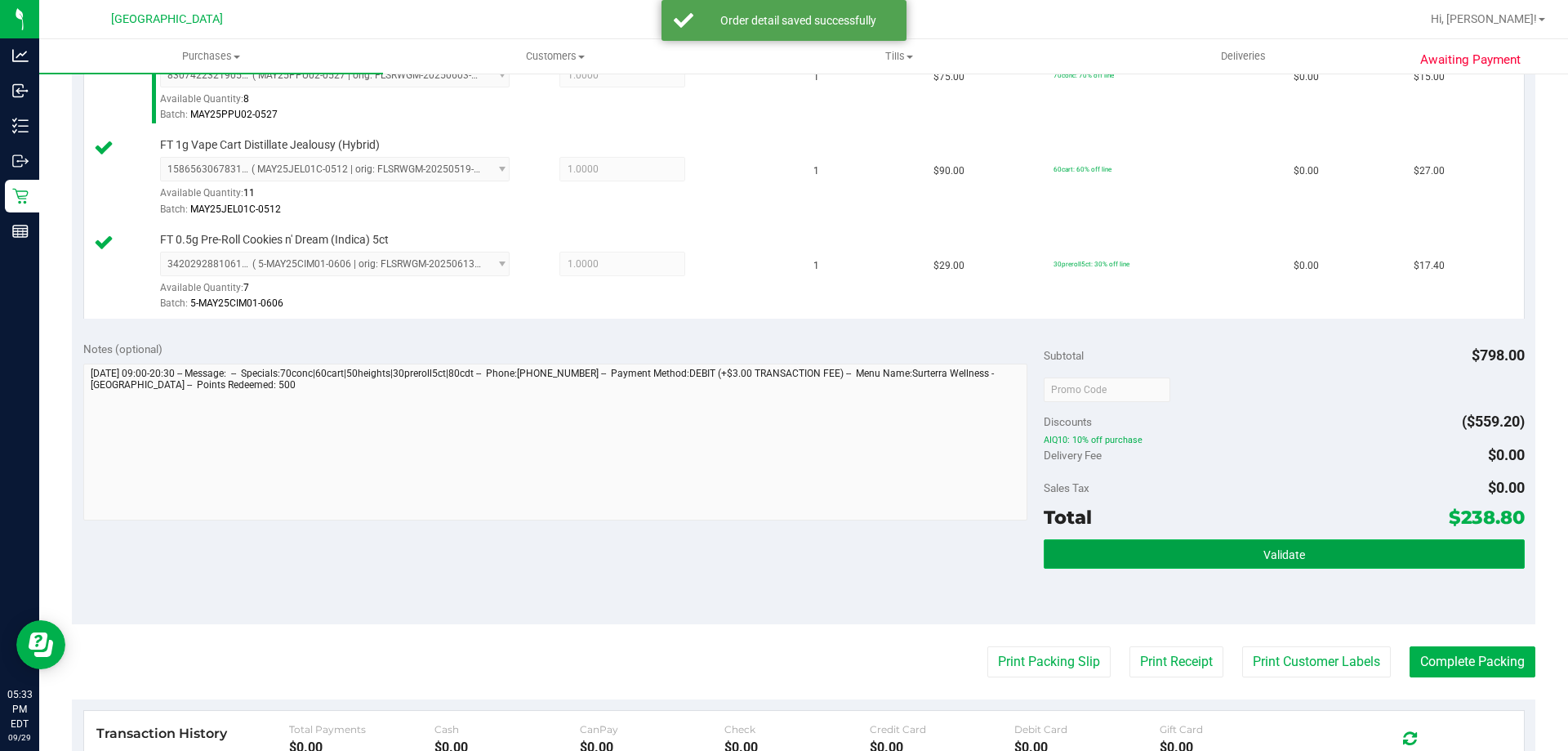
click at [1162, 556] on button "Validate" at bounding box center [1283, 553] width 480 height 29
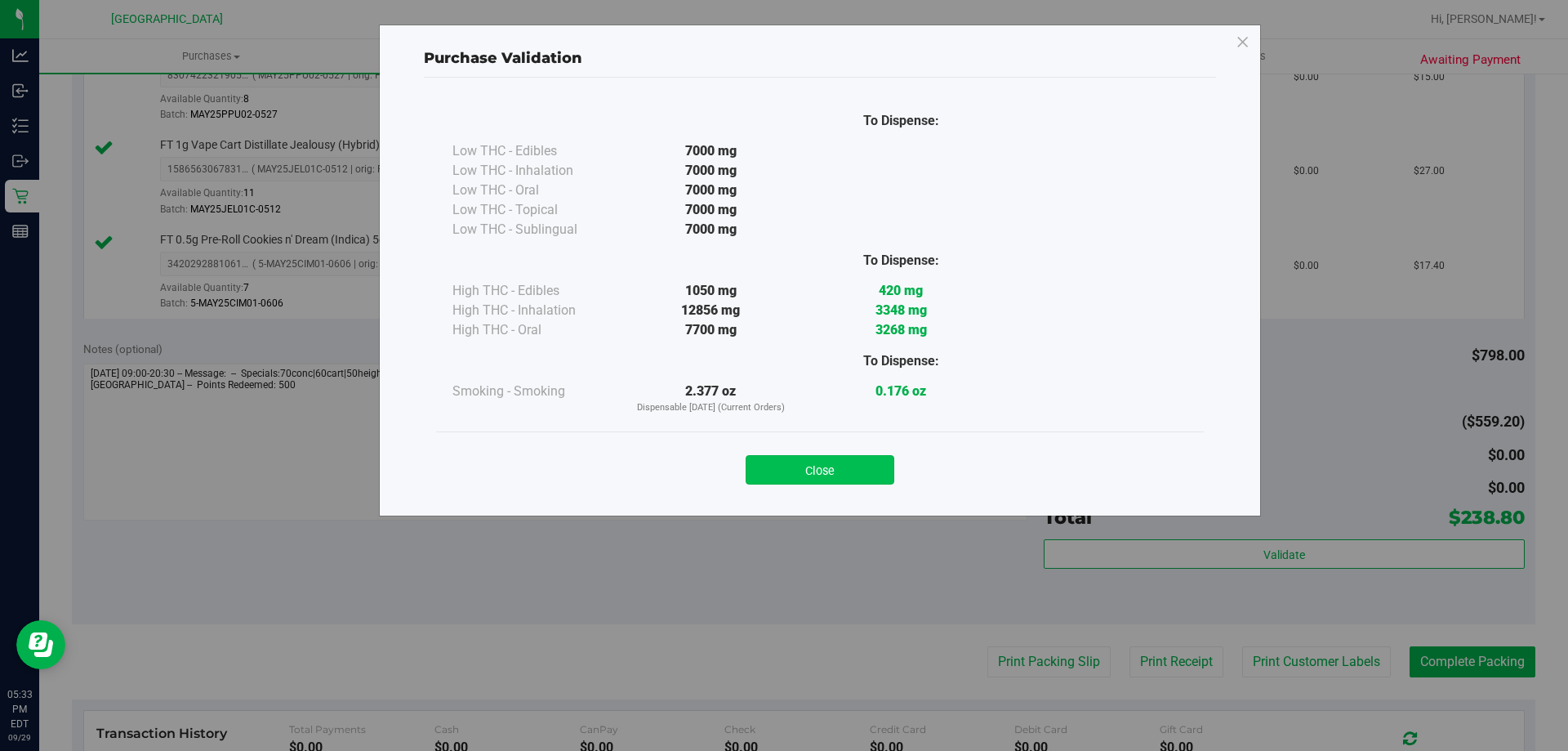
click at [866, 467] on button "Close" at bounding box center [820, 469] width 149 height 29
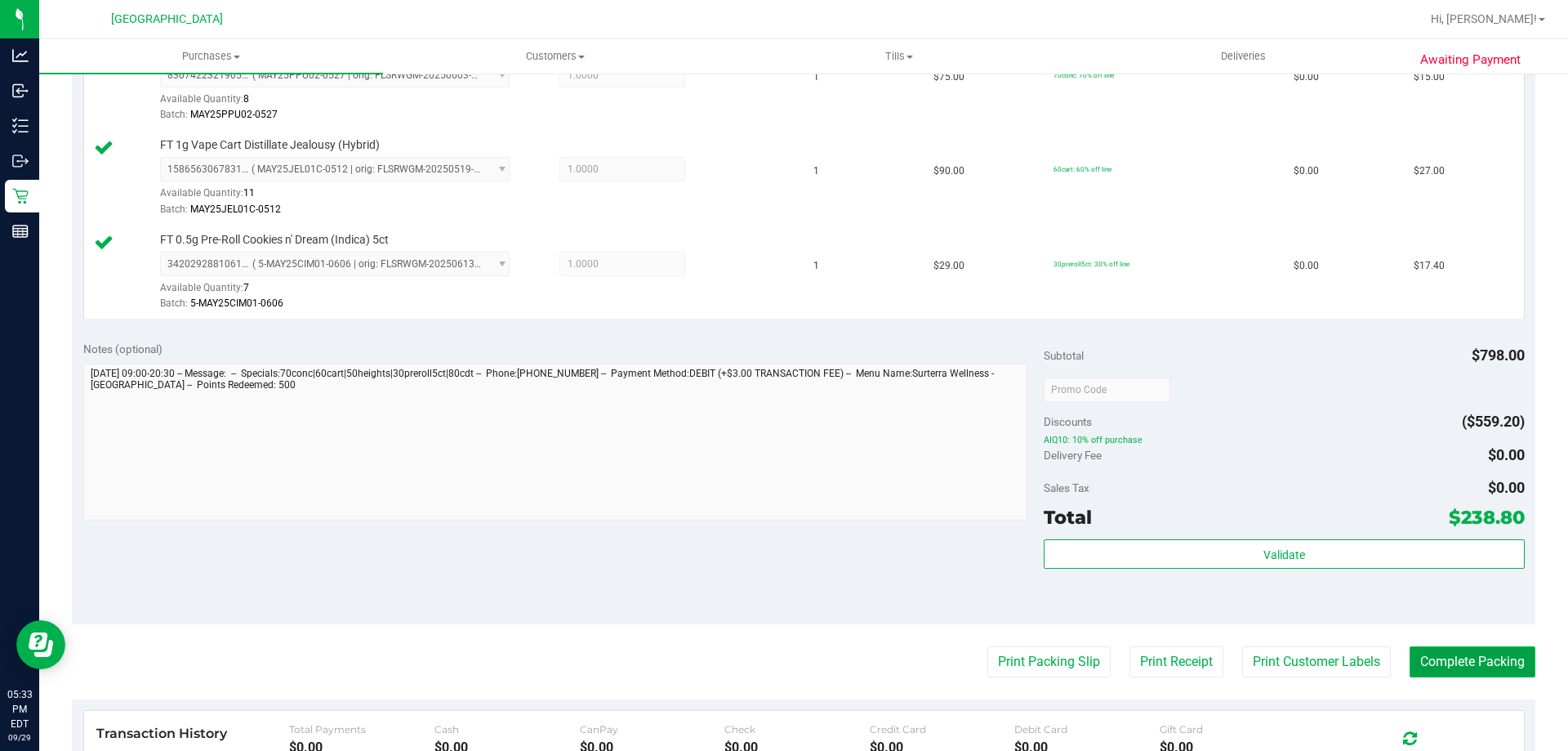
click at [1423, 661] on button "Complete Packing" at bounding box center [1472, 661] width 126 height 31
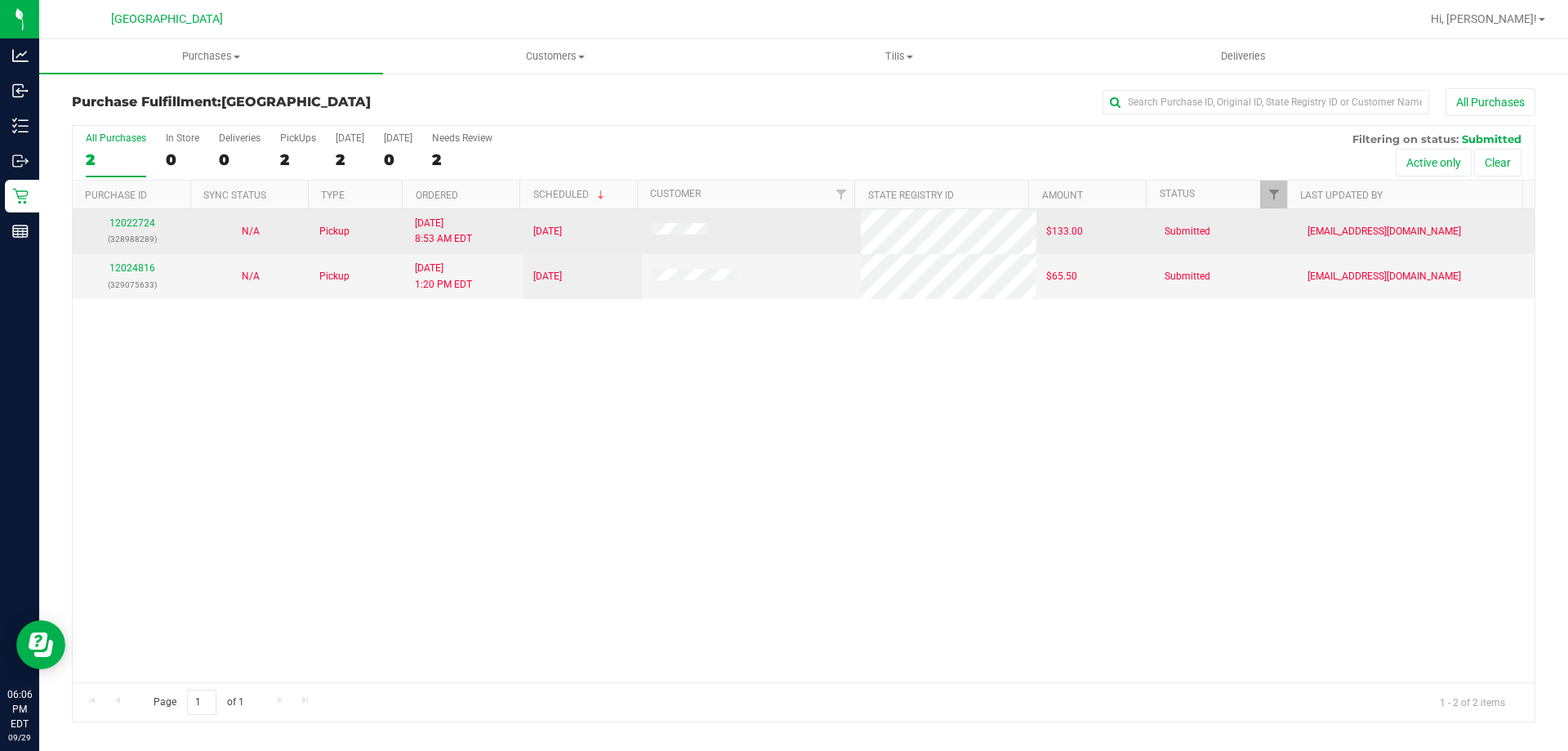
drag, startPoint x: 1031, startPoint y: 231, endPoint x: 1086, endPoint y: 237, distance: 55.3
click at [1086, 237] on td "$133.00" at bounding box center [1095, 231] width 119 height 45
